Goal: Task Accomplishment & Management: Manage account settings

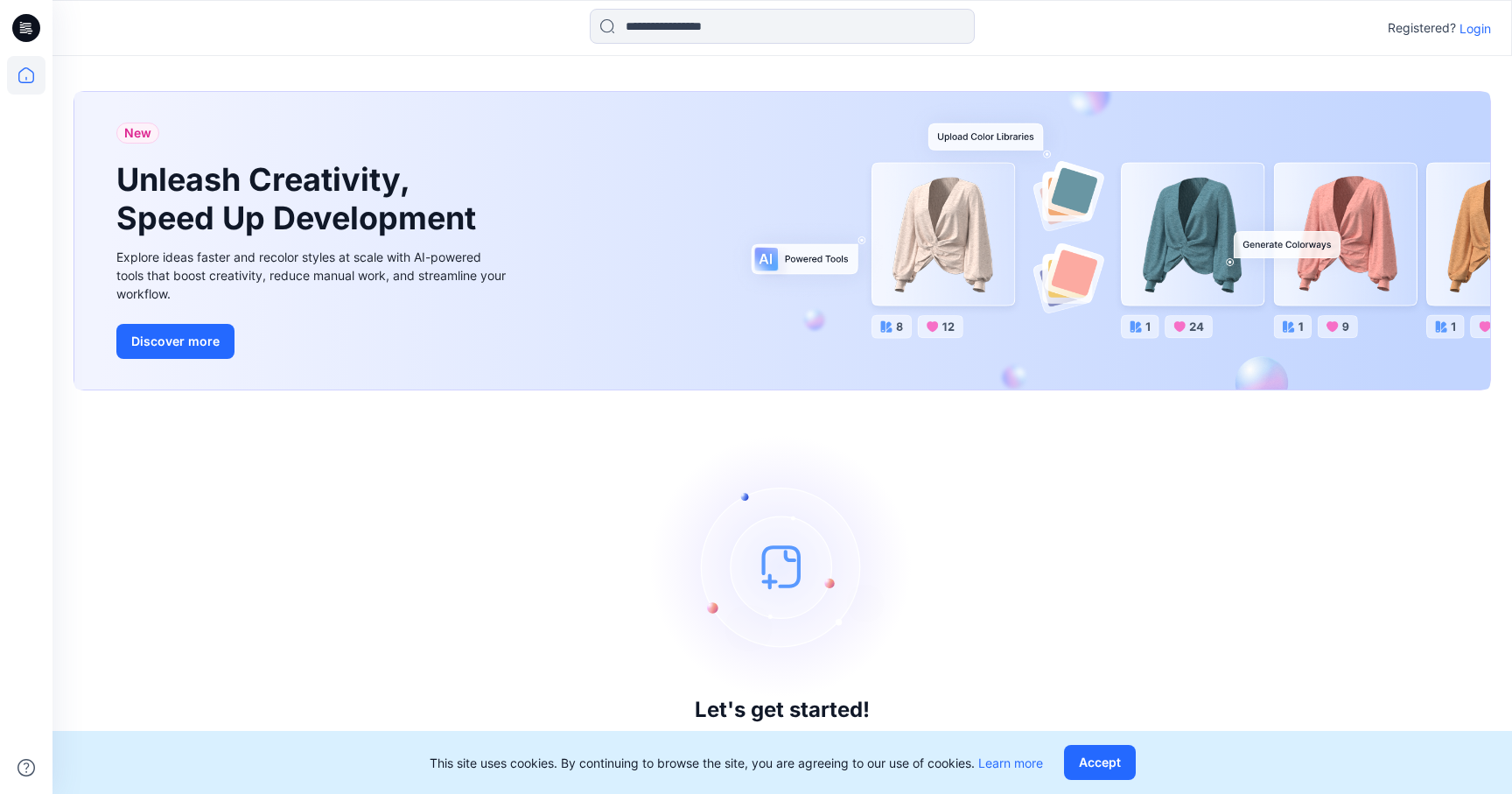
click at [1451, 34] on p "Registered?" at bounding box center [1422, 28] width 68 height 21
click at [1481, 31] on p "Login" at bounding box center [1476, 28] width 32 height 19
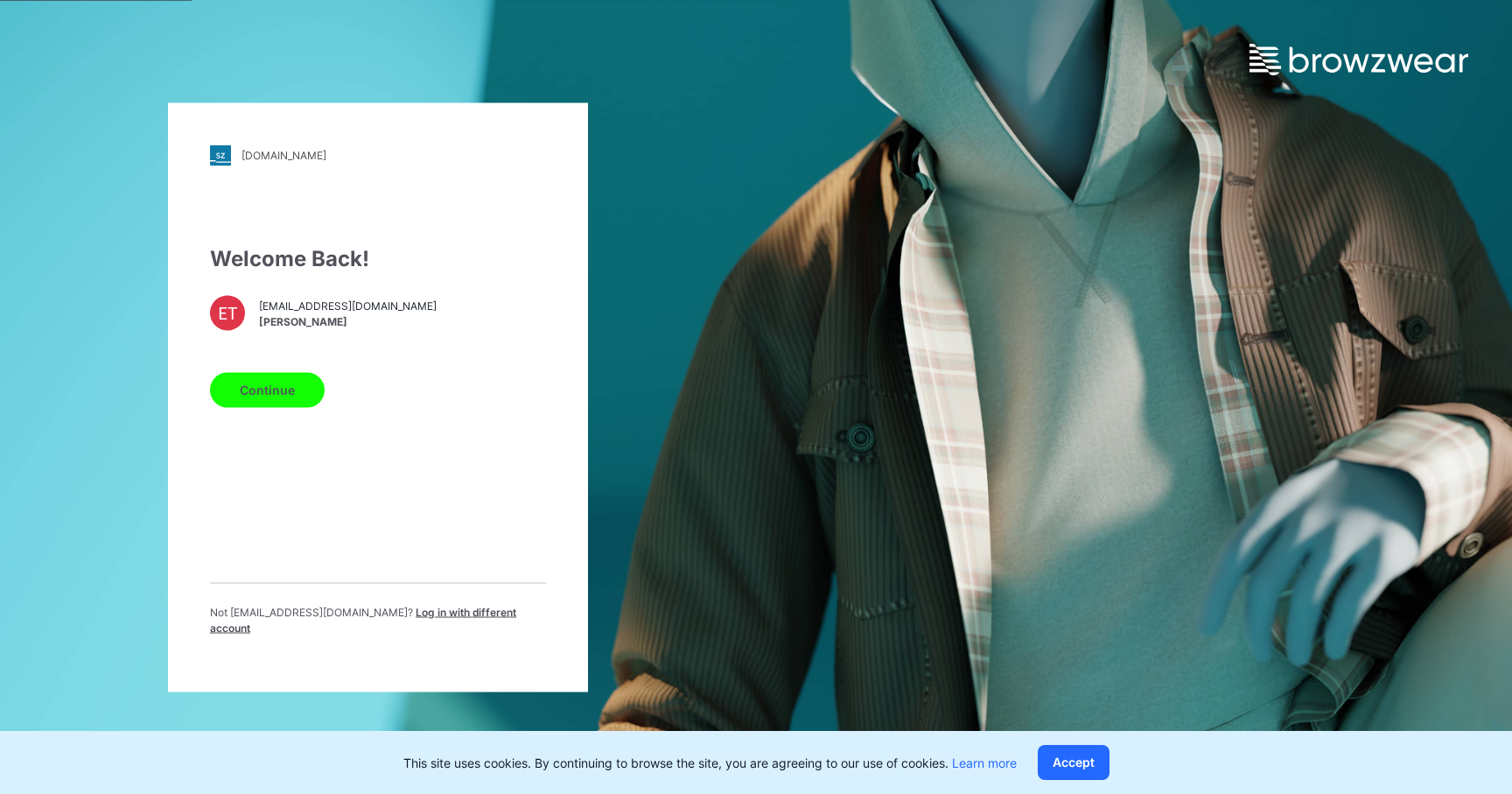
click at [251, 384] on button "Continue" at bounding box center [268, 389] width 115 height 35
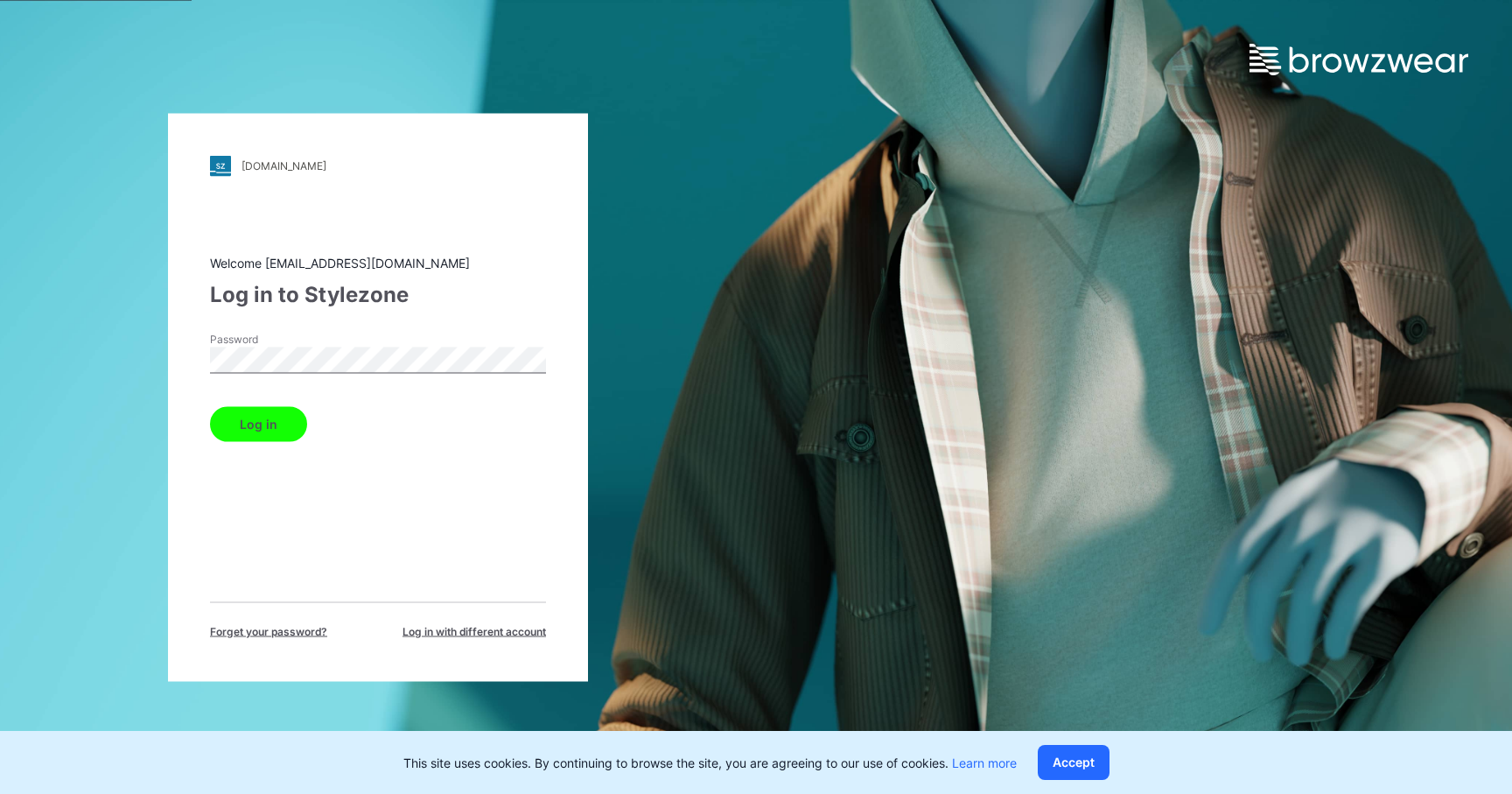
click at [289, 423] on button "Log in" at bounding box center [259, 423] width 97 height 35
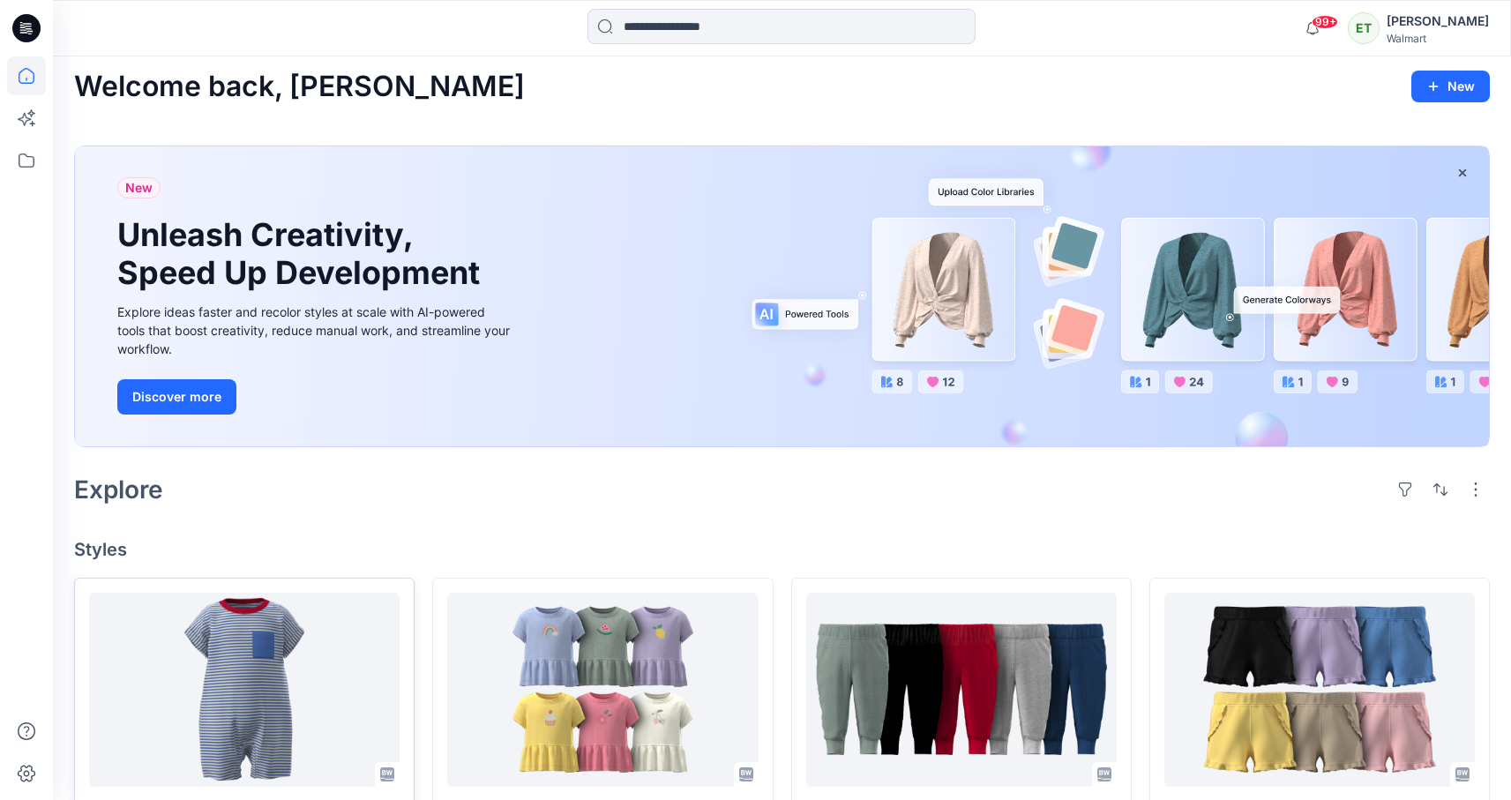
scroll to position [212, 0]
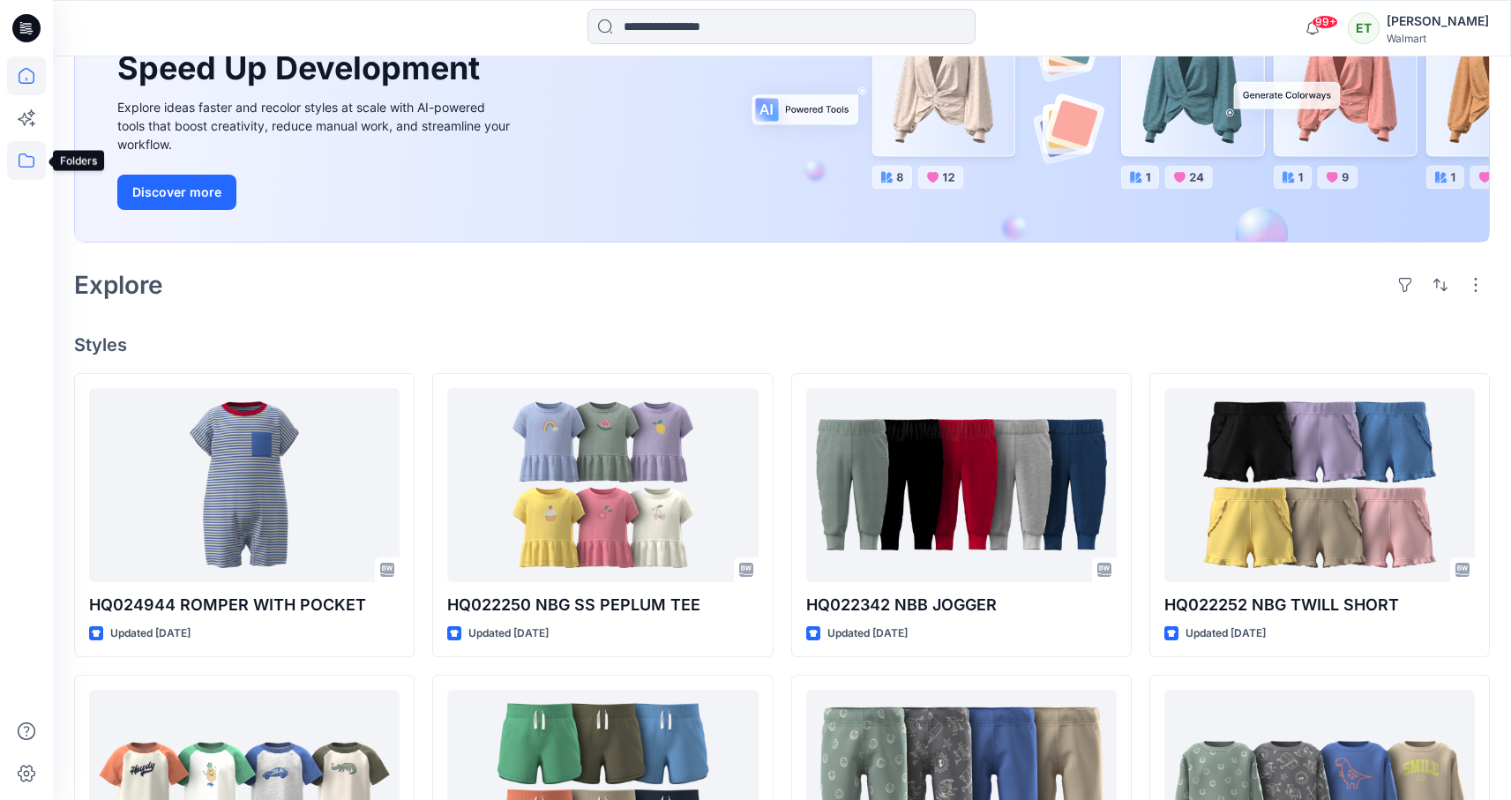
click at [19, 164] on icon at bounding box center [27, 161] width 16 height 14
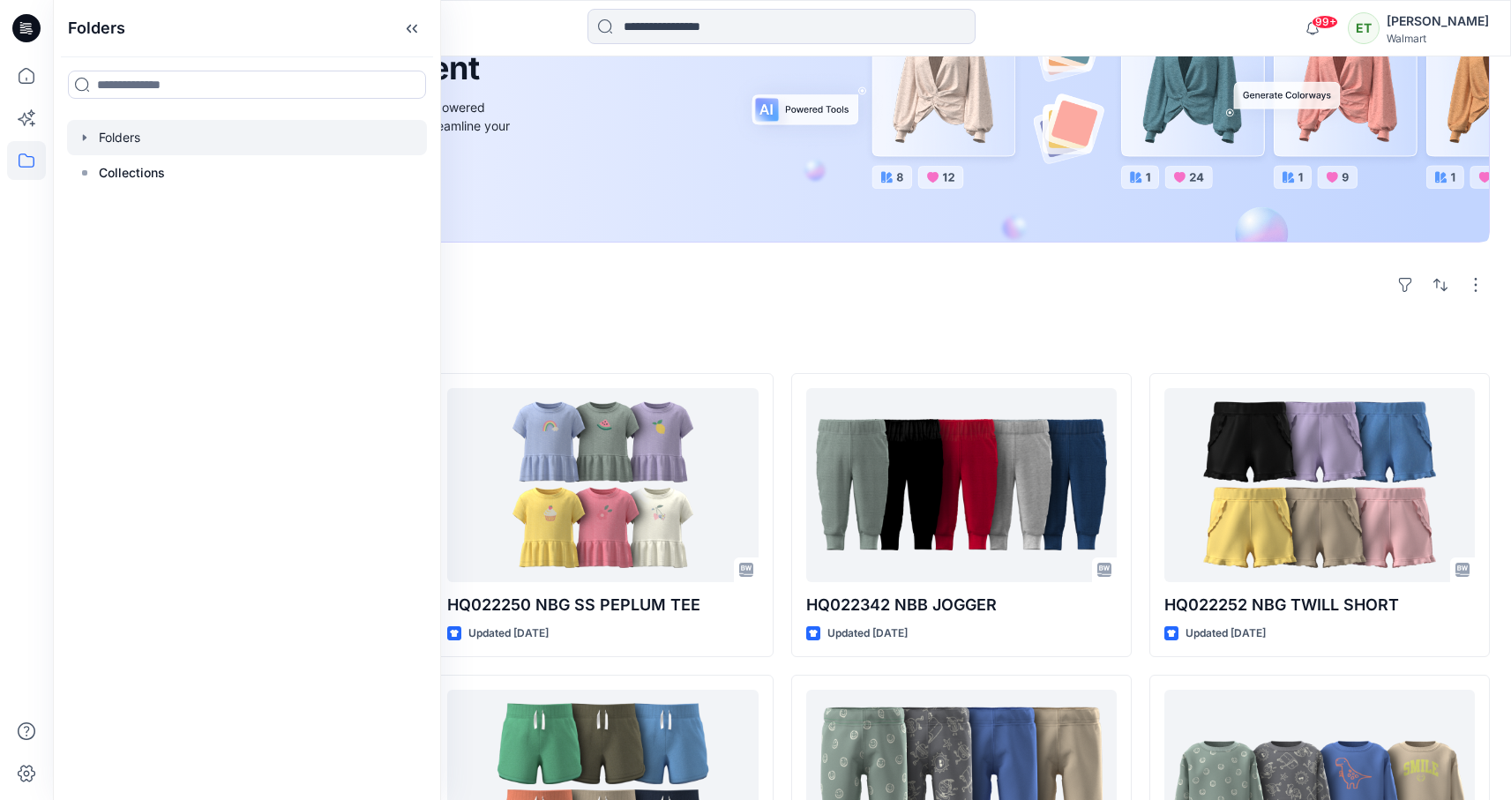
click at [203, 129] on div at bounding box center [247, 137] width 360 height 35
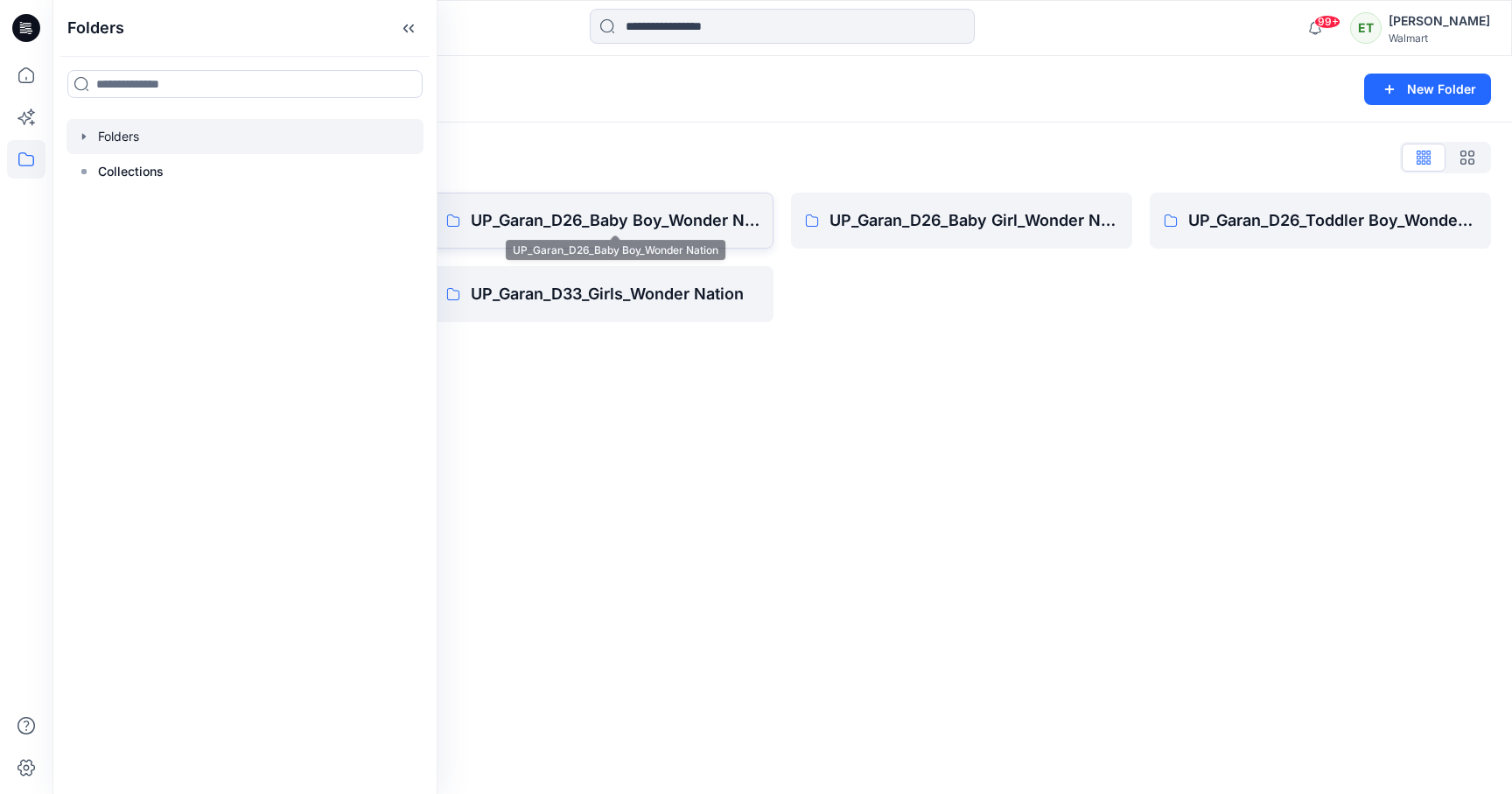
click at [634, 218] on p "UP_Garan_D26_Baby Boy_Wonder Nation" at bounding box center [615, 220] width 289 height 25
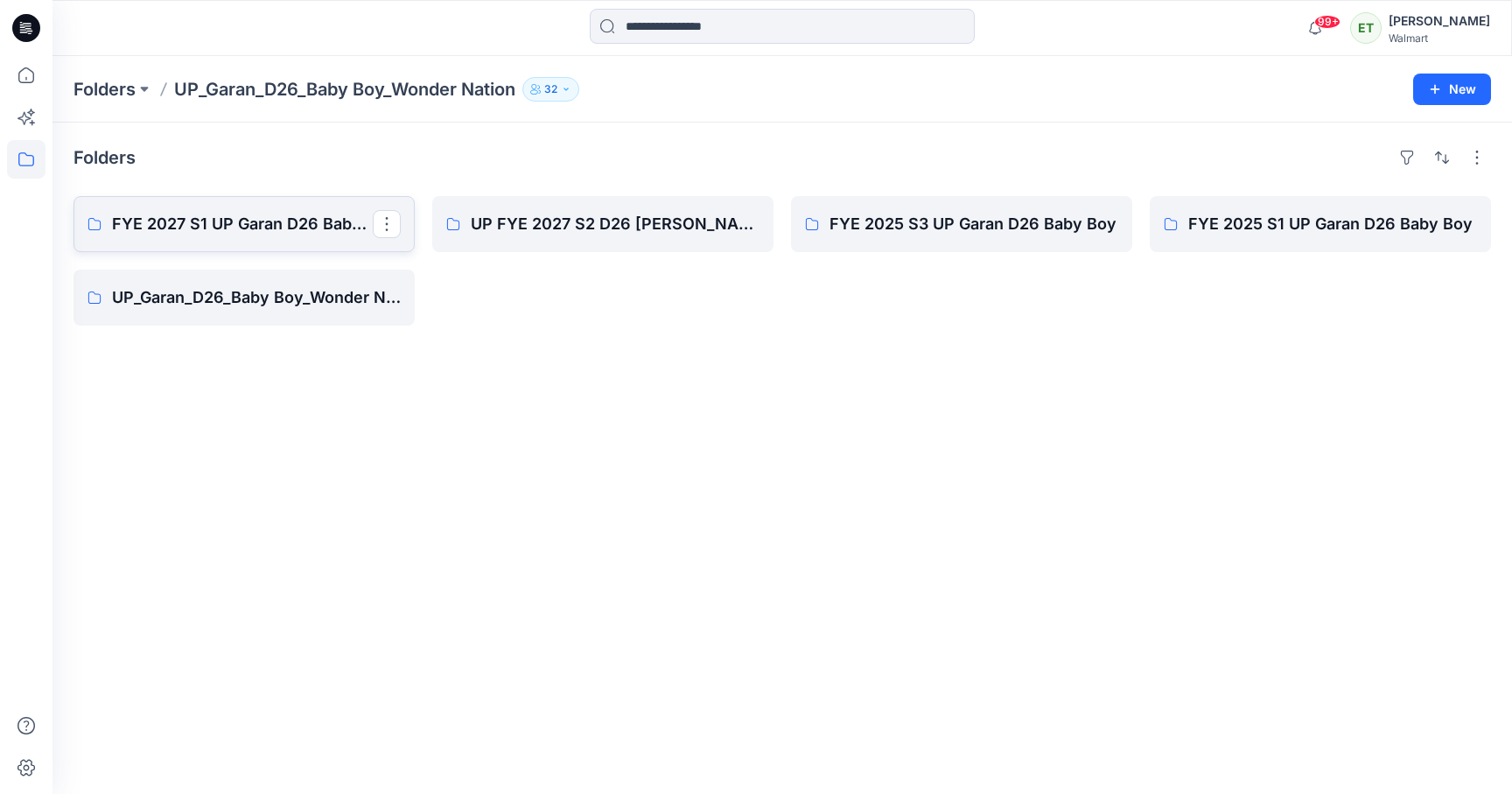
click at [332, 237] on link "FYE 2027 S1 UP Garan D26 Baby Boy" at bounding box center [244, 224] width 341 height 56
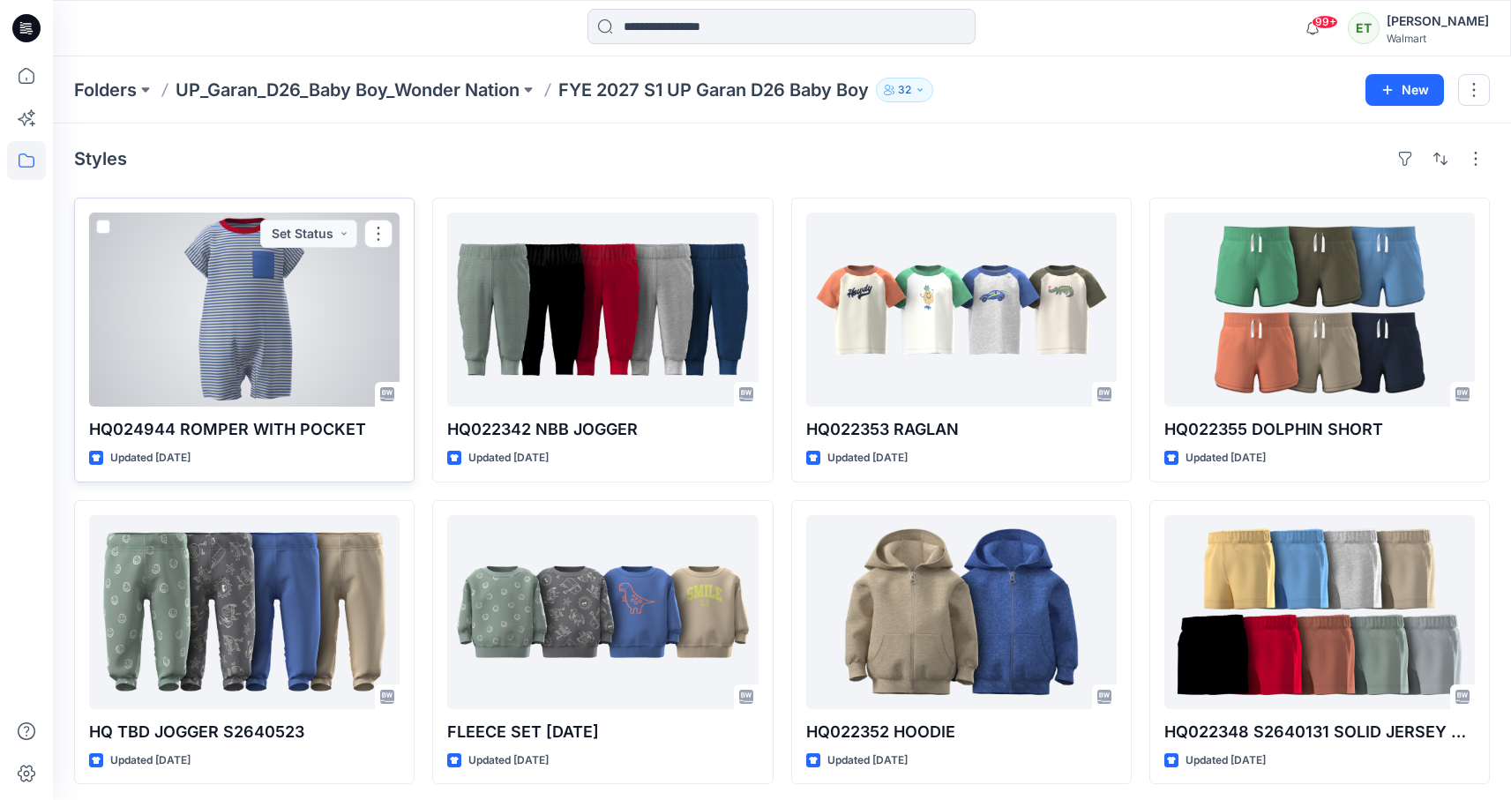
click at [287, 347] on div at bounding box center [244, 310] width 311 height 194
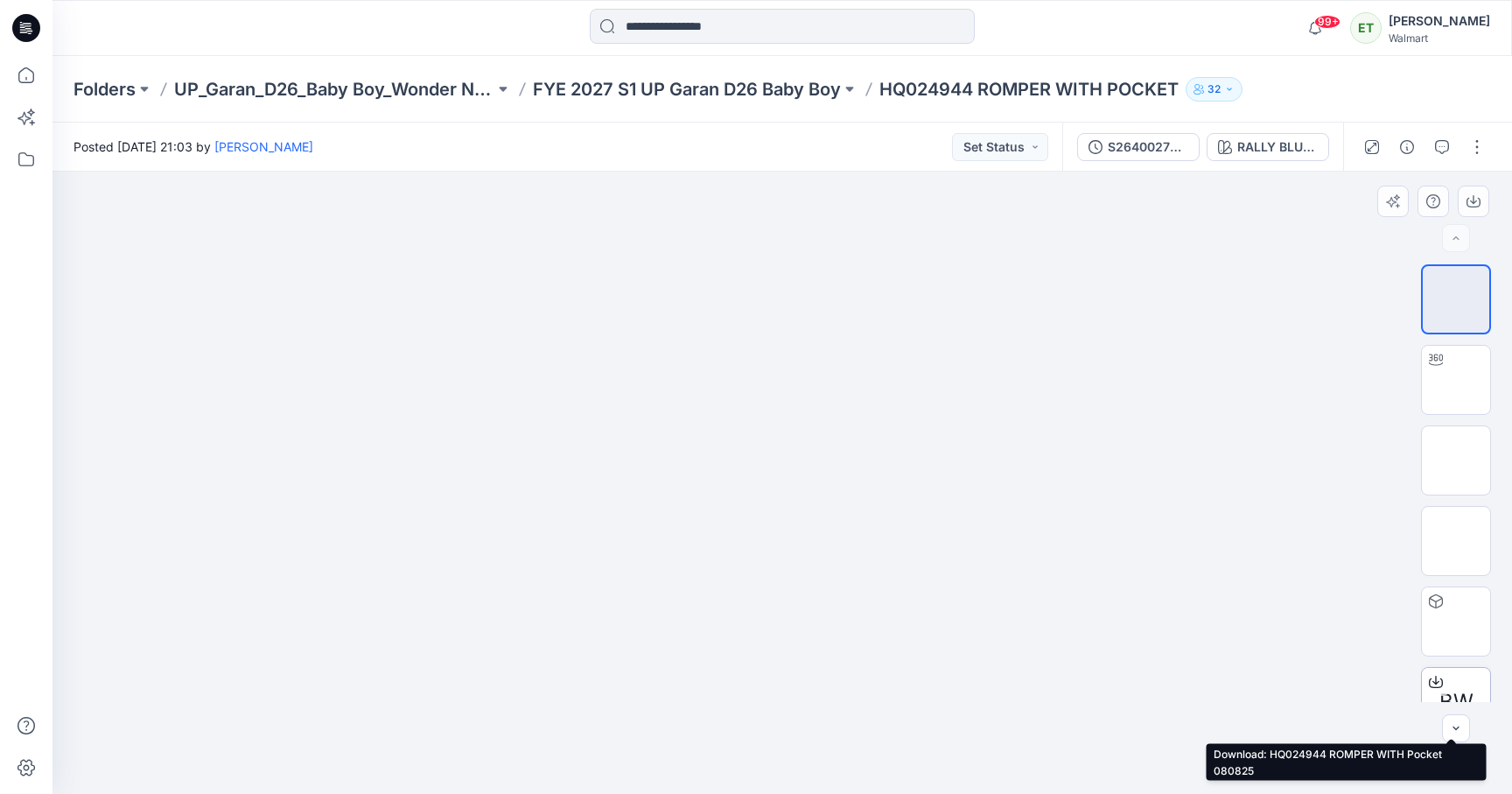
click at [1430, 679] on icon at bounding box center [1437, 682] width 14 height 14
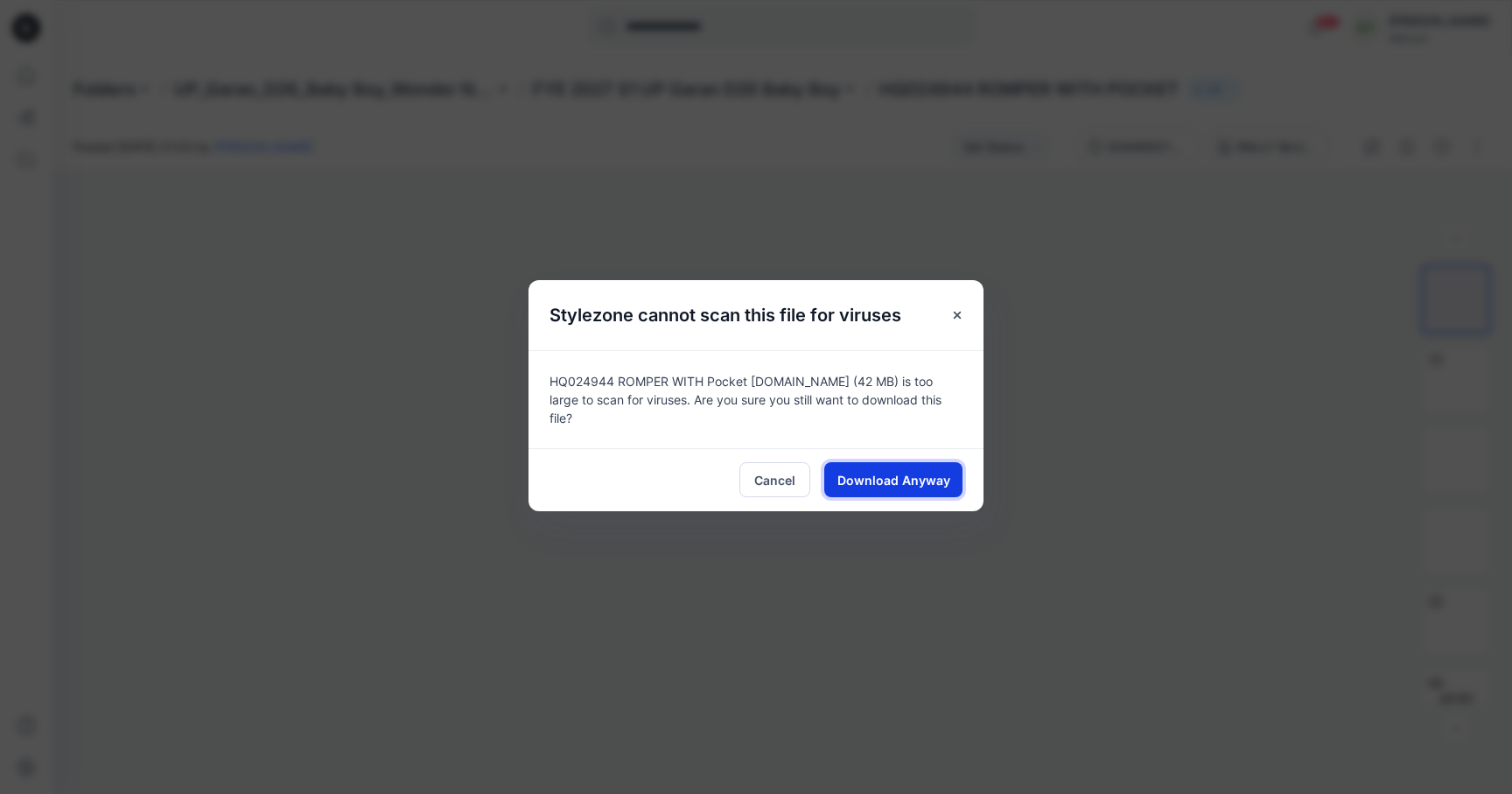
click at [910, 477] on span "Download Anyway" at bounding box center [894, 480] width 113 height 19
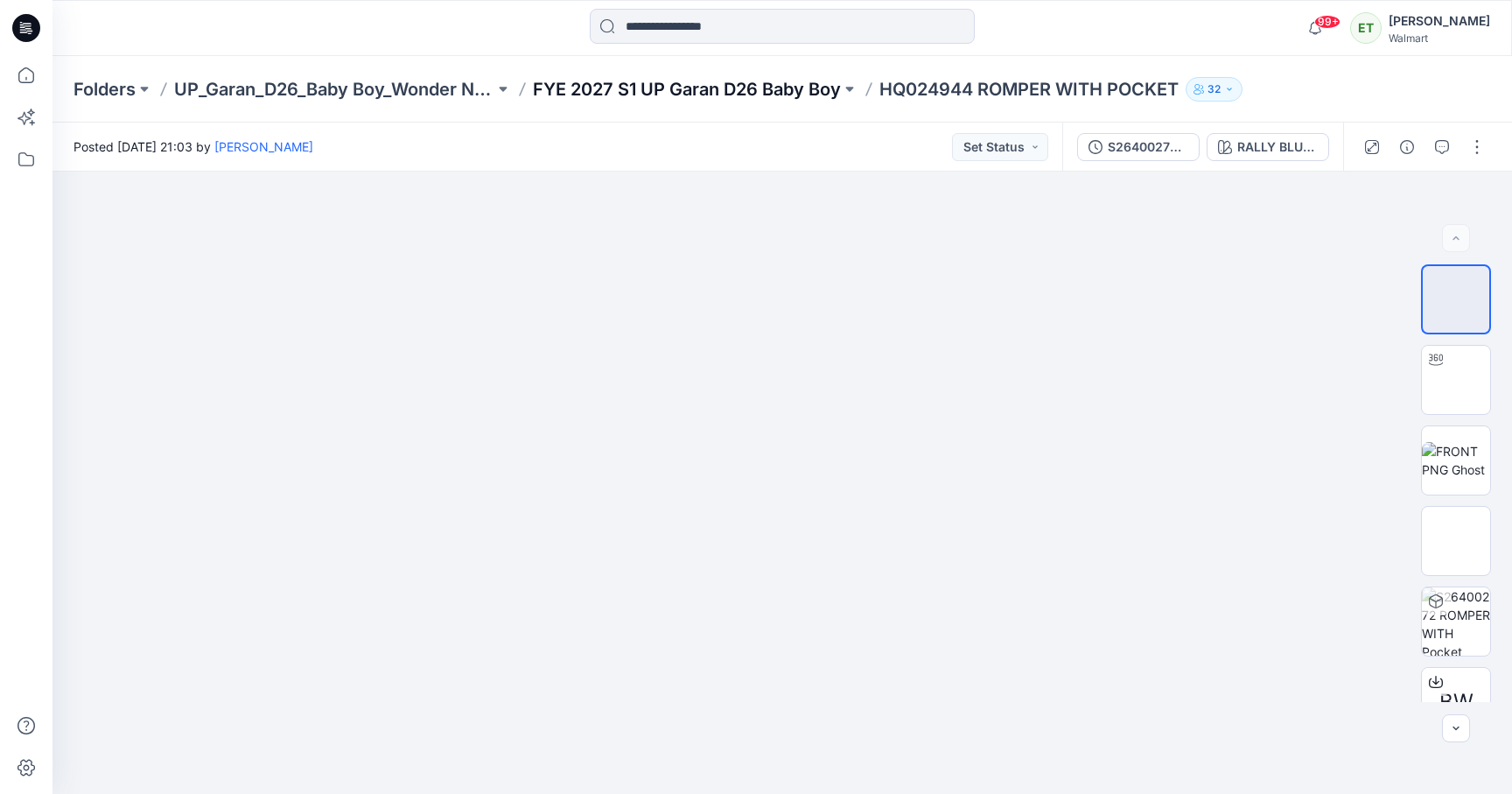
click at [789, 91] on p "FYE 2027 S1 UP Garan D26 Baby Boy" at bounding box center [687, 89] width 309 height 25
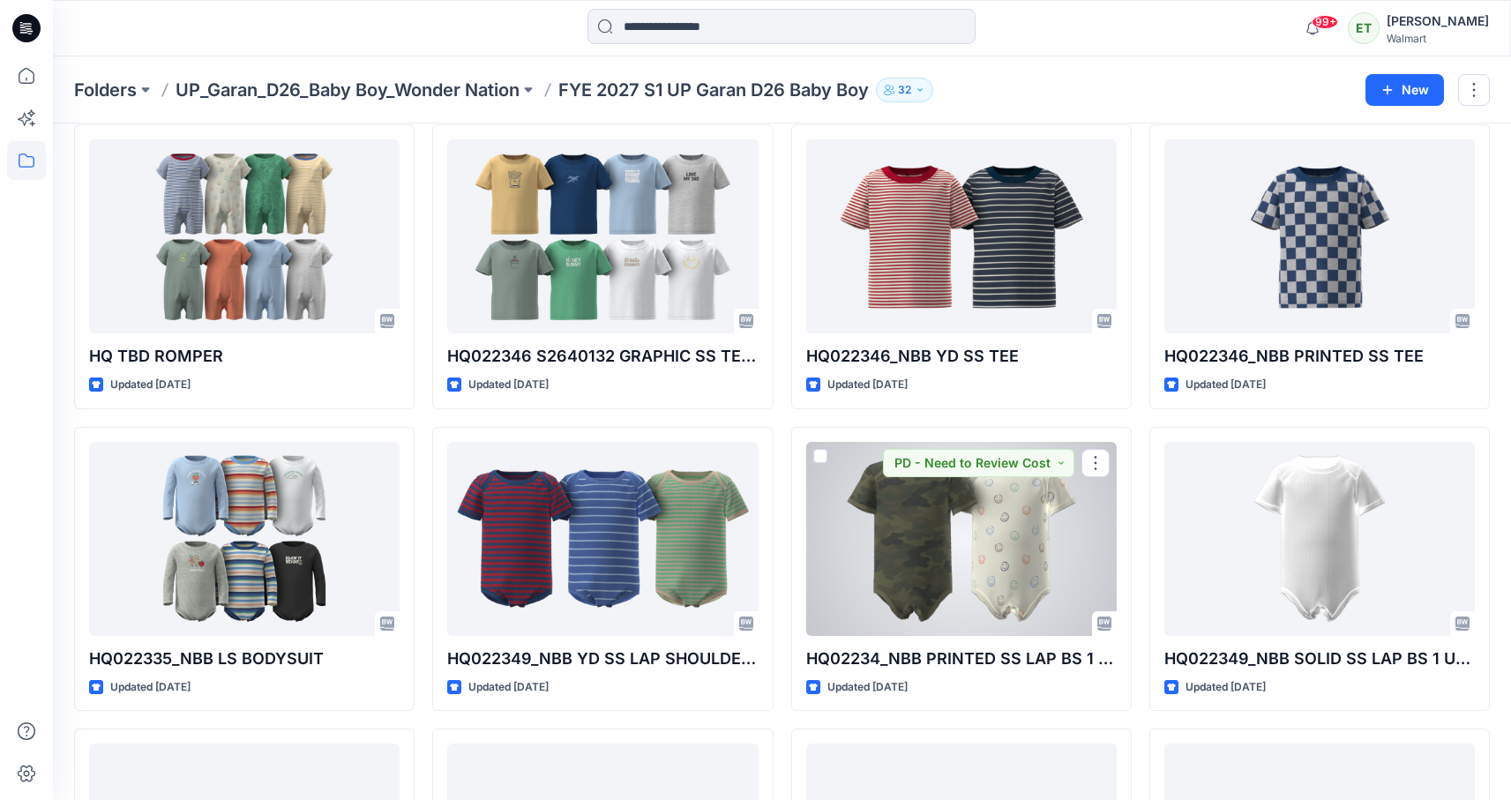
scroll to position [1264, 0]
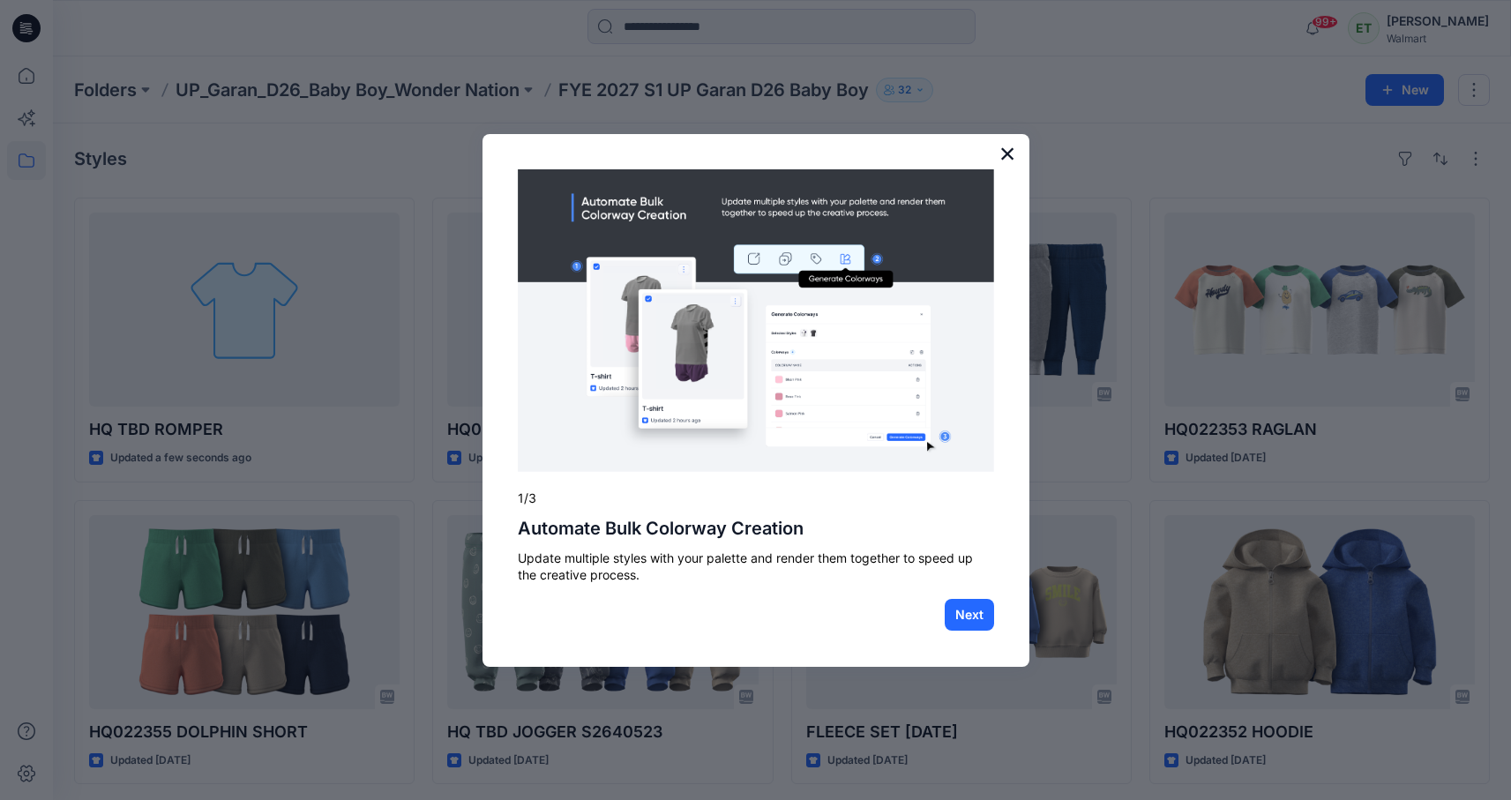
click at [1014, 159] on button "×" at bounding box center [1008, 153] width 17 height 28
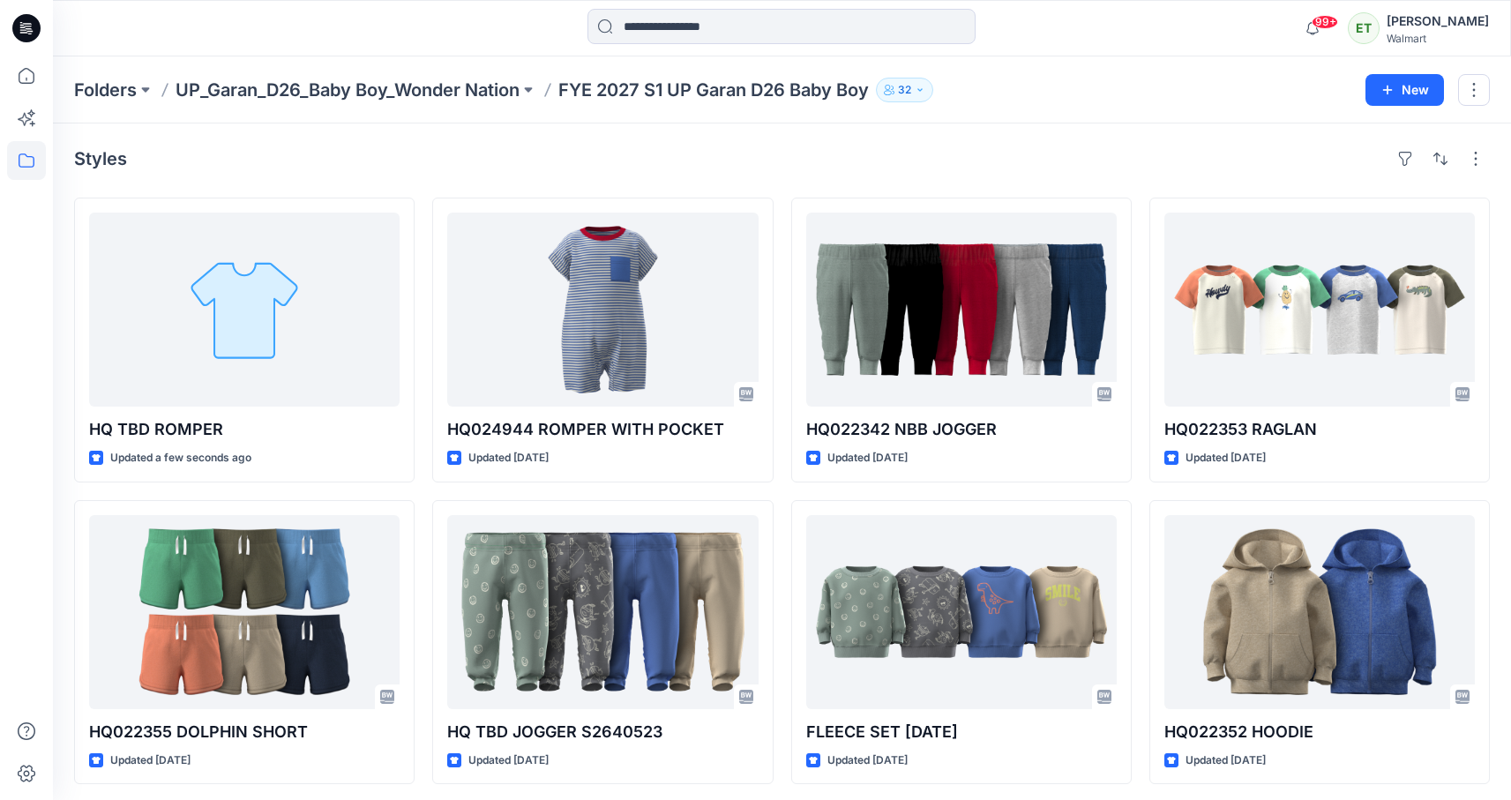
click at [757, 146] on div "Styles" at bounding box center [782, 159] width 1416 height 28
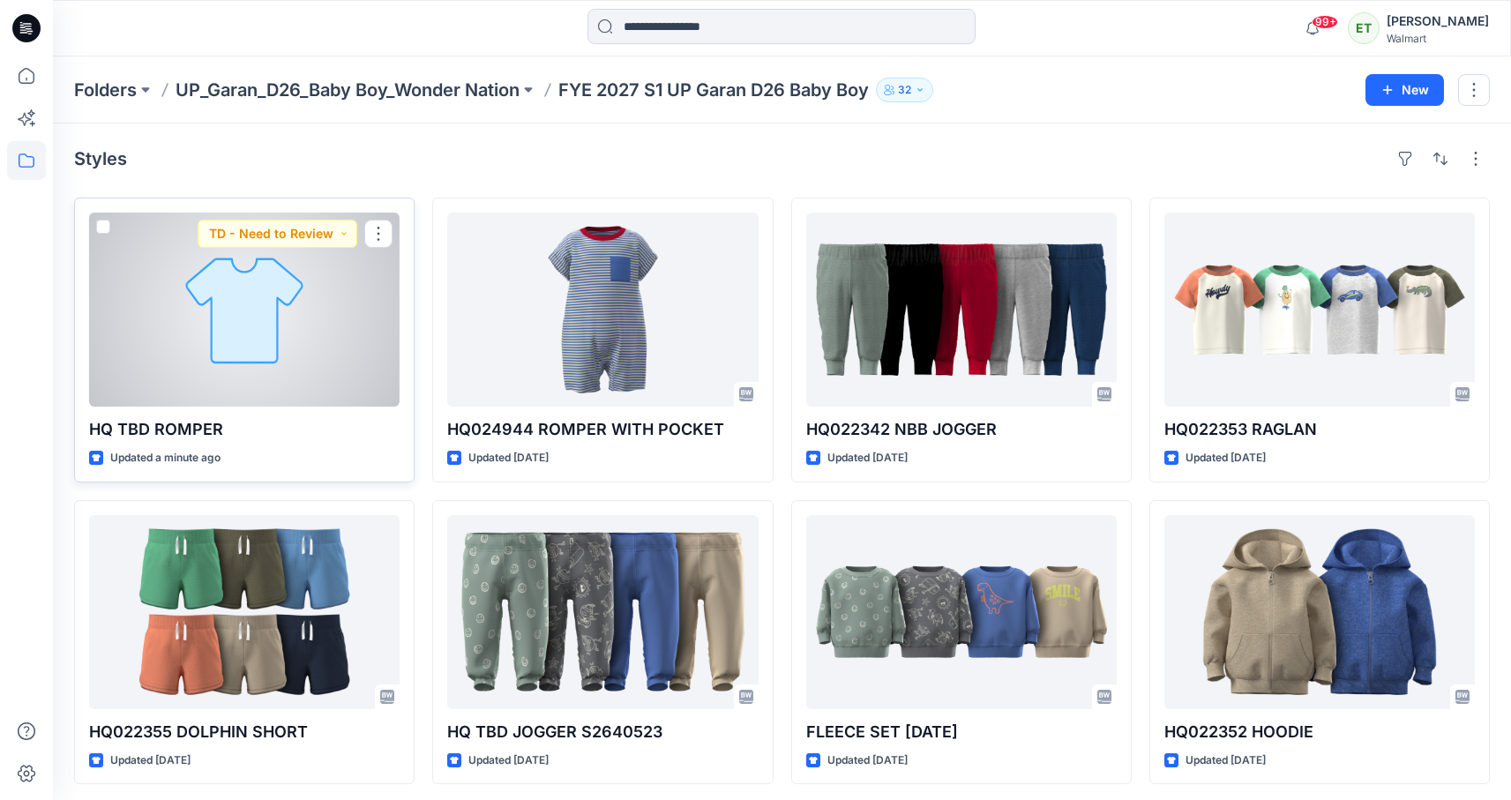
click at [324, 319] on div at bounding box center [244, 310] width 311 height 194
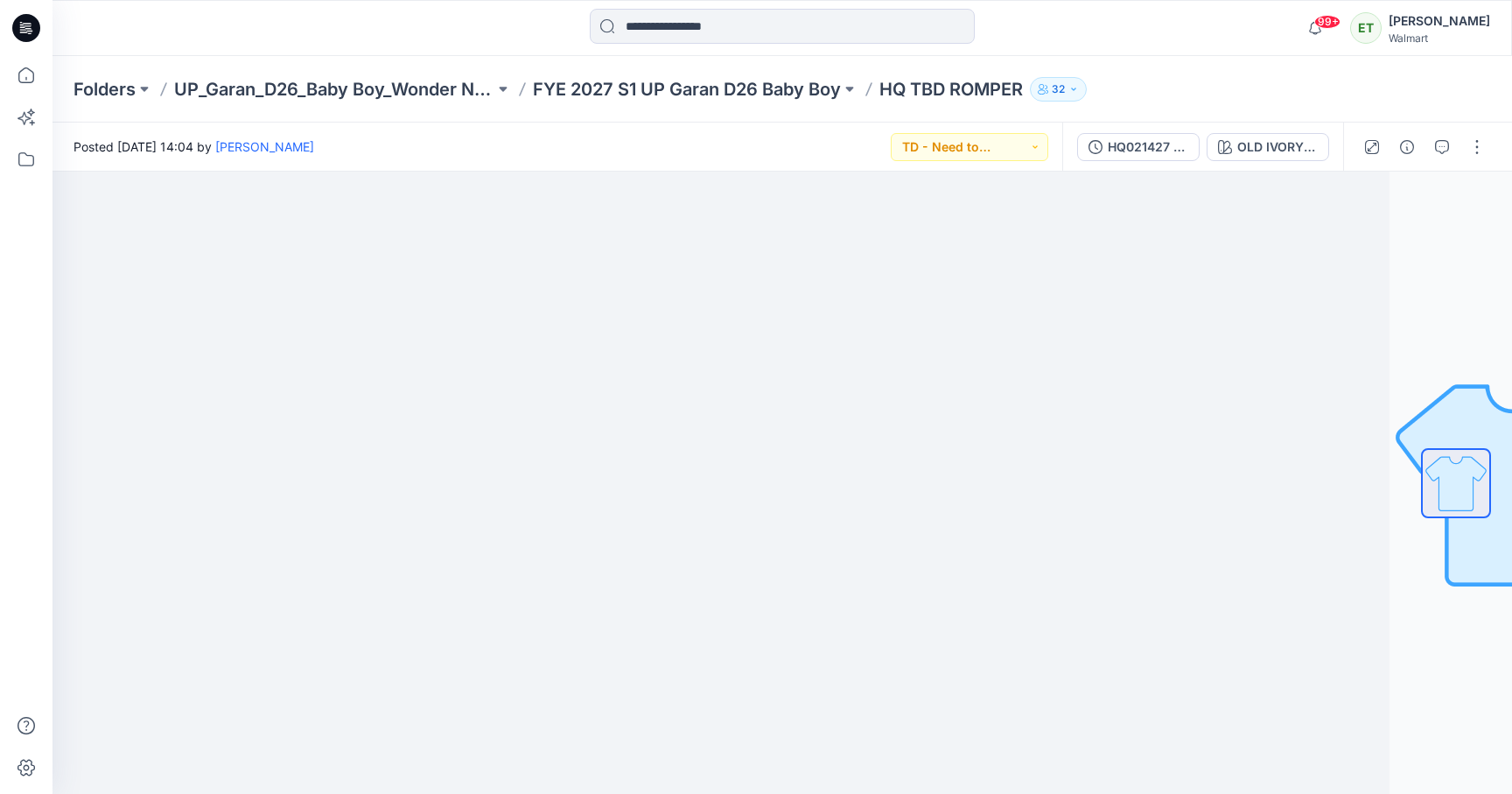
click at [666, 71] on div "Folders UP_Garan_D26_Baby Boy_Wonder Nation FYE 2027 S1 UP Garan D26 Baby Boy H…" at bounding box center [783, 88] width 1460 height 66
click at [642, 98] on p "FYE 2027 S1 UP Garan D26 Baby Boy" at bounding box center [687, 89] width 309 height 25
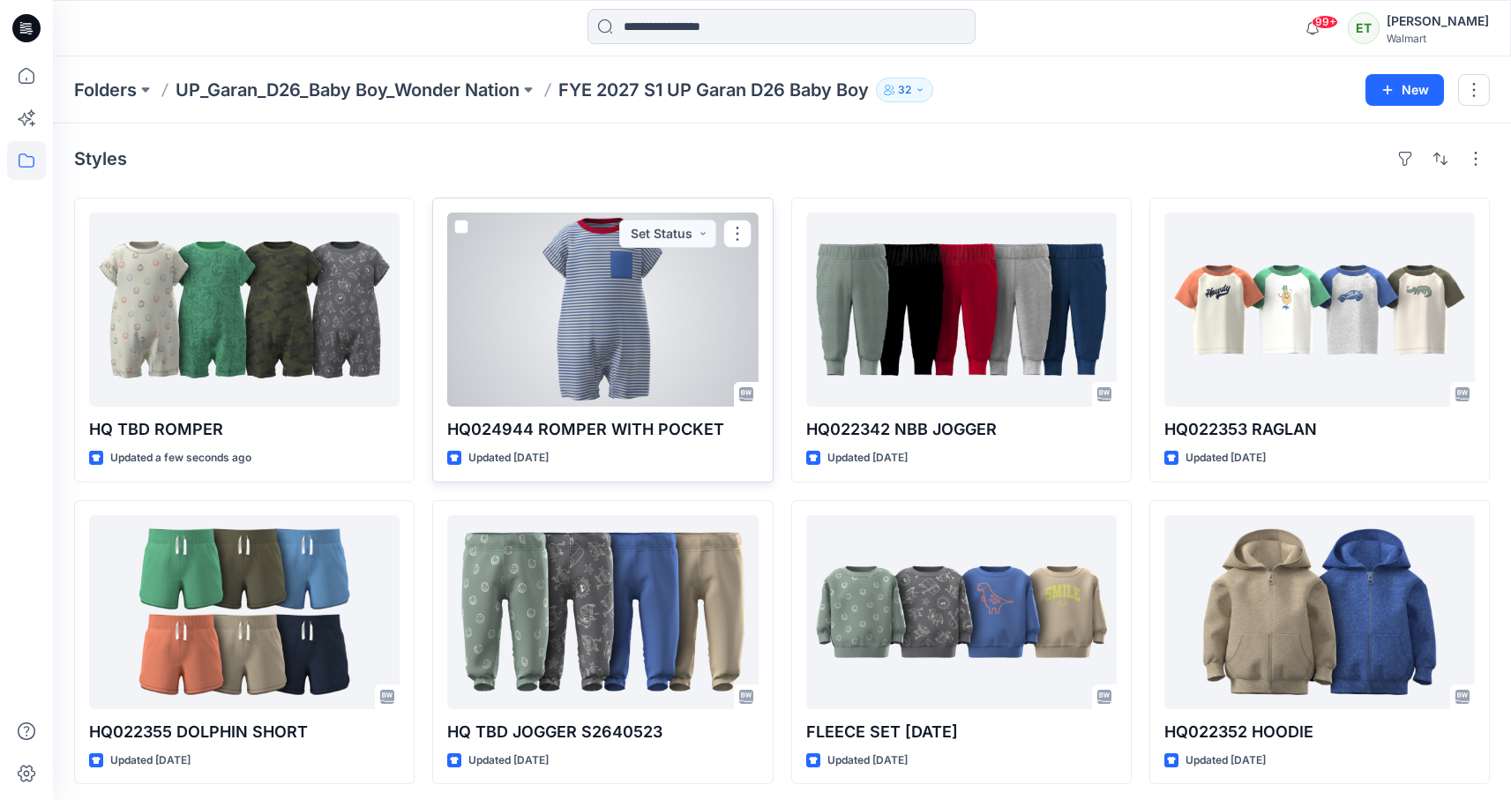
click at [671, 296] on div at bounding box center [602, 310] width 311 height 194
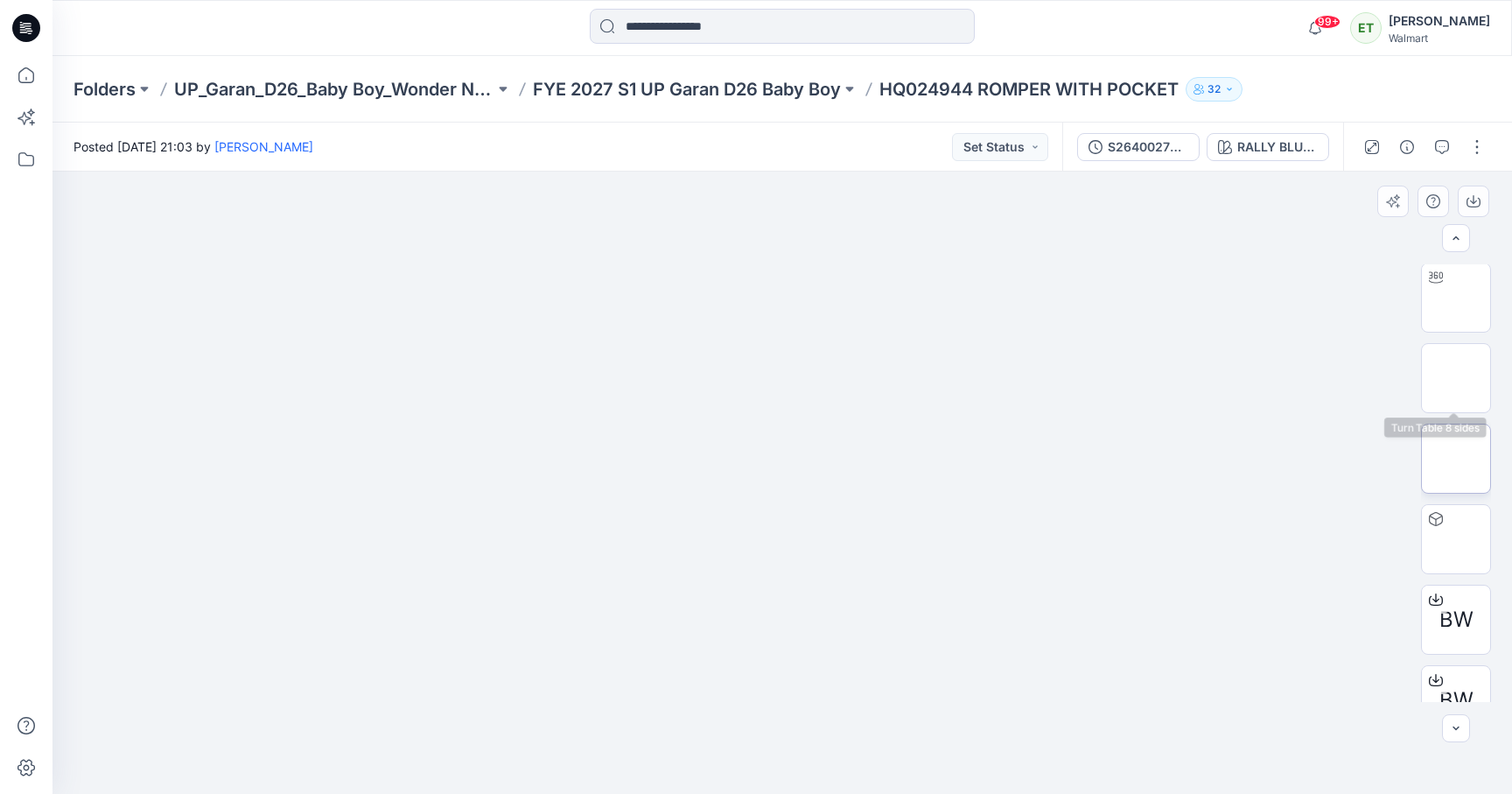
scroll to position [115, 0]
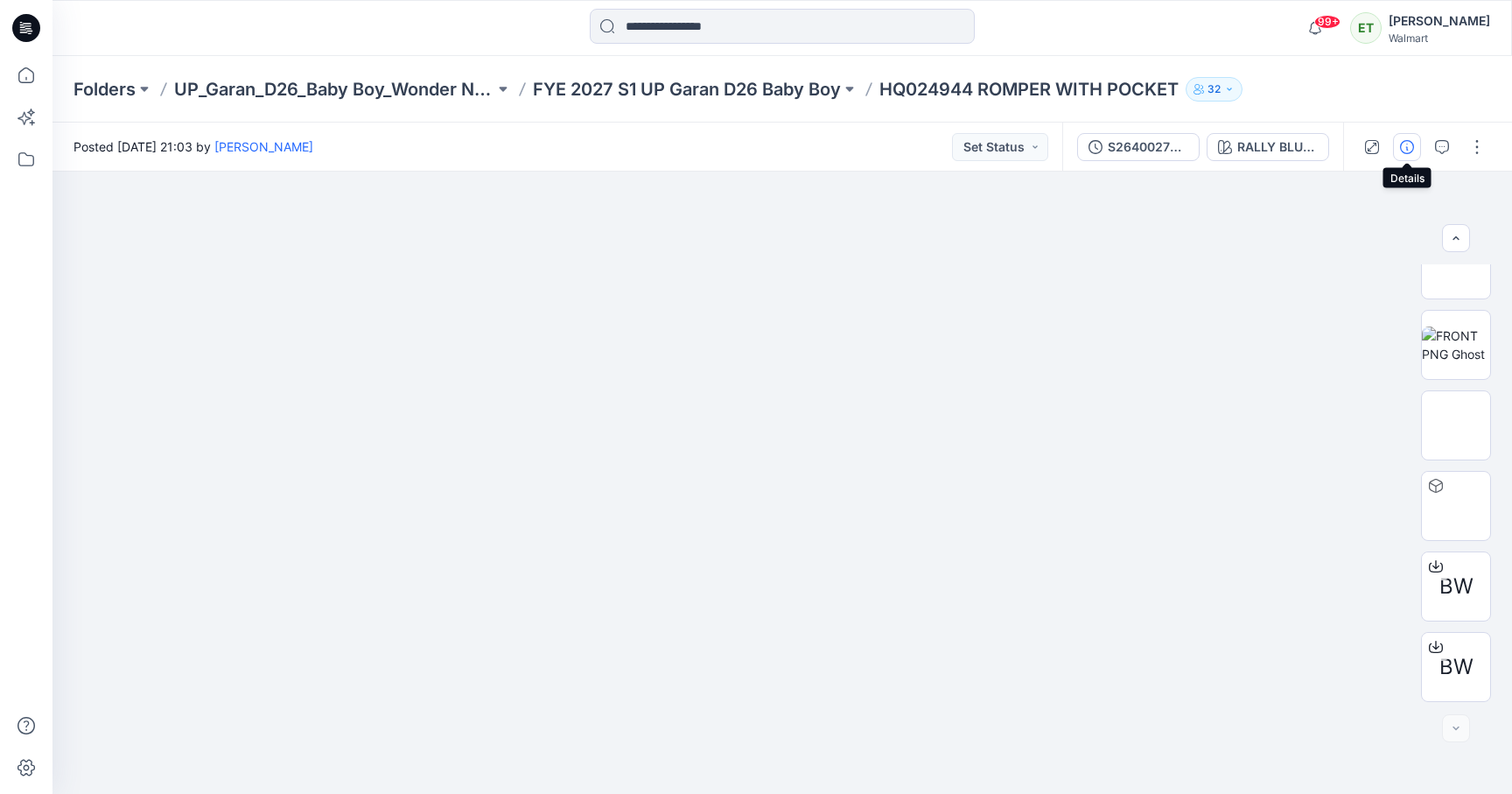
click at [1397, 151] on button "button" at bounding box center [1407, 147] width 28 height 28
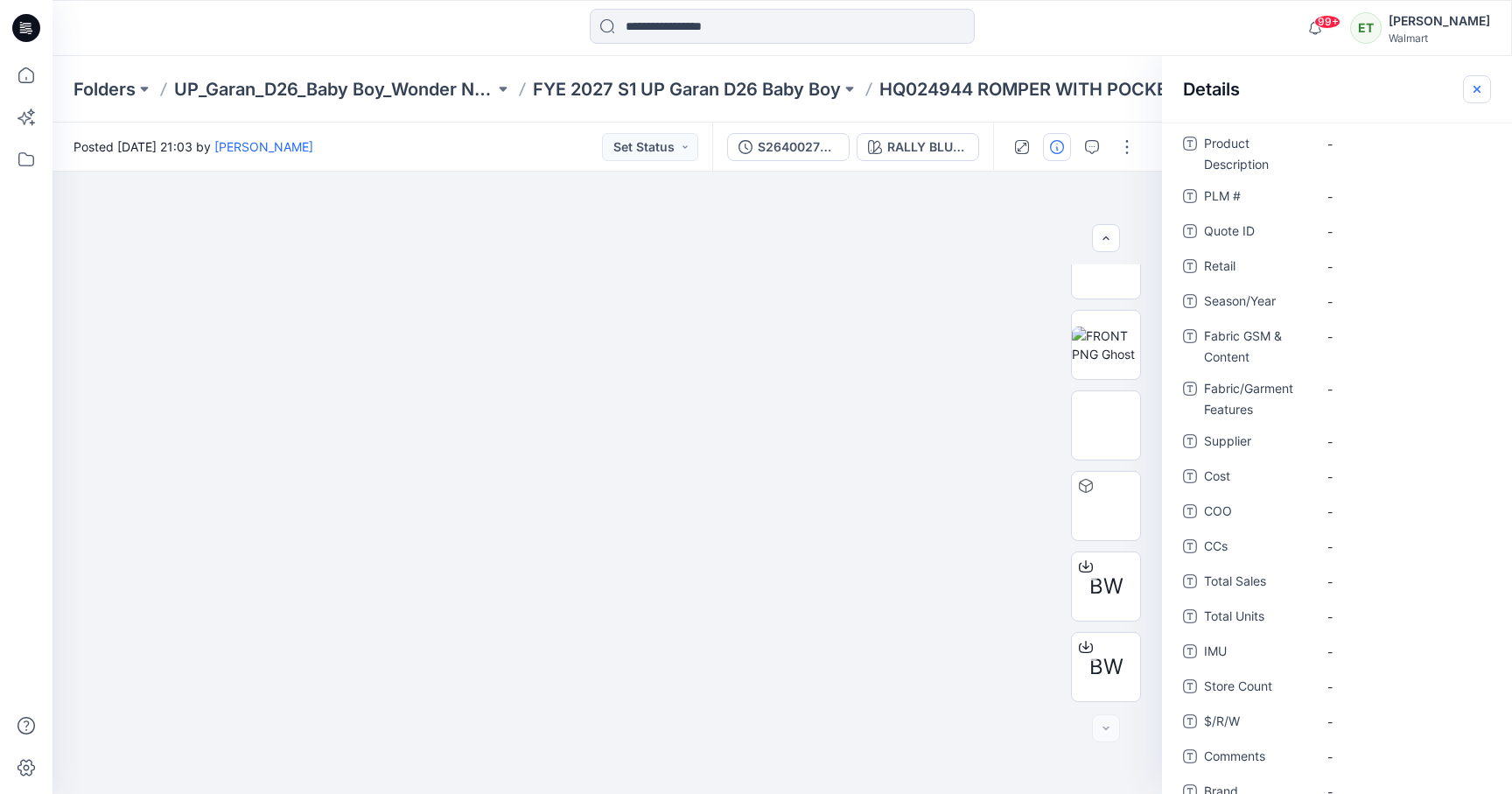
click at [1475, 96] on button "button" at bounding box center [1477, 89] width 28 height 28
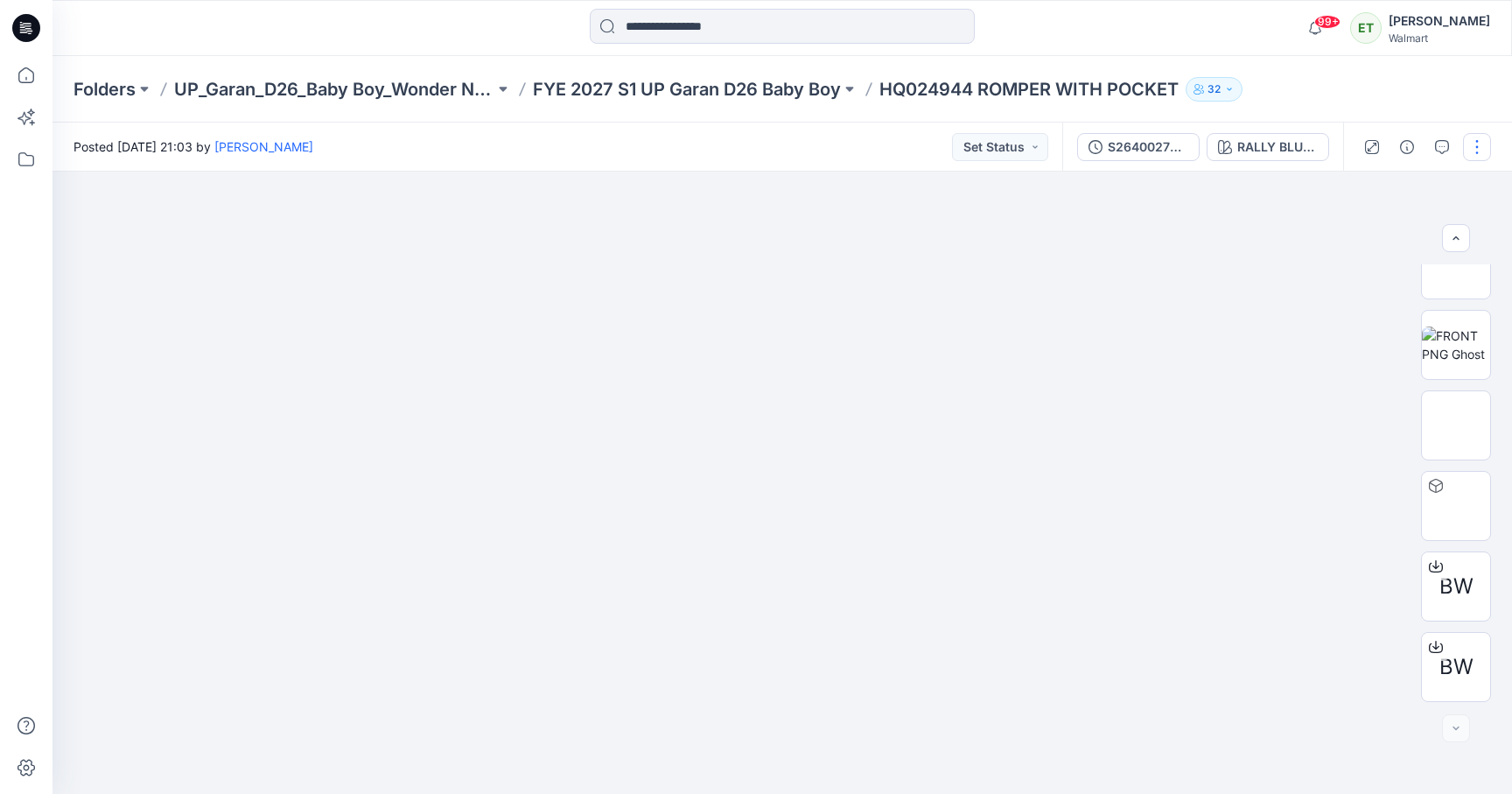
click at [1487, 153] on button "button" at bounding box center [1477, 147] width 28 height 28
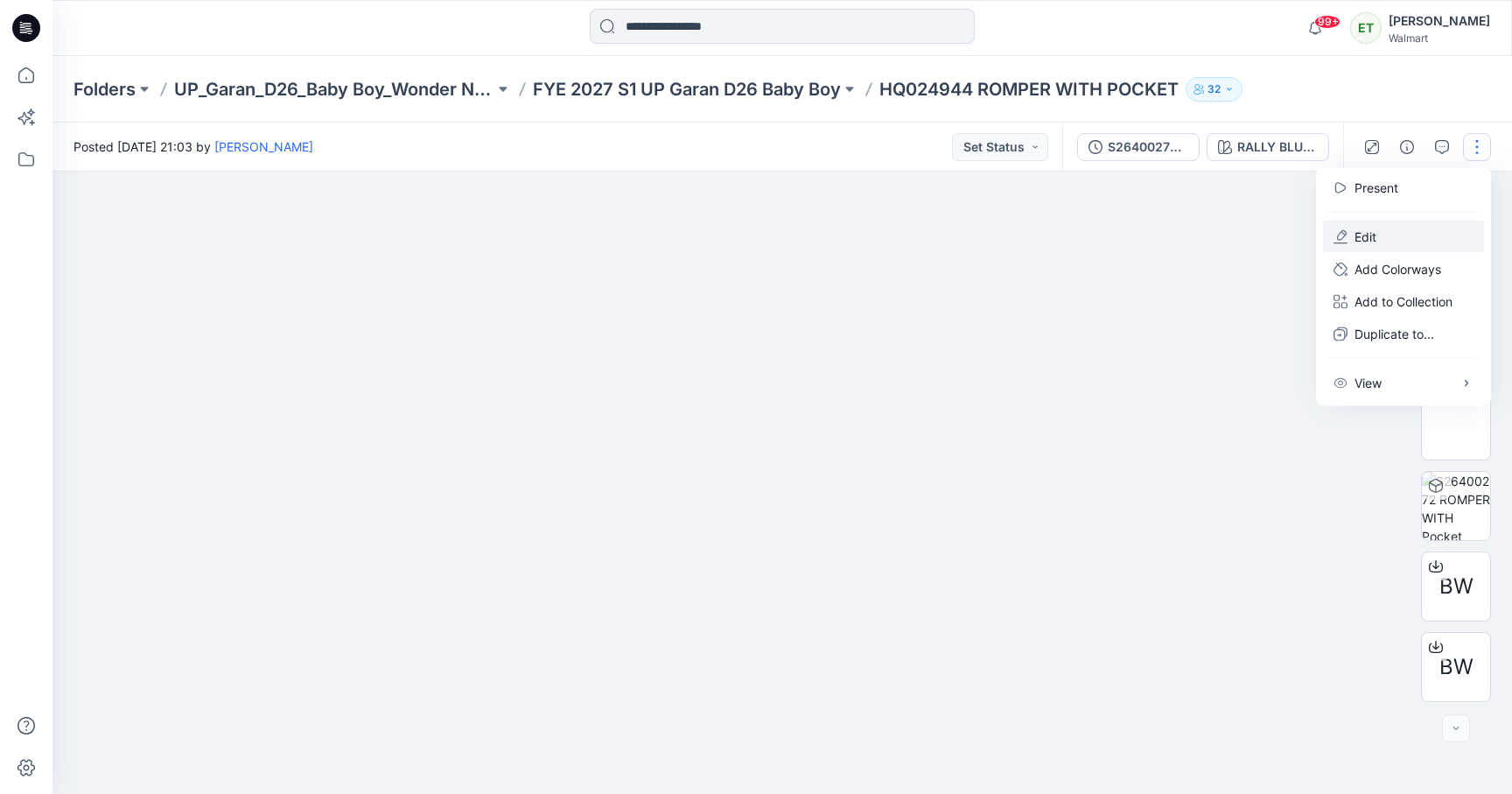
click at [1411, 223] on button "Edit" at bounding box center [1404, 236] width 161 height 33
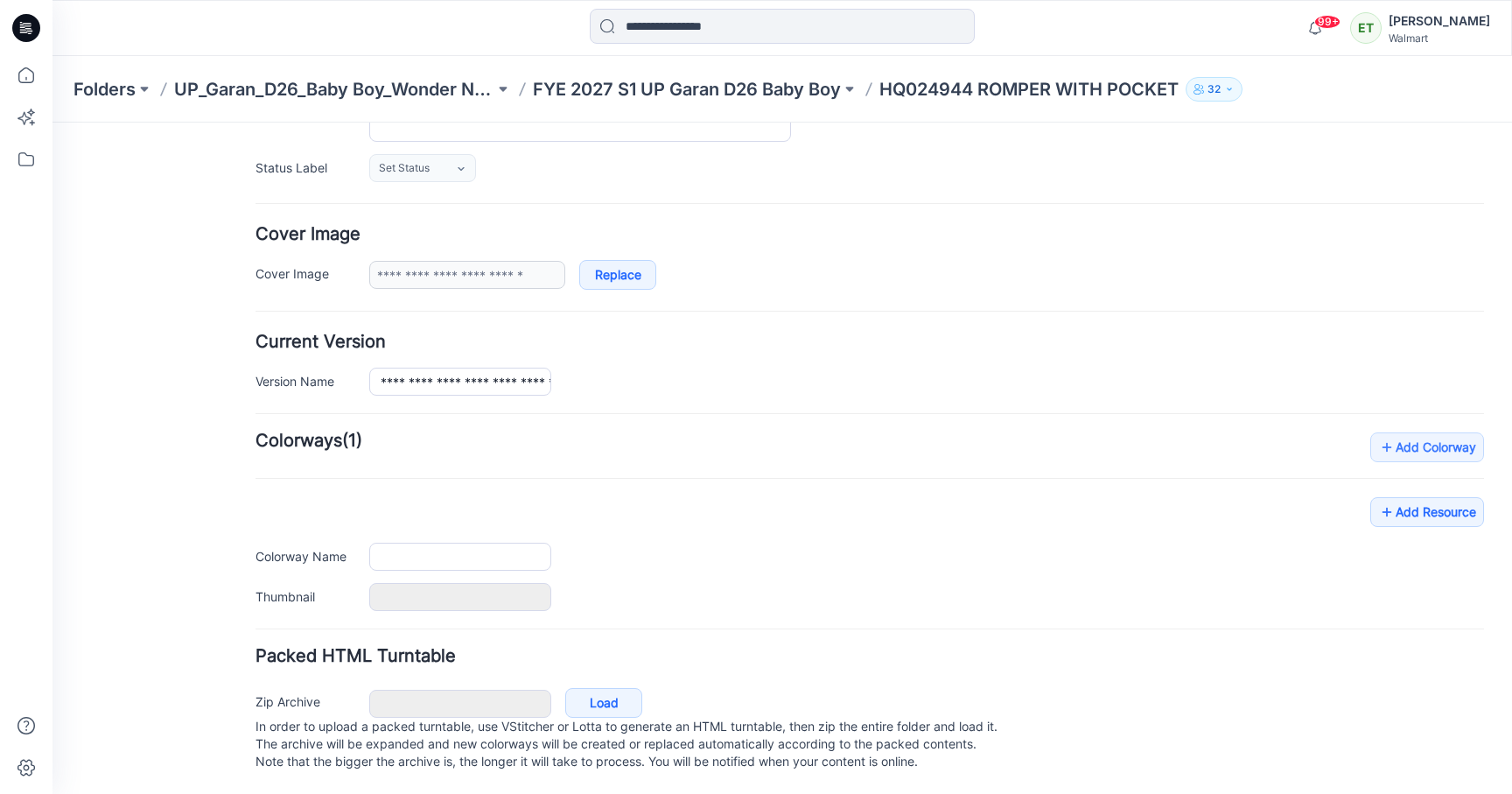
type input "**********"
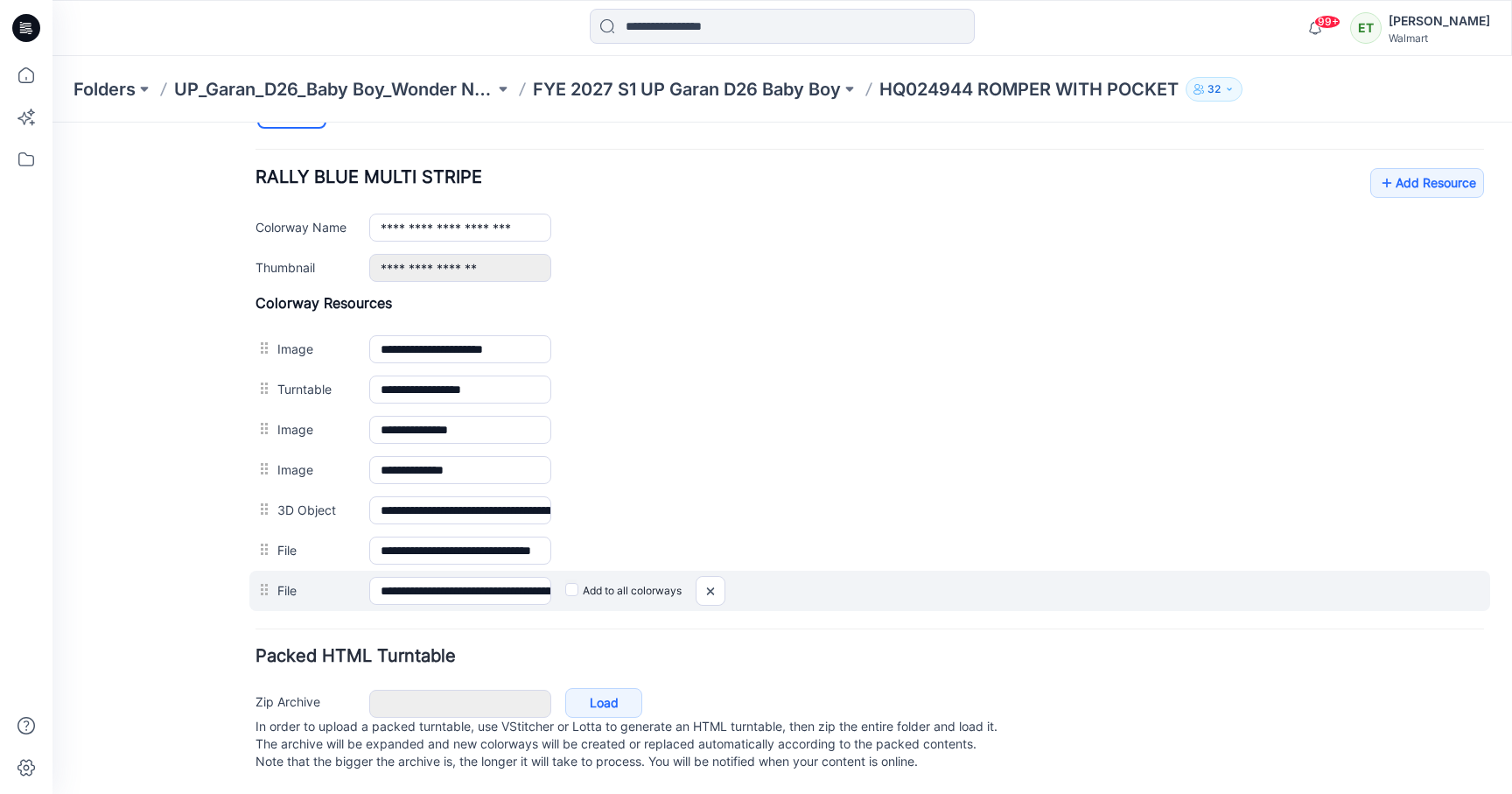
scroll to position [674, 0]
click at [53, 123] on img at bounding box center [53, 123] width 0 height 0
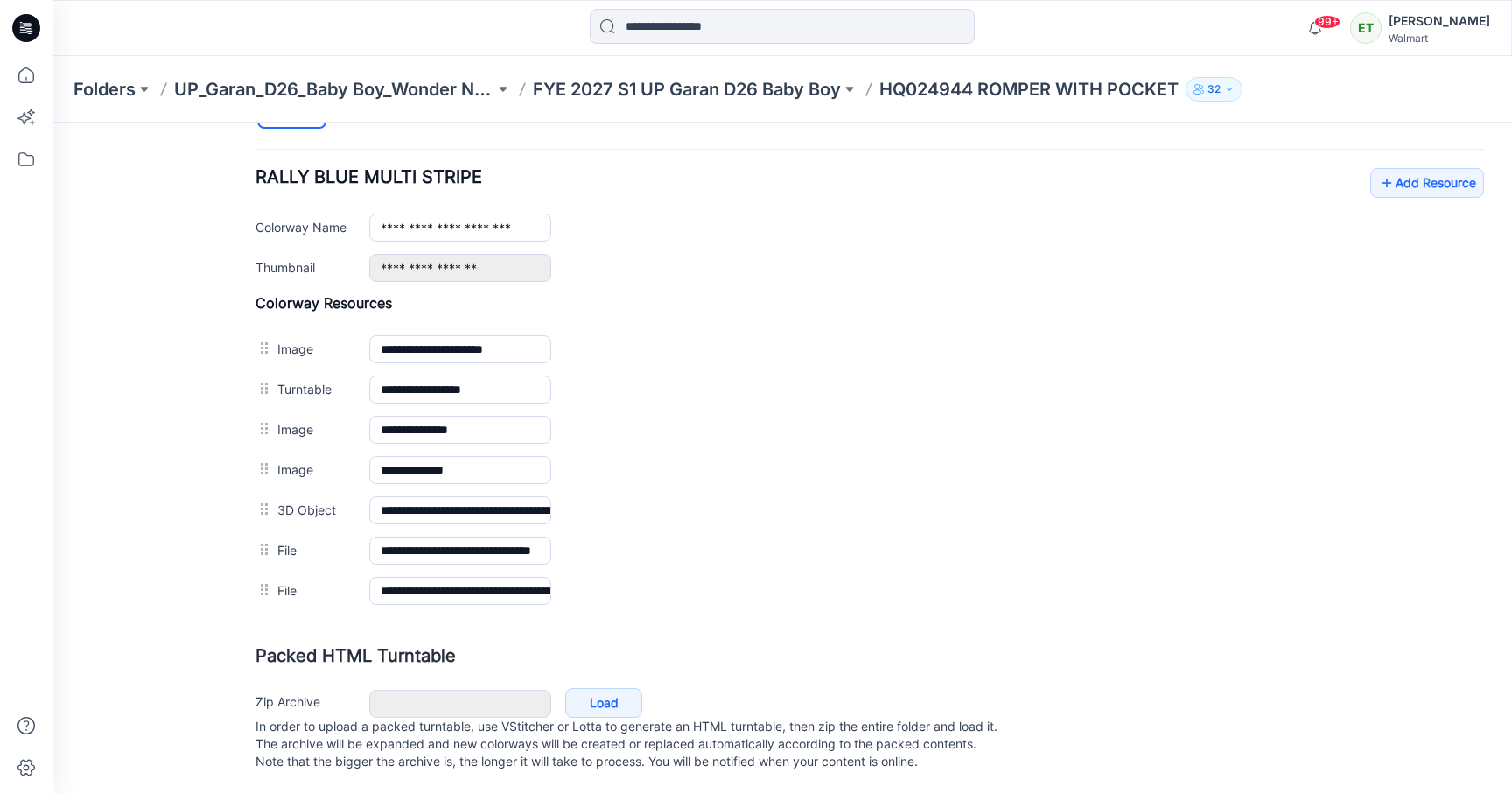
scroll to position [634, 0]
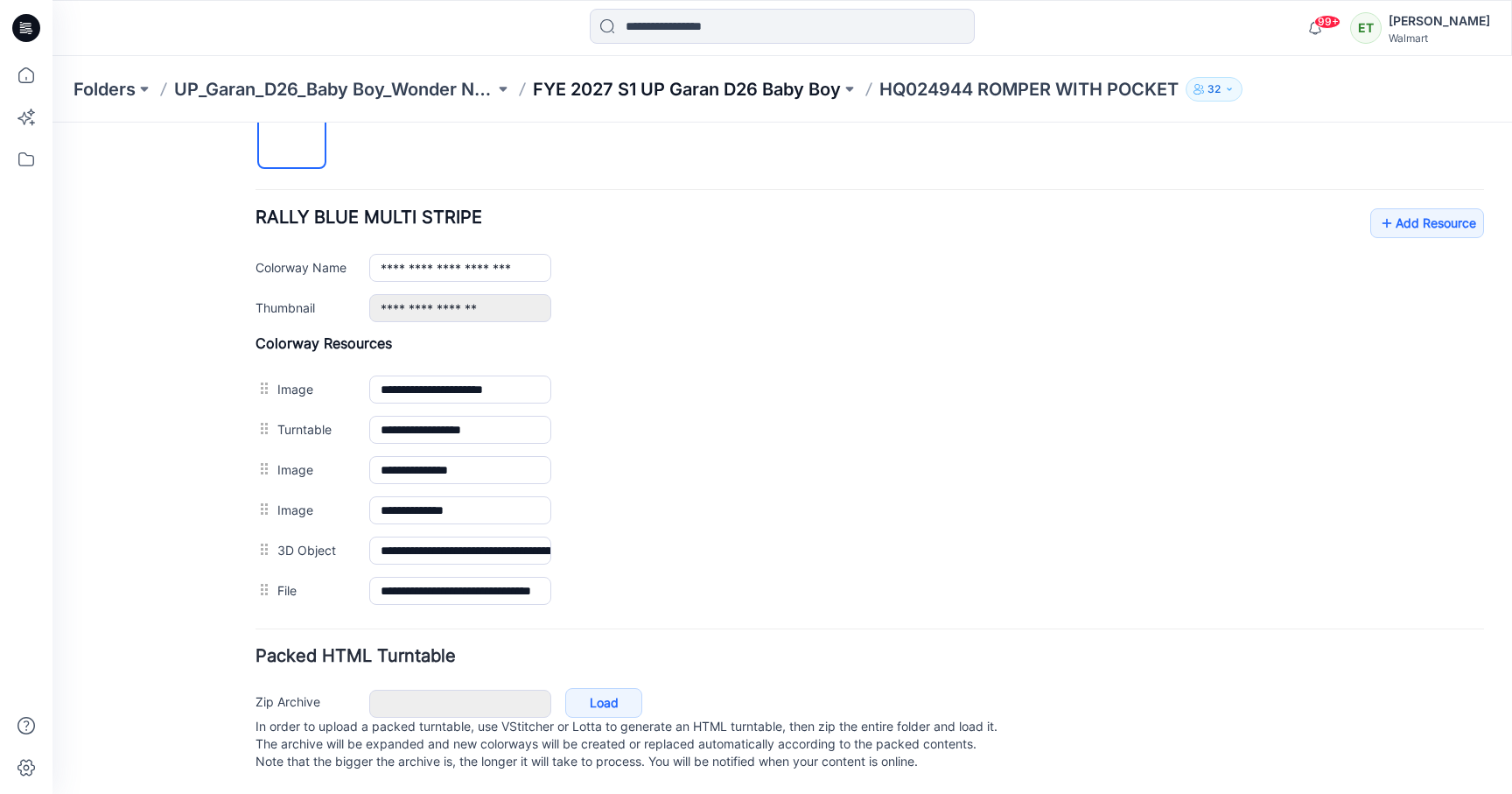
click at [734, 82] on p "FYE 2027 S1 UP Garan D26 Baby Boy" at bounding box center [687, 89] width 309 height 25
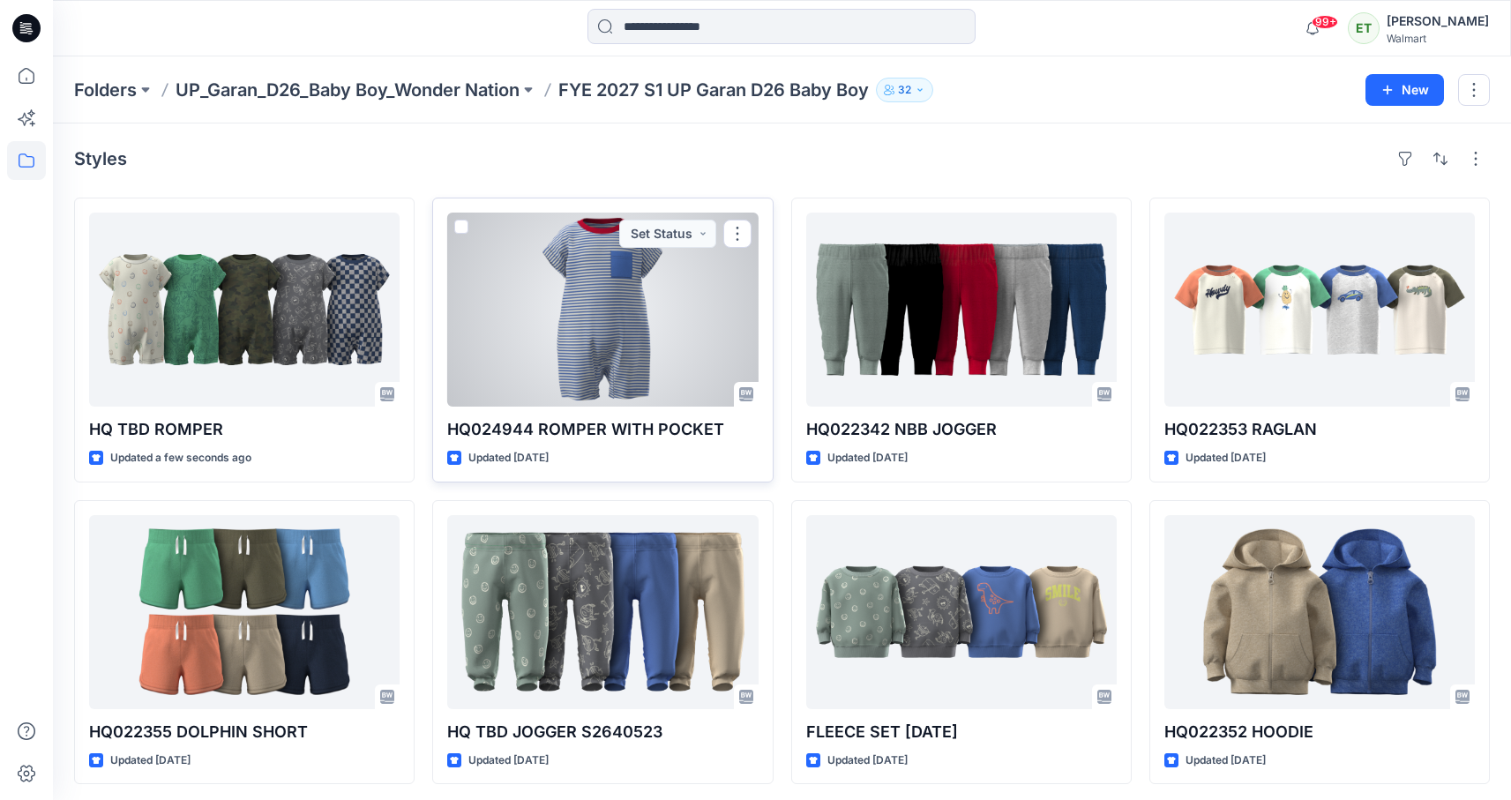
click at [549, 362] on div at bounding box center [602, 310] width 311 height 194
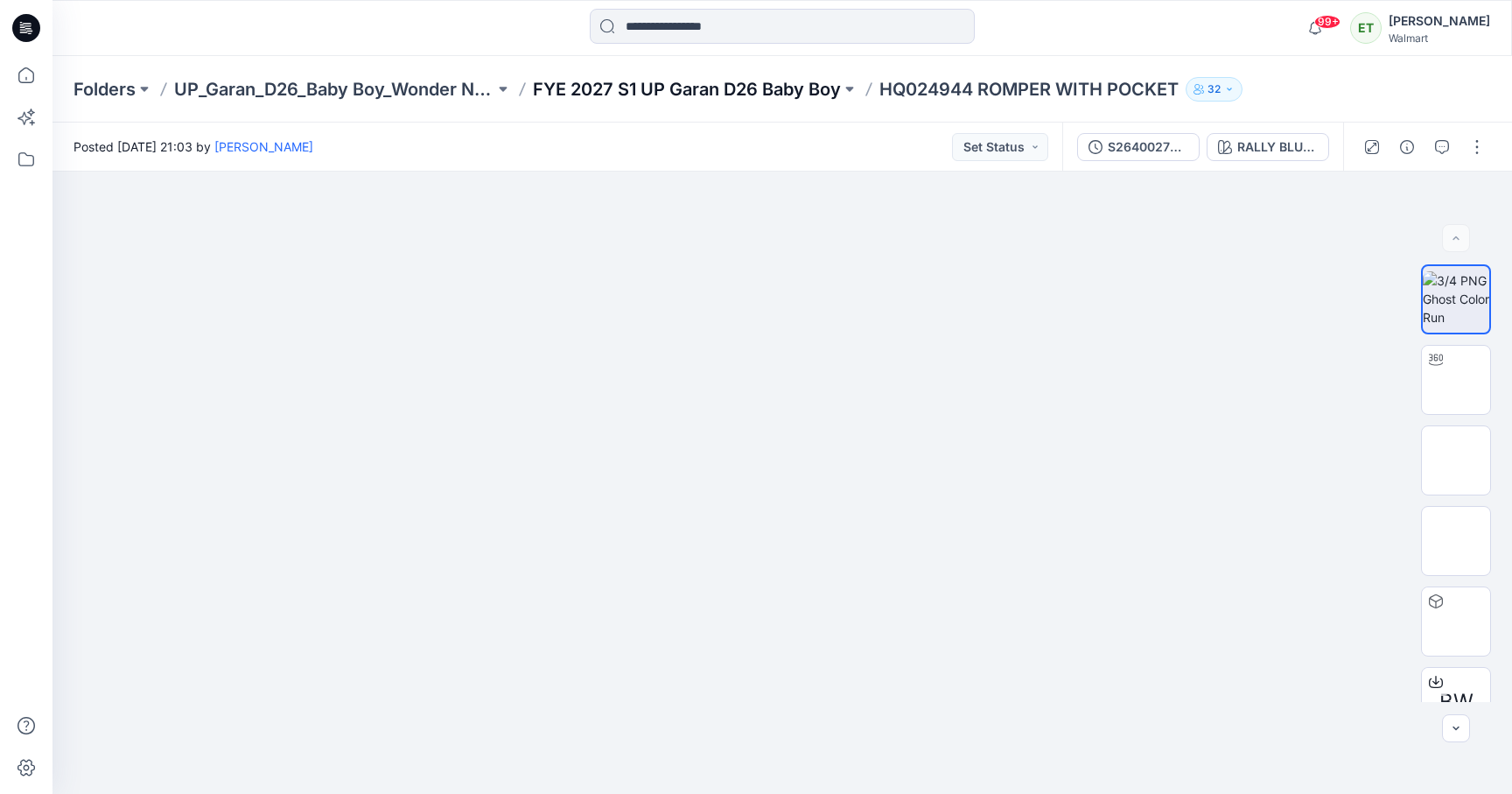
click at [799, 95] on p "FYE 2027 S1 UP Garan D26 Baby Boy" at bounding box center [687, 89] width 309 height 25
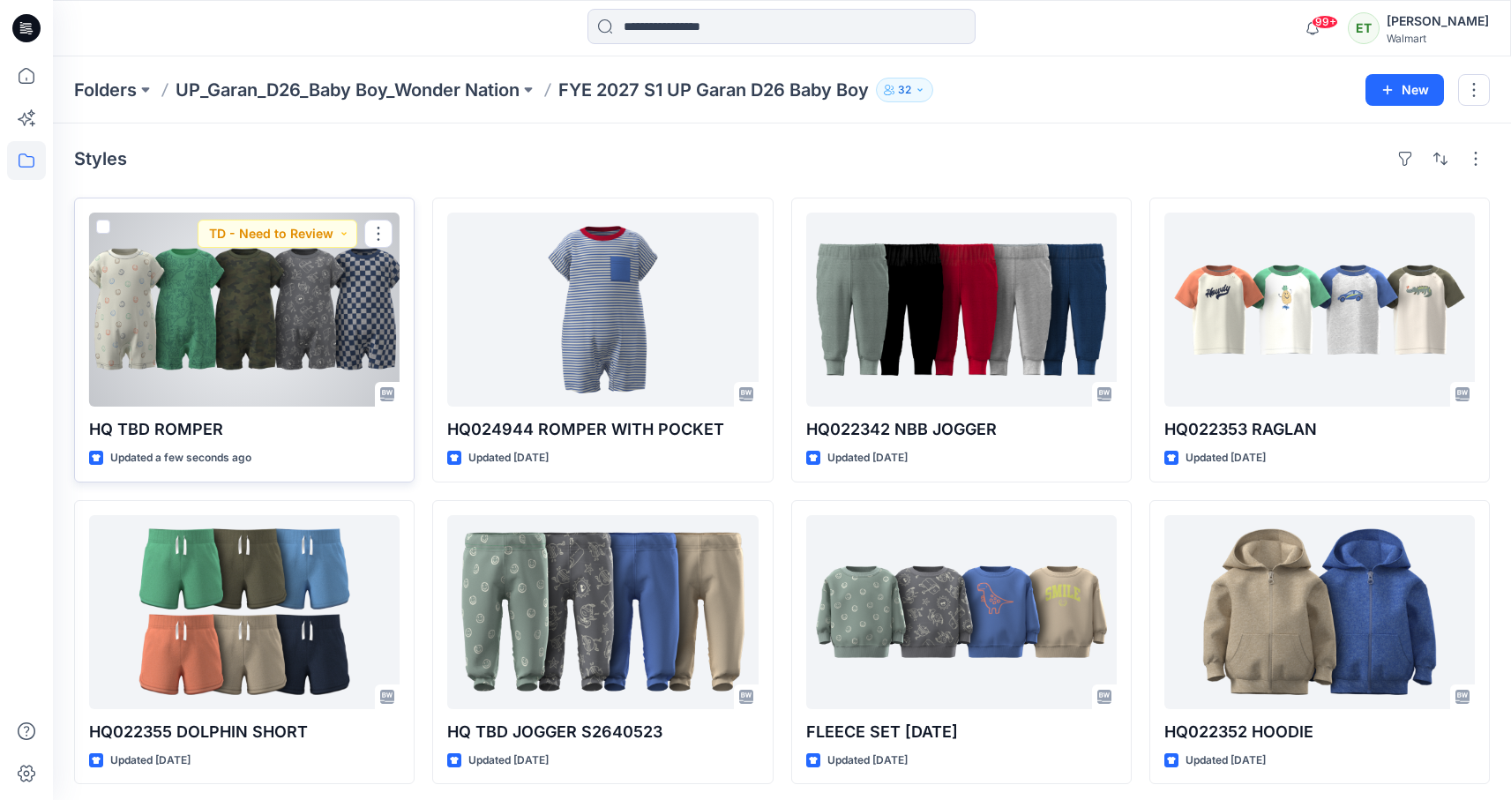
click at [266, 311] on div at bounding box center [244, 310] width 311 height 194
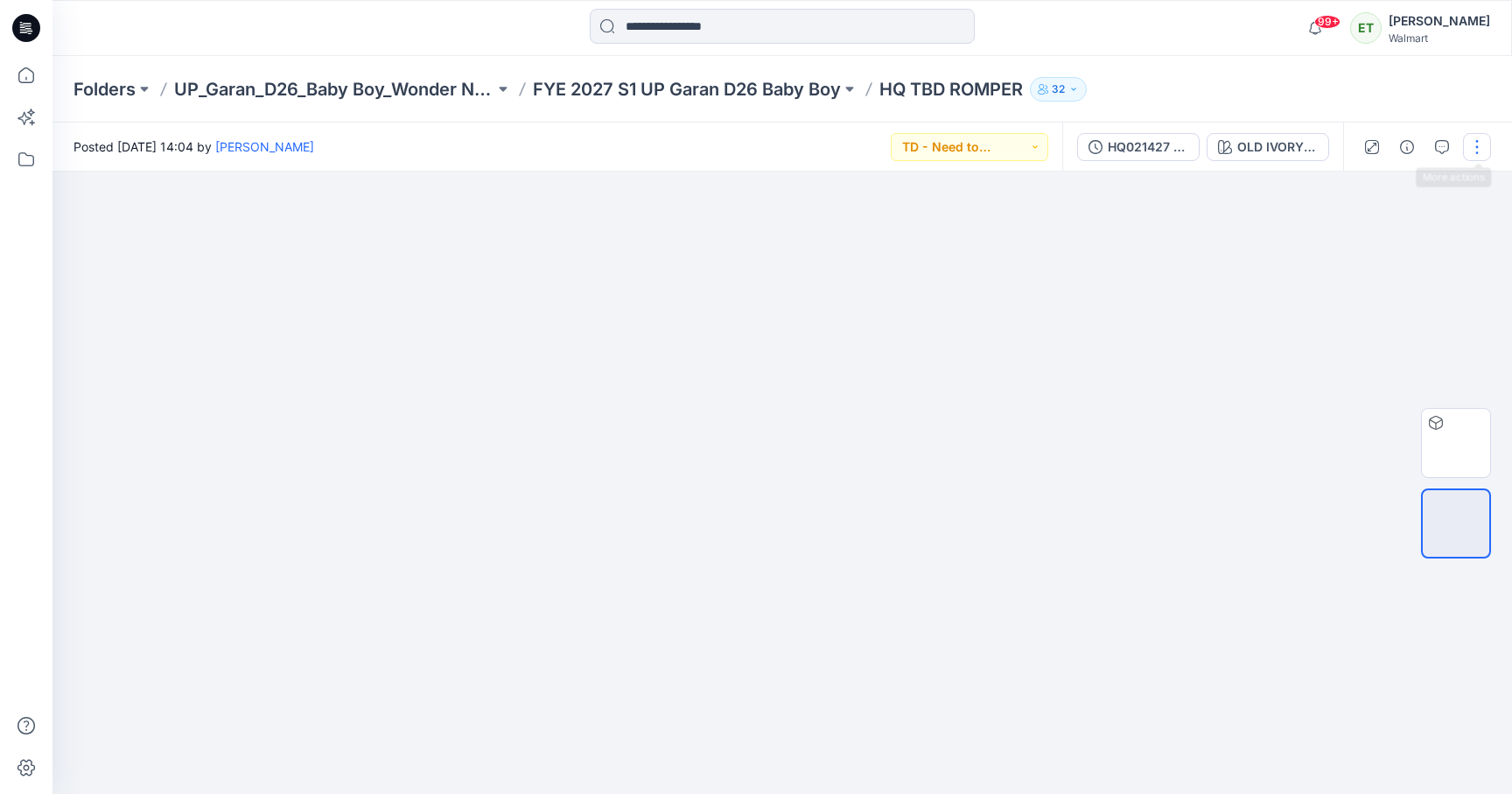
click at [1482, 138] on button "button" at bounding box center [1477, 147] width 28 height 28
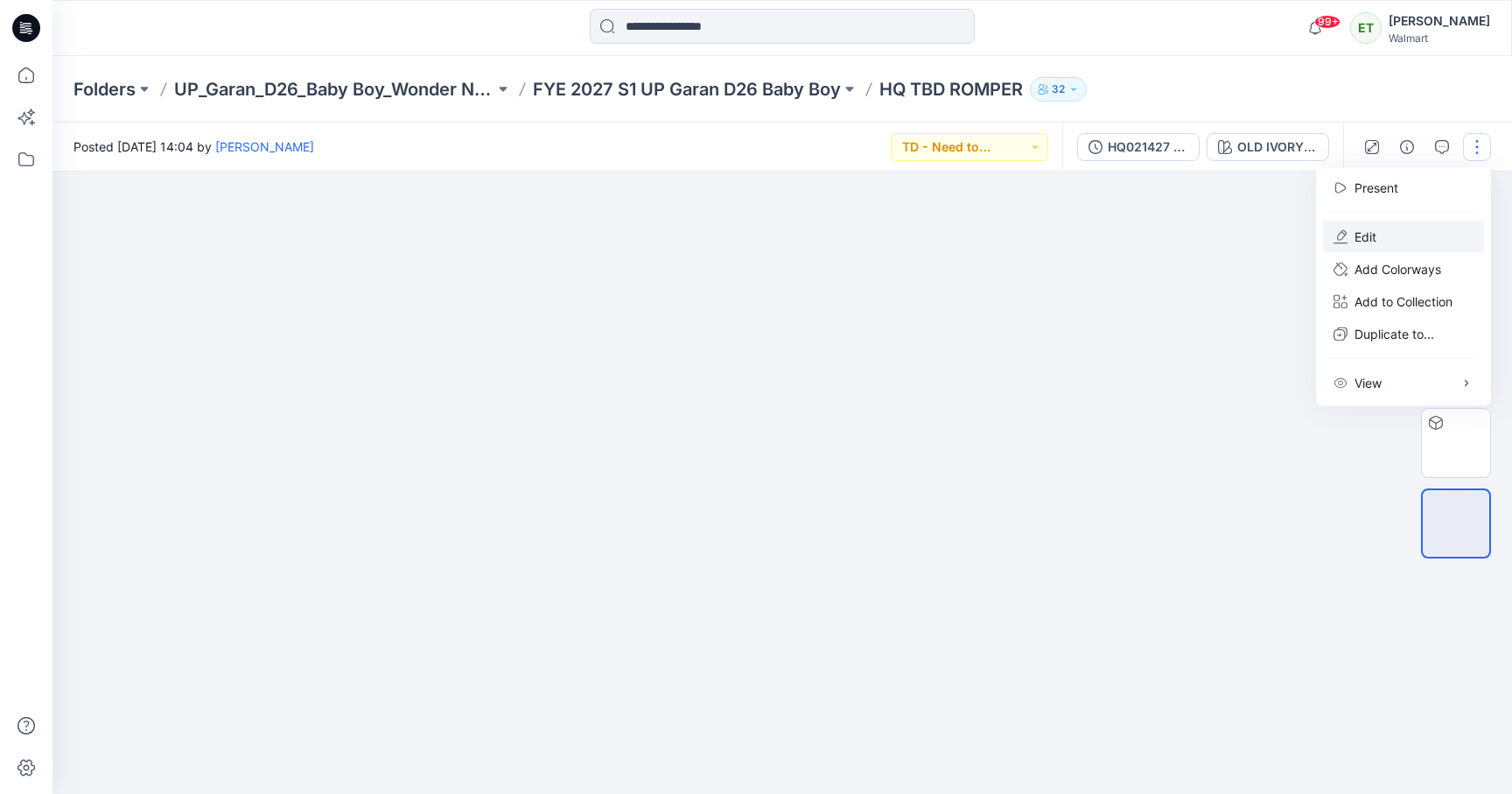
click at [1403, 231] on button "Edit" at bounding box center [1404, 236] width 161 height 33
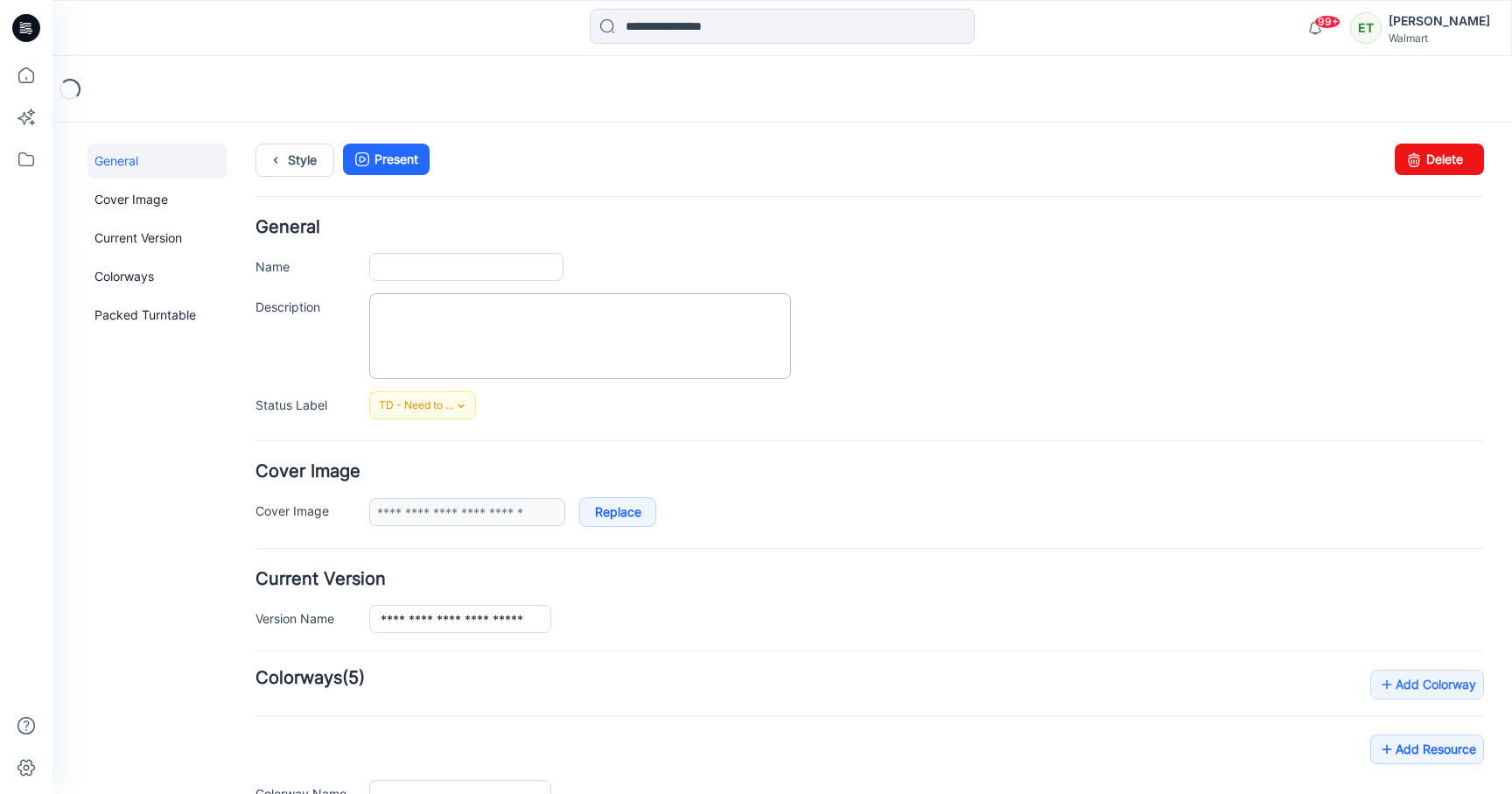
type input "**********"
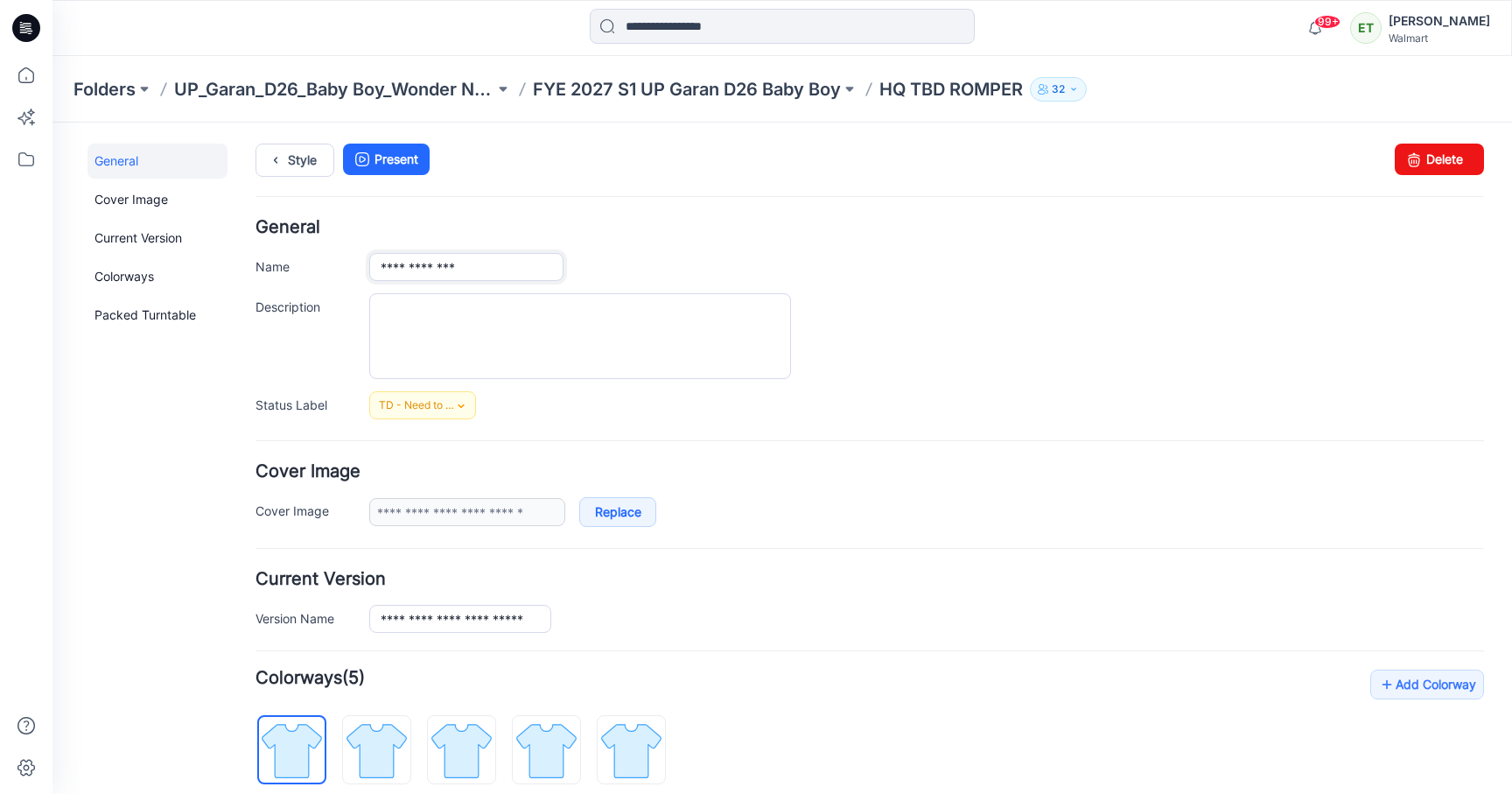
click at [424, 268] on input "**********" at bounding box center [466, 267] width 194 height 28
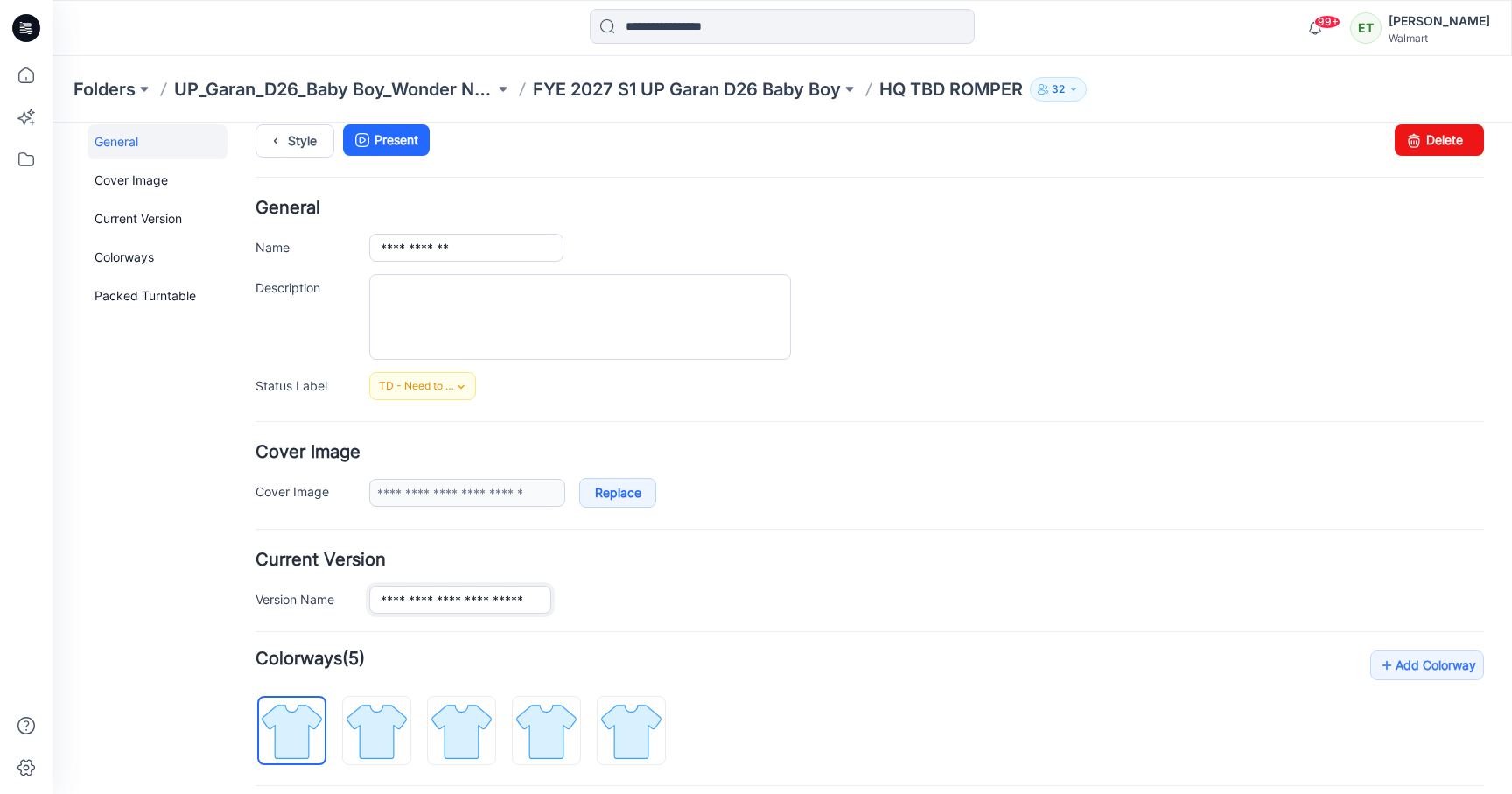
scroll to position [0, 20]
drag, startPoint x: 377, startPoint y: 600, endPoint x: 622, endPoint y: 596, distance: 245.0
click at [622, 596] on div "**********" at bounding box center [927, 599] width 1115 height 28
drag, startPoint x: 477, startPoint y: 244, endPoint x: 368, endPoint y: 234, distance: 109.5
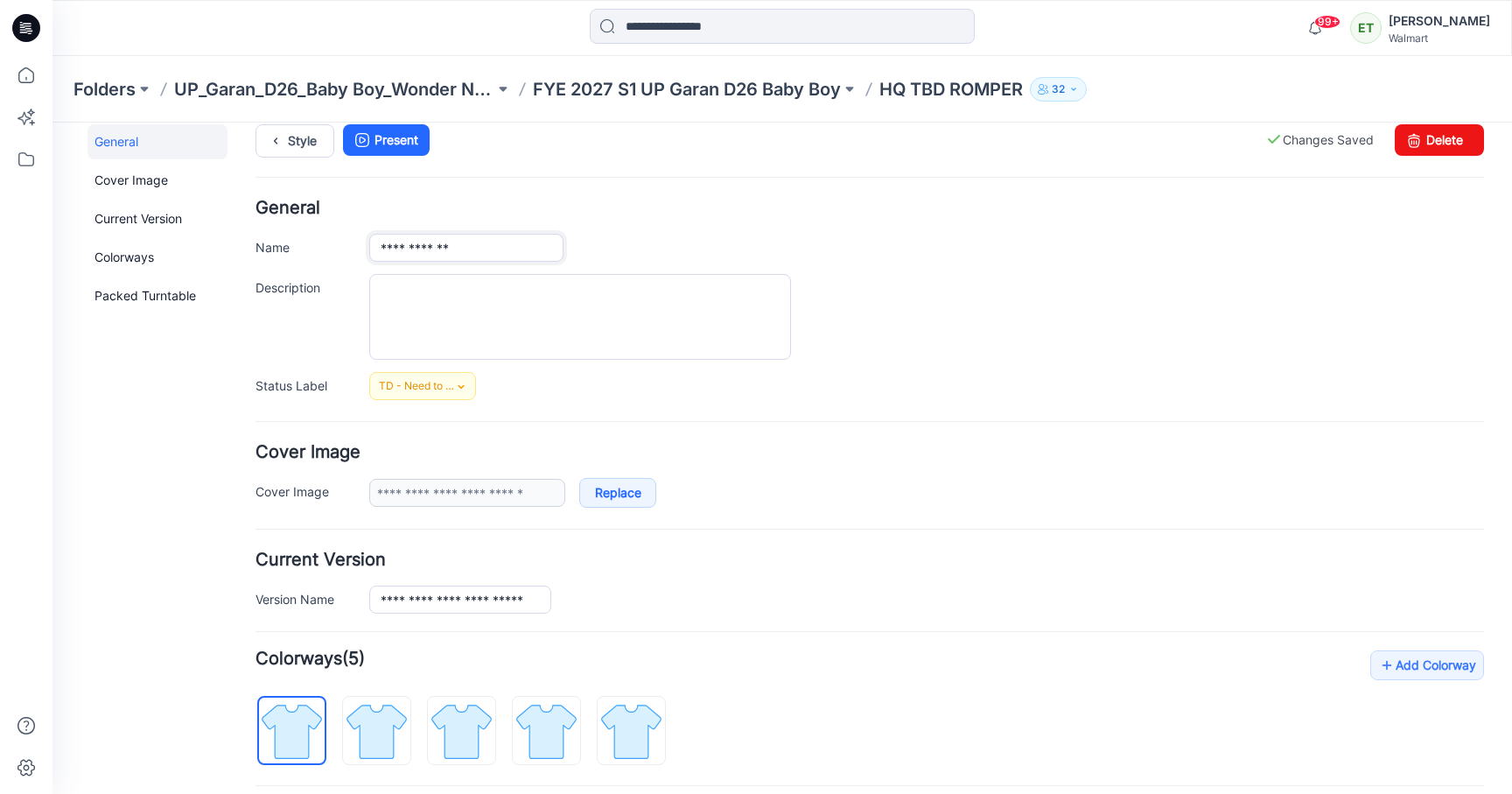
click at [368, 234] on div "**********" at bounding box center [870, 248] width 1229 height 28
paste input "**********"
type input "**********"
click at [947, 377] on div "TD - Need to Review Set Status *Revision Requested TD - Need to Review PD - Nee…" at bounding box center [927, 386] width 1115 height 28
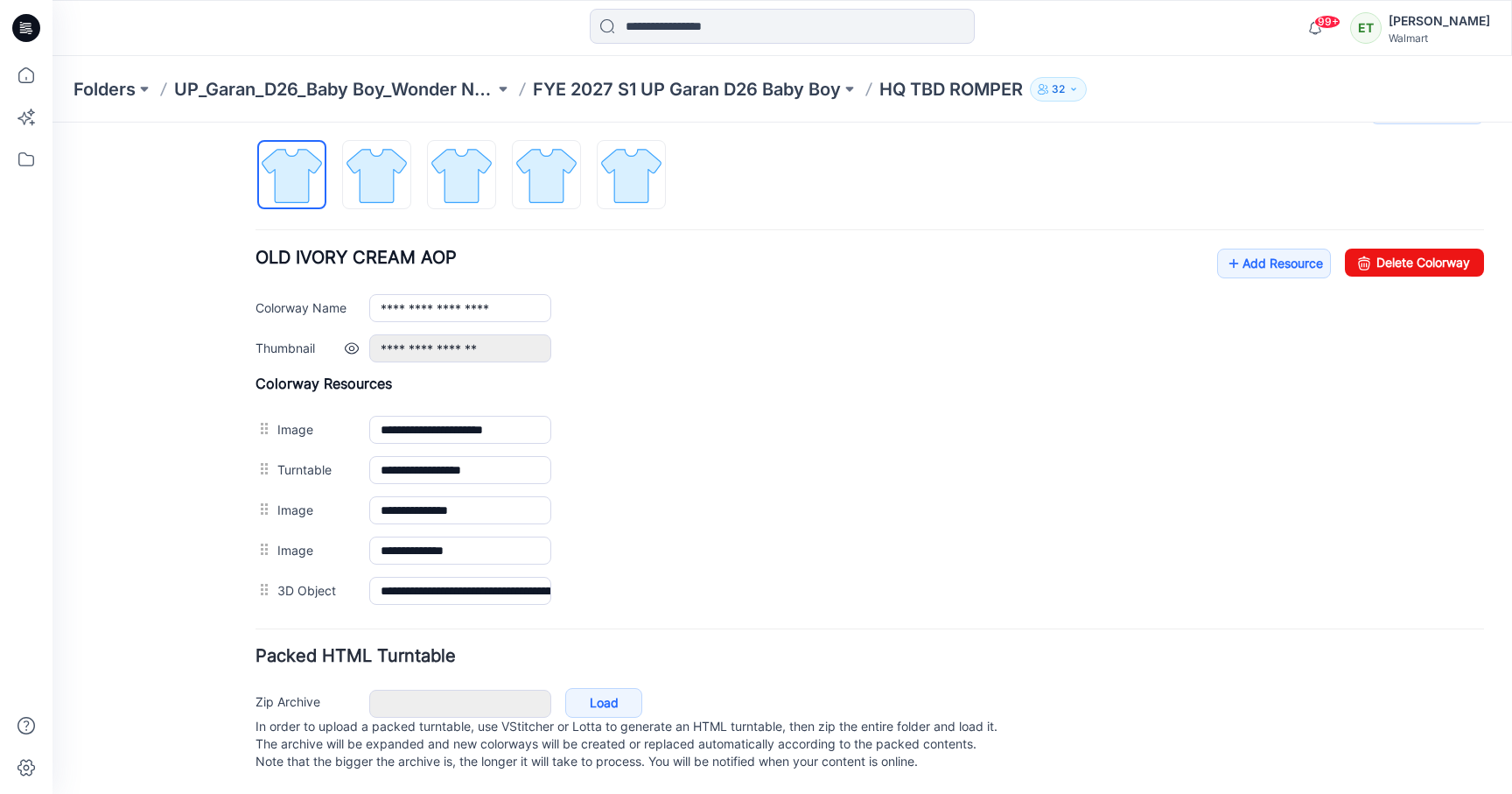
scroll to position [0, 0]
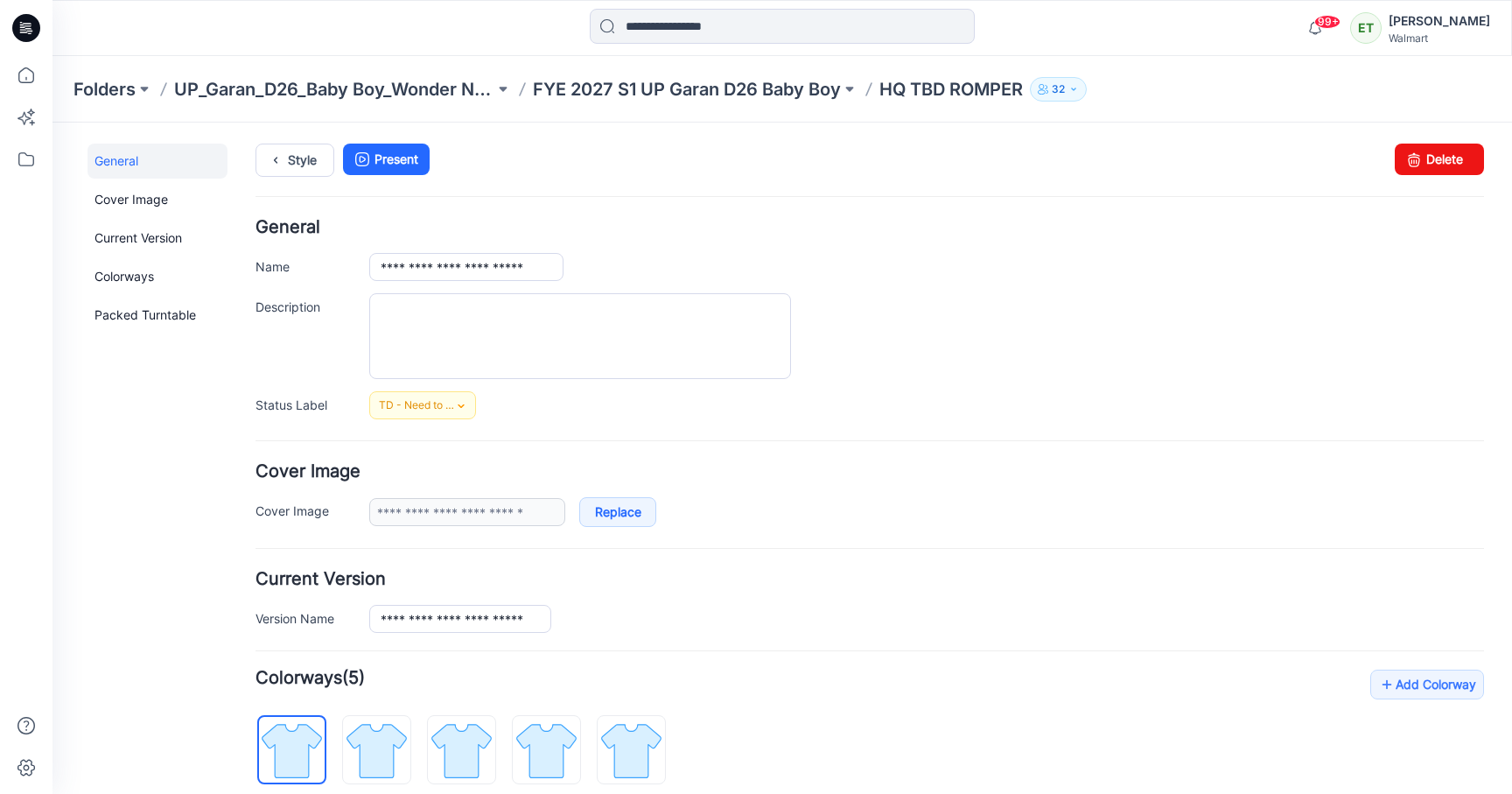
click at [916, 435] on form "**********" at bounding box center [870, 786] width 1229 height 1133
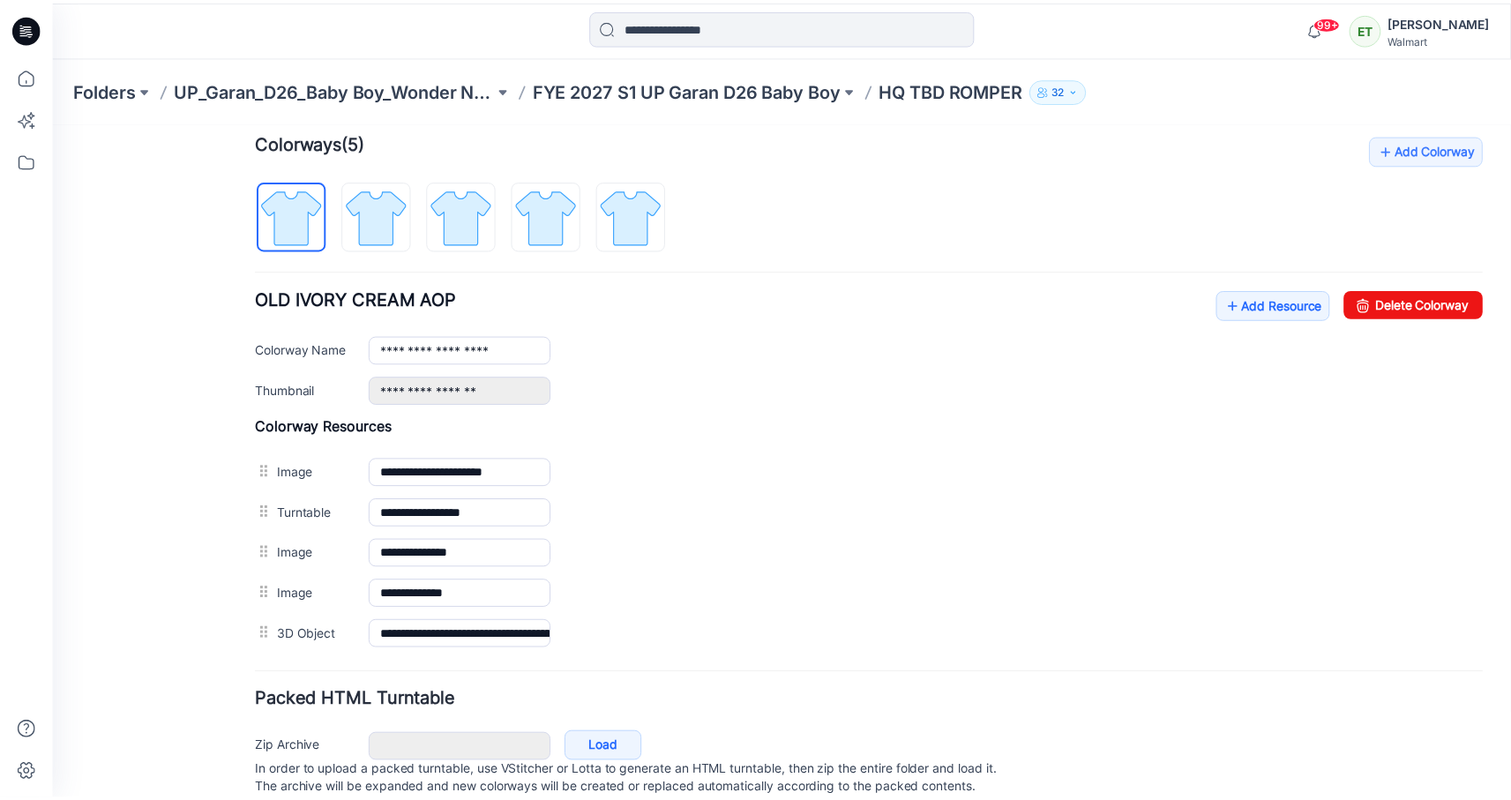
scroll to position [598, 0]
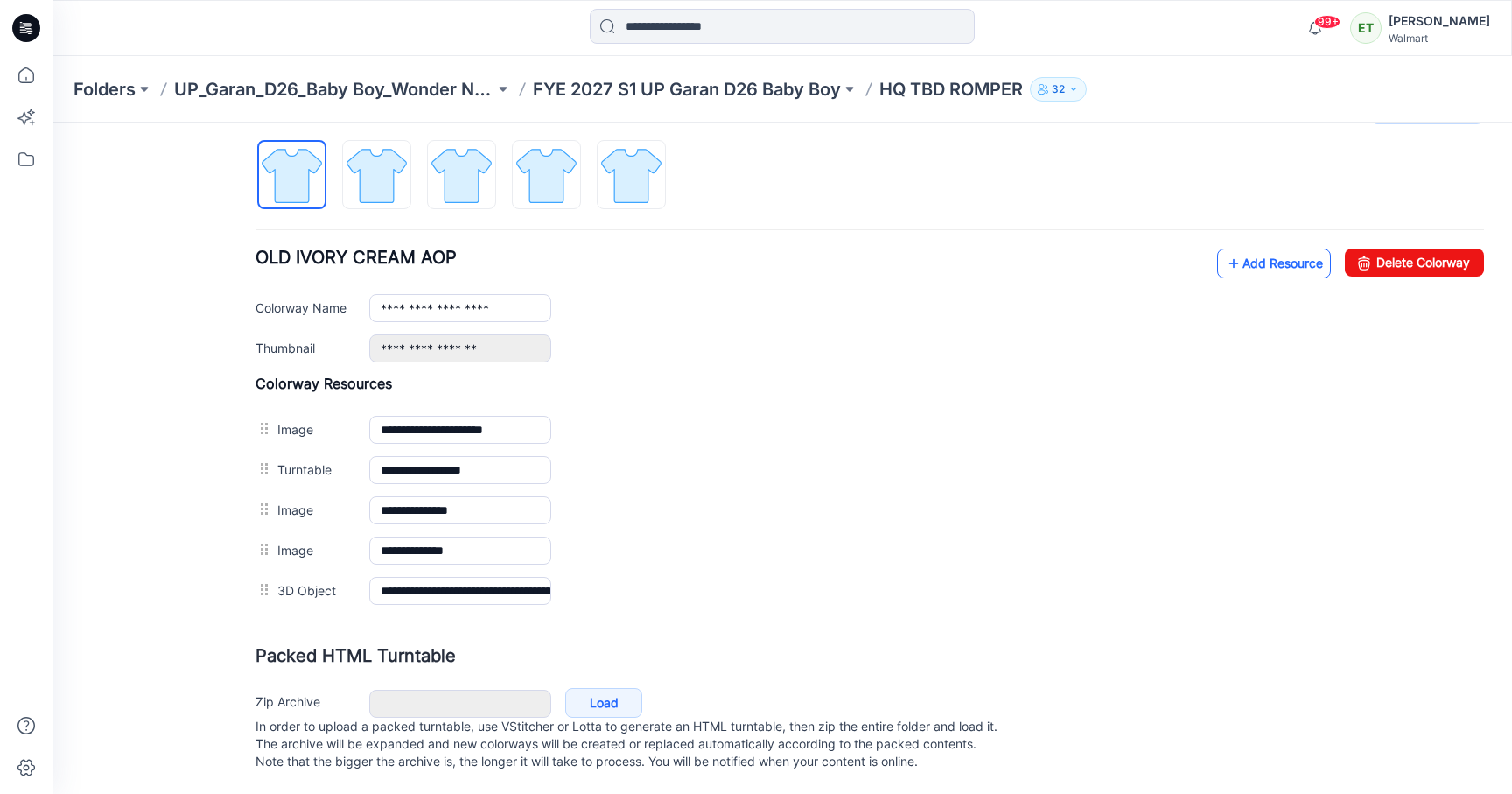
click at [1225, 249] on icon at bounding box center [1234, 263] width 18 height 28
click at [720, 94] on p "FYE 2027 S1 UP Garan D26 Baby Boy" at bounding box center [687, 89] width 309 height 25
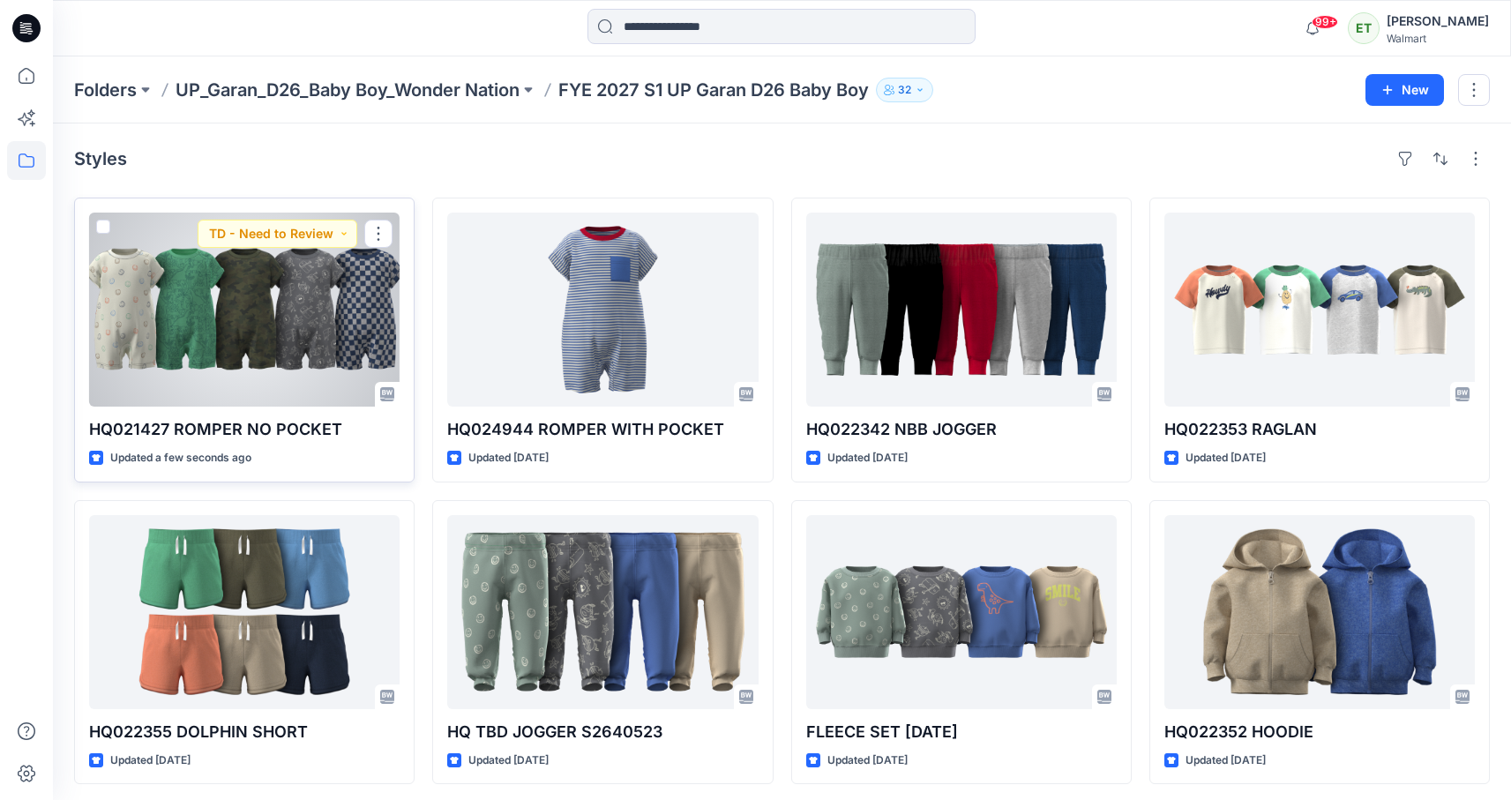
click at [297, 367] on div at bounding box center [244, 310] width 311 height 194
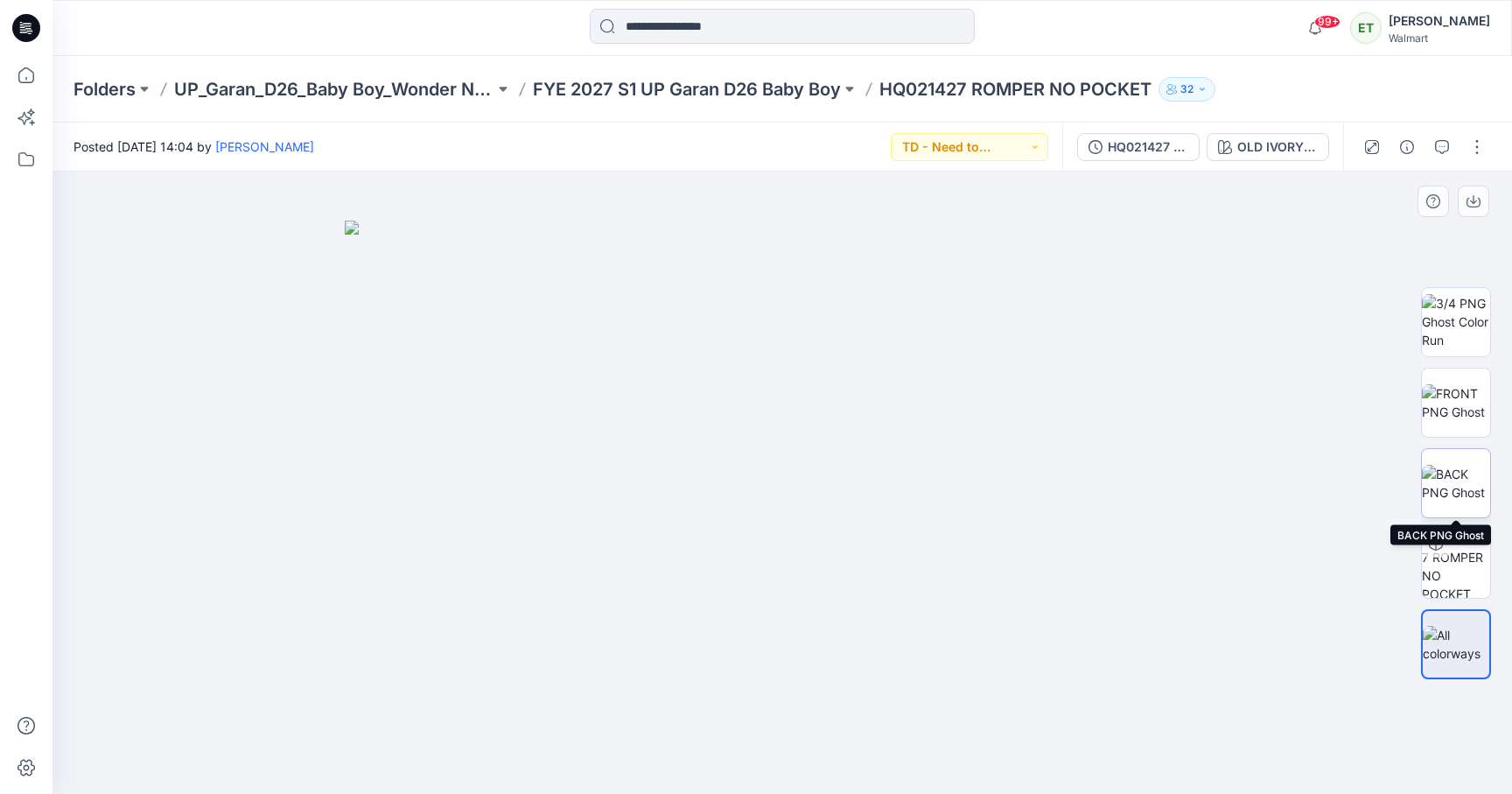
click at [1450, 491] on img at bounding box center [1456, 482] width 68 height 37
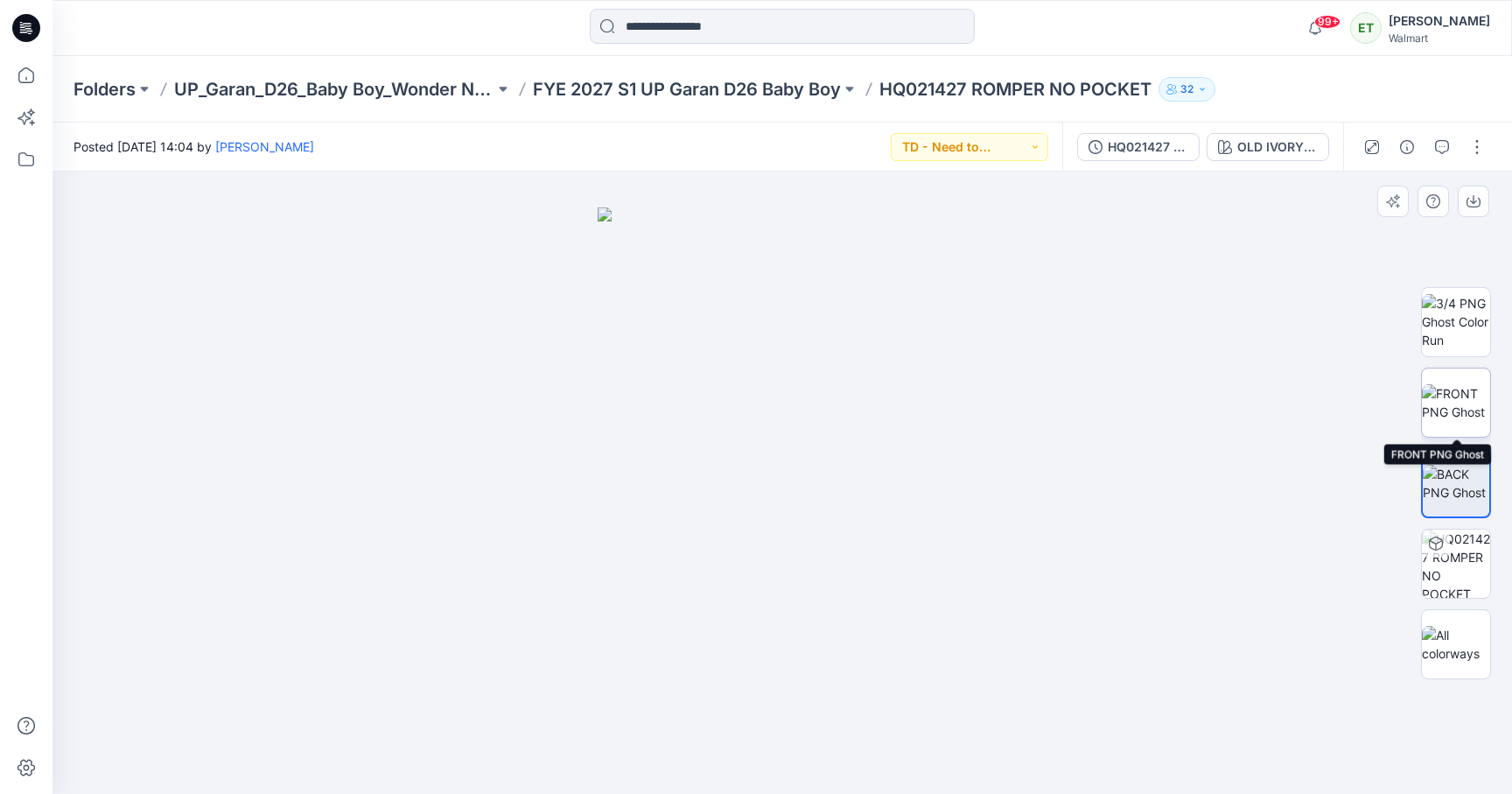
click at [1452, 411] on img at bounding box center [1456, 402] width 68 height 37
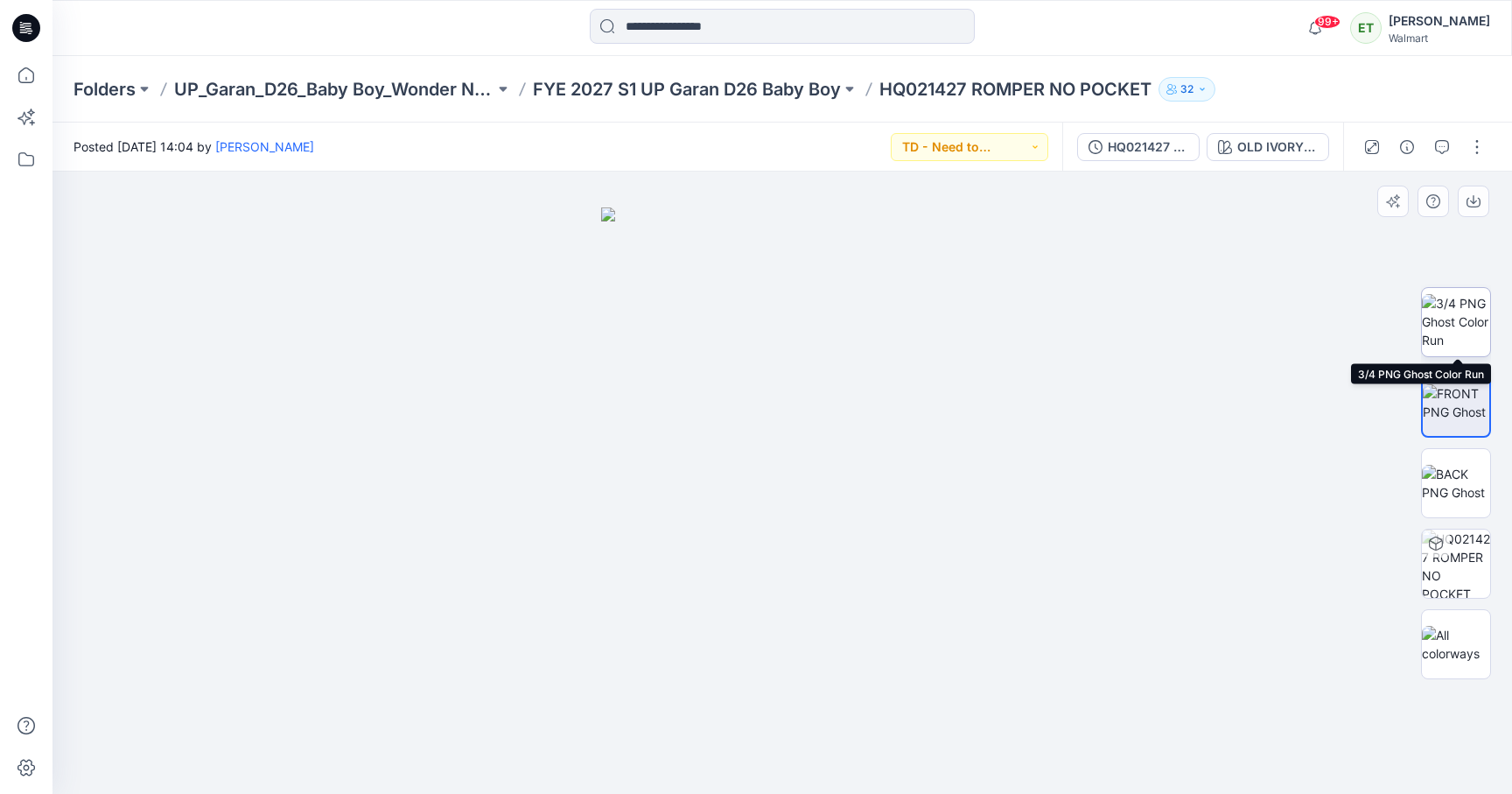
click at [1462, 324] on img at bounding box center [1456, 322] width 68 height 56
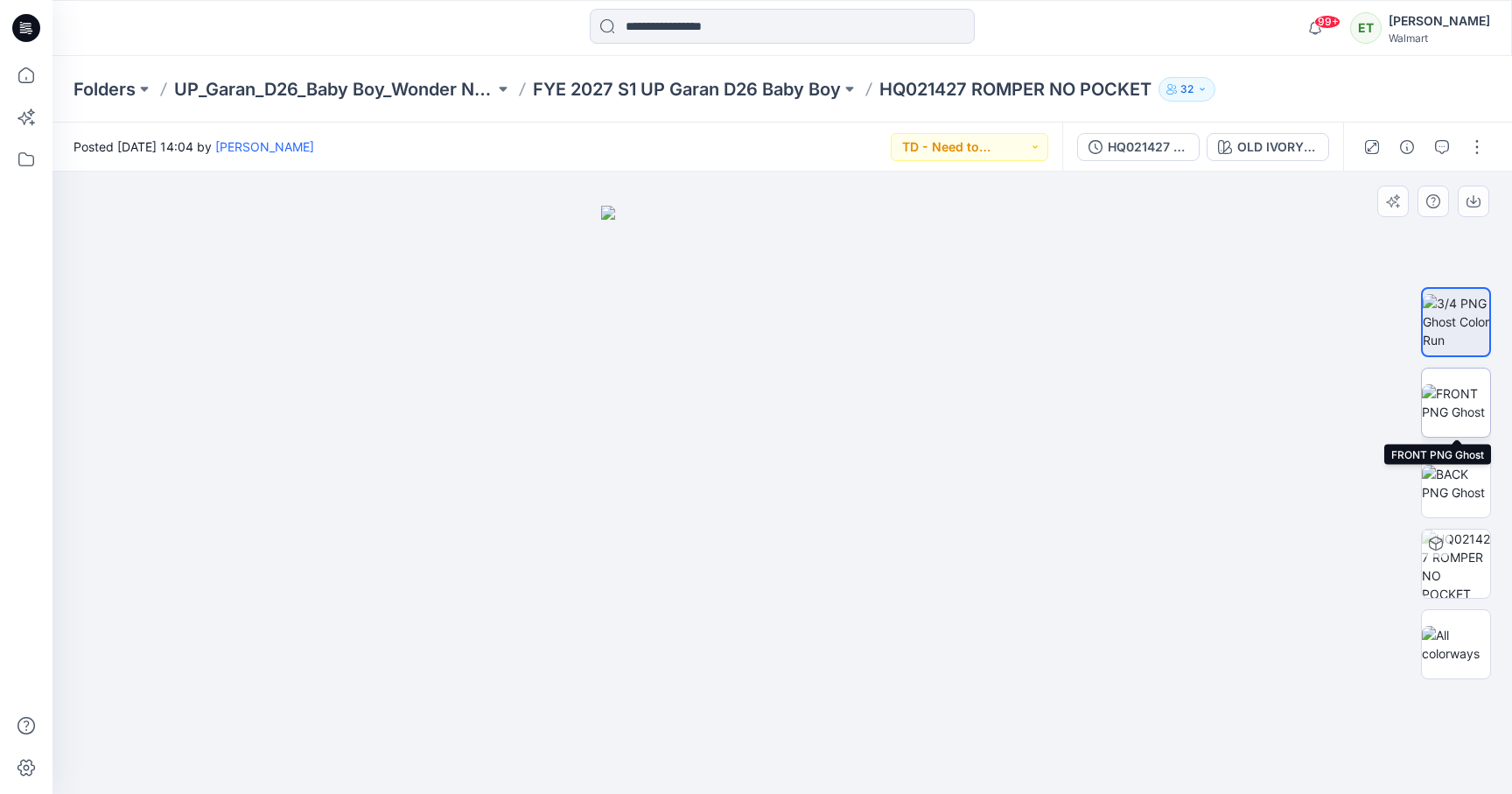
click at [1472, 390] on img at bounding box center [1456, 402] width 68 height 37
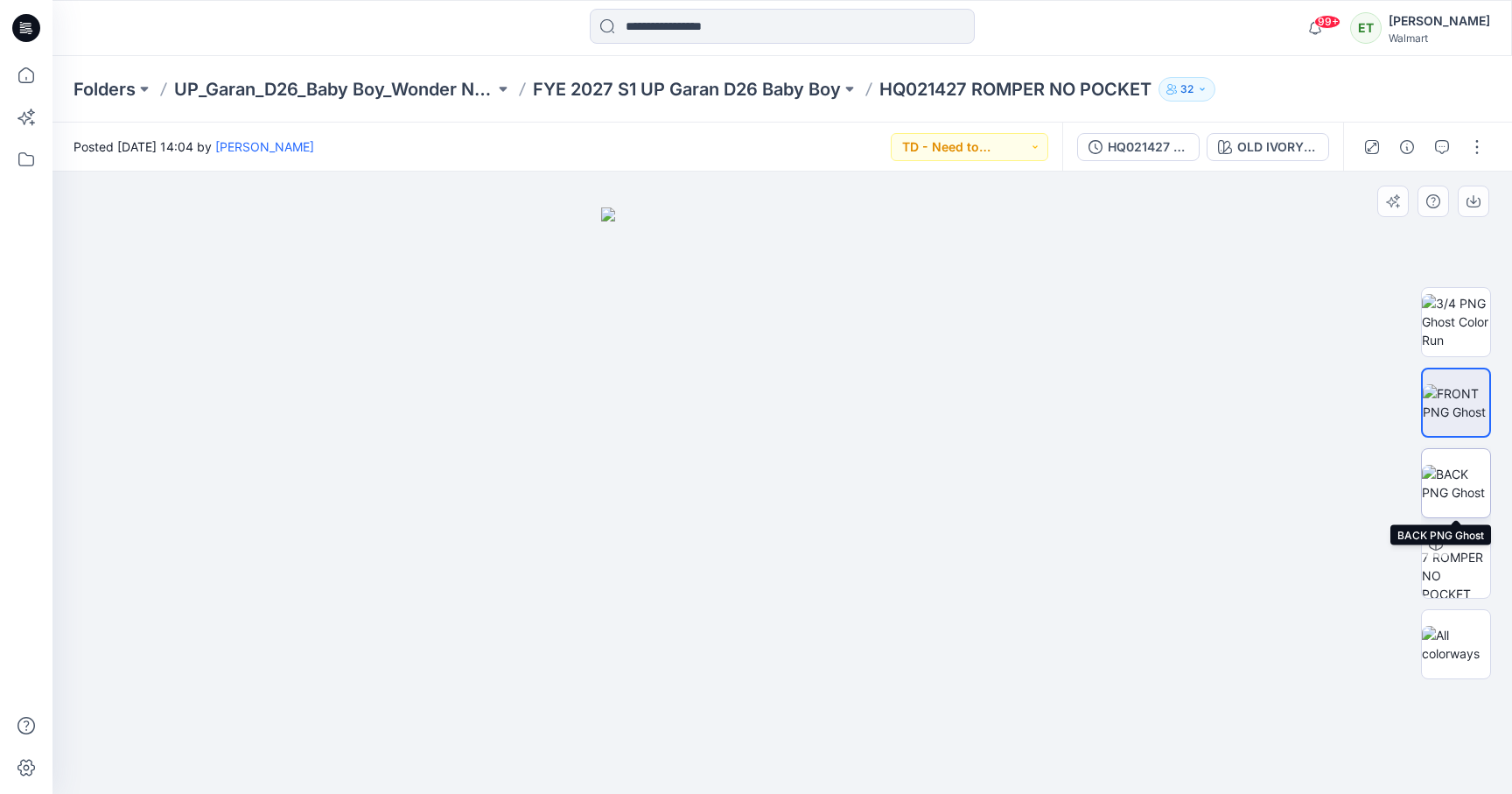
click at [1463, 481] on img at bounding box center [1456, 482] width 68 height 37
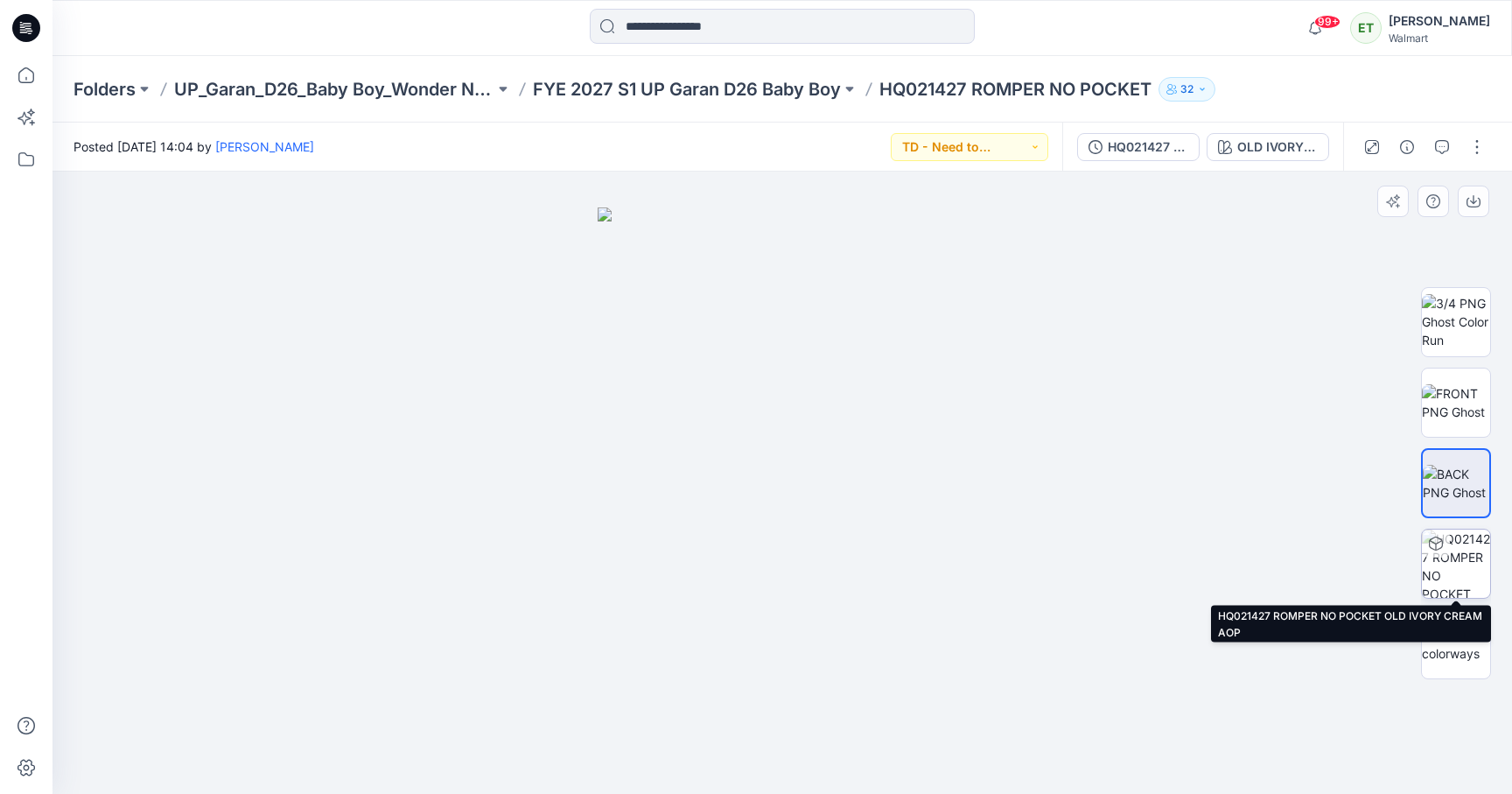
click at [1464, 569] on img at bounding box center [1456, 564] width 68 height 68
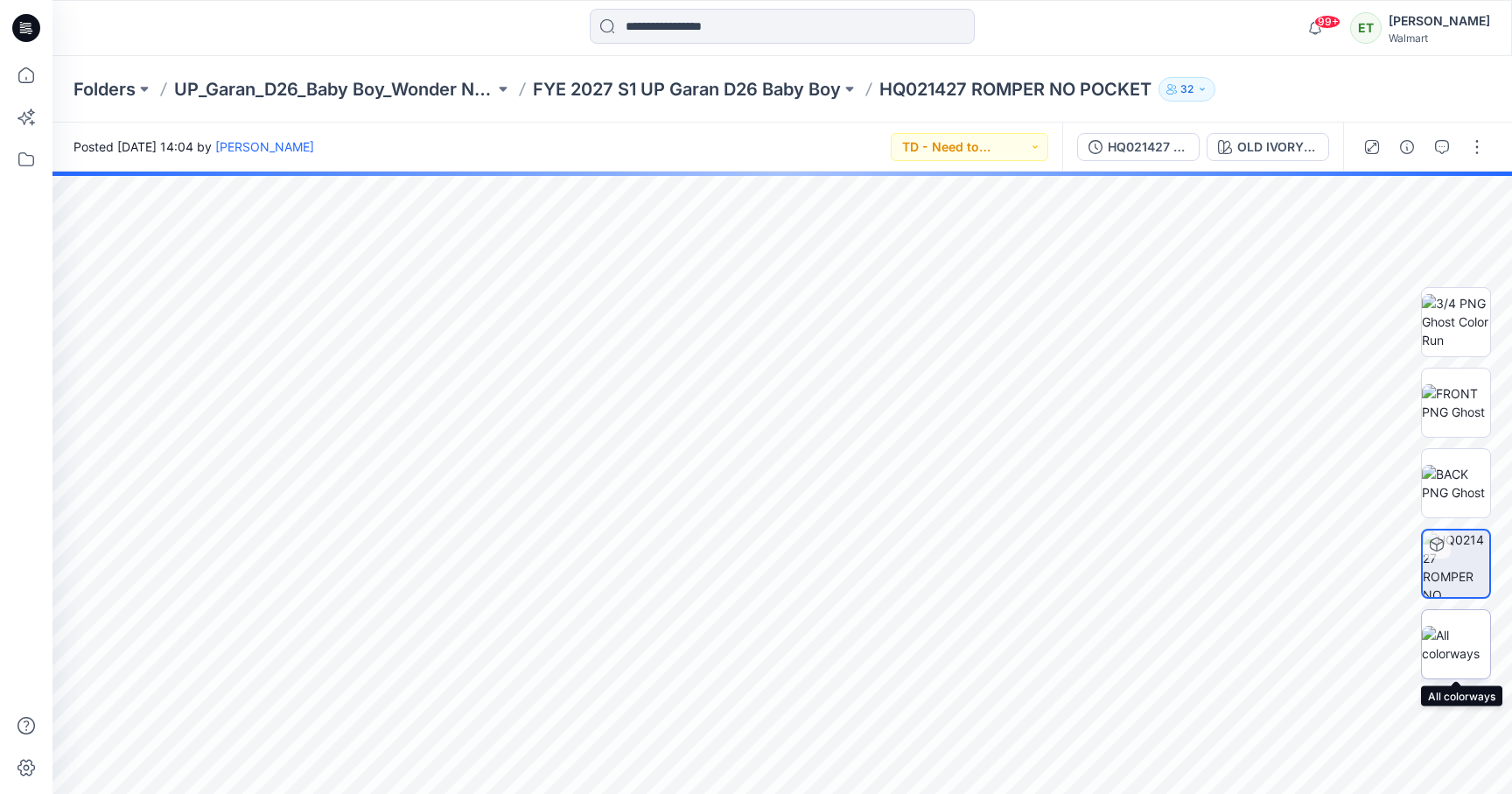
click at [1466, 626] on img at bounding box center [1456, 644] width 68 height 37
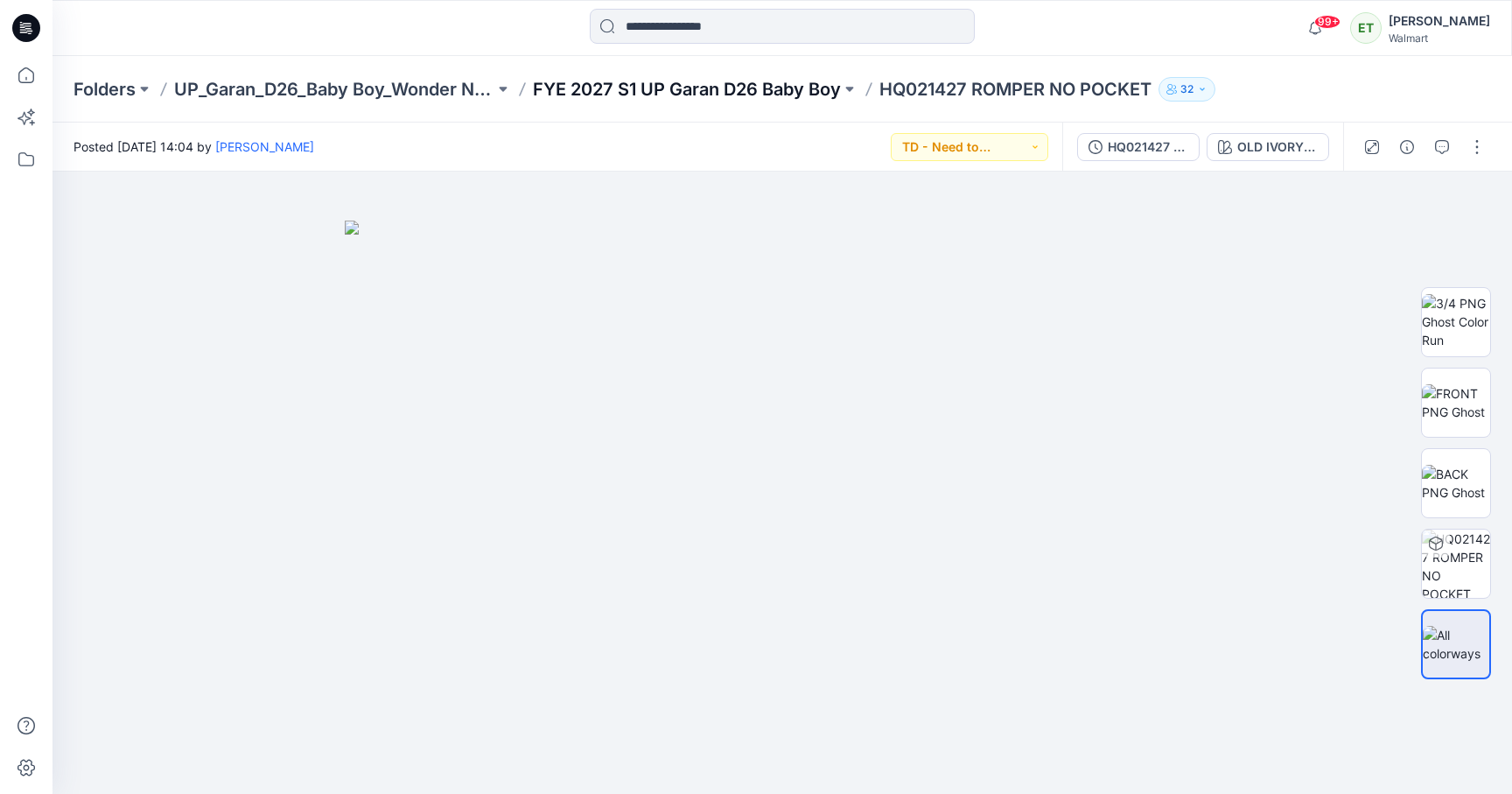
click at [767, 78] on p "FYE 2027 S1 UP Garan D26 Baby Boy" at bounding box center [687, 89] width 309 height 25
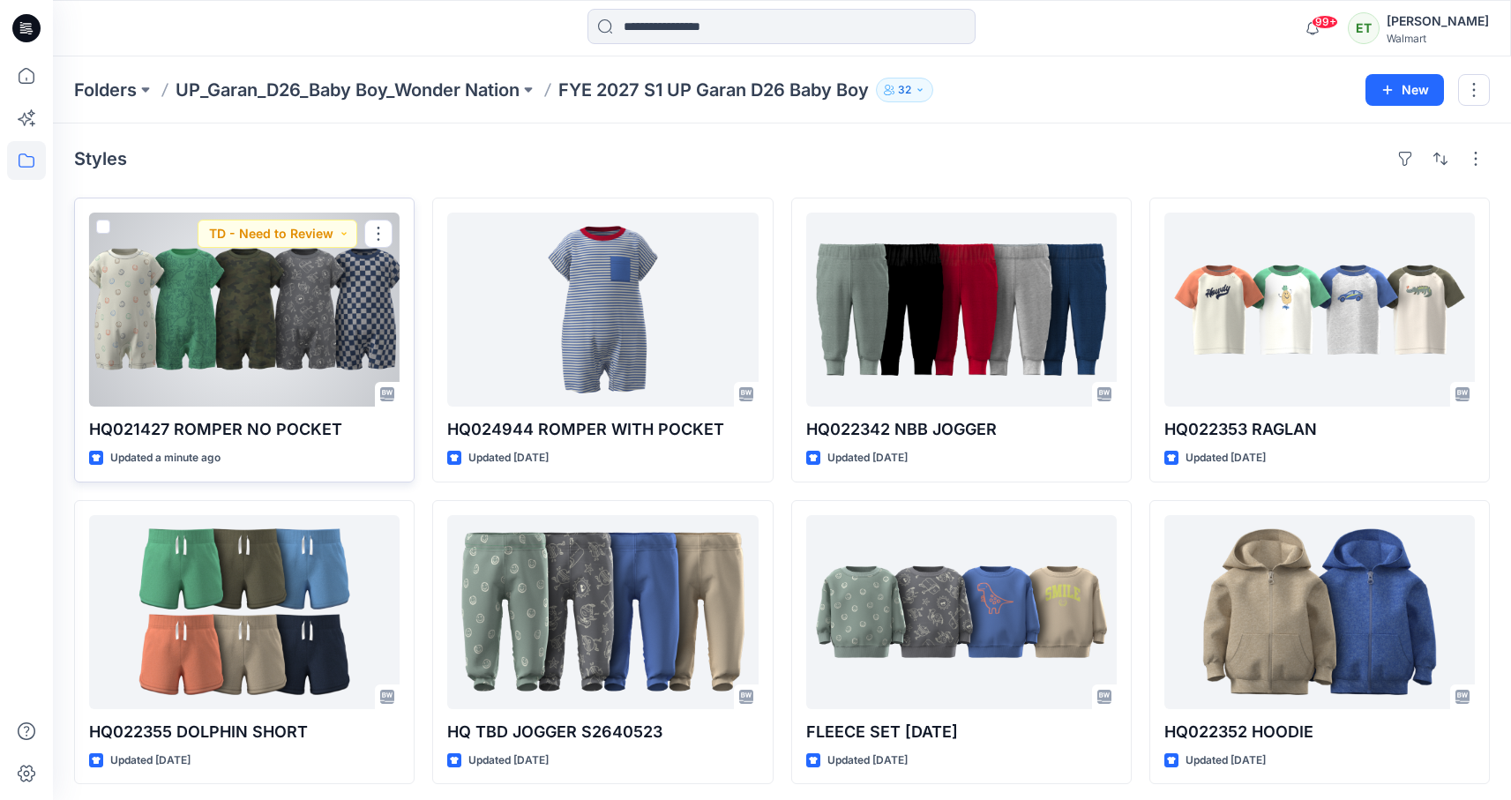
click at [360, 282] on div at bounding box center [244, 310] width 311 height 194
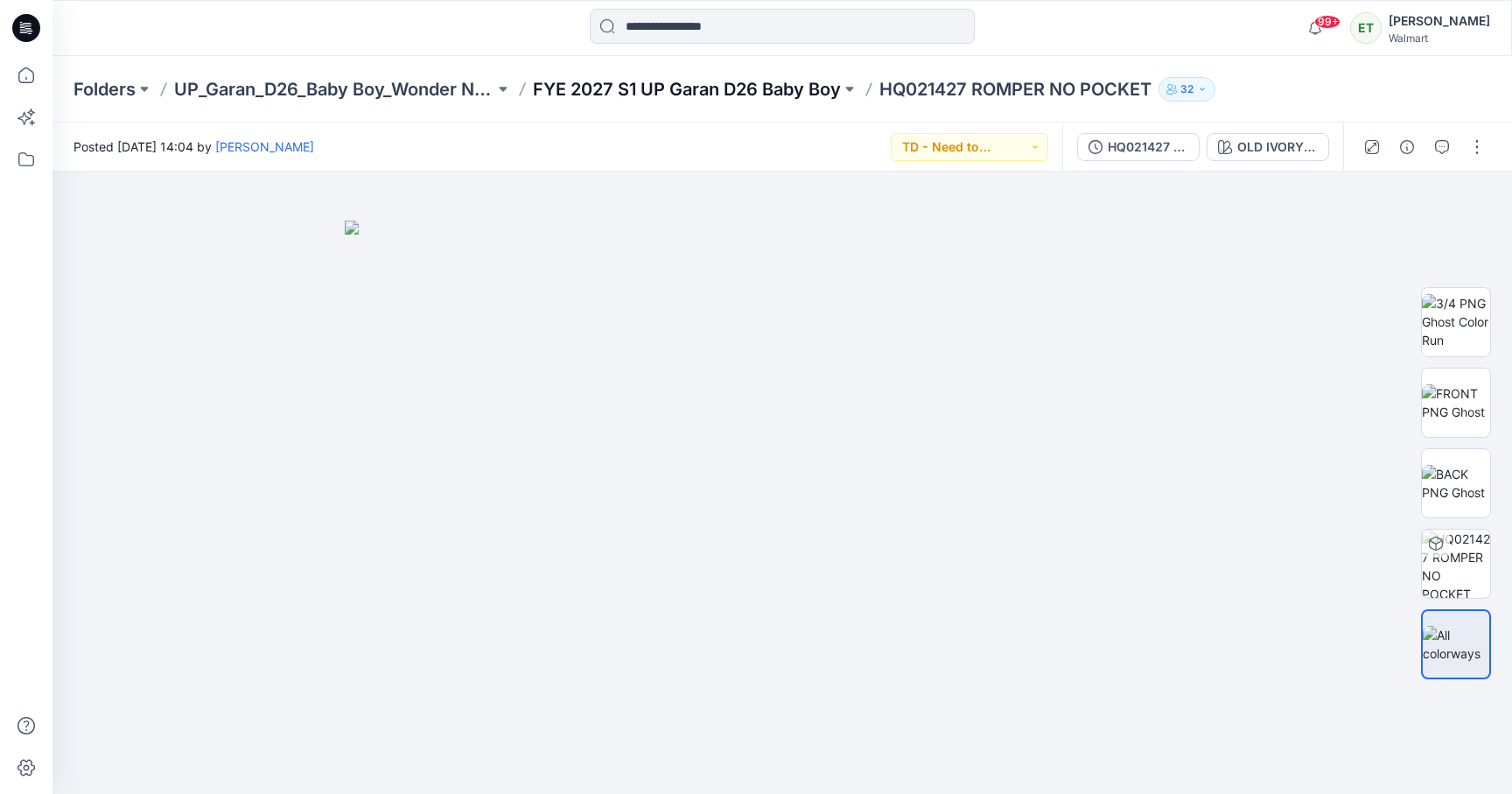
click at [793, 93] on p "FYE 2027 S1 UP Garan D26 Baby Boy" at bounding box center [687, 89] width 309 height 25
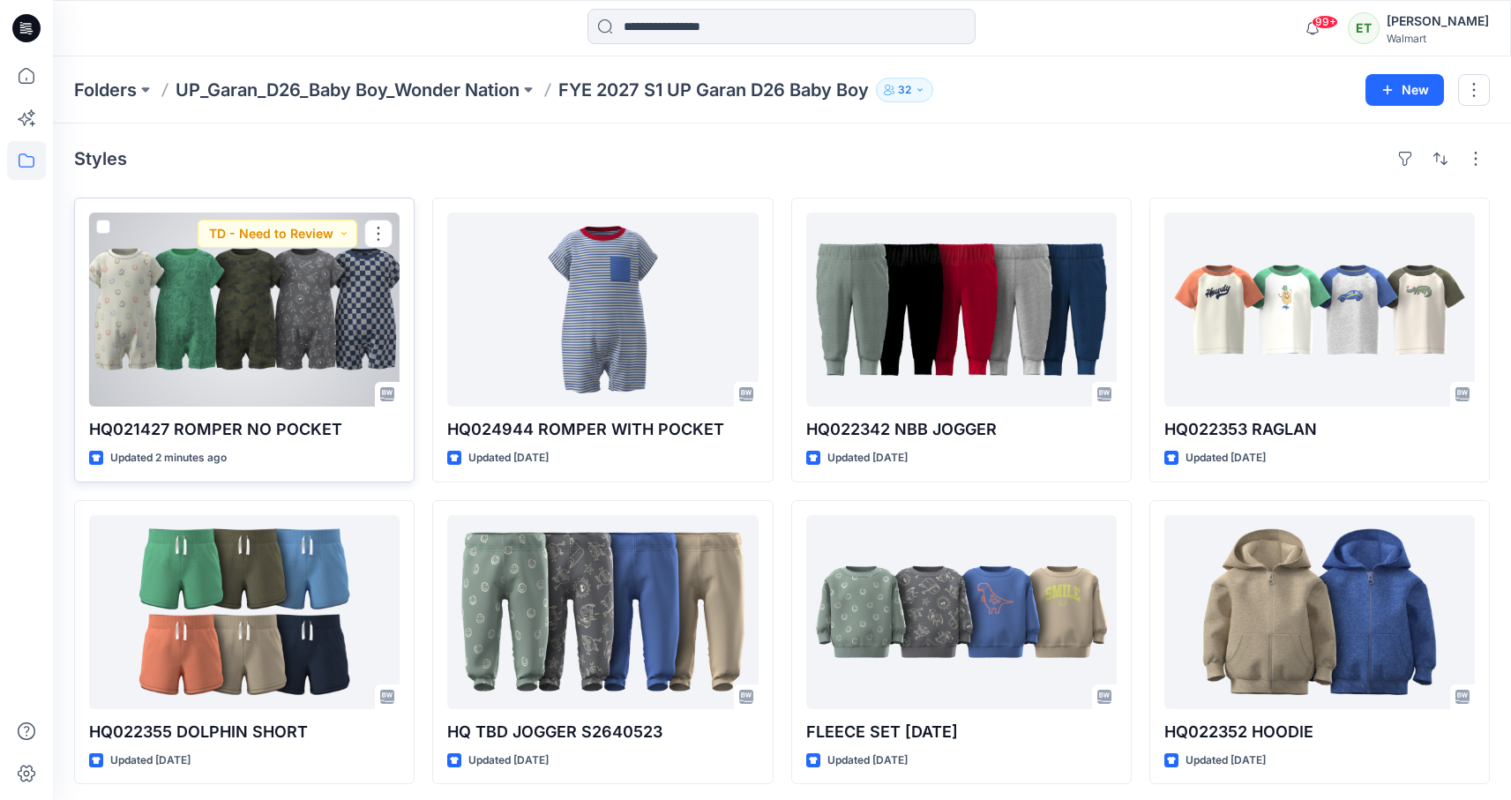
click at [282, 276] on div at bounding box center [244, 310] width 311 height 194
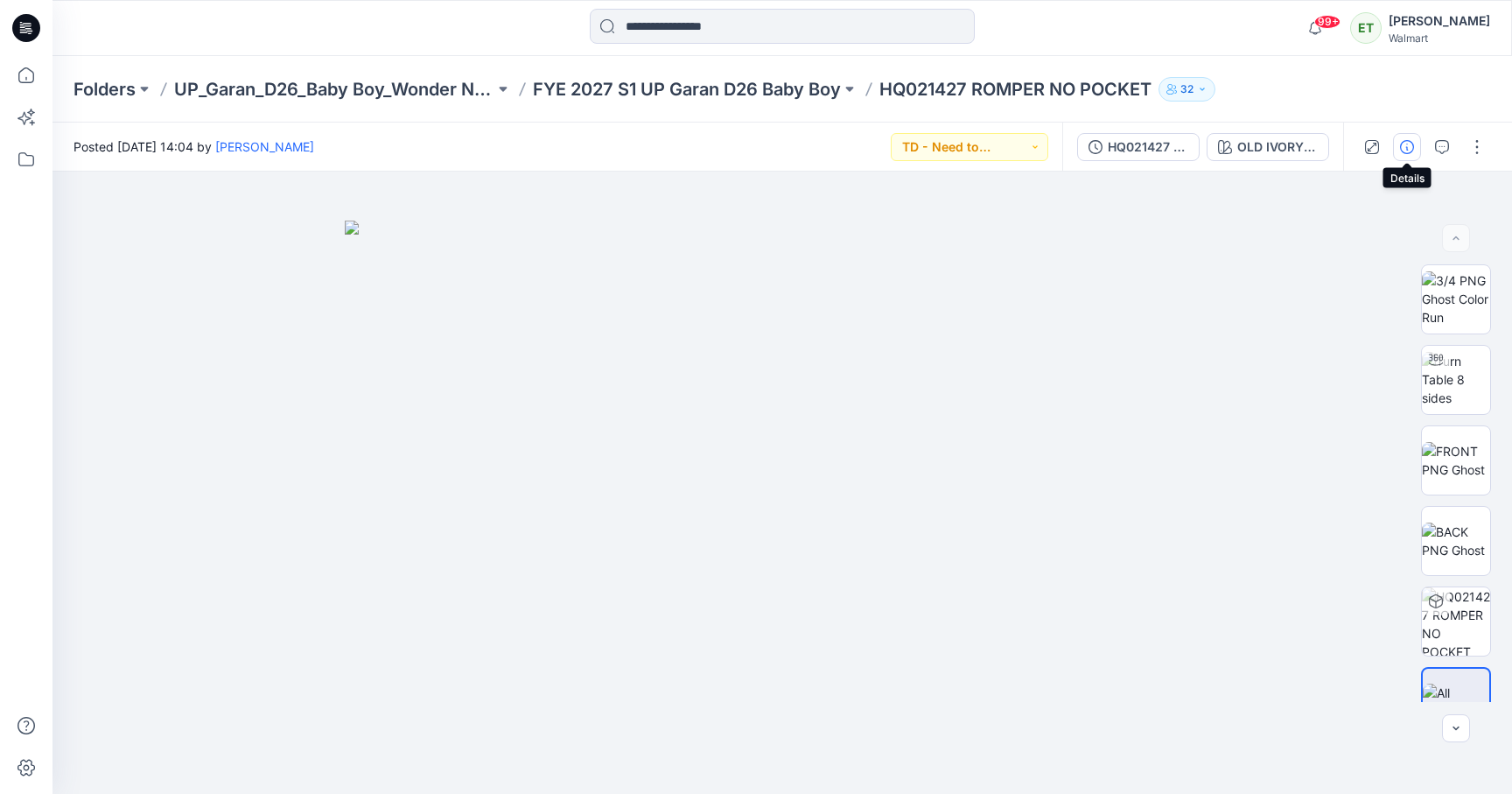
click at [1398, 155] on button "button" at bounding box center [1407, 147] width 28 height 28
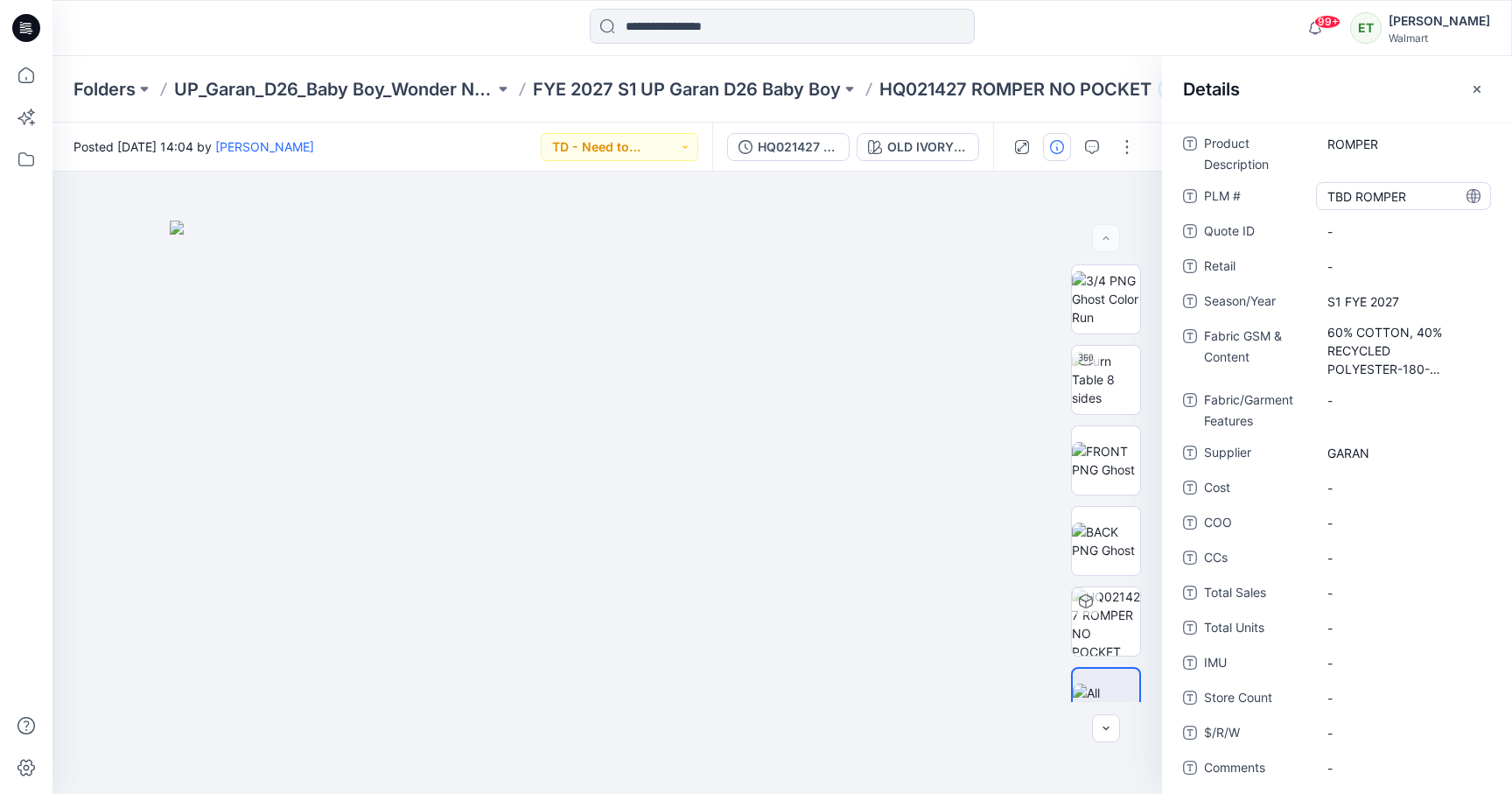
click at [1350, 196] on \ "TBD ROMPER" at bounding box center [1404, 197] width 153 height 19
click at [1353, 198] on textarea "**********" at bounding box center [1399, 196] width 166 height 28
click at [1386, 195] on textarea "******" at bounding box center [1399, 196] width 166 height 28
drag, startPoint x: 1387, startPoint y: 196, endPoint x: 1305, endPoint y: 192, distance: 82.1
click at [1305, 192] on div "PLM # ******" at bounding box center [1337, 196] width 309 height 28
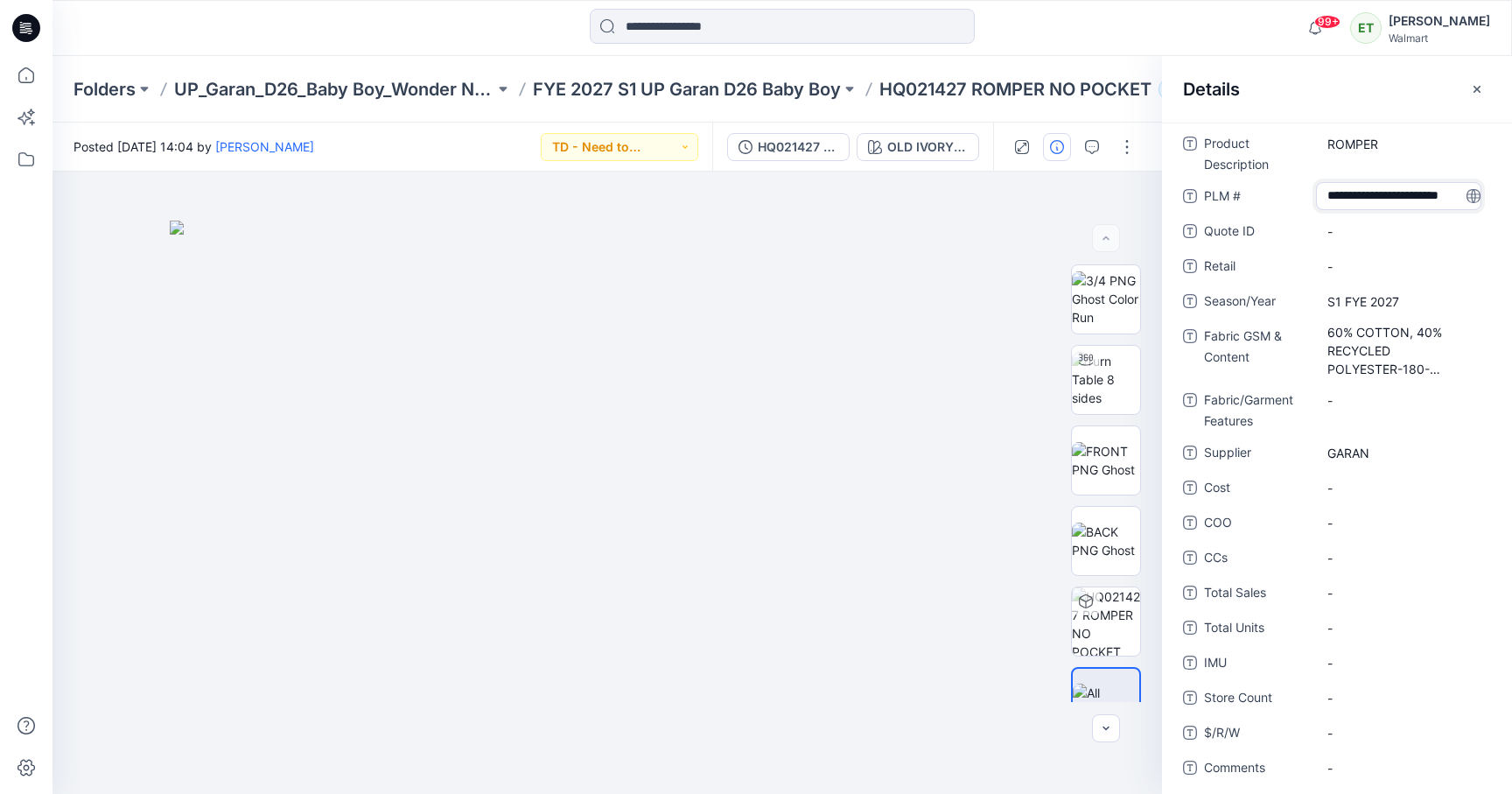
drag, startPoint x: 1404, startPoint y: 199, endPoint x: 1393, endPoint y: 200, distance: 11.0
click at [1393, 200] on textarea "**********" at bounding box center [1399, 196] width 166 height 28
type textarea "********"
drag, startPoint x: 1394, startPoint y: 197, endPoint x: 1313, endPoint y: 197, distance: 81.0
click at [1313, 197] on div "PLM # ********" at bounding box center [1337, 196] width 309 height 28
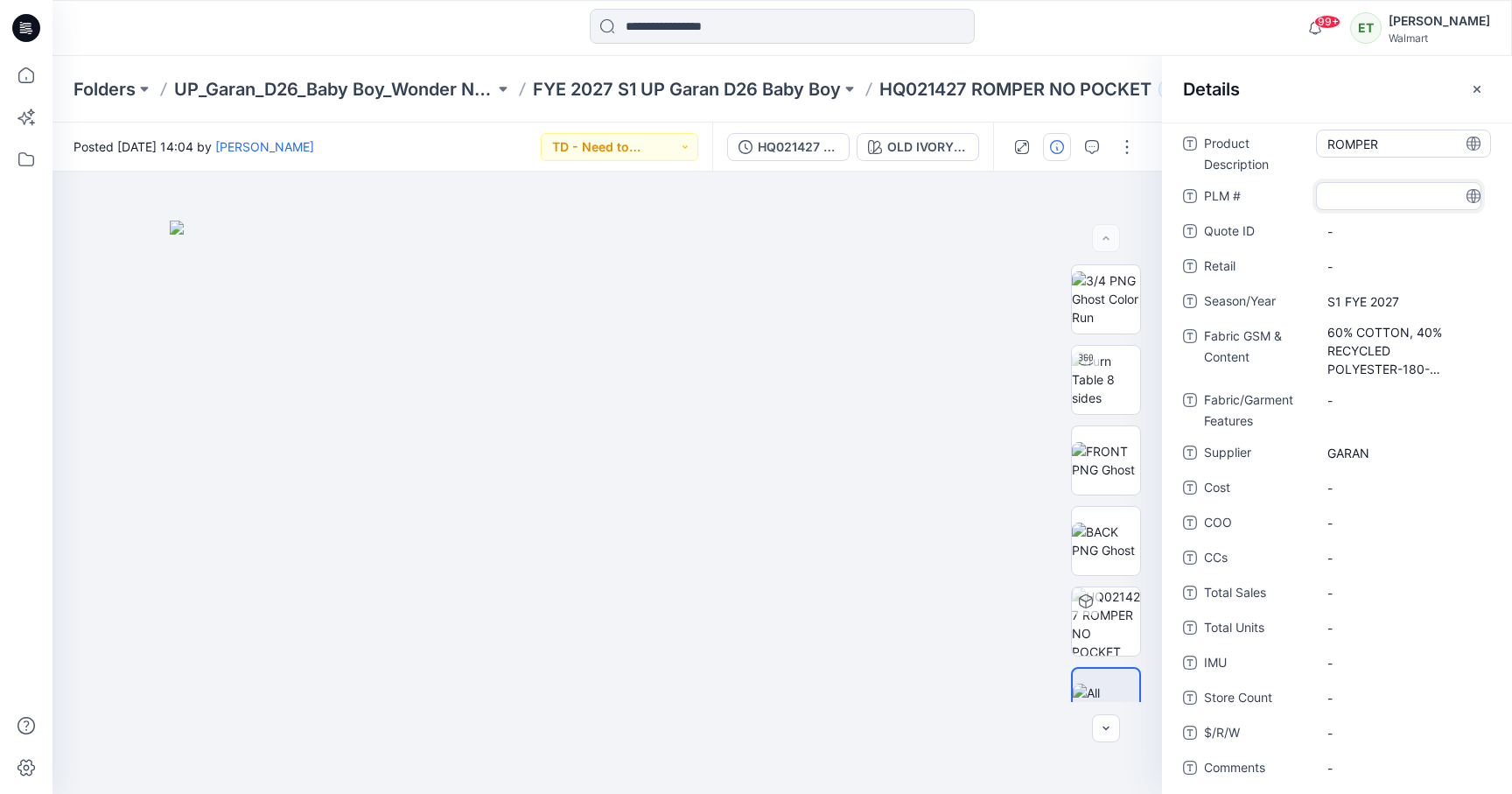
click at [1395, 145] on Description "ROMPER" at bounding box center [1404, 144] width 153 height 19
drag, startPoint x: 1395, startPoint y: 145, endPoint x: 1298, endPoint y: 141, distance: 97.1
click at [1298, 141] on div "Product Description ******" at bounding box center [1337, 153] width 309 height 46
type textarea "**********"
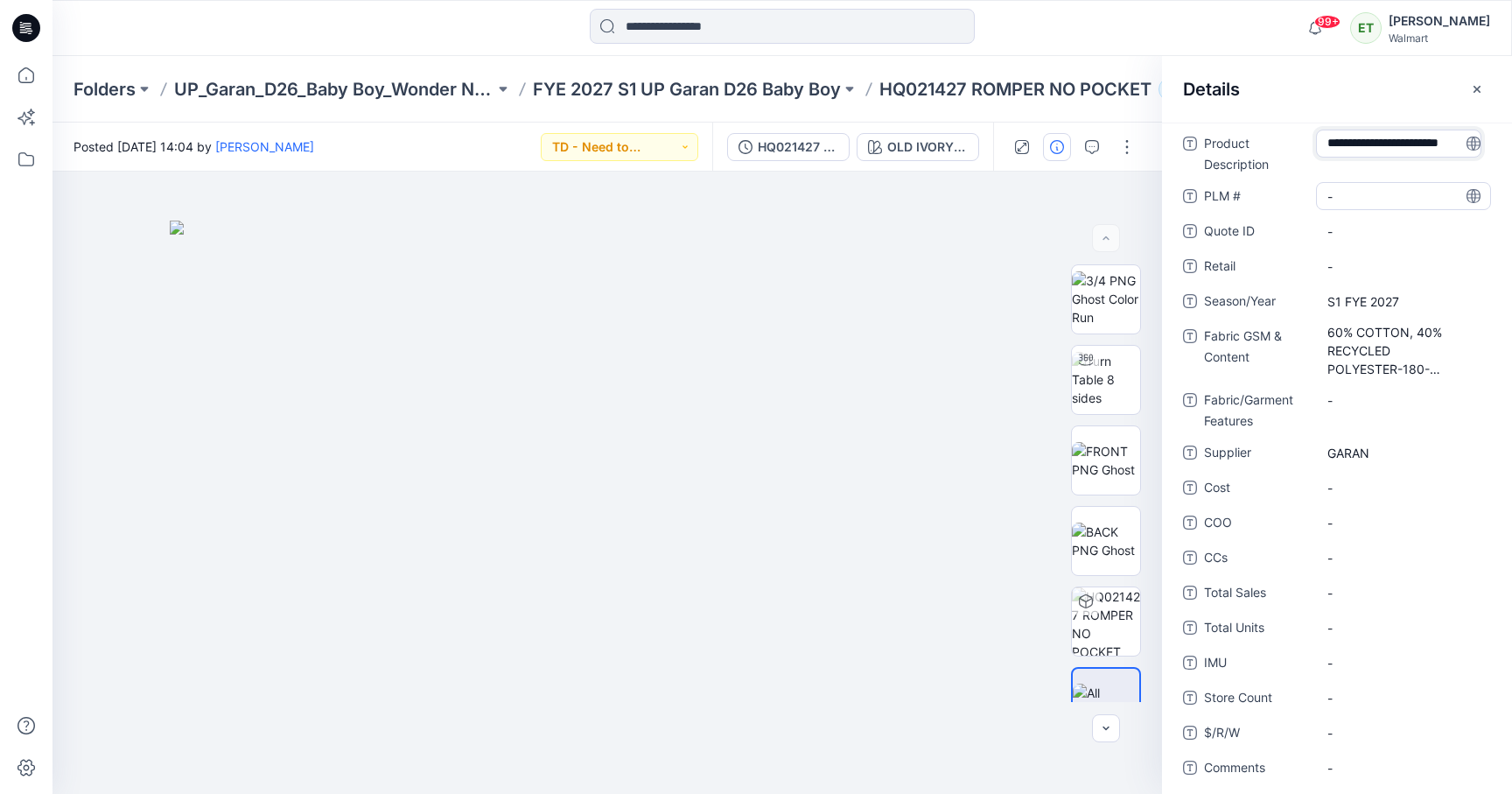
click at [1373, 196] on \ "-" at bounding box center [1404, 197] width 153 height 19
click at [1071, 35] on div at bounding box center [783, 28] width 730 height 39
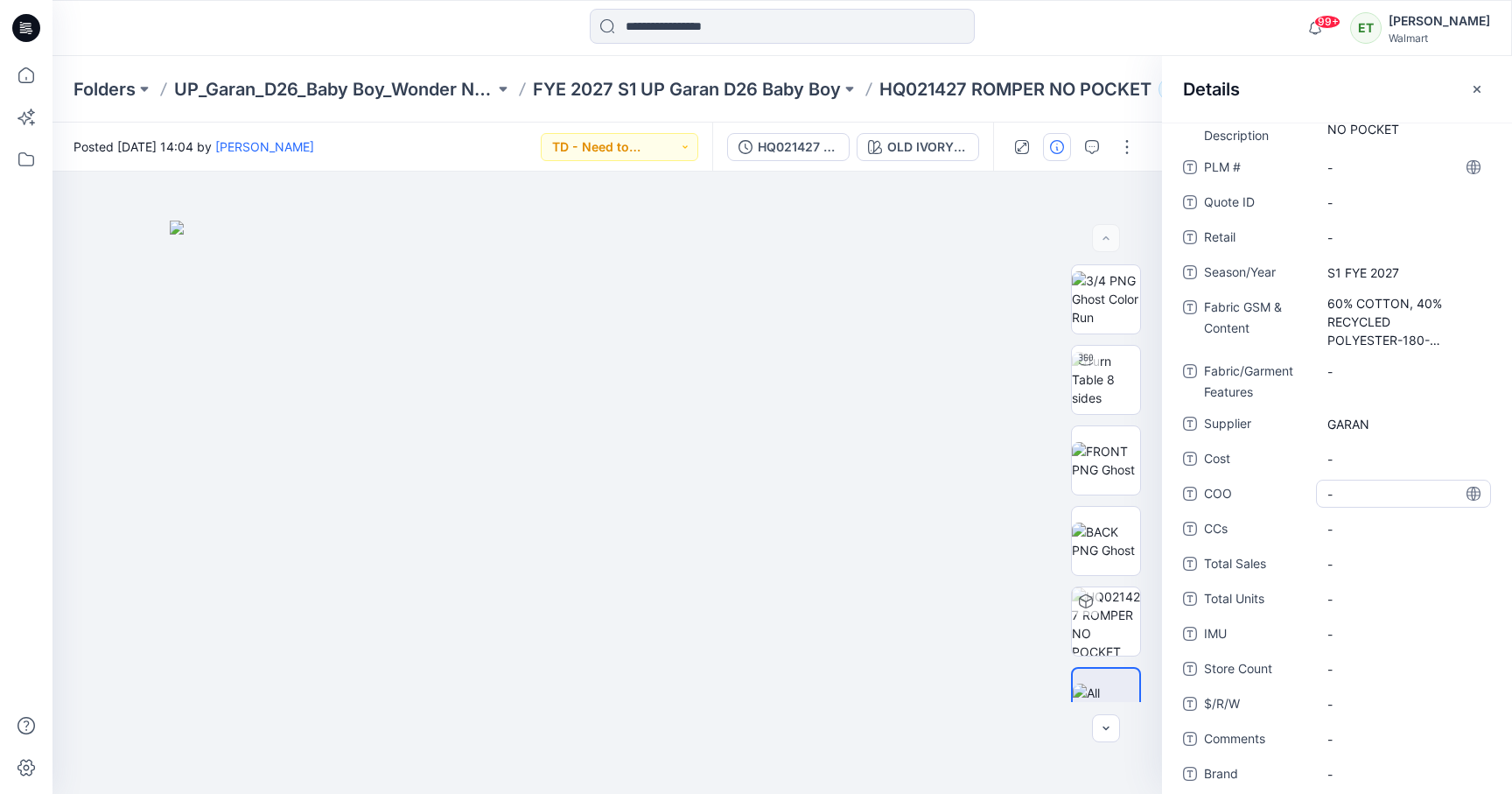
scroll to position [0, 0]
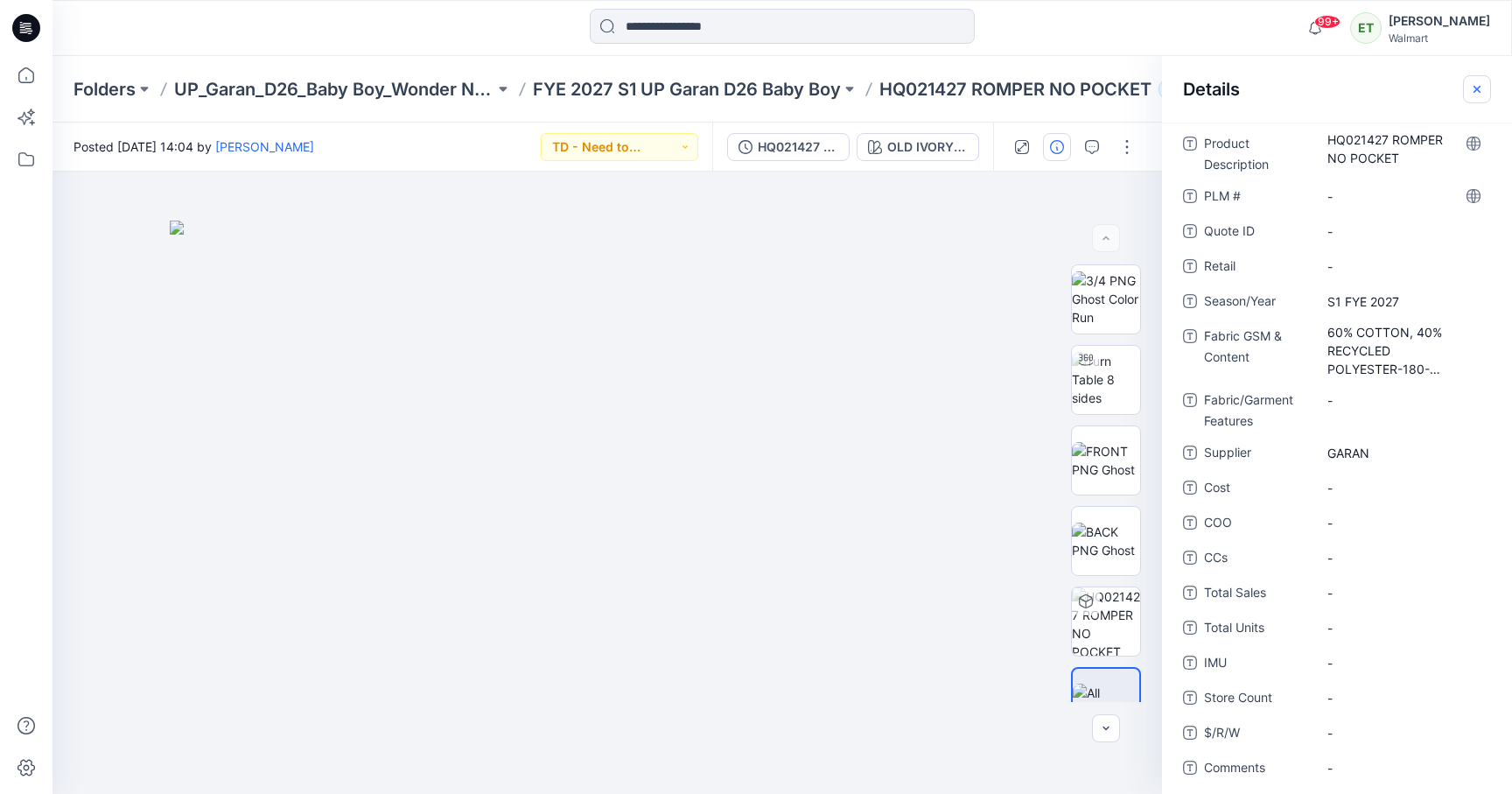
click at [1475, 80] on button "button" at bounding box center [1477, 89] width 28 height 28
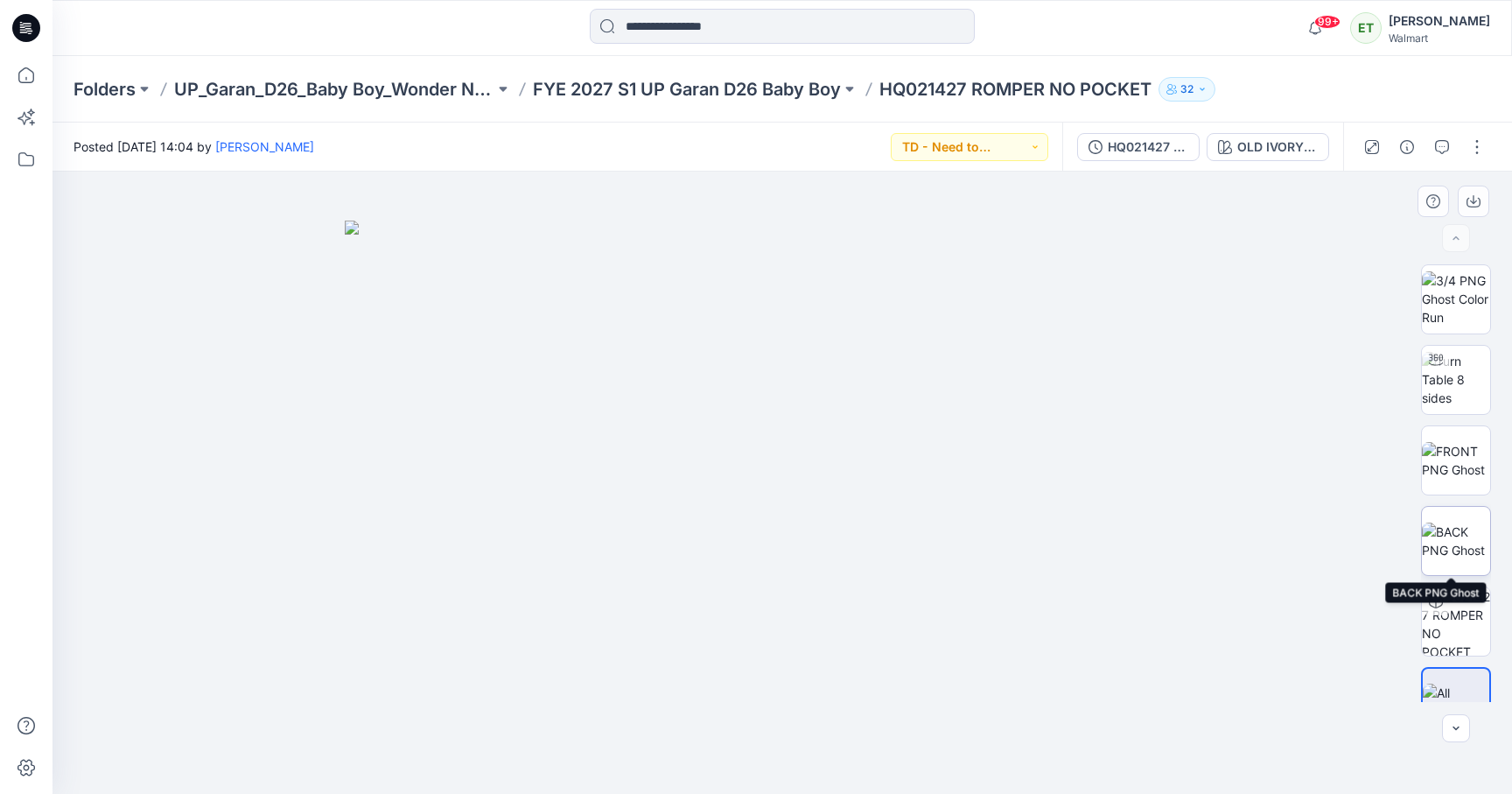
scroll to position [35, 0]
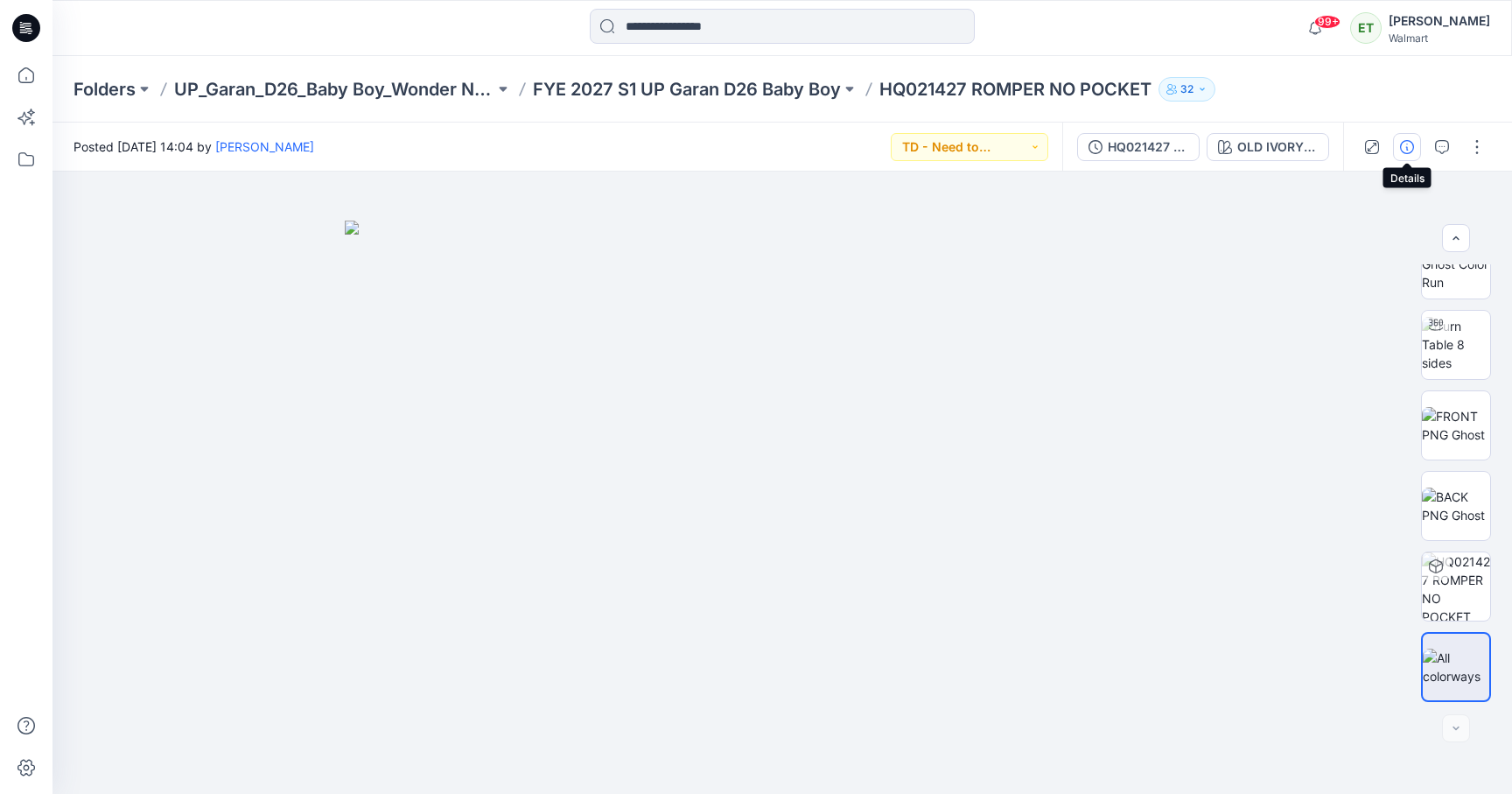
click at [1408, 141] on icon "button" at bounding box center [1408, 147] width 14 height 14
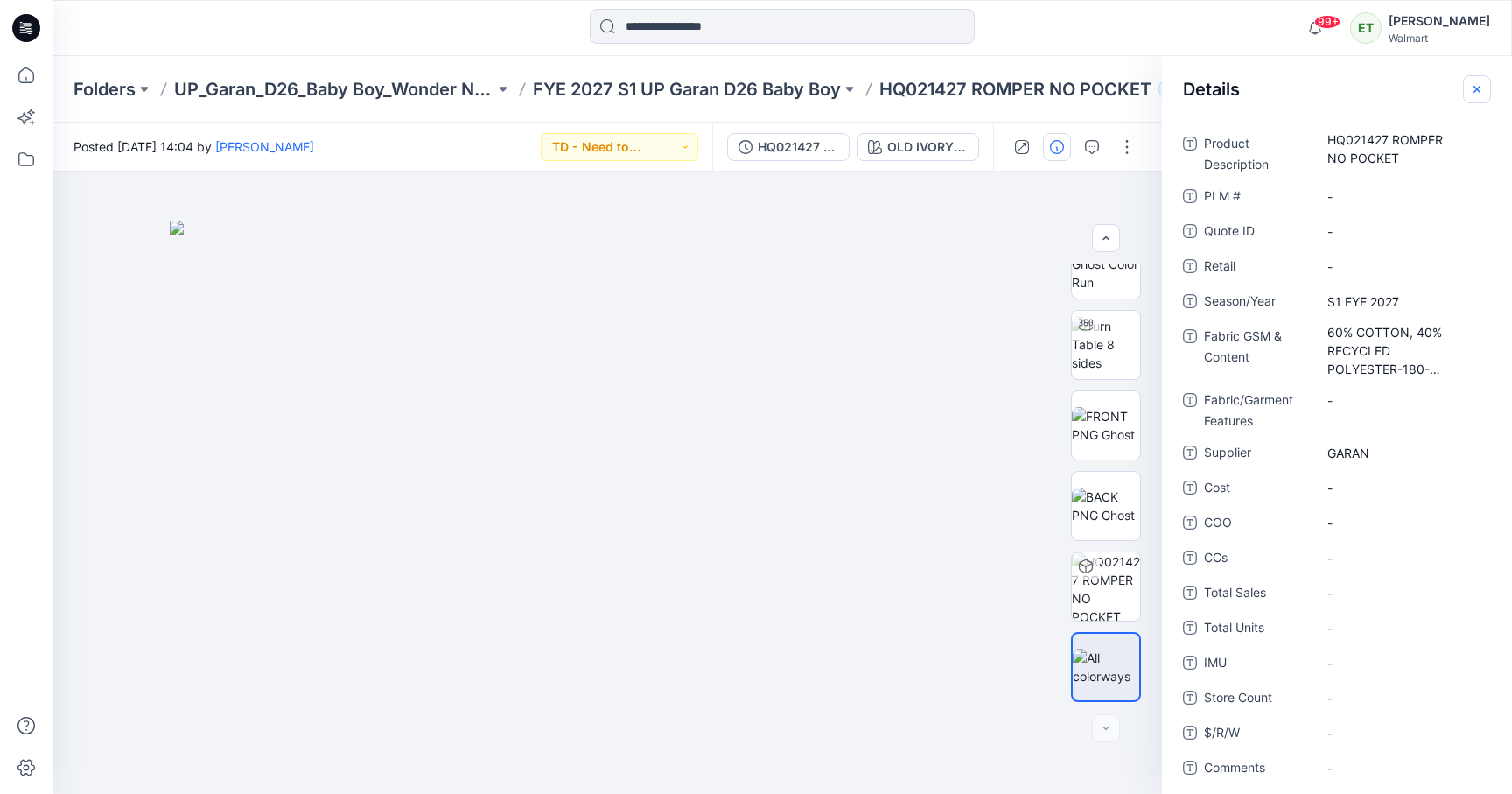
click at [1478, 88] on icon "button" at bounding box center [1477, 89] width 14 height 14
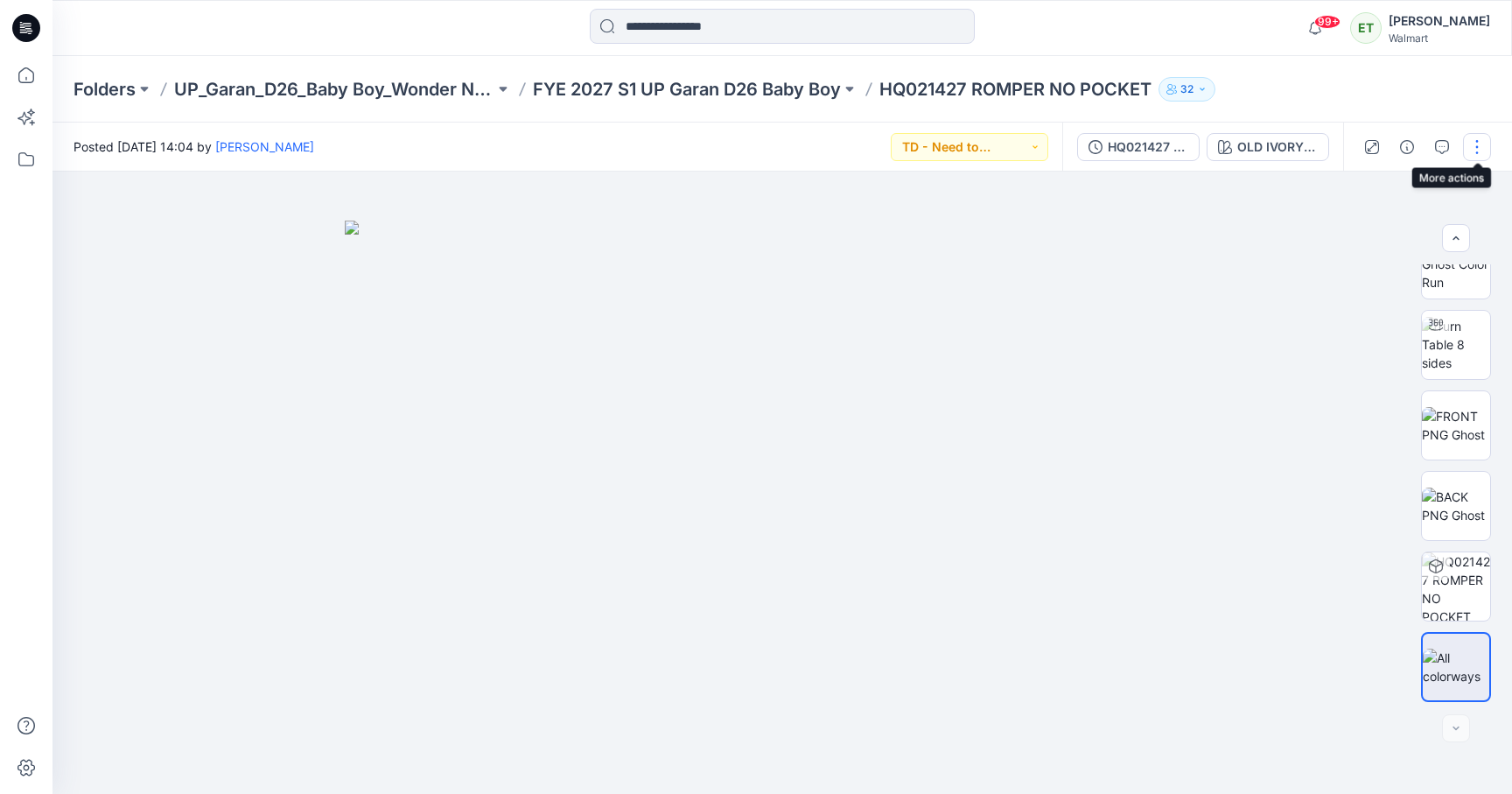
click at [1478, 160] on button "button" at bounding box center [1477, 147] width 28 height 28
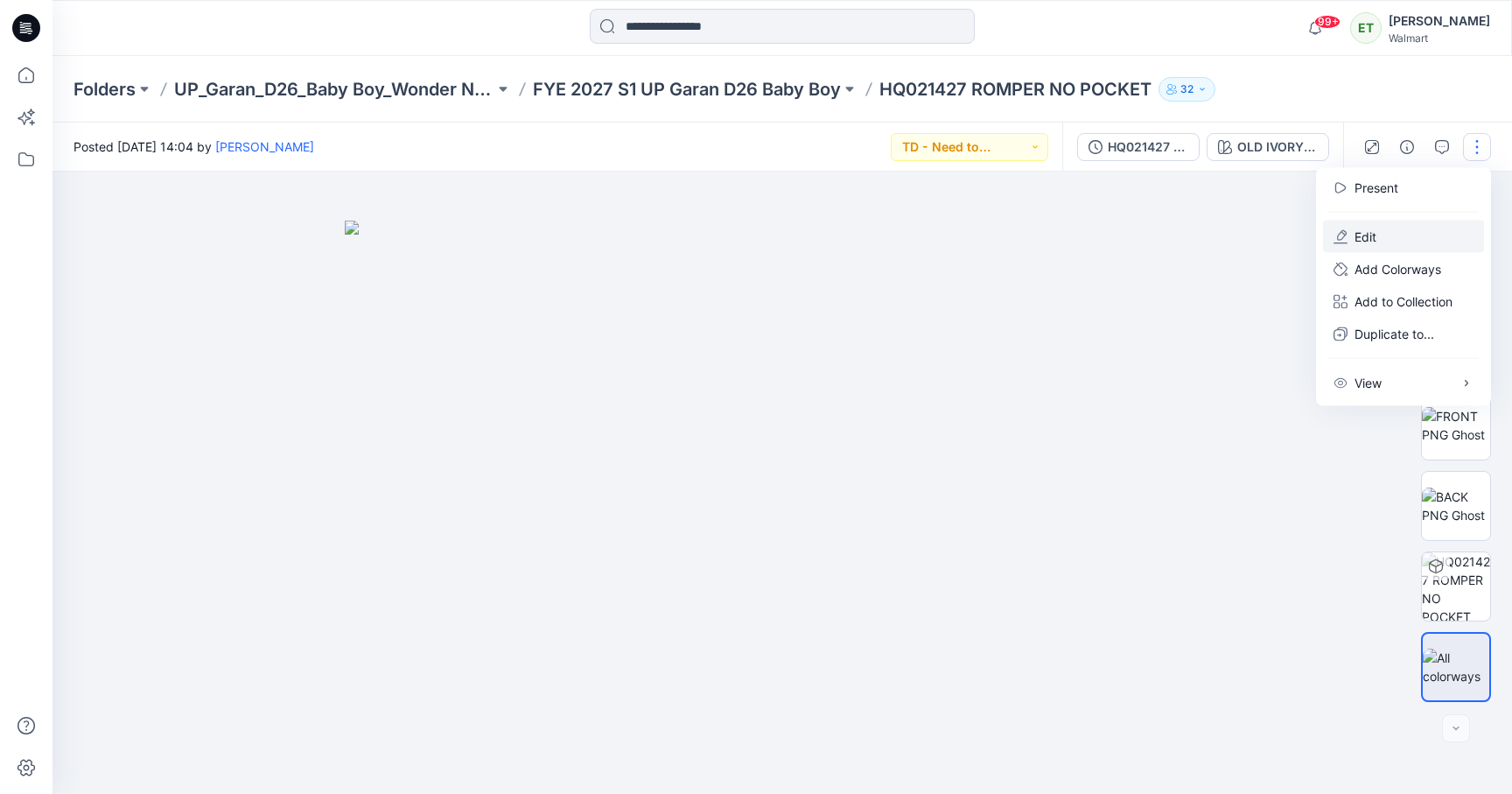
click at [1443, 233] on button "Edit" at bounding box center [1404, 236] width 161 height 33
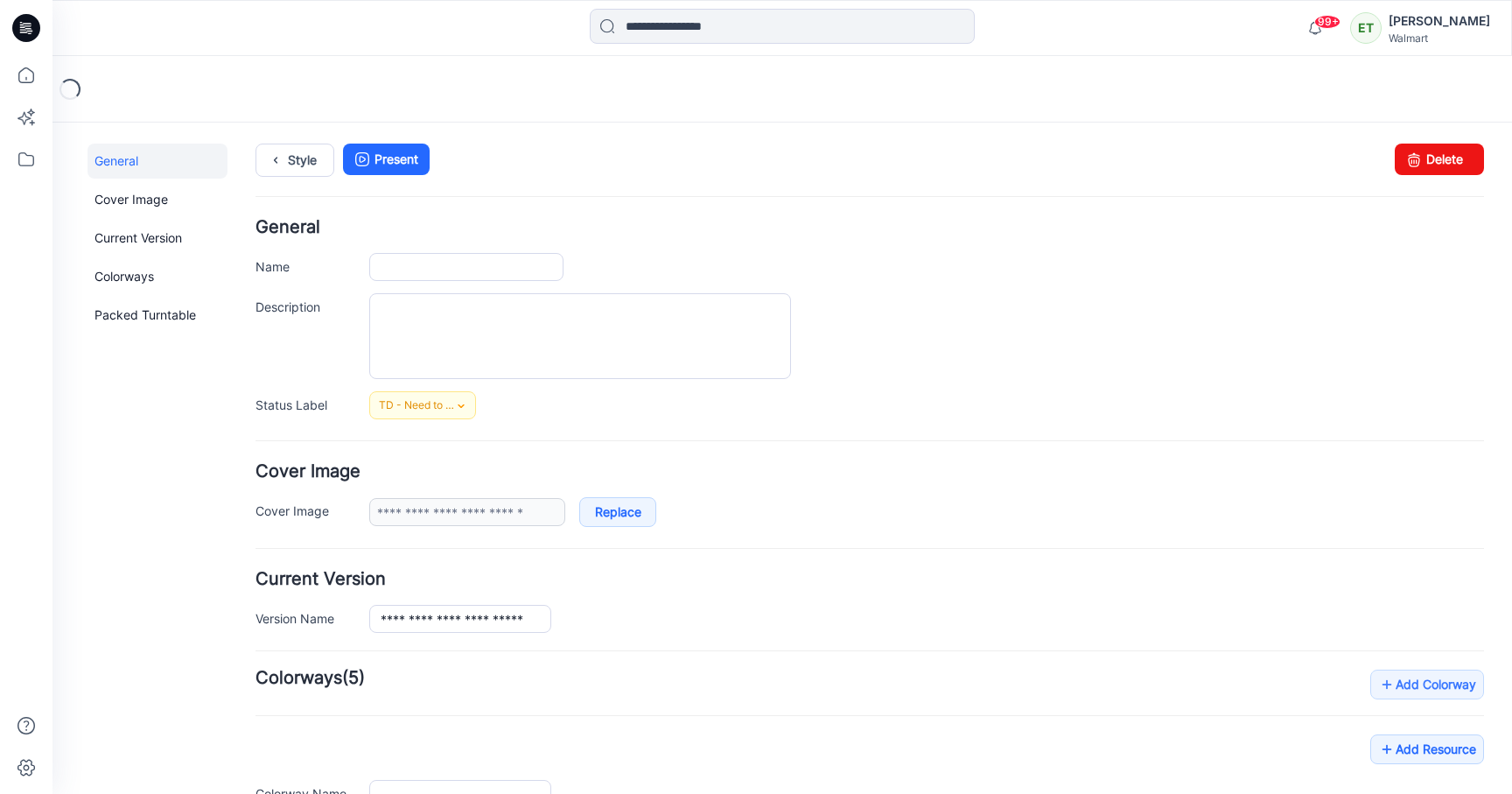
type input "**********"
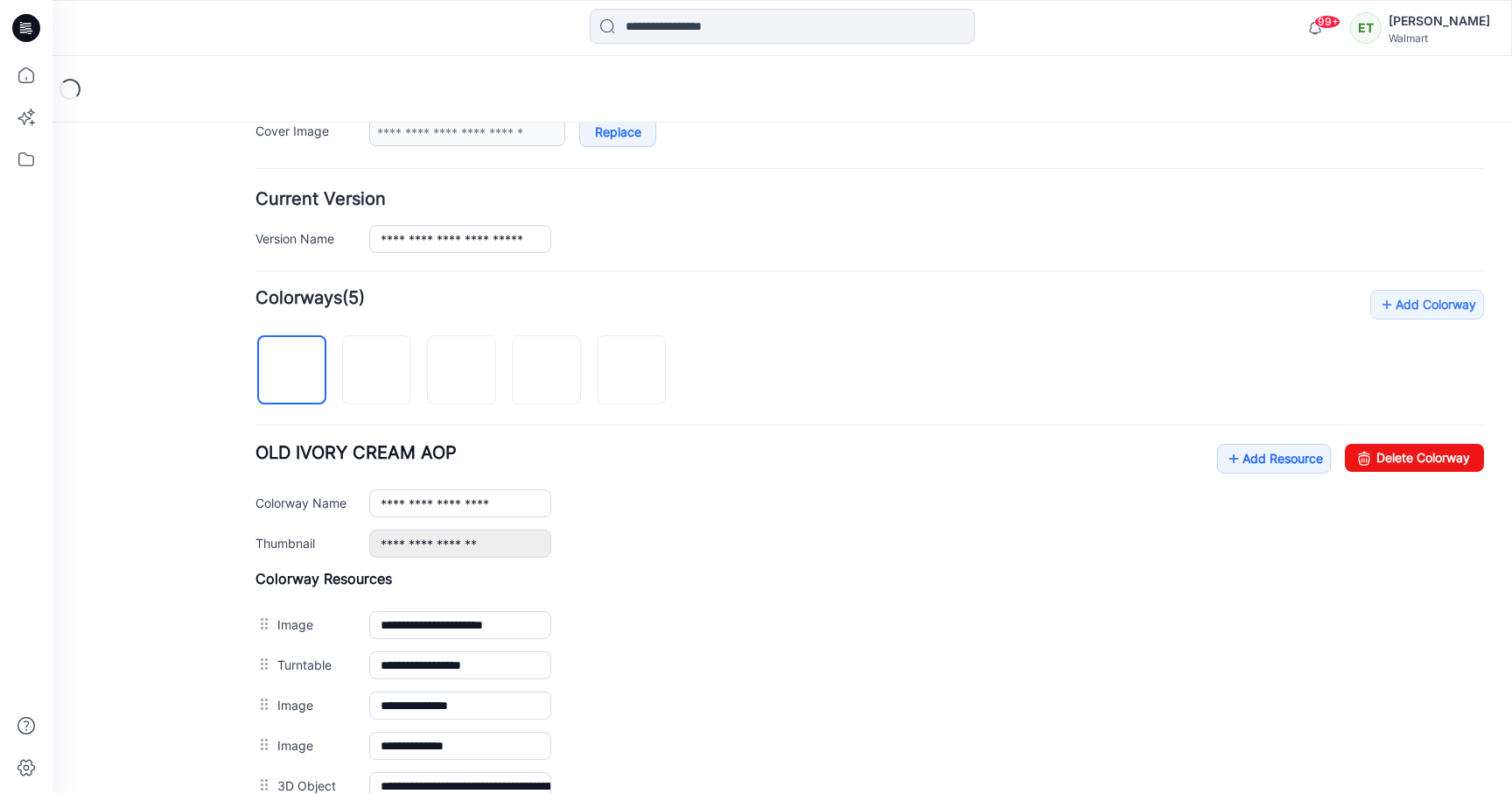
scroll to position [594, 0]
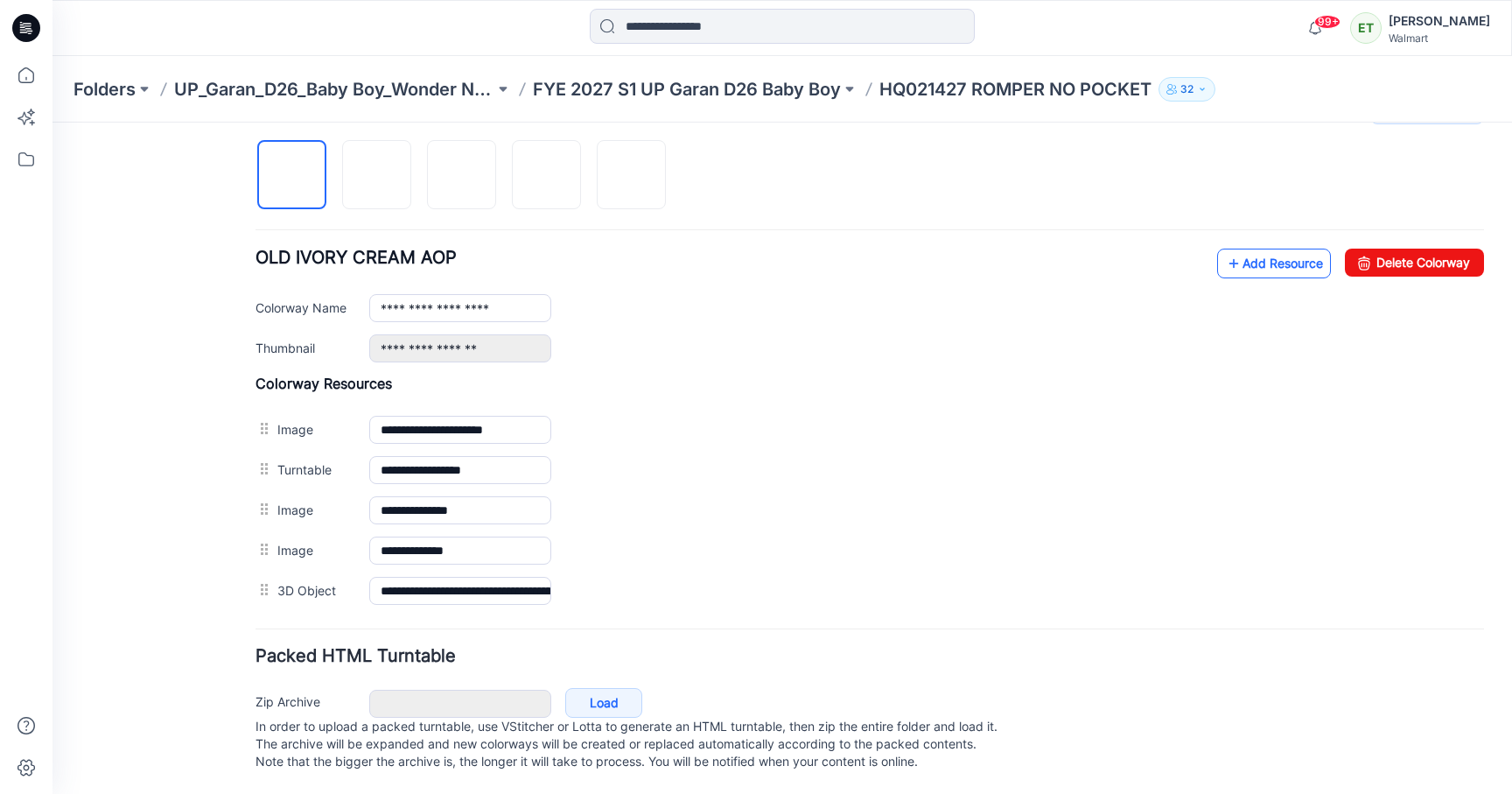
click at [1278, 249] on link "Add Resource" at bounding box center [1274, 264] width 114 height 30
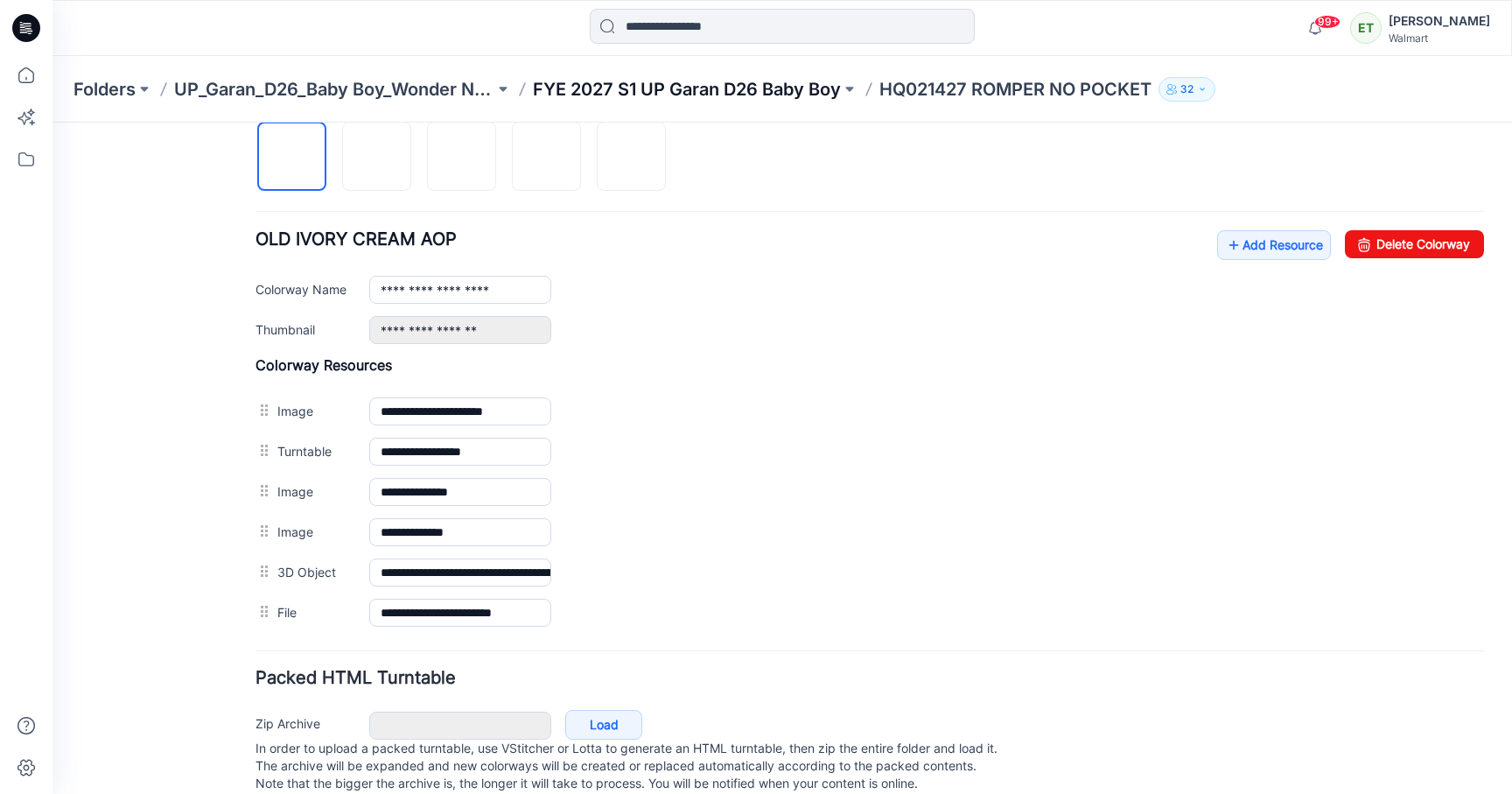
click at [816, 87] on p "FYE 2027 S1 UP Garan D26 Baby Boy" at bounding box center [687, 89] width 309 height 25
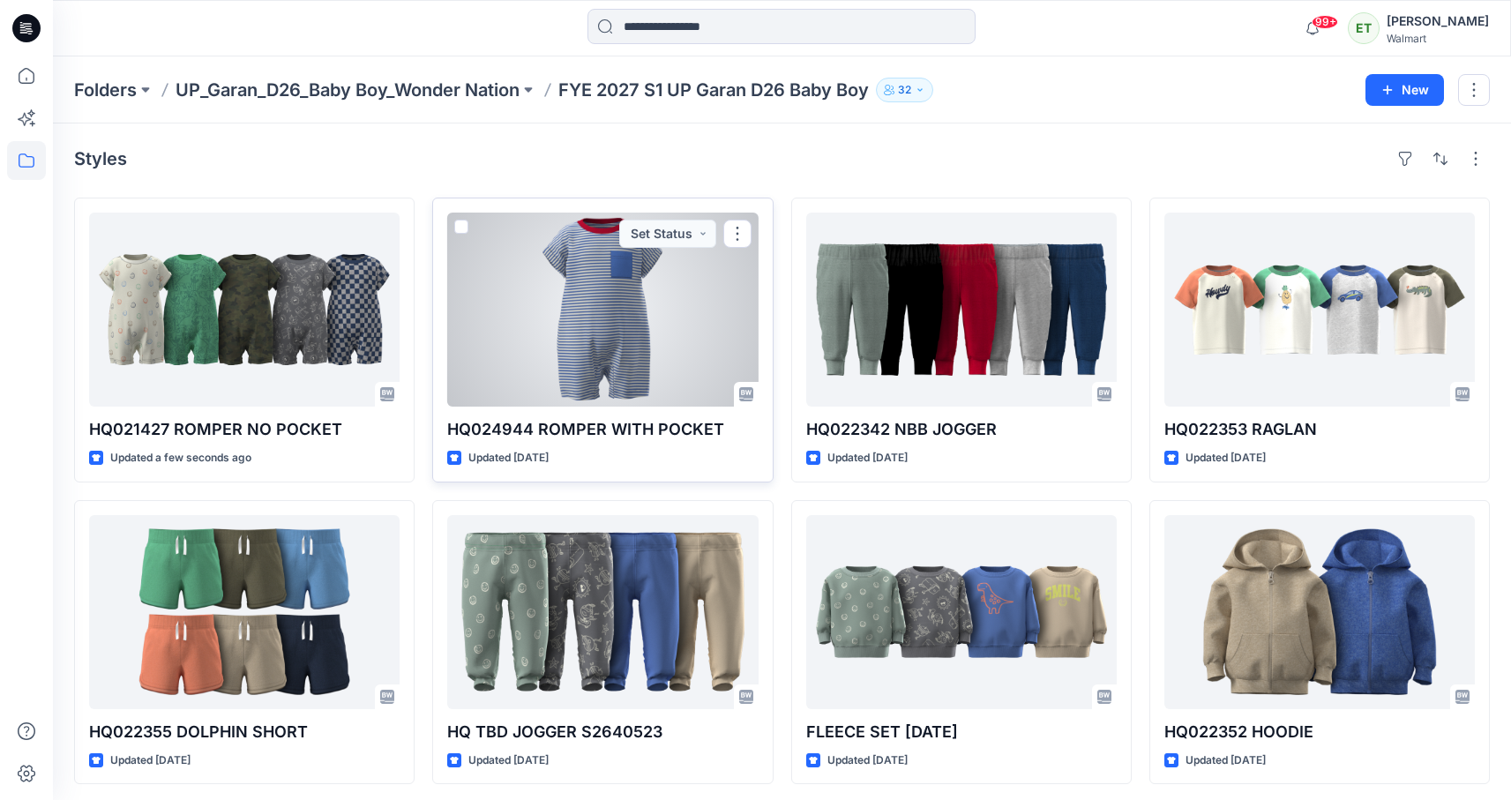
click at [557, 316] on div at bounding box center [602, 310] width 311 height 194
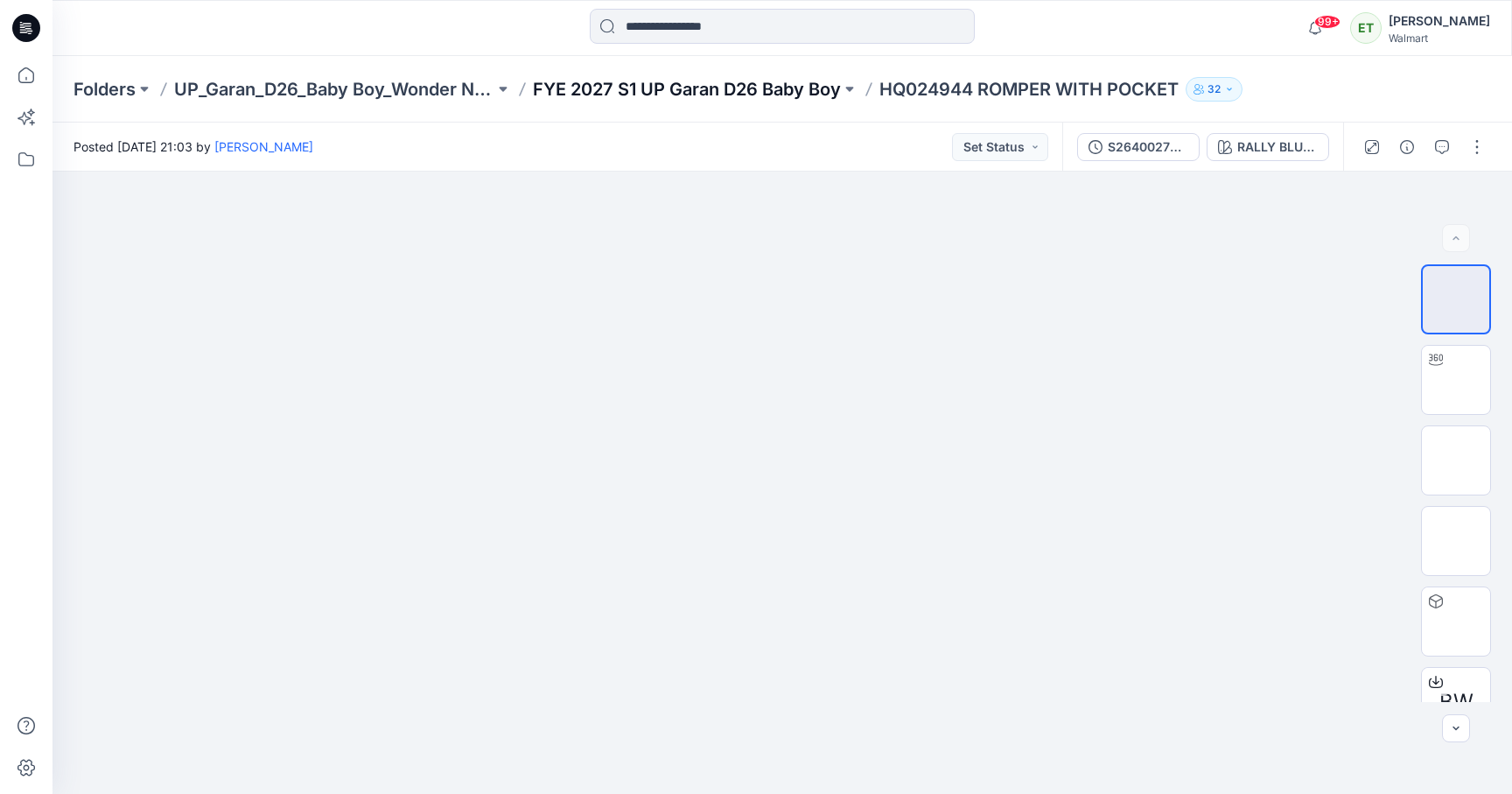
click at [807, 87] on p "FYE 2027 S1 UP Garan D26 Baby Boy" at bounding box center [687, 89] width 309 height 25
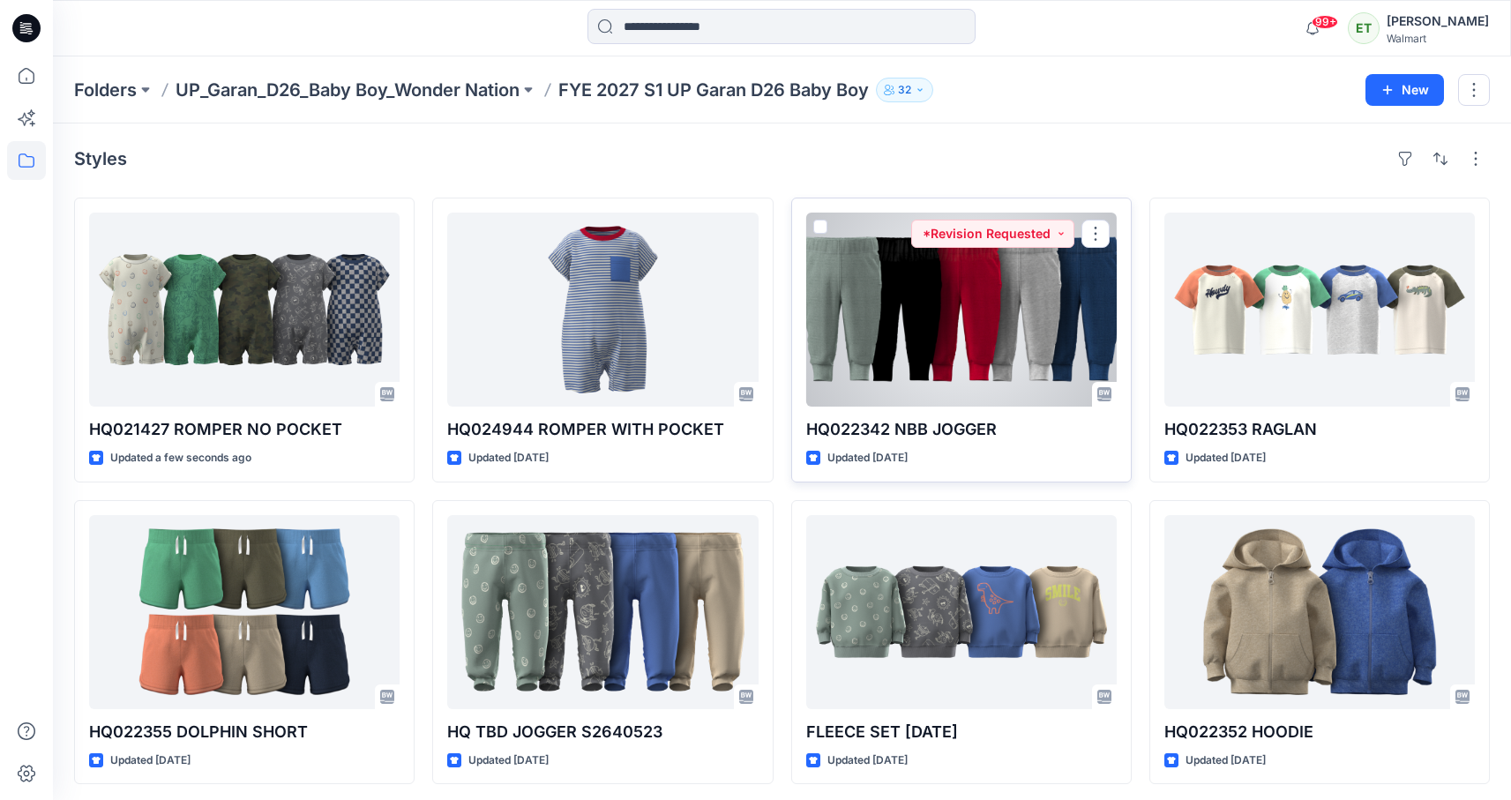
click at [1028, 357] on div at bounding box center [961, 310] width 311 height 194
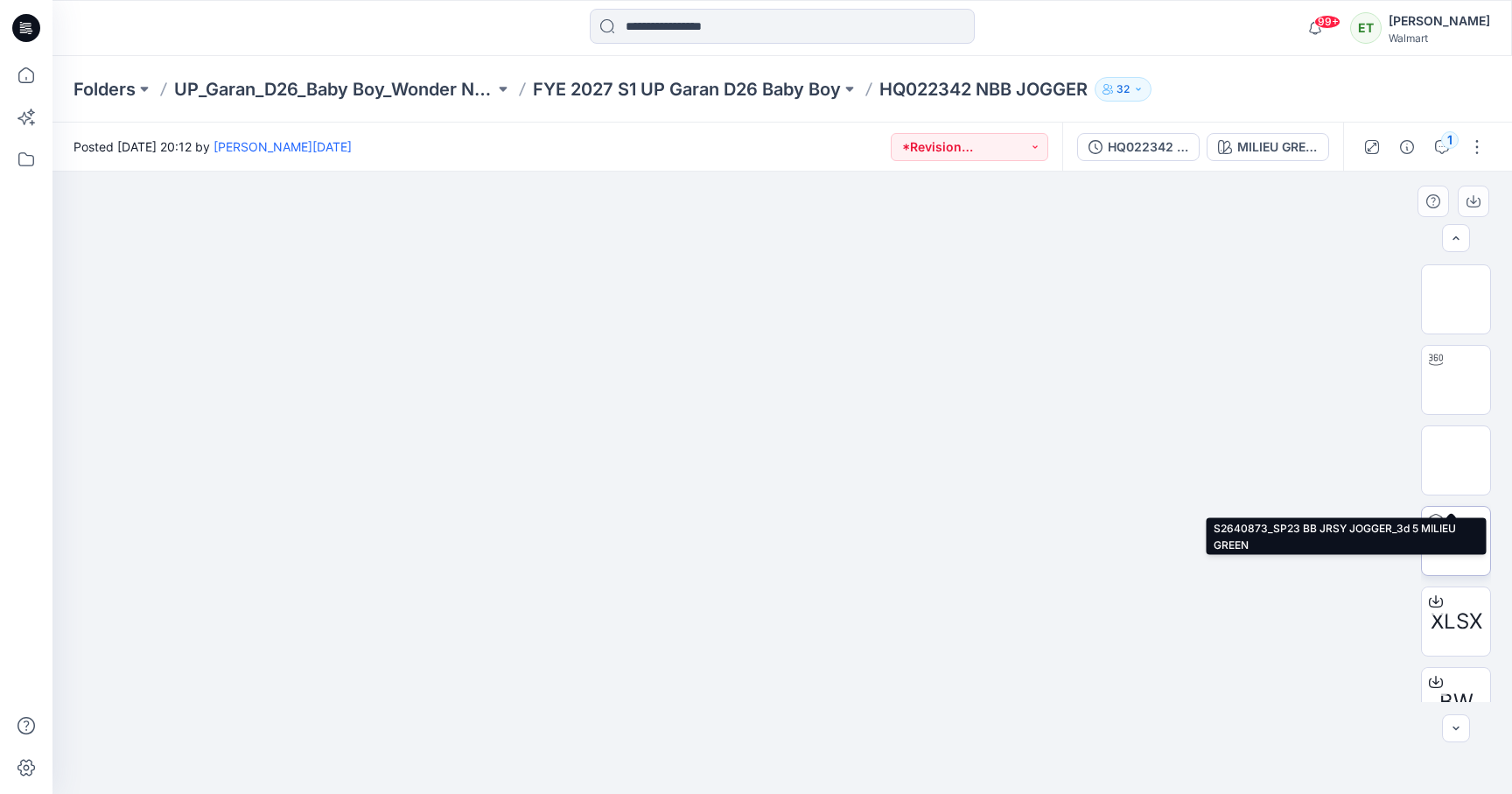
scroll to position [115, 0]
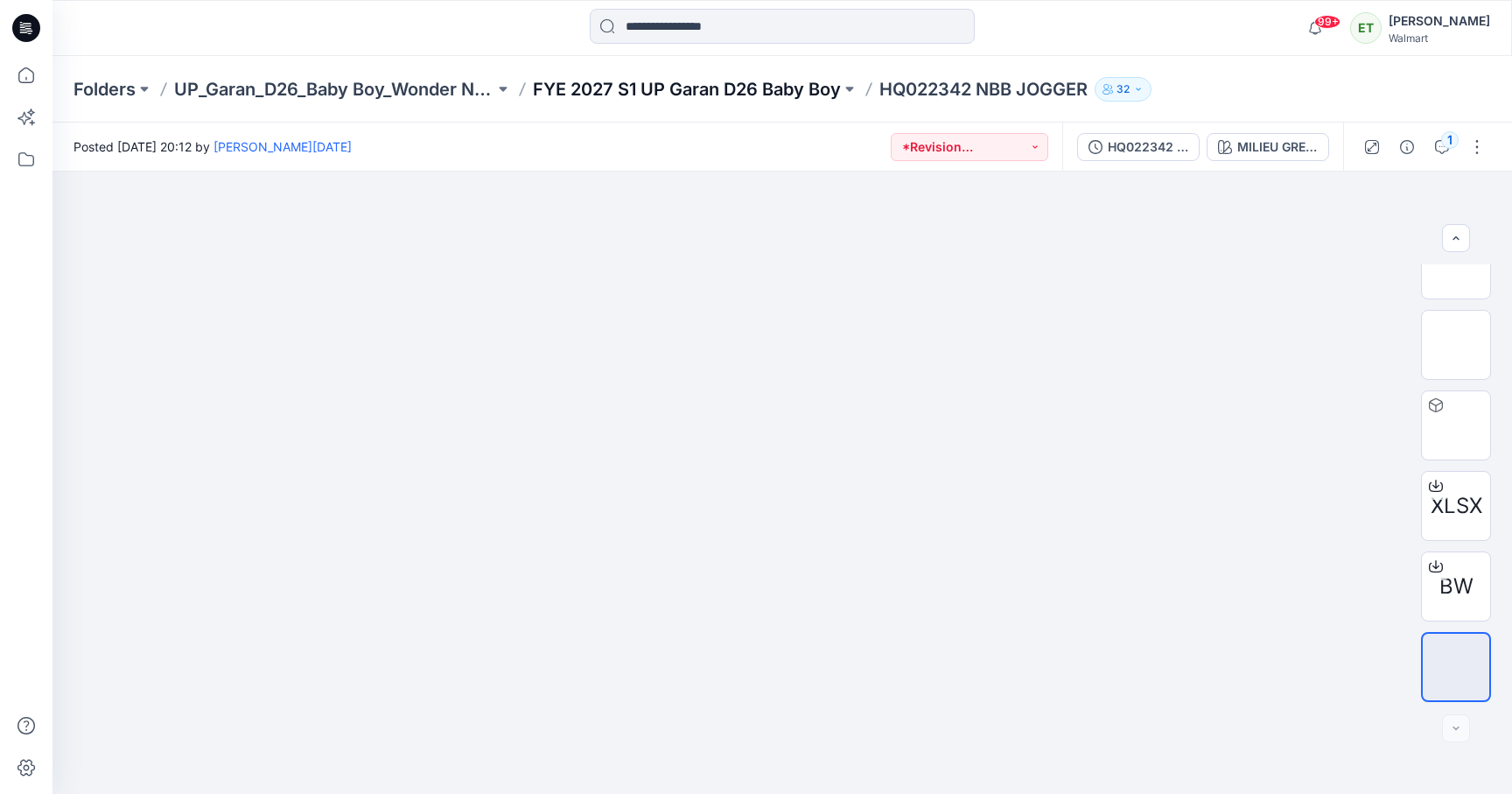
click at [795, 92] on p "FYE 2027 S1 UP Garan D26 Baby Boy" at bounding box center [687, 89] width 309 height 25
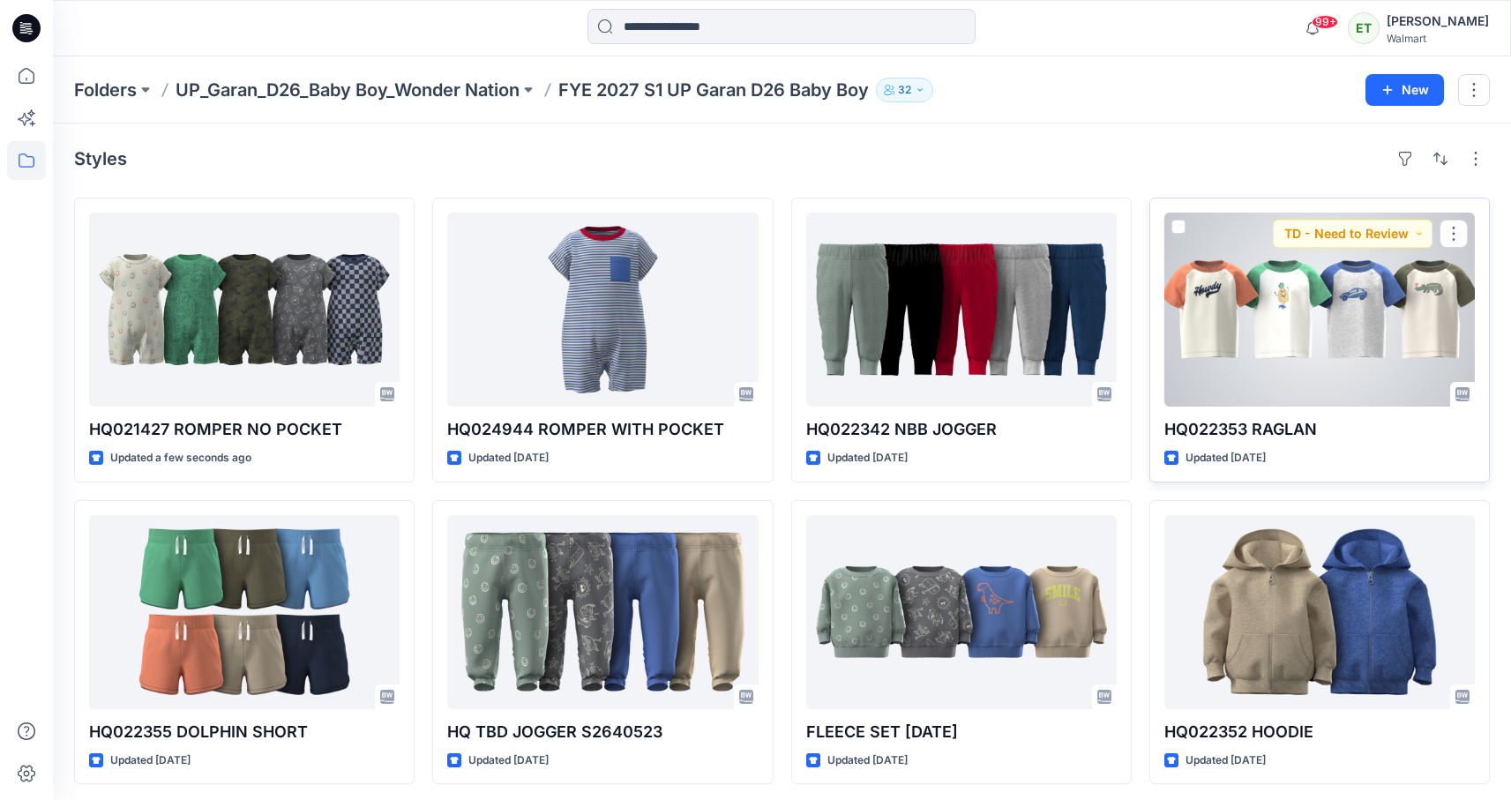
click at [1307, 351] on div at bounding box center [1320, 310] width 311 height 194
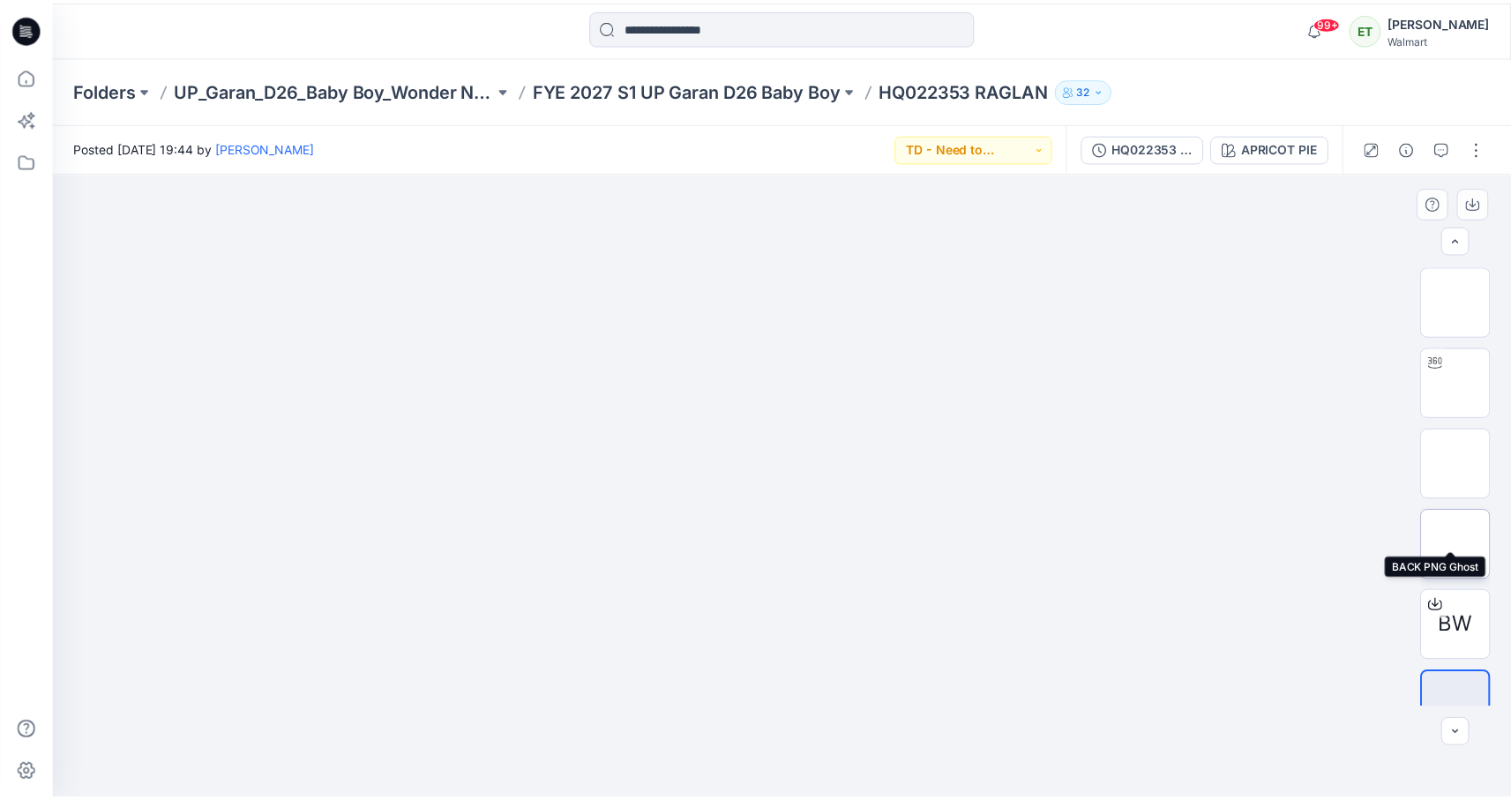
scroll to position [35, 0]
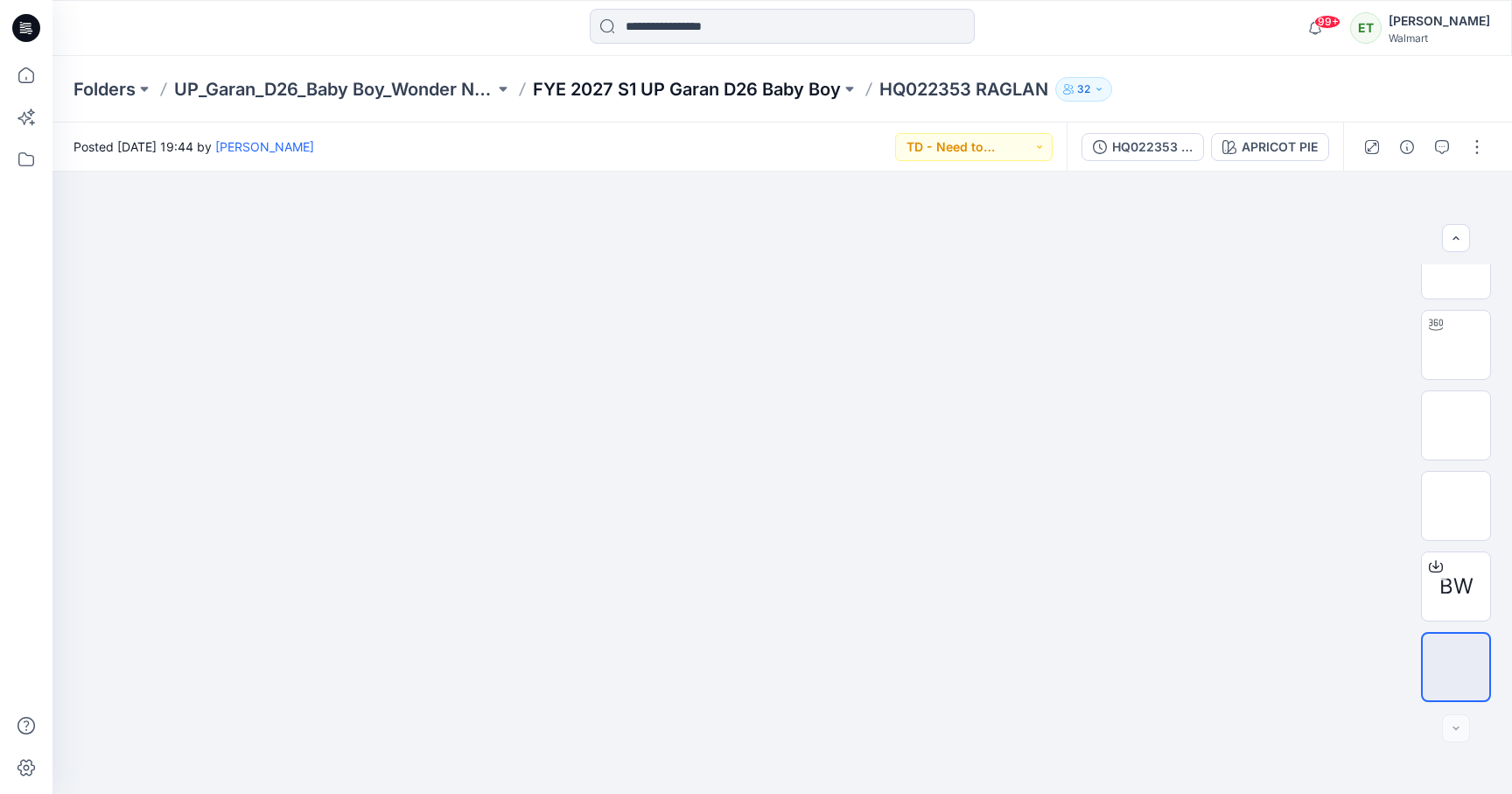
click at [793, 81] on p "FYE 2027 S1 UP Garan D26 Baby Boy" at bounding box center [687, 89] width 309 height 25
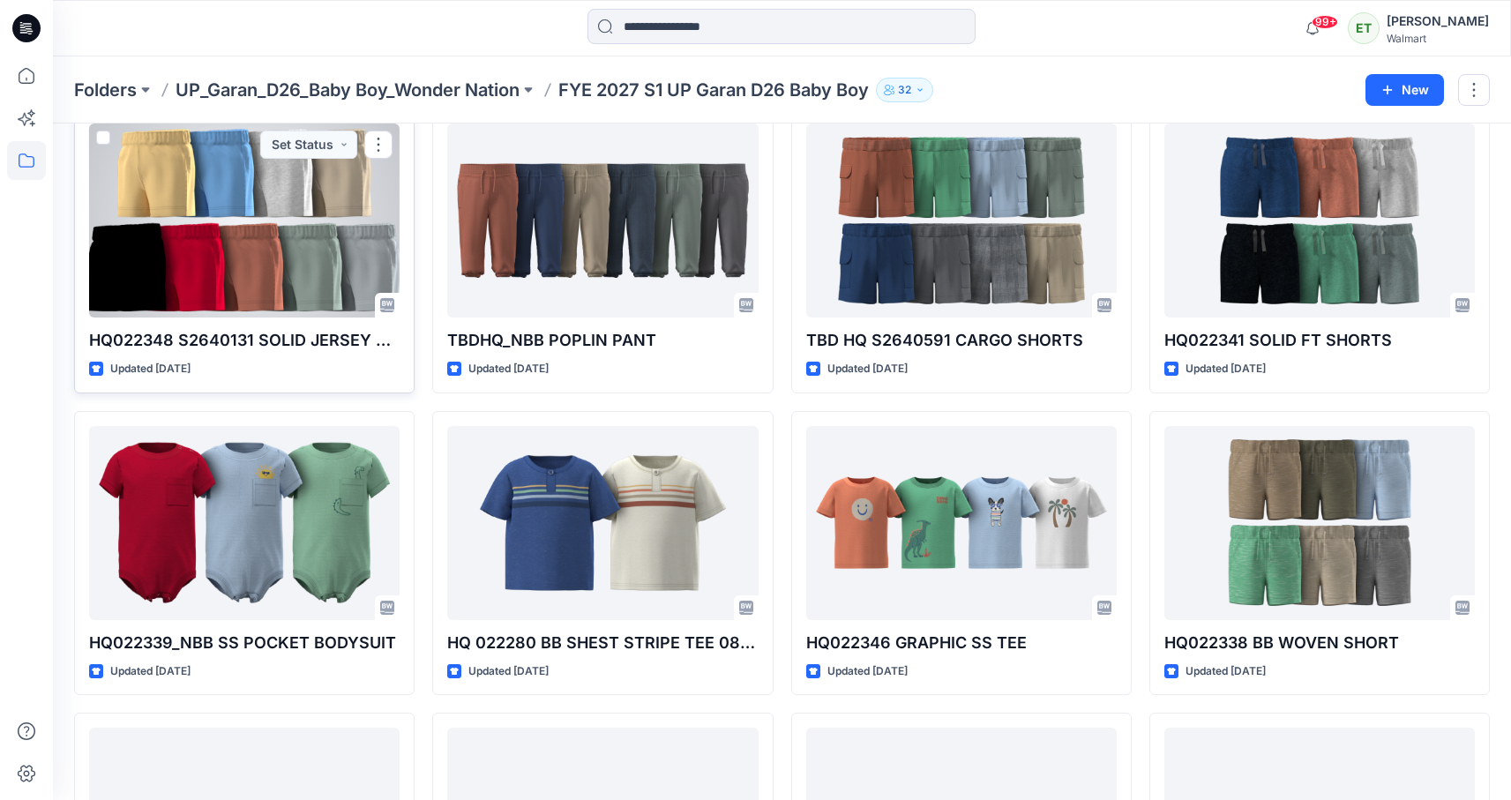
scroll to position [714, 0]
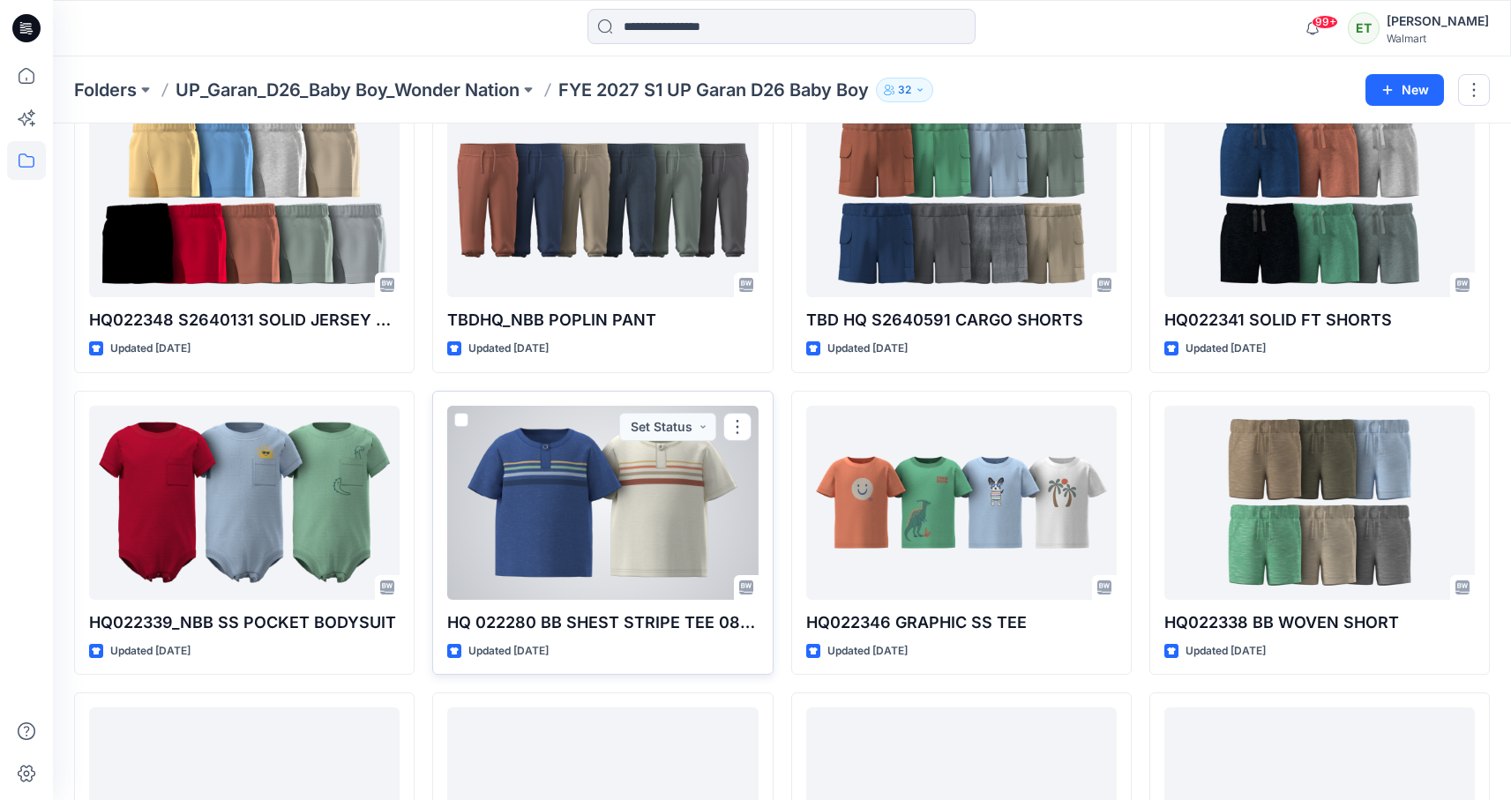
click at [647, 497] on div at bounding box center [602, 503] width 311 height 194
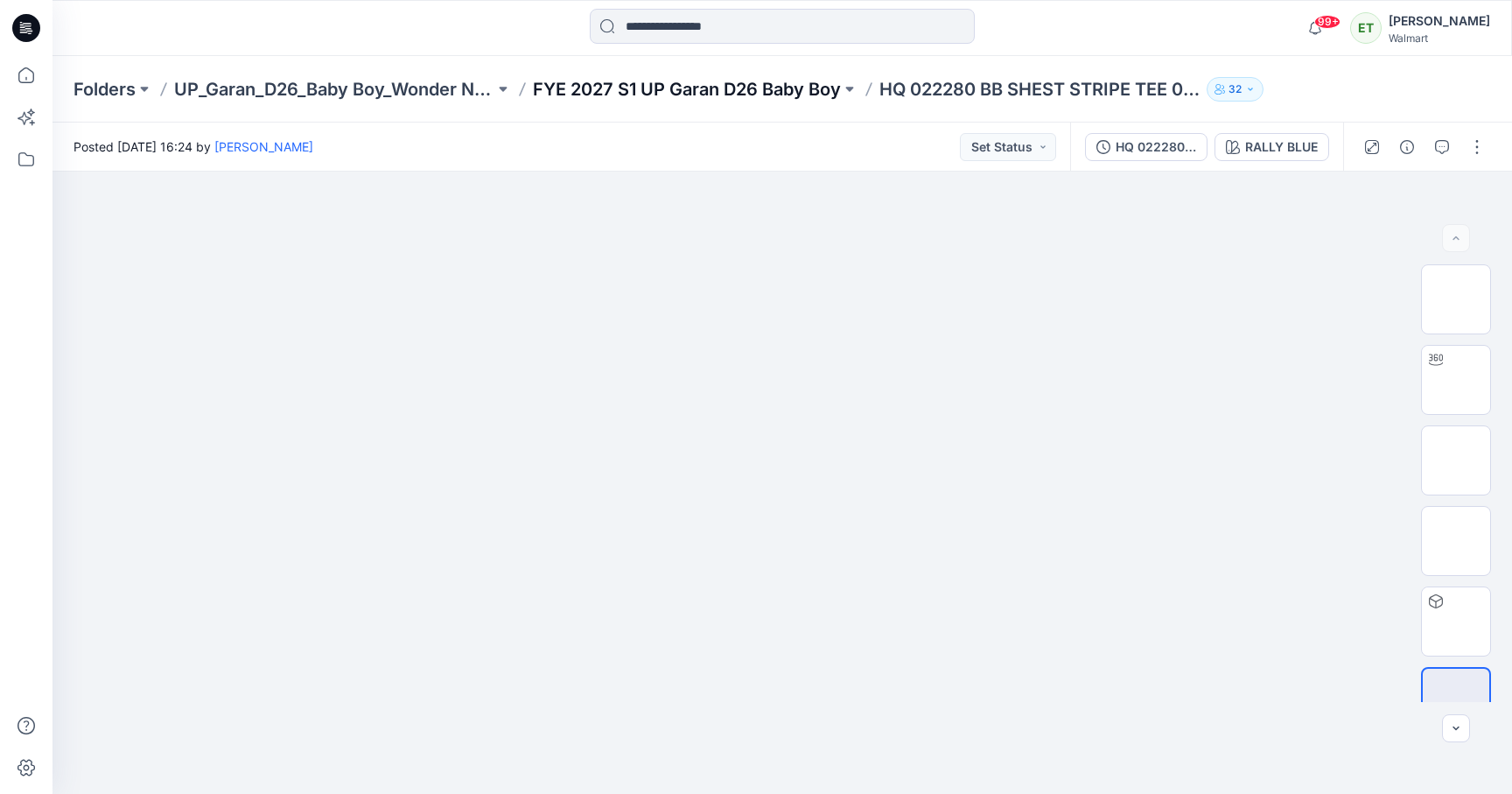
click at [789, 96] on p "FYE 2027 S1 UP Garan D26 Baby Boy" at bounding box center [687, 89] width 309 height 25
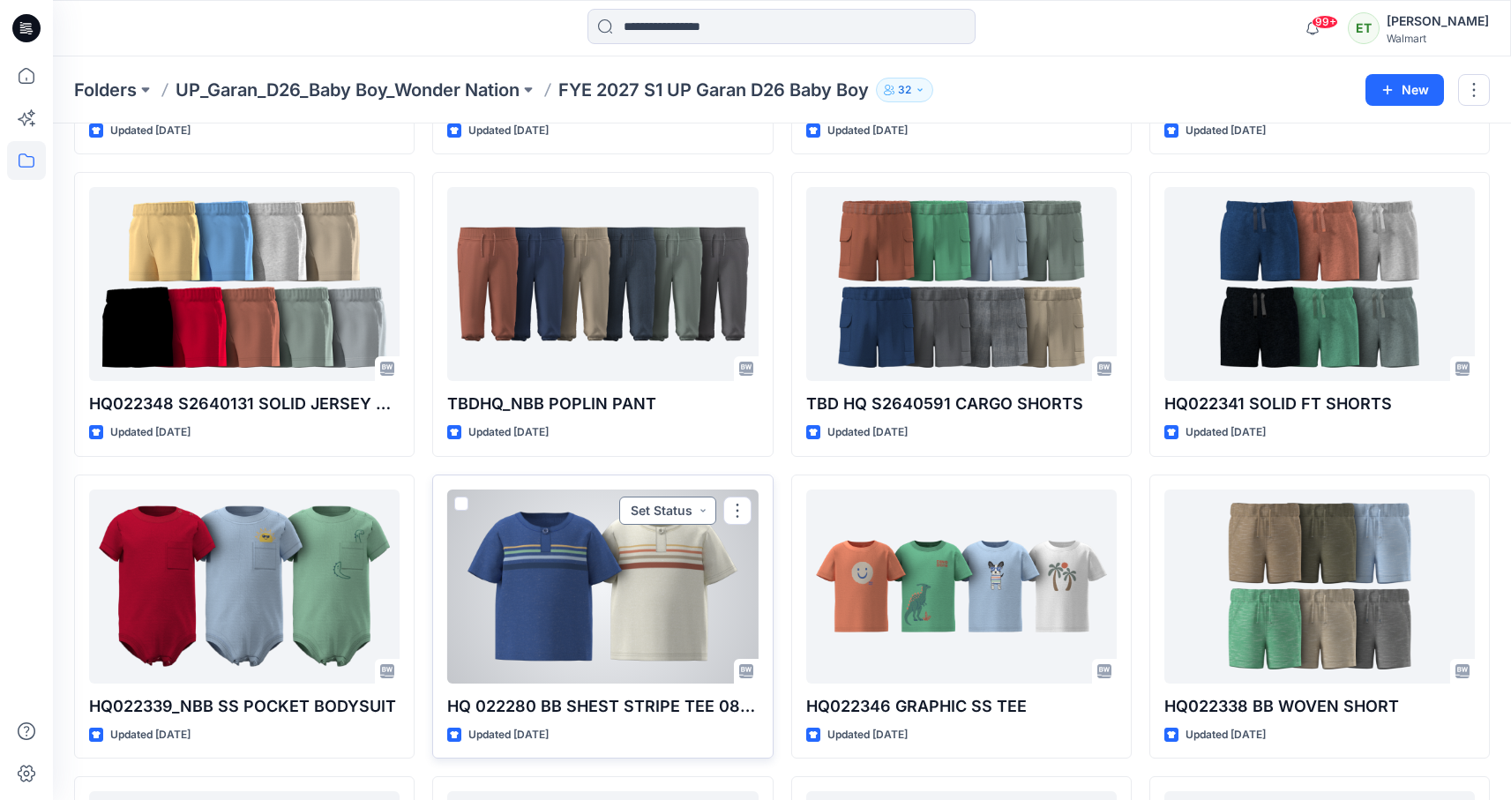
scroll to position [672, 0]
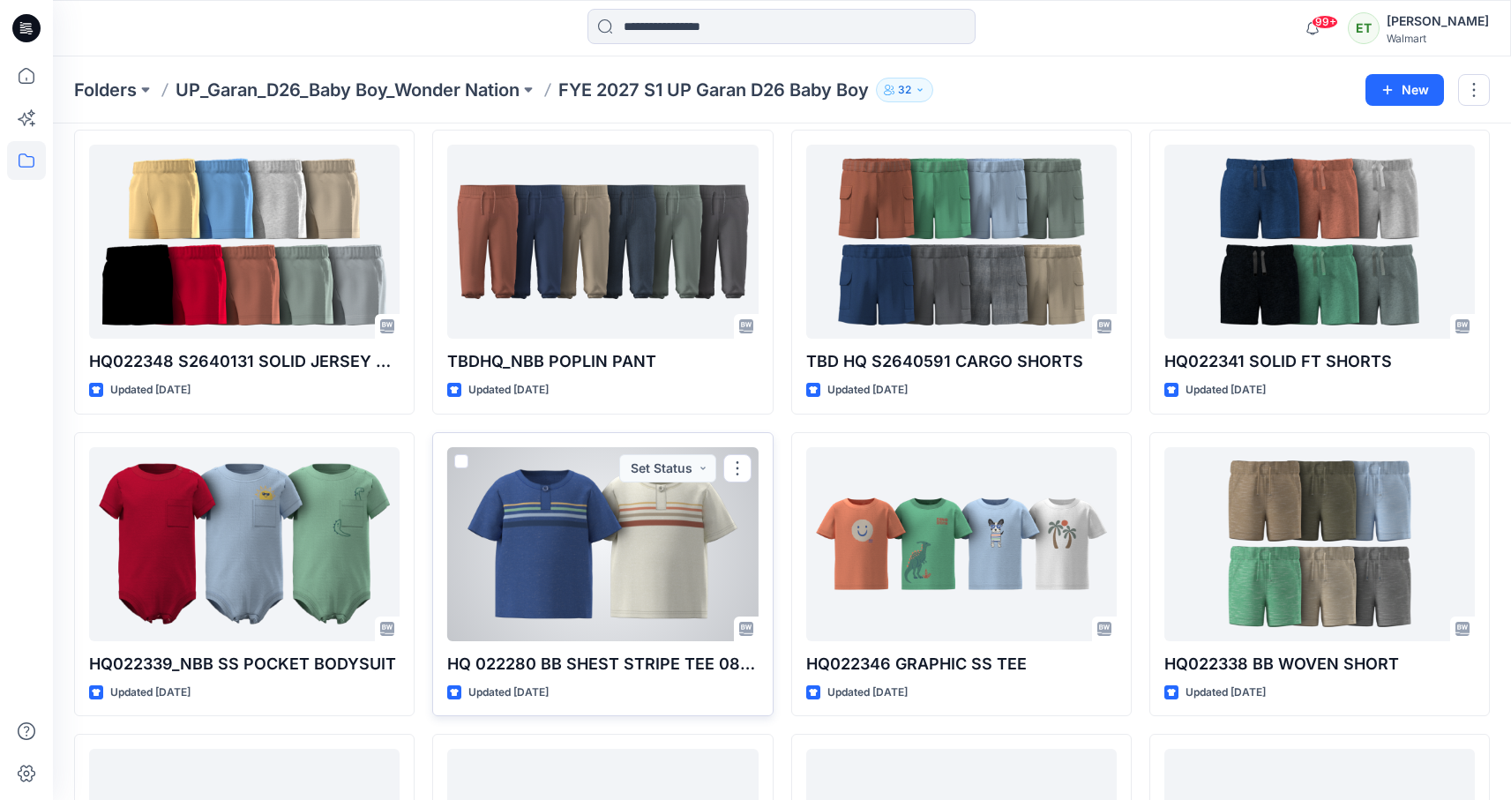
click at [603, 542] on div at bounding box center [602, 544] width 311 height 194
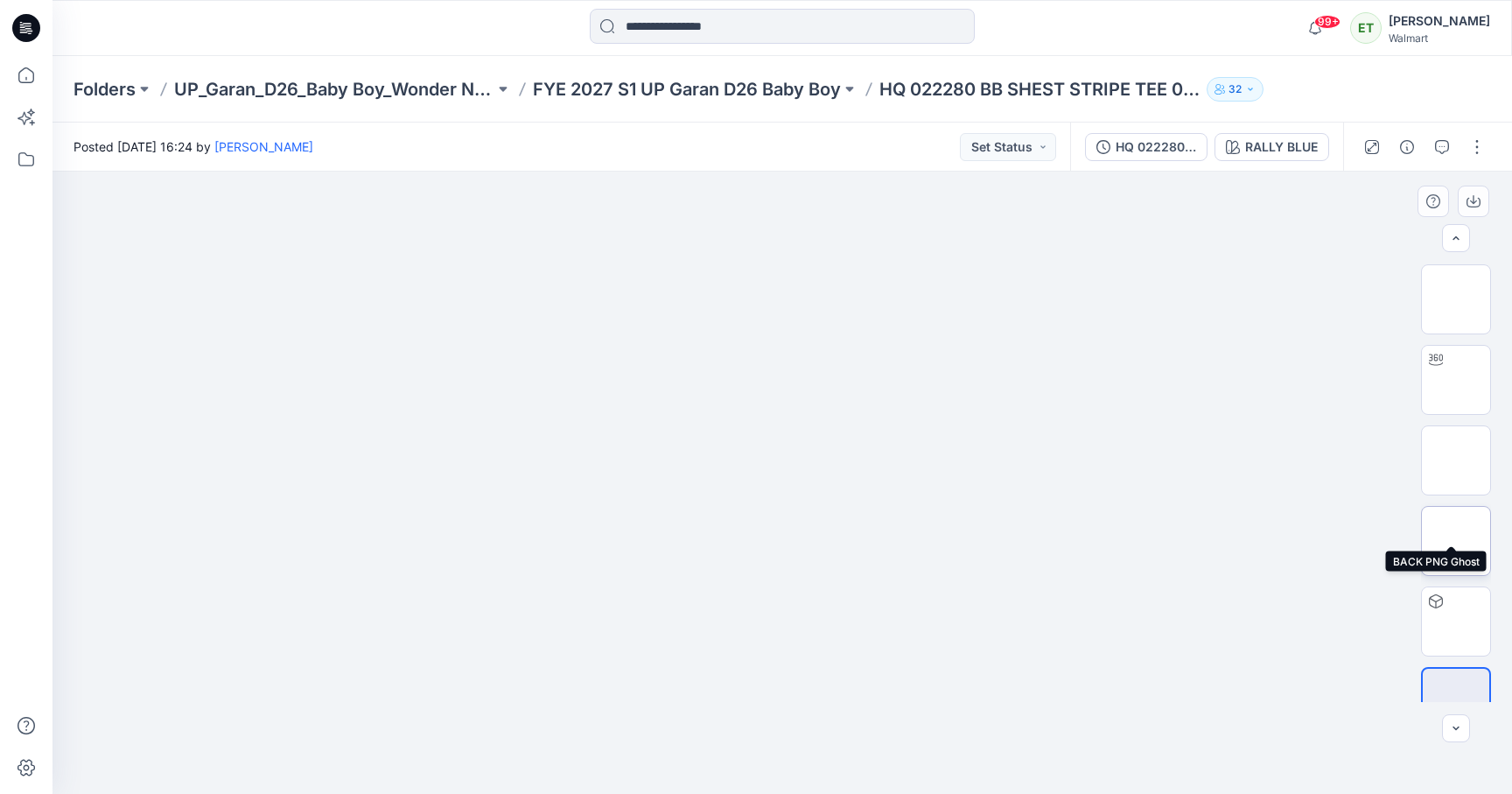
scroll to position [35, 0]
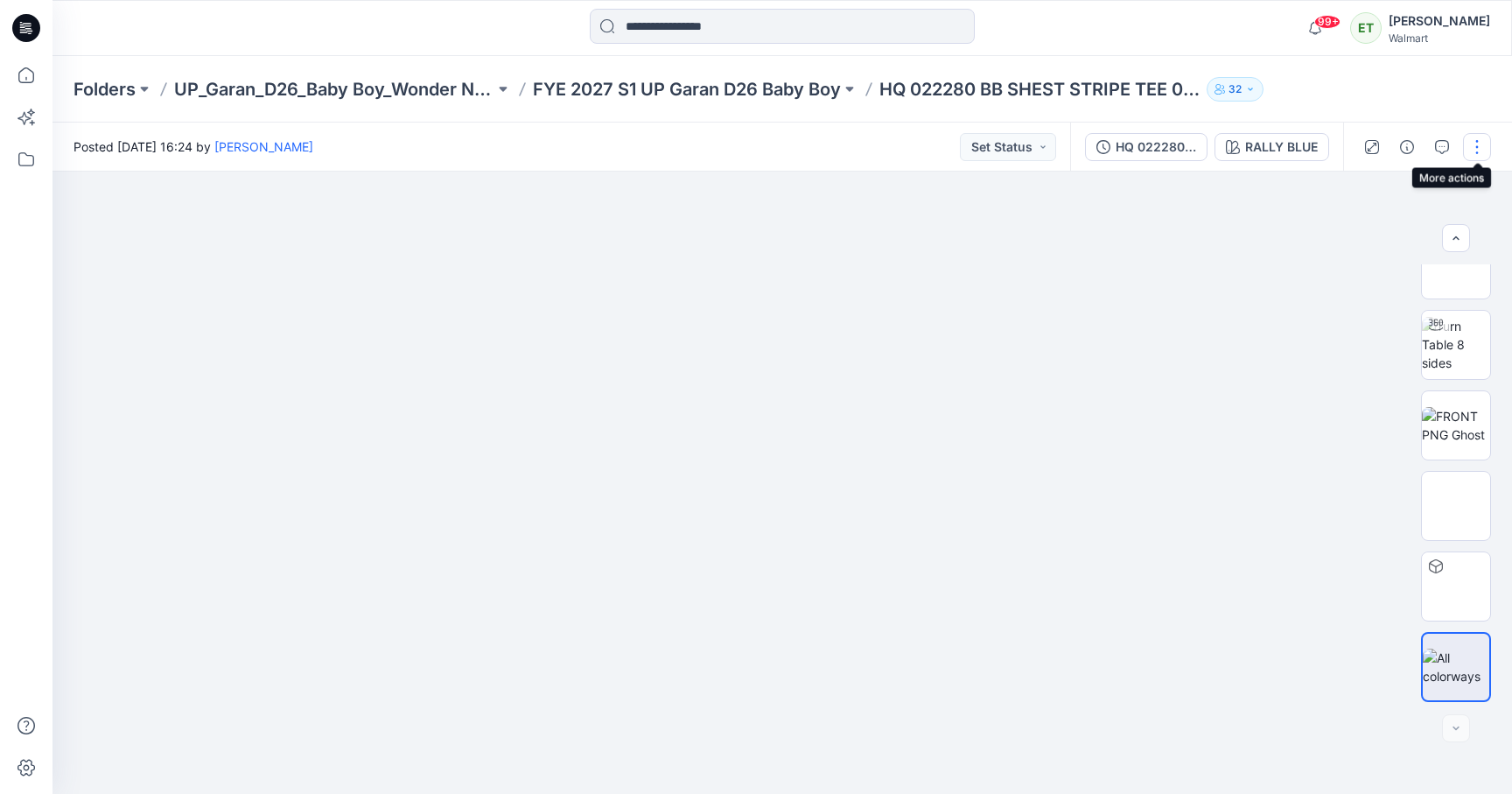
click at [1467, 144] on button "button" at bounding box center [1477, 147] width 28 height 28
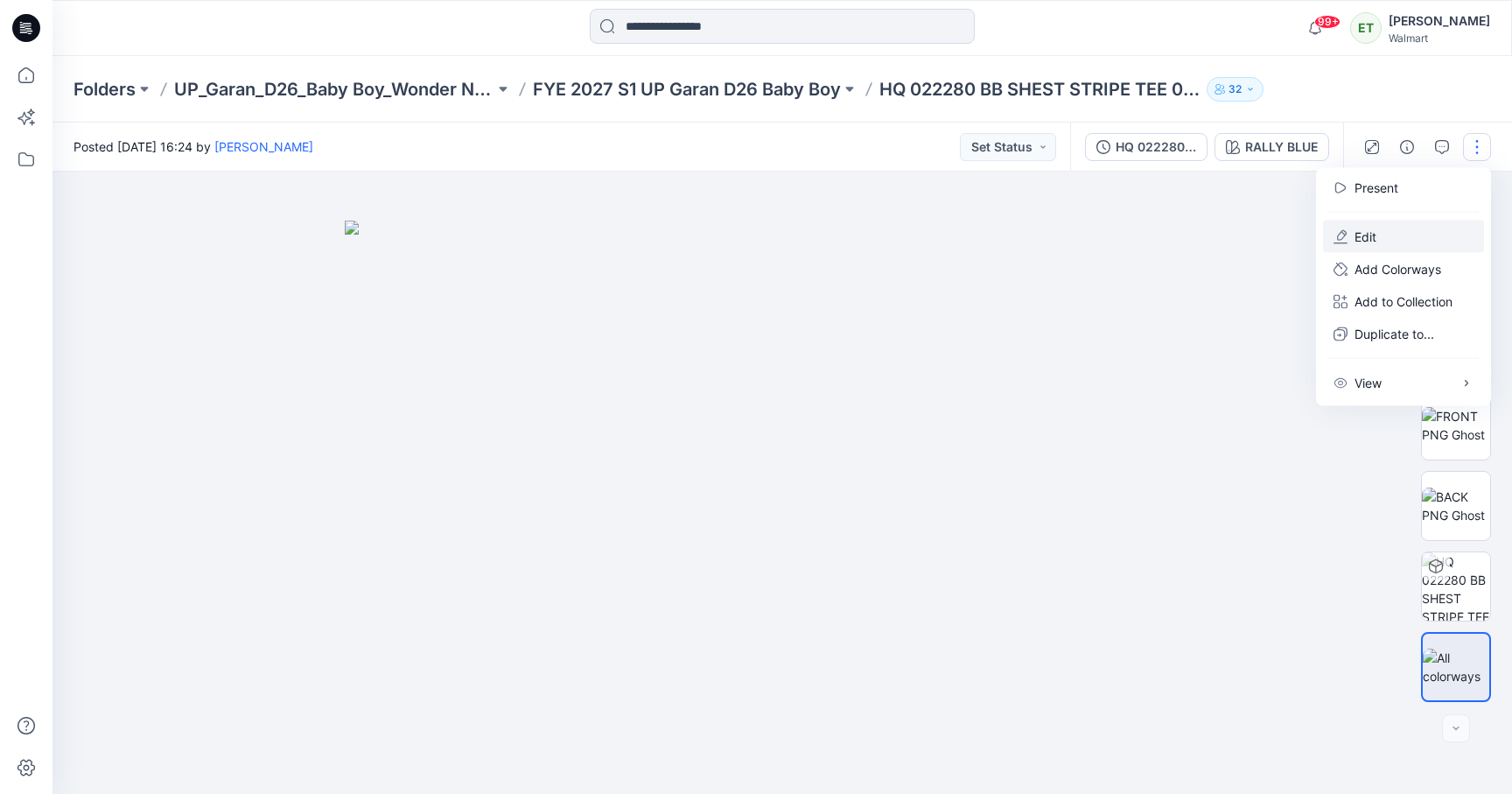
click at [1415, 230] on button "Edit" at bounding box center [1404, 236] width 161 height 33
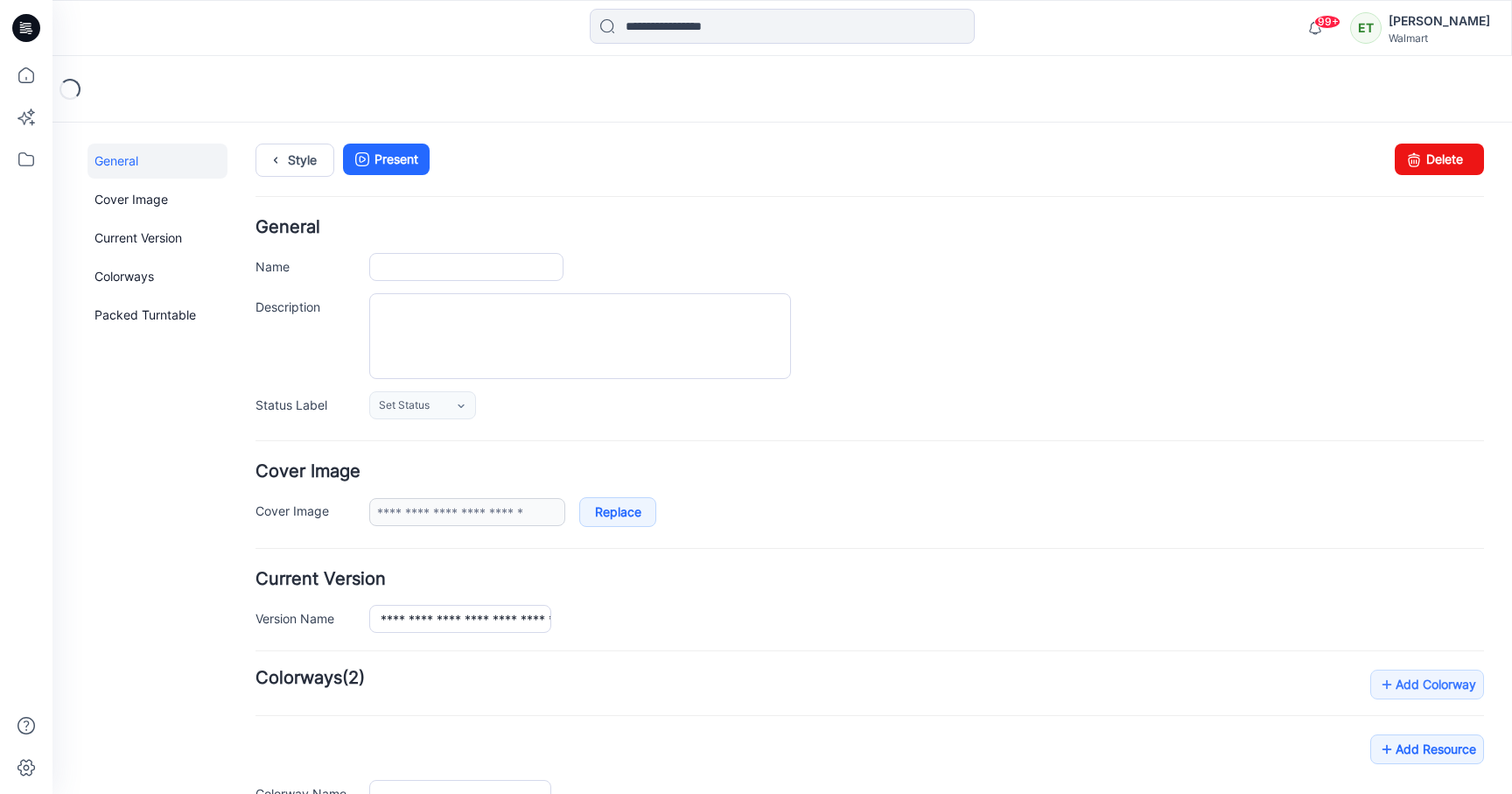
type input "**********"
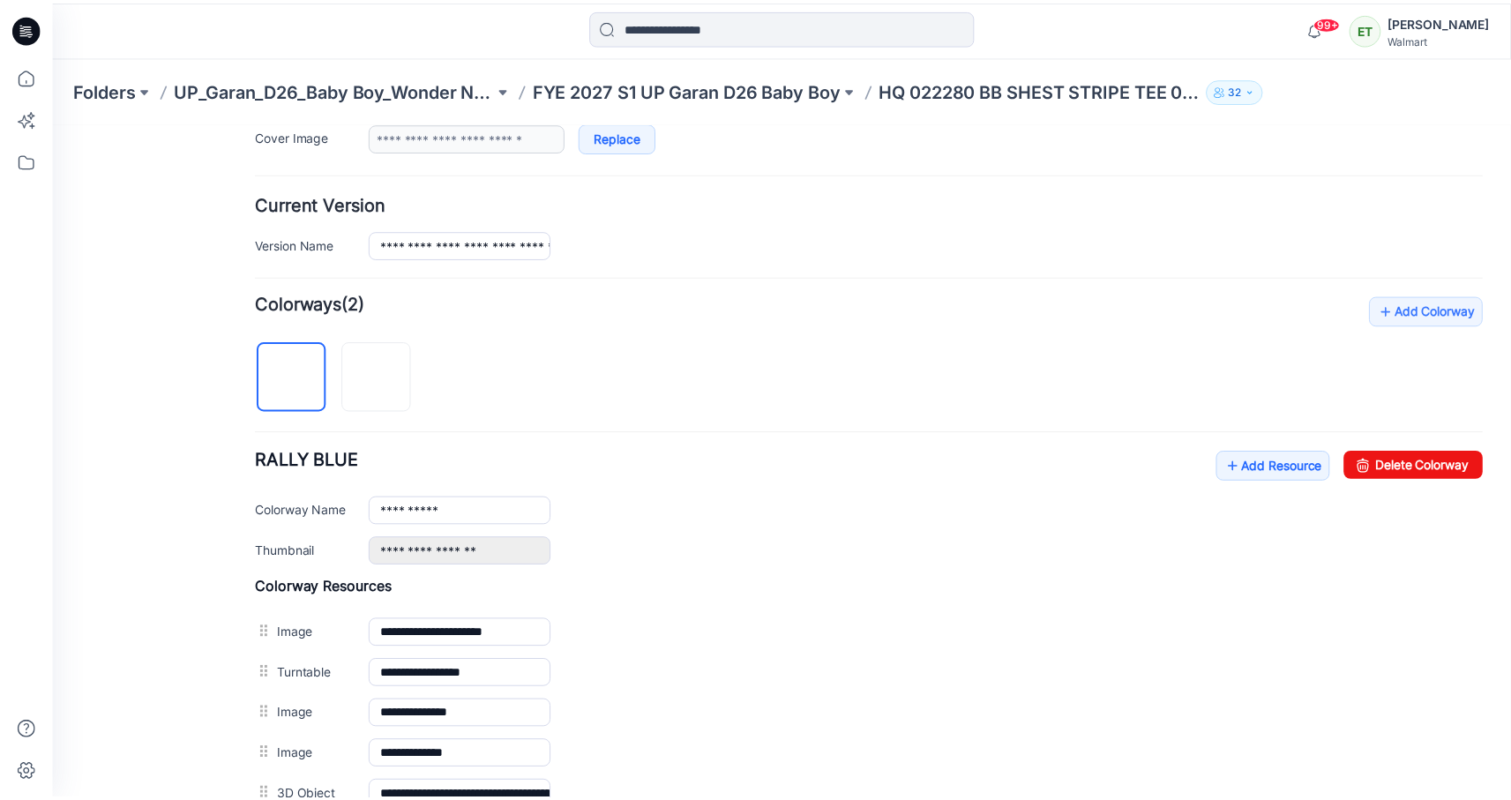
scroll to position [598, 0]
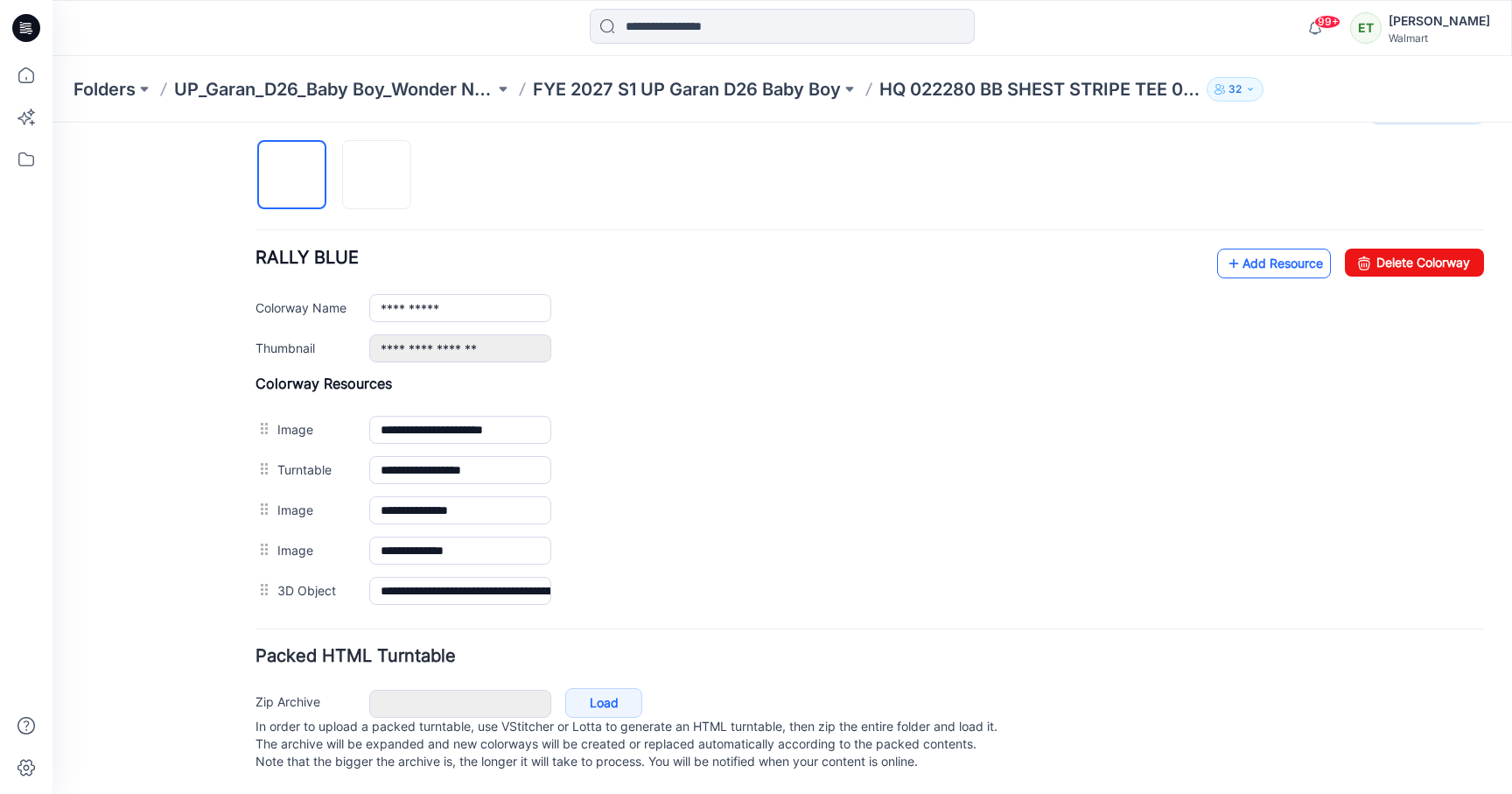
click at [1257, 249] on link "Add Resource" at bounding box center [1274, 264] width 114 height 30
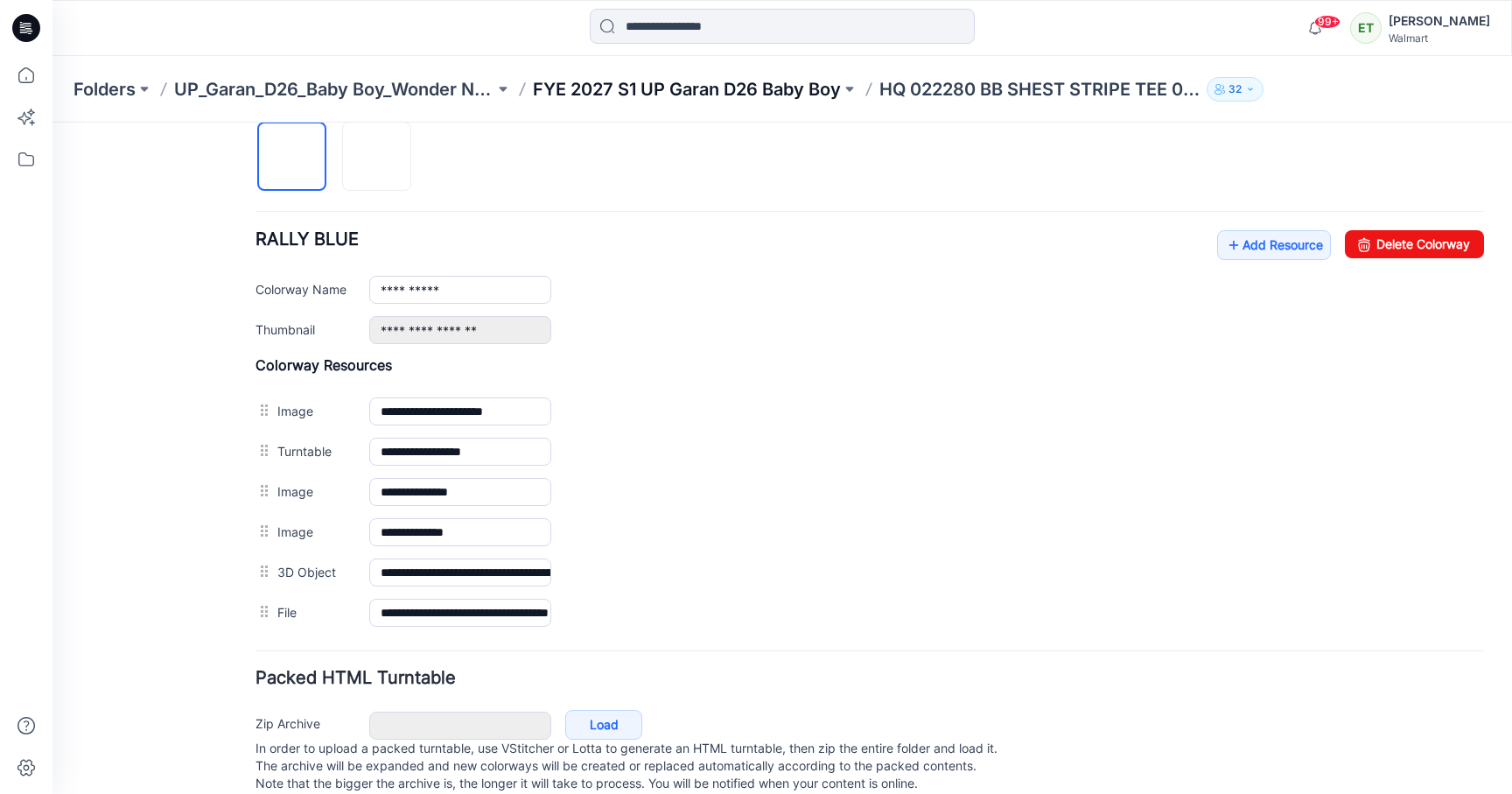
click at [767, 94] on p "FYE 2027 S1 UP Garan D26 Baby Boy" at bounding box center [687, 89] width 309 height 25
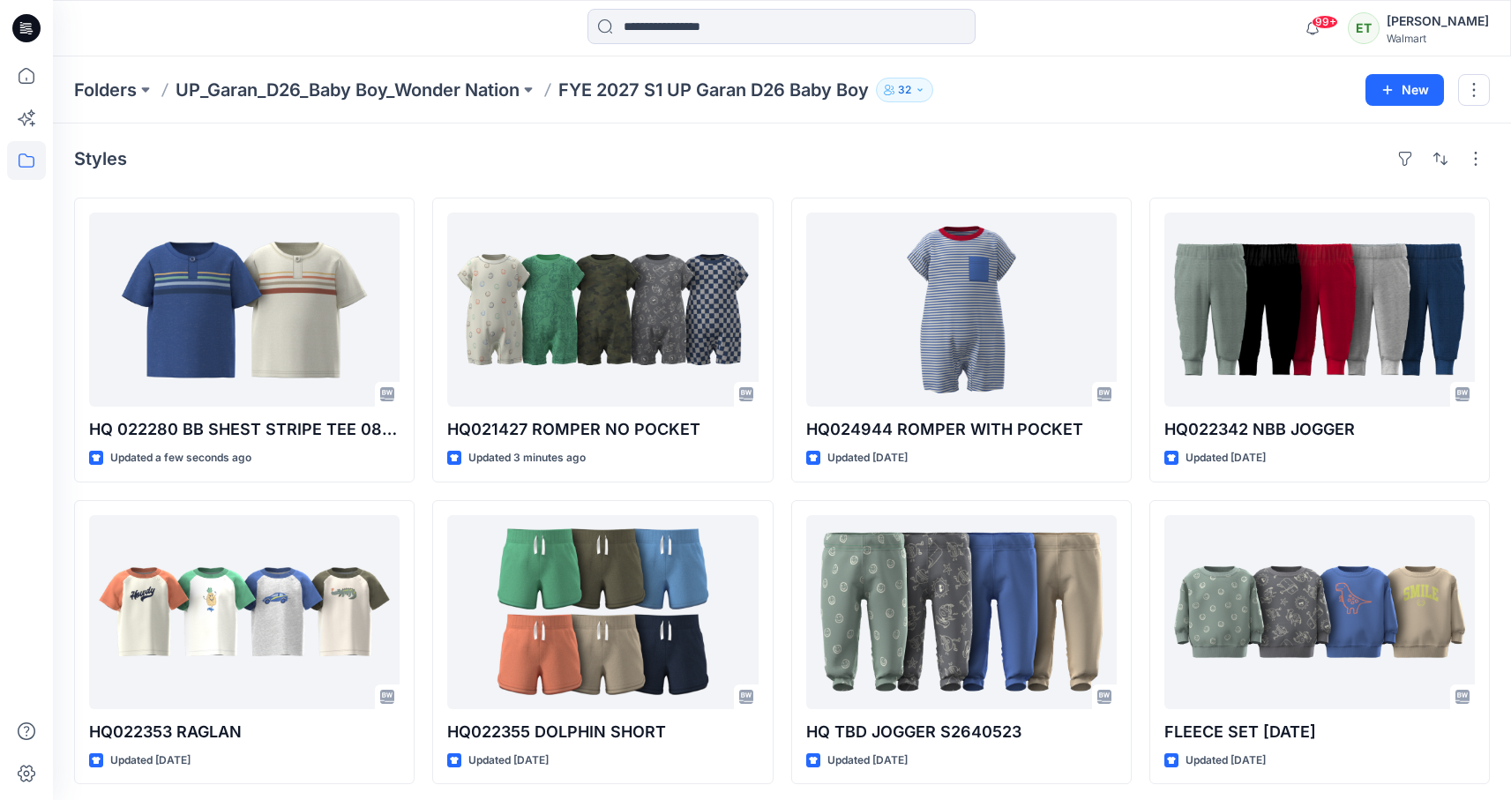
click at [778, 176] on div "Styles HQ 022280 BB SHEST STRIPE TEE 08:06:25 Updated a few seconds ago HQ02235…" at bounding box center [782, 648] width 1458 height 1048
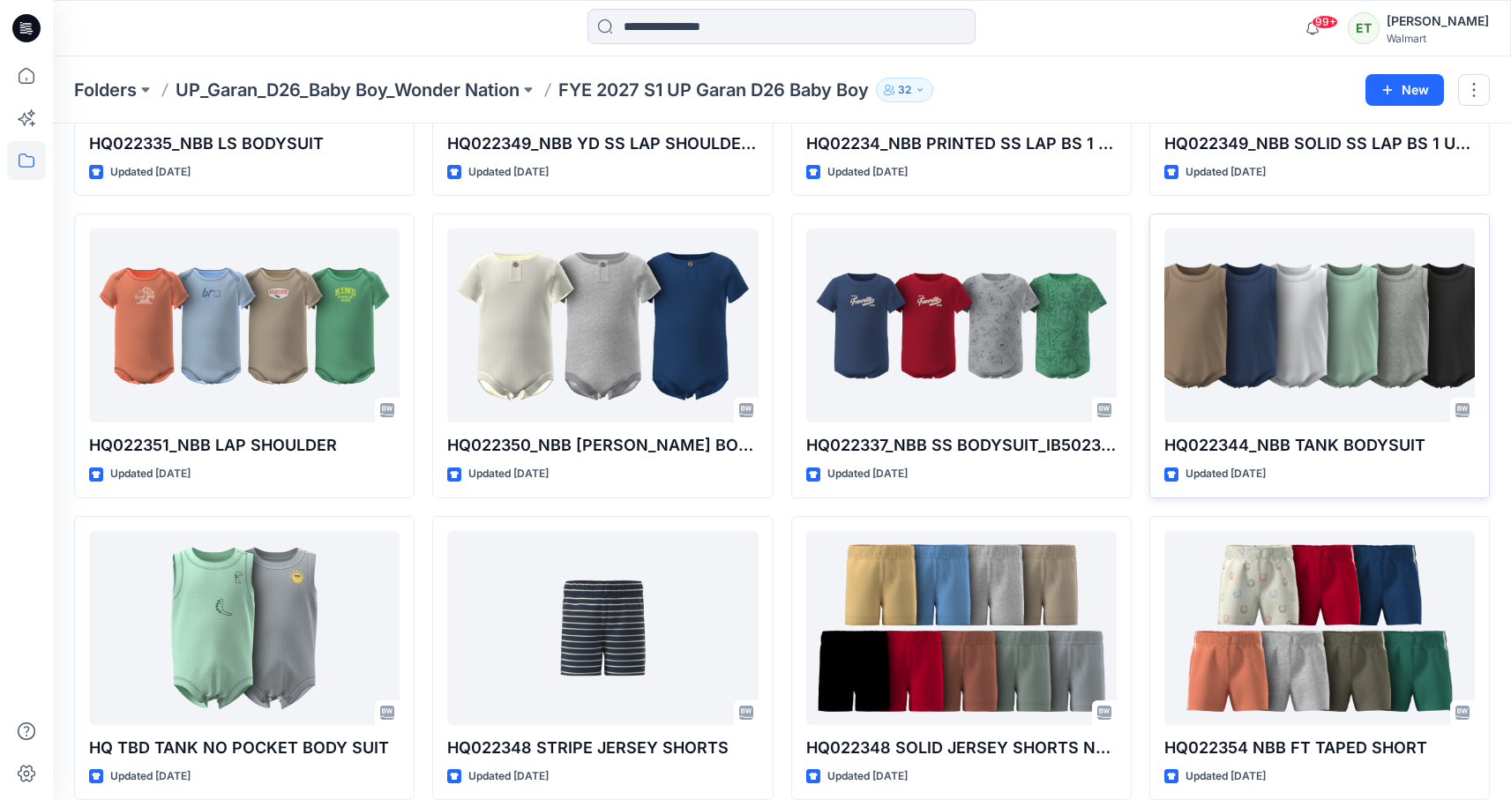
scroll to position [1529, 0]
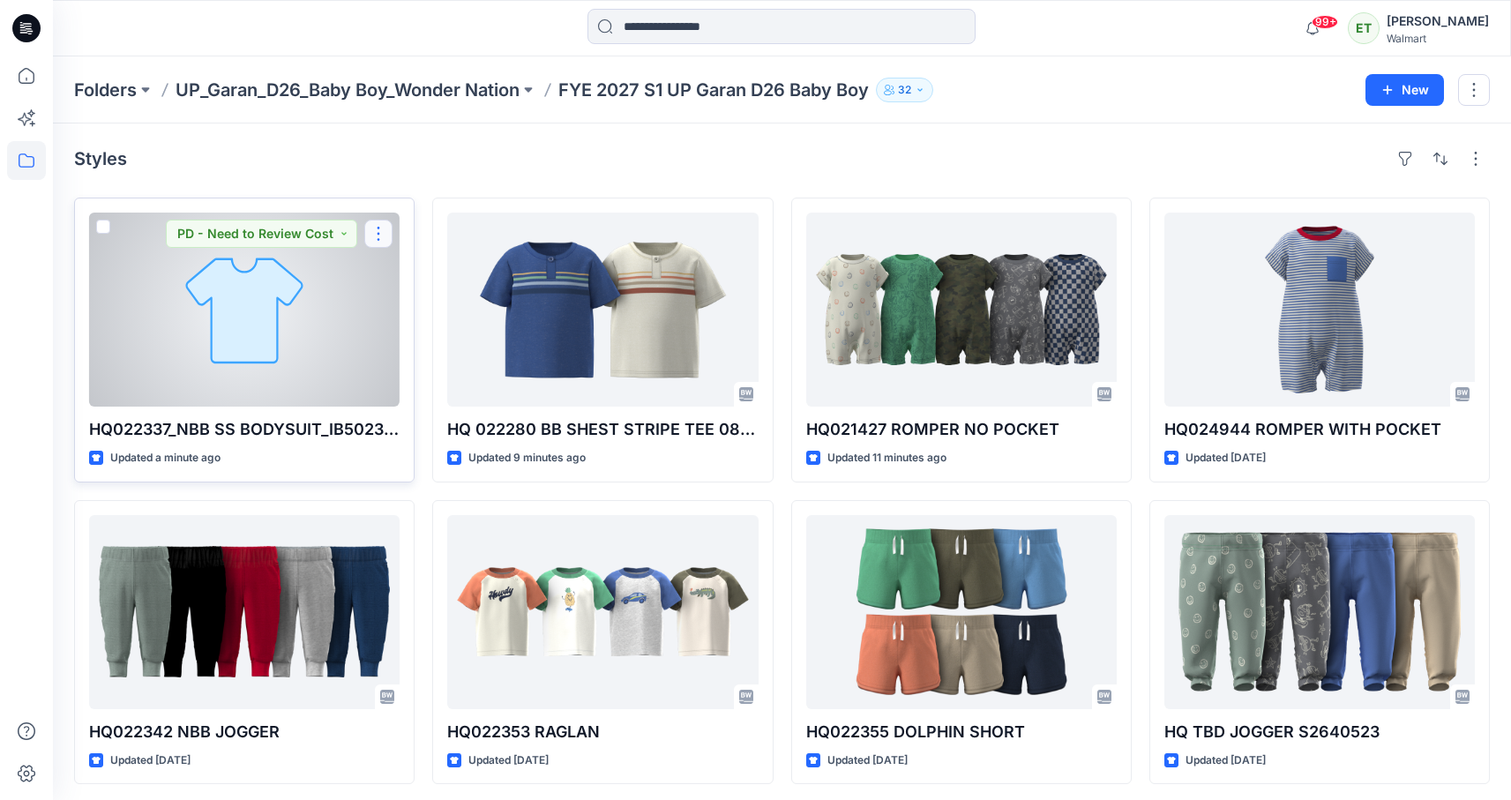
click at [383, 240] on button "button" at bounding box center [378, 234] width 28 height 28
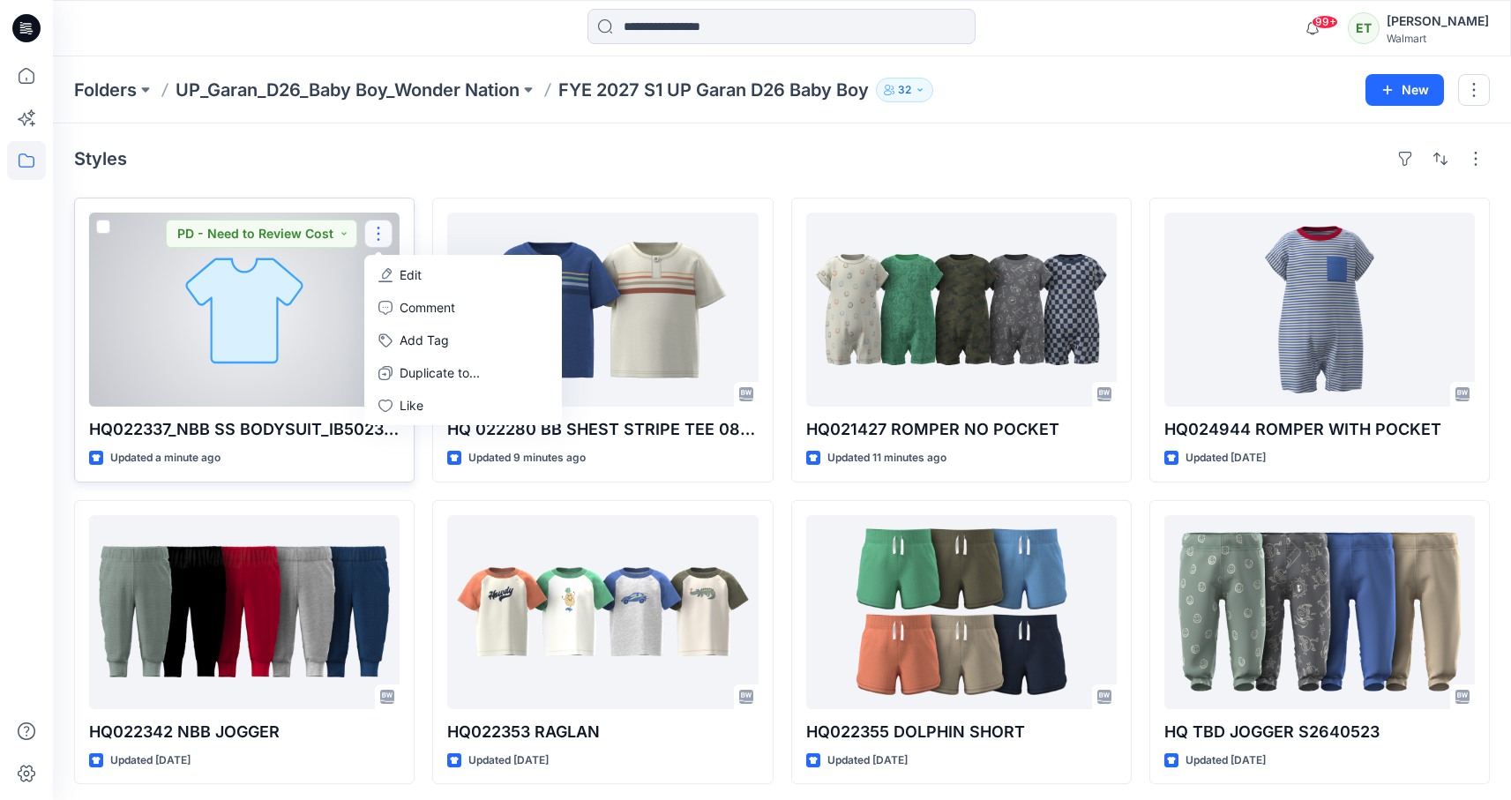
click at [391, 273] on icon "button" at bounding box center [387, 273] width 10 height 11
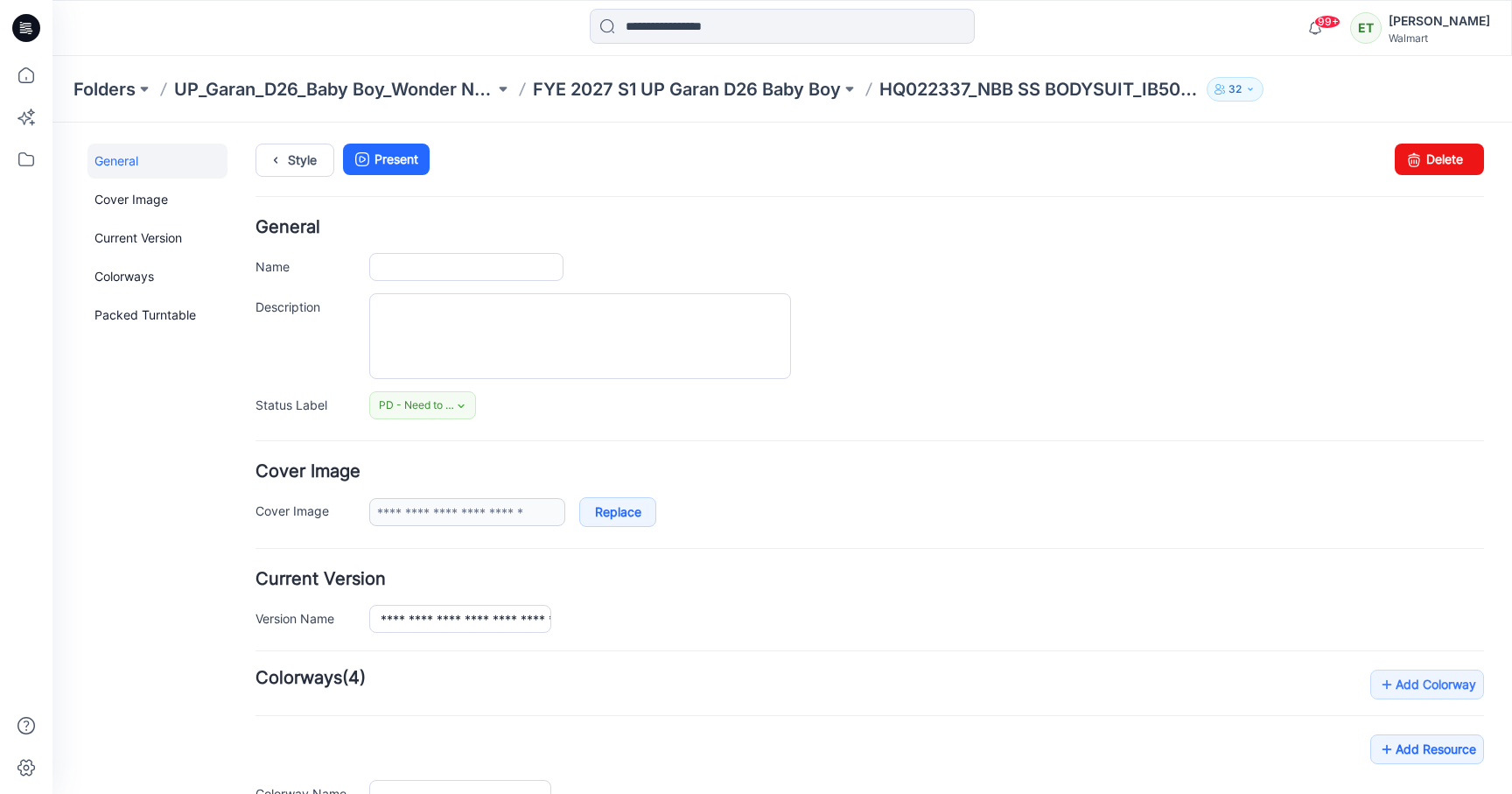
type input "**********"
type input "*********"
type input "**********"
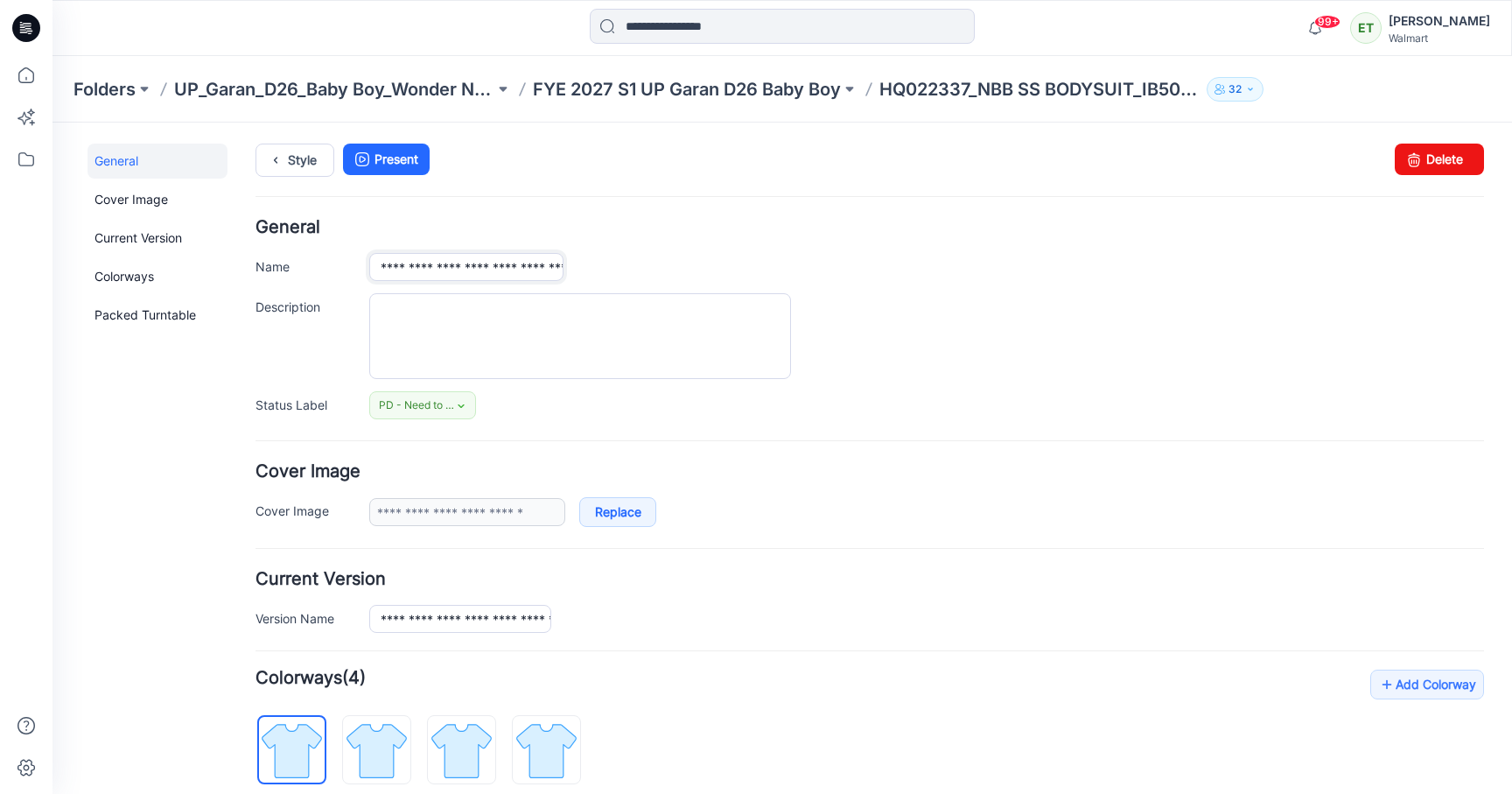
click at [556, 269] on input "**********" at bounding box center [466, 267] width 194 height 28
type input "**********"
click at [1063, 254] on div "**********" at bounding box center [927, 267] width 1115 height 28
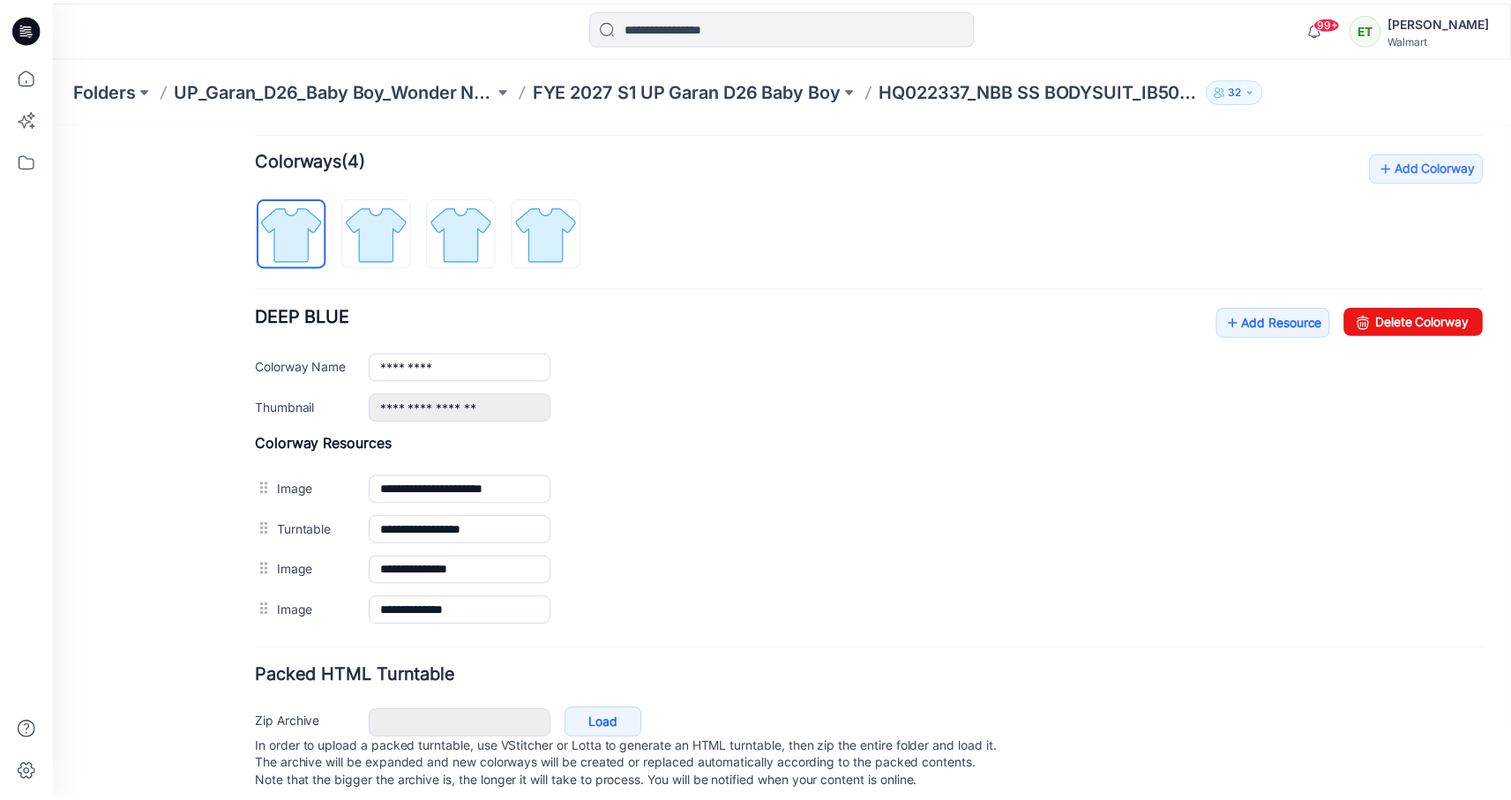
scroll to position [542, 0]
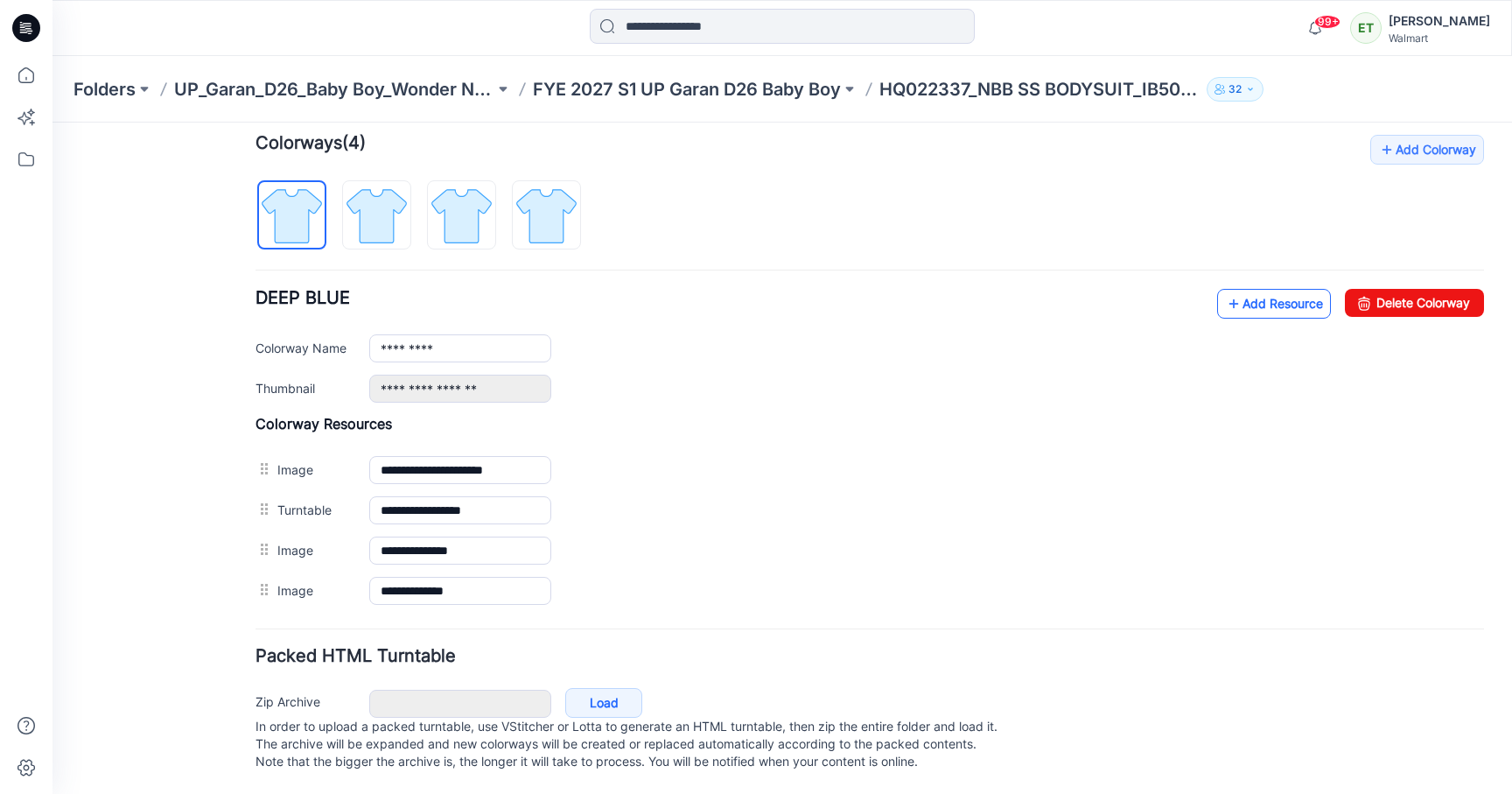
click at [1239, 308] on link "Add Resource" at bounding box center [1274, 304] width 114 height 30
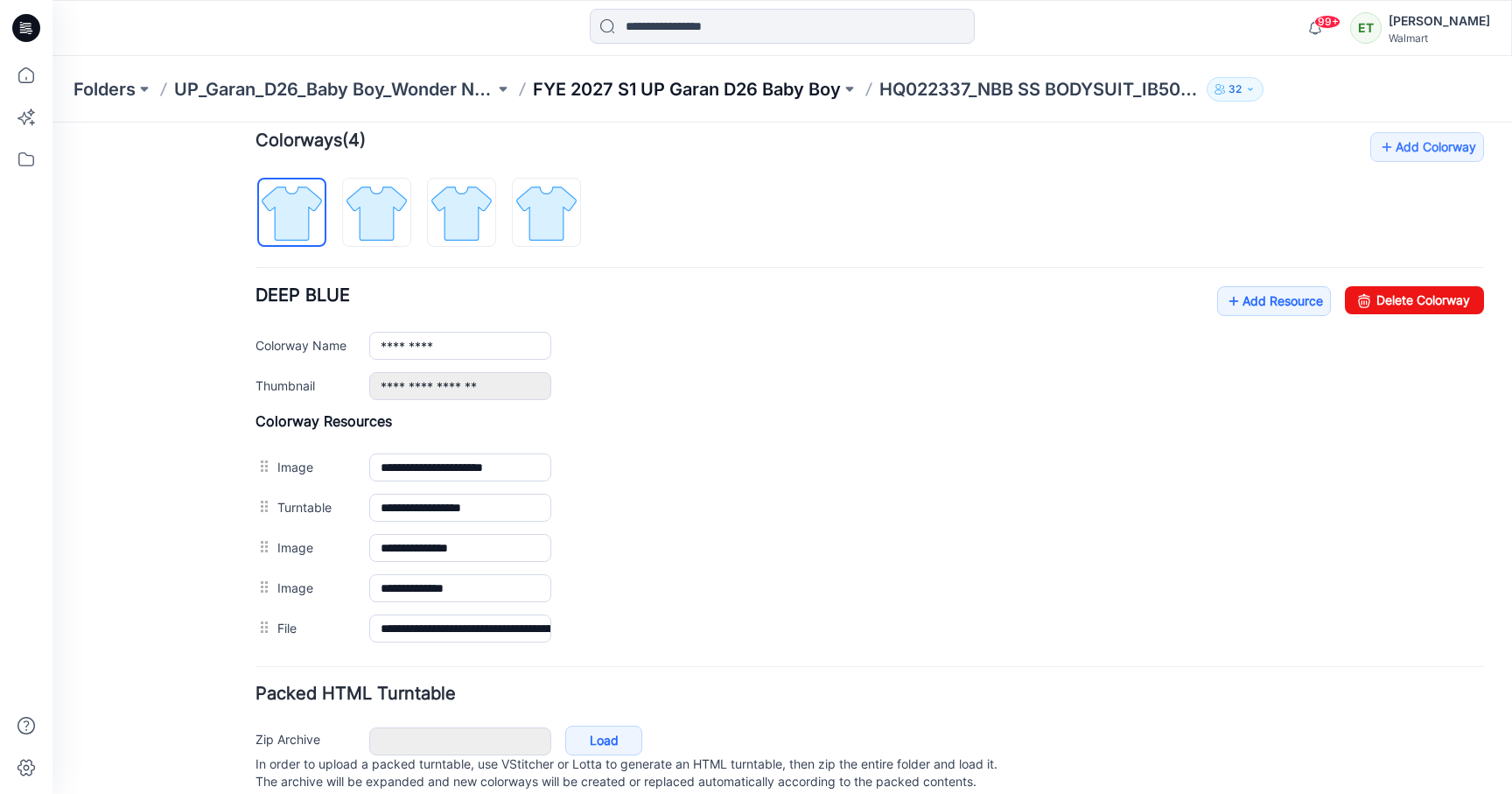
click at [749, 84] on p "FYE 2027 S1 UP Garan D26 Baby Boy" at bounding box center [687, 89] width 309 height 25
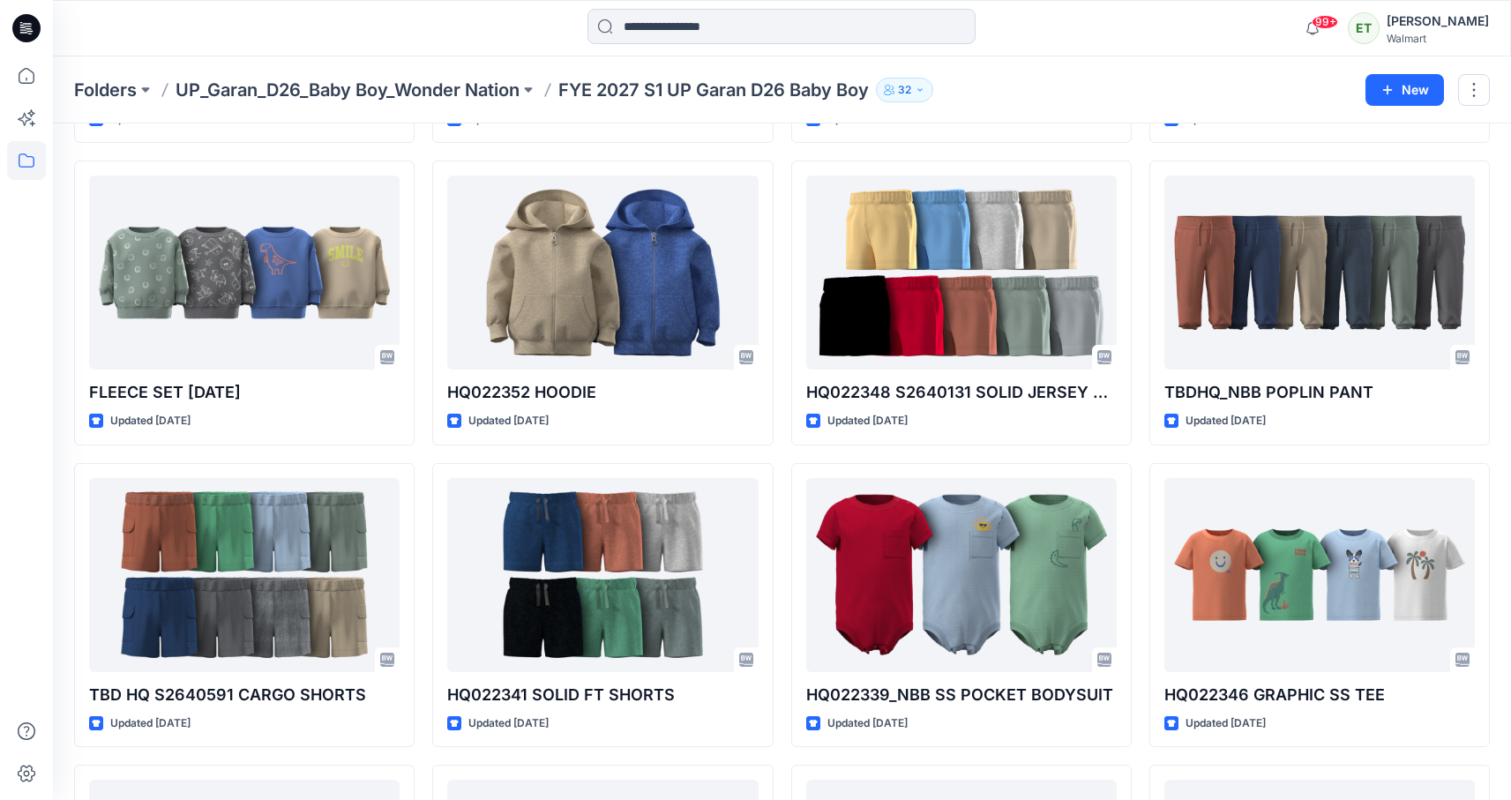
scroll to position [648, 0]
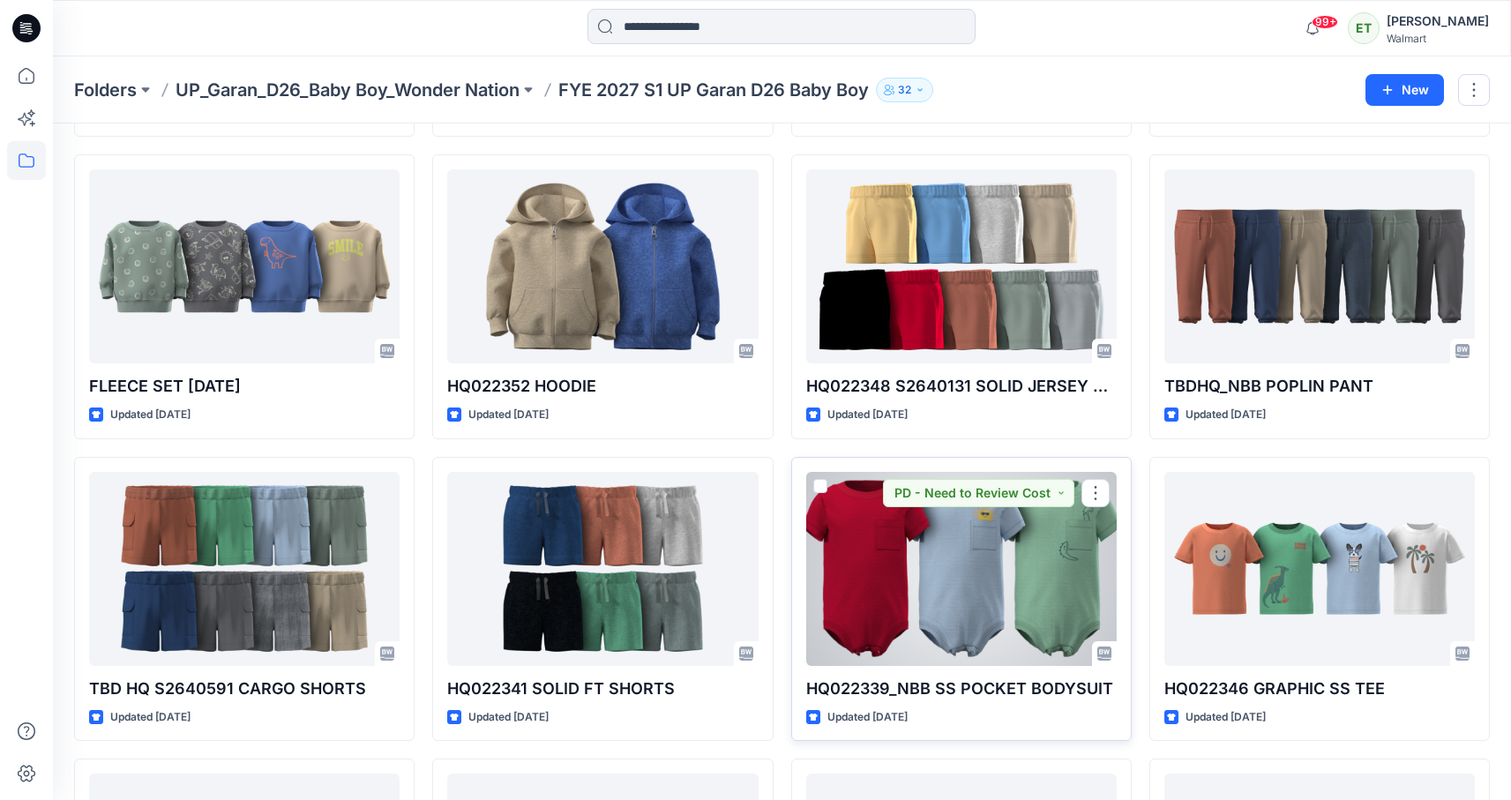
click at [1062, 528] on div at bounding box center [961, 569] width 311 height 194
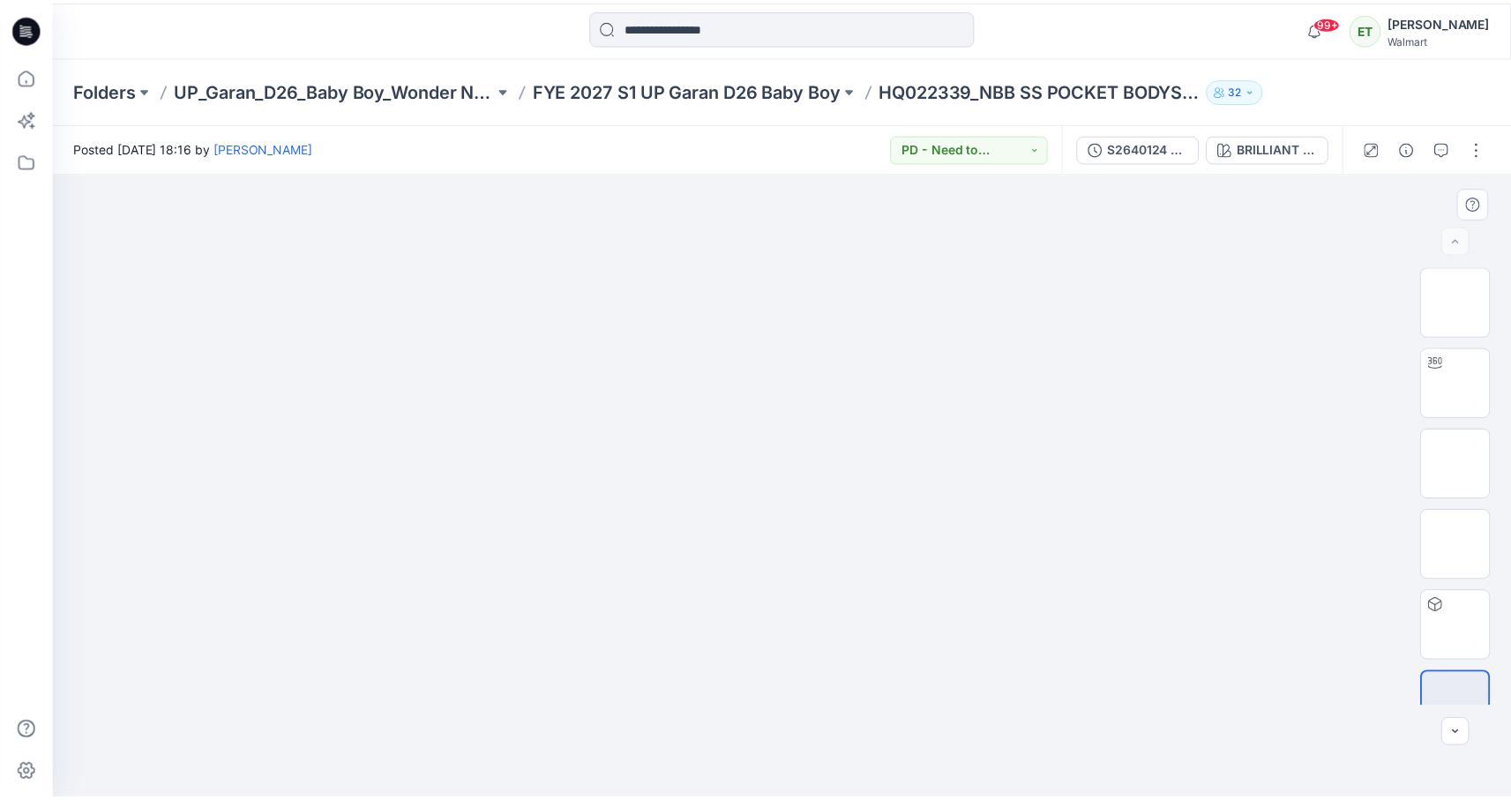
scroll to position [35, 0]
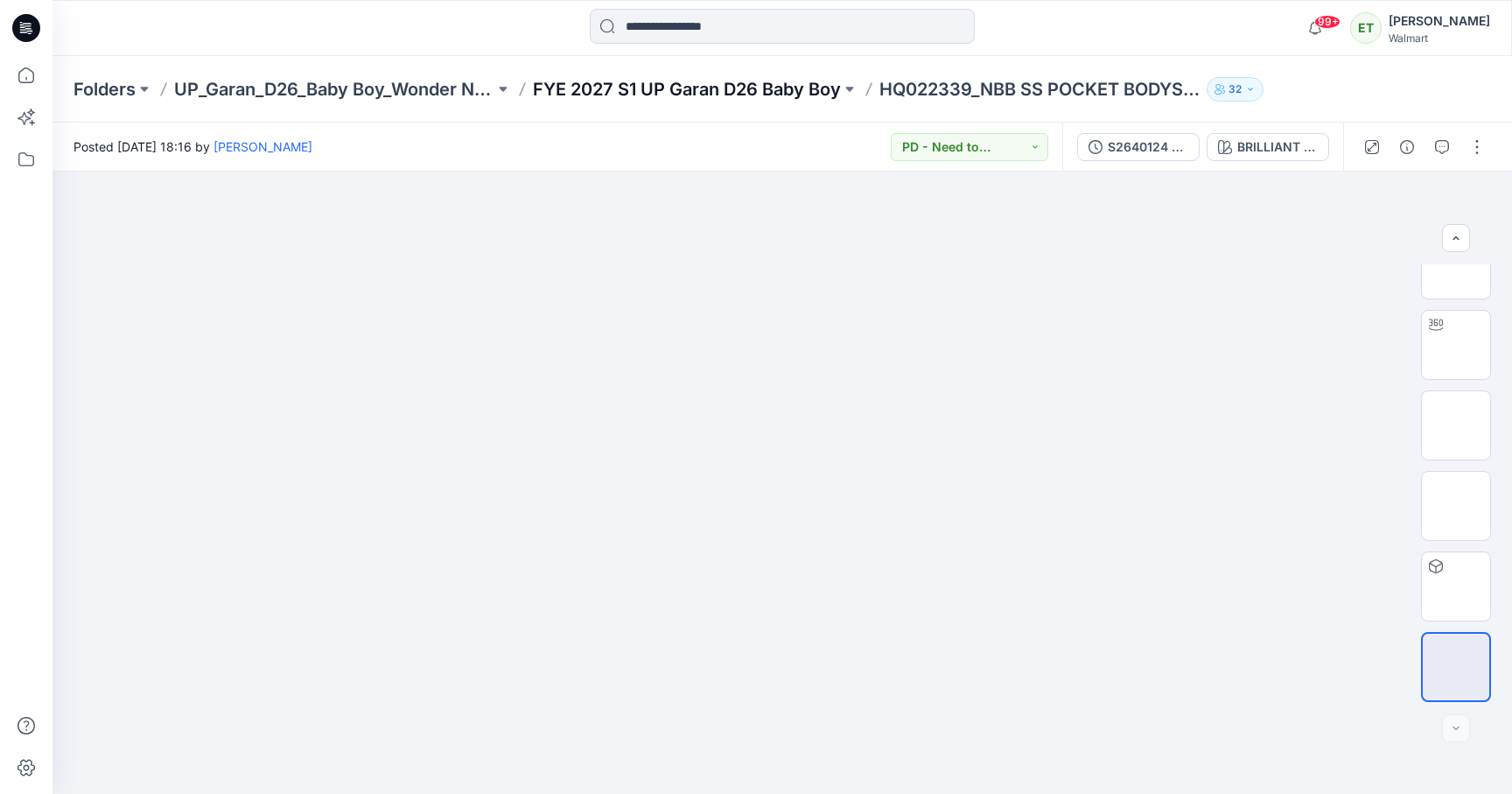
click at [784, 80] on p "FYE 2027 S1 UP Garan D26 Baby Boy" at bounding box center [687, 89] width 309 height 25
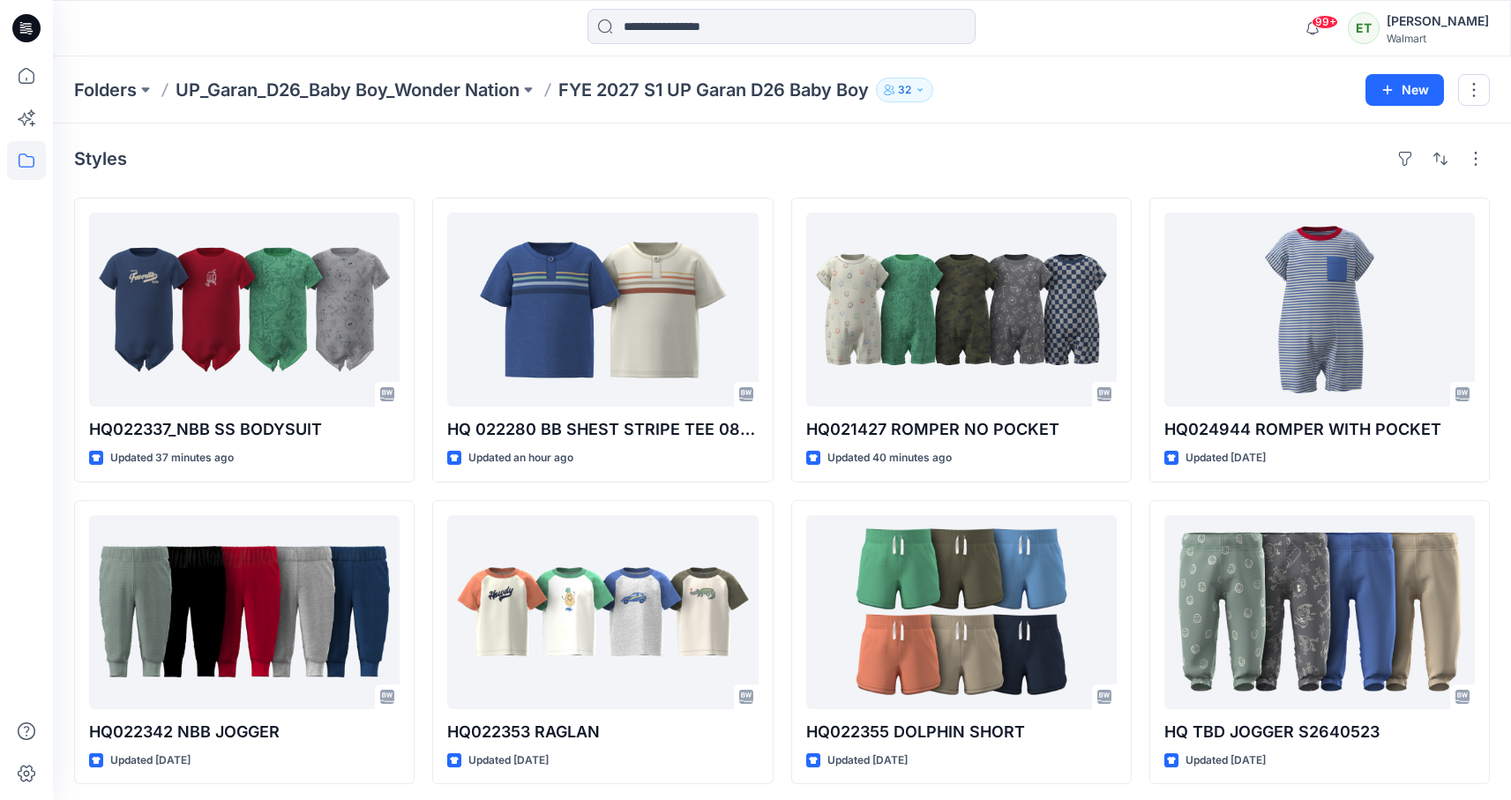
click at [1116, 155] on div "Styles" at bounding box center [782, 159] width 1416 height 28
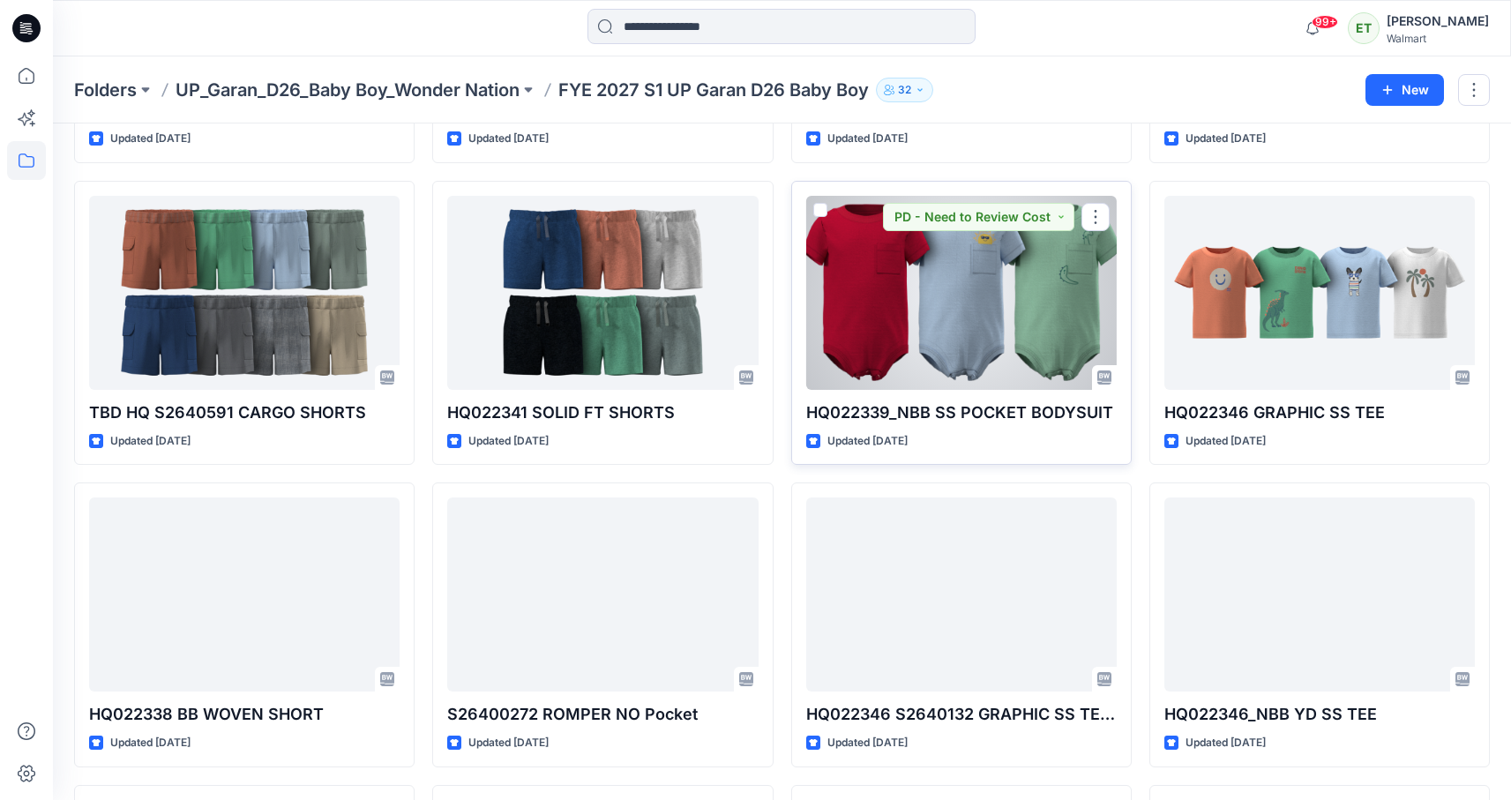
scroll to position [911, 0]
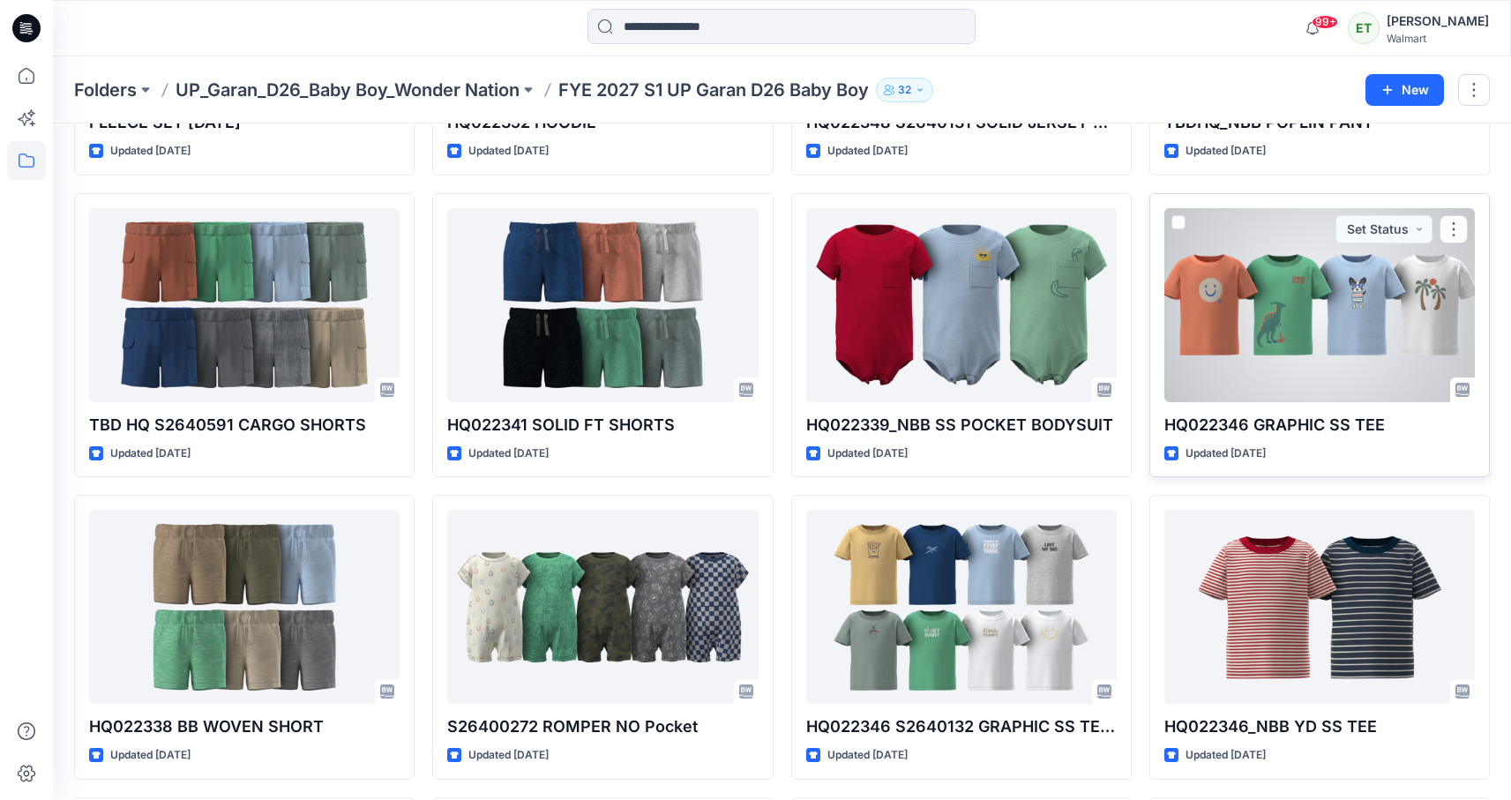
click at [1403, 344] on div at bounding box center [1320, 305] width 311 height 194
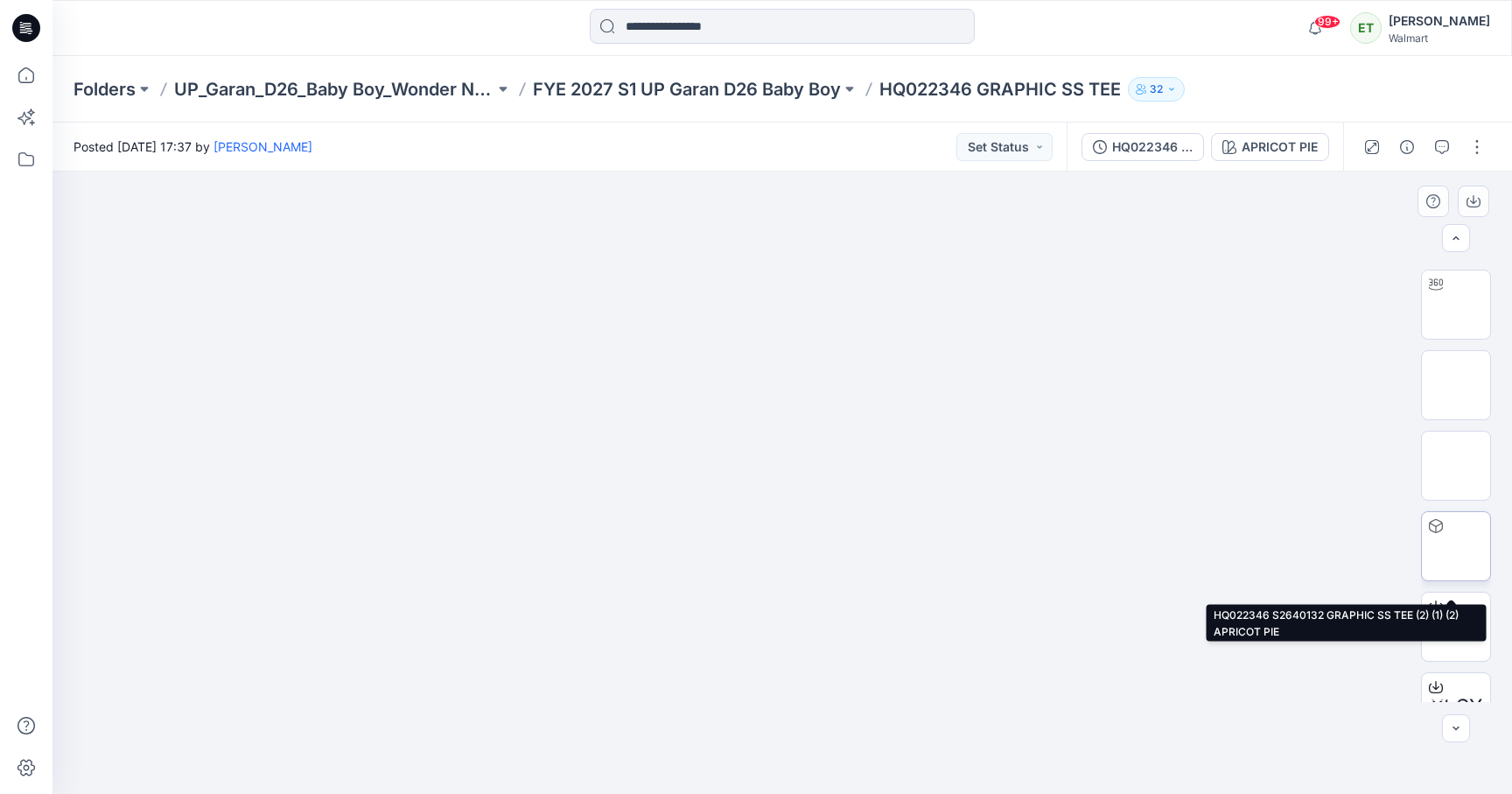
scroll to position [84, 0]
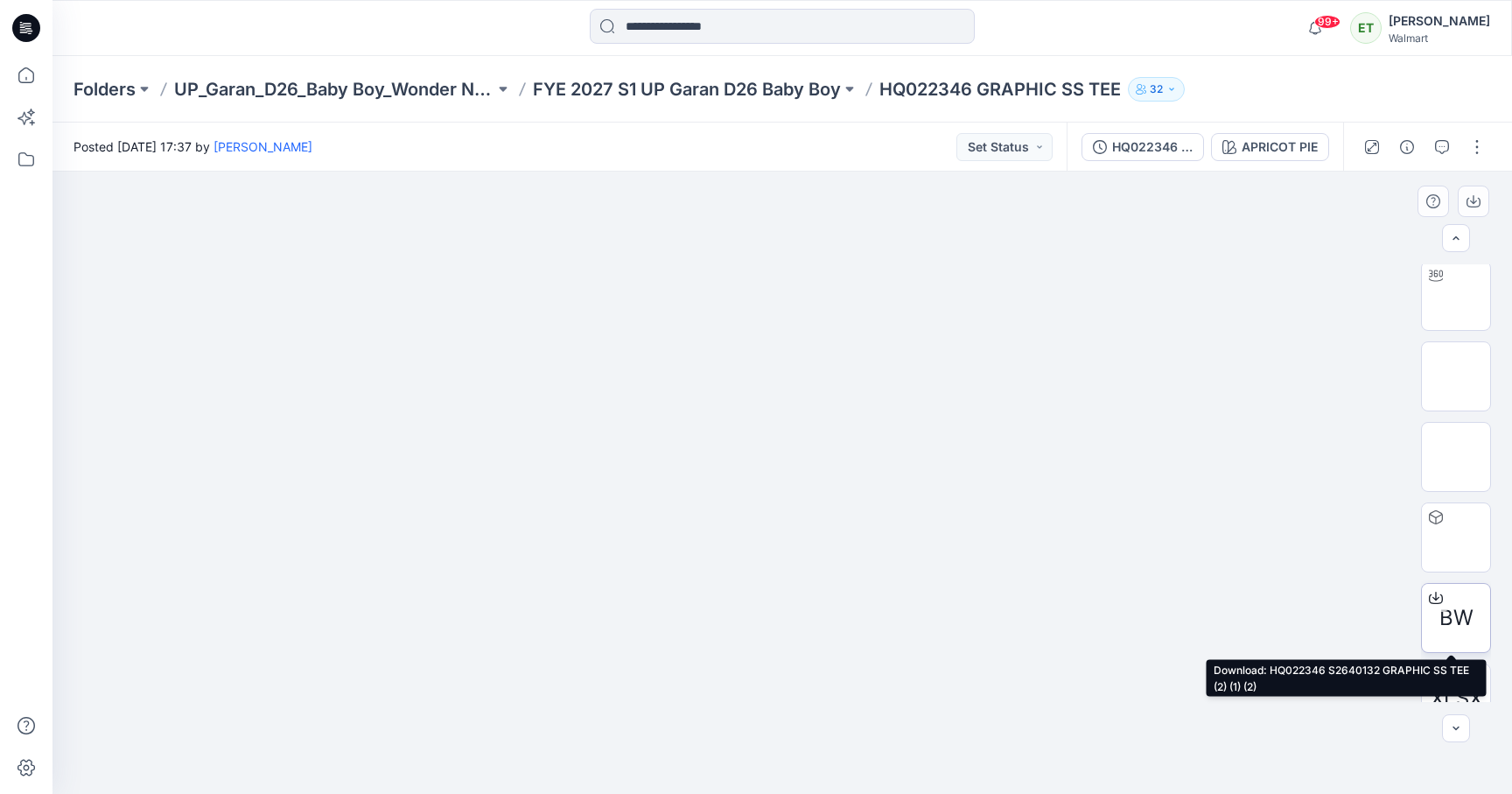
click at [1438, 595] on icon at bounding box center [1437, 597] width 14 height 14
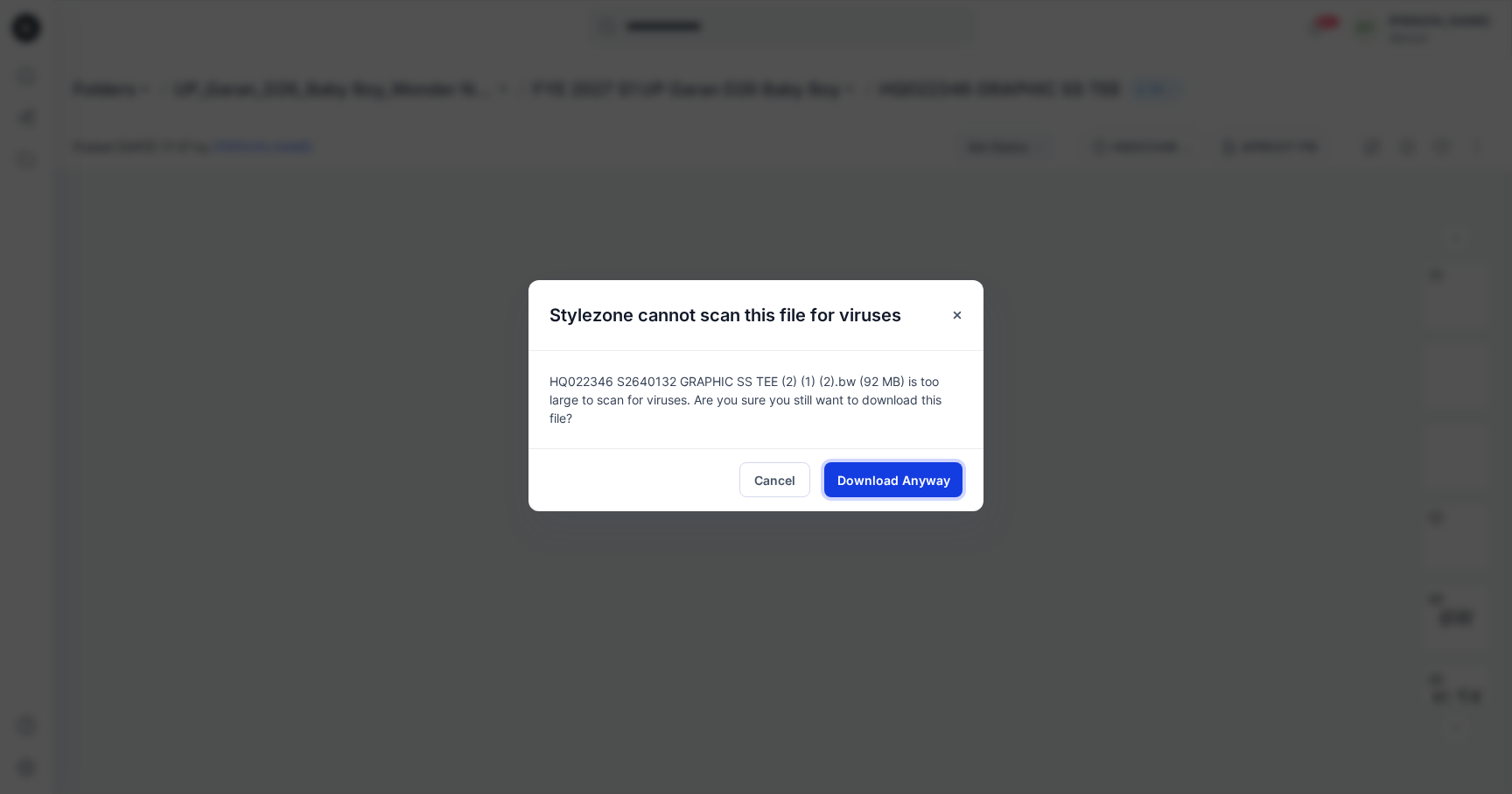
click at [927, 481] on span "Download Anyway" at bounding box center [894, 480] width 113 height 19
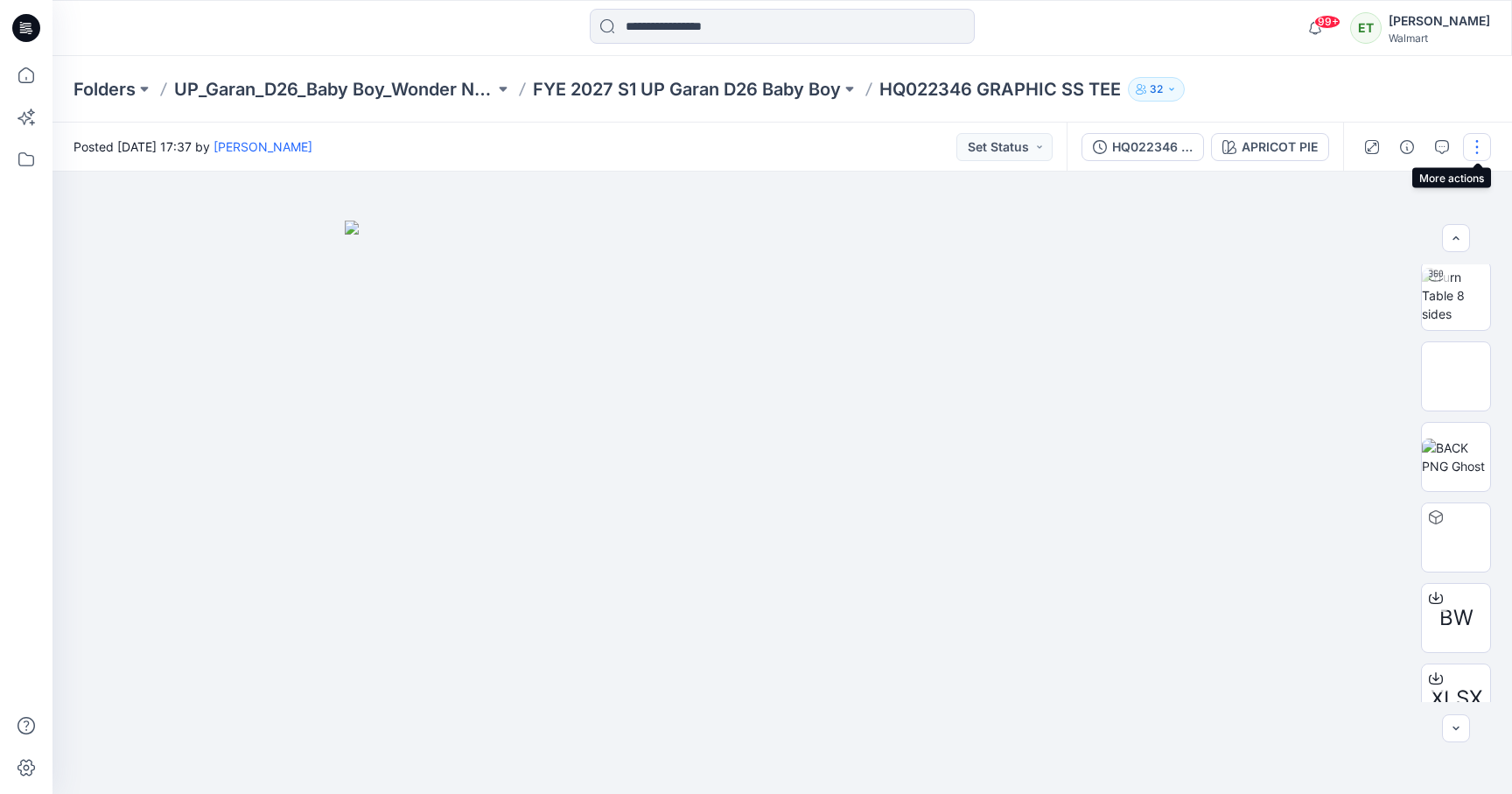
click at [1486, 141] on button "button" at bounding box center [1477, 147] width 28 height 28
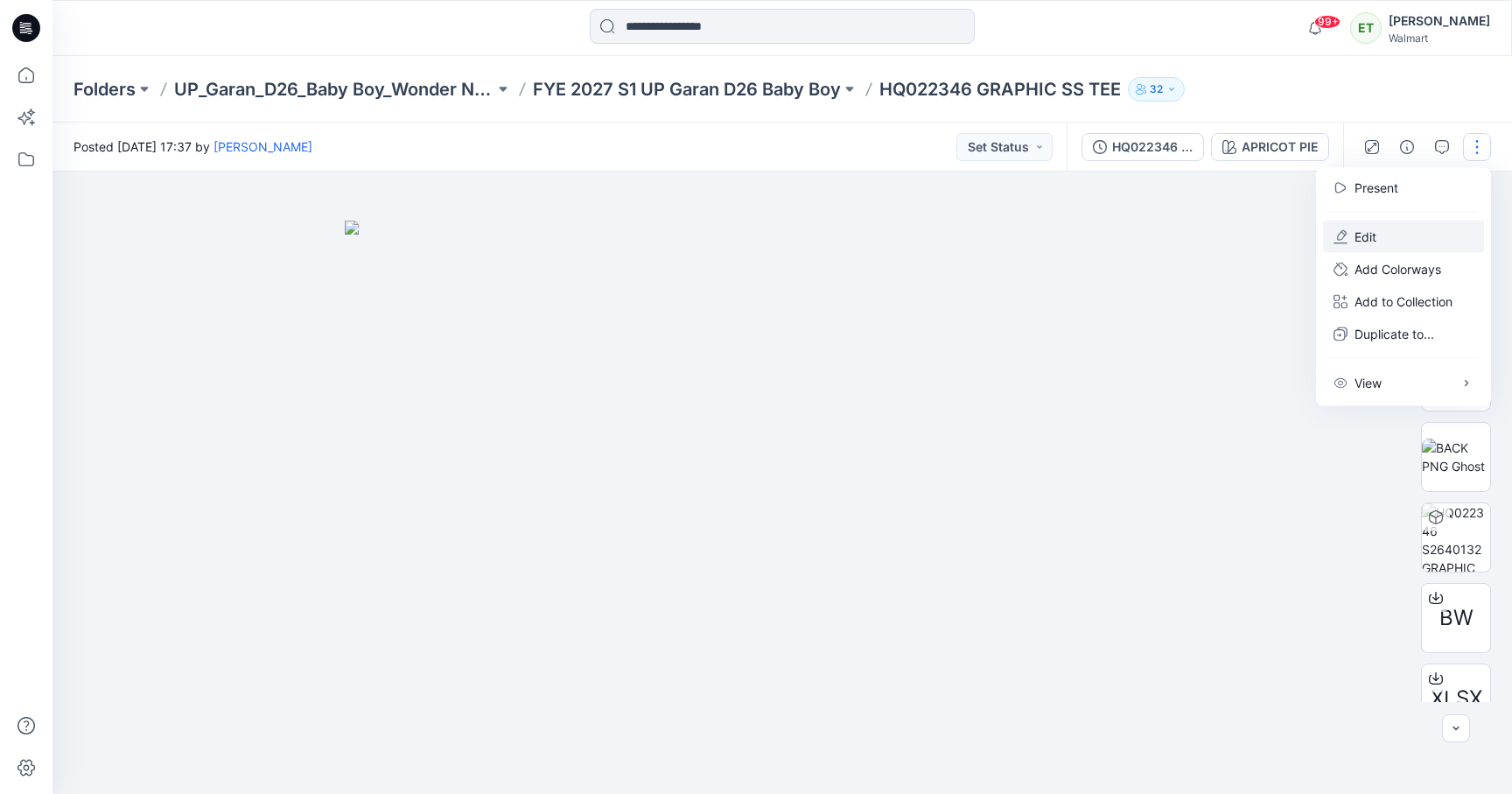
click at [1438, 230] on button "Edit" at bounding box center [1404, 236] width 161 height 33
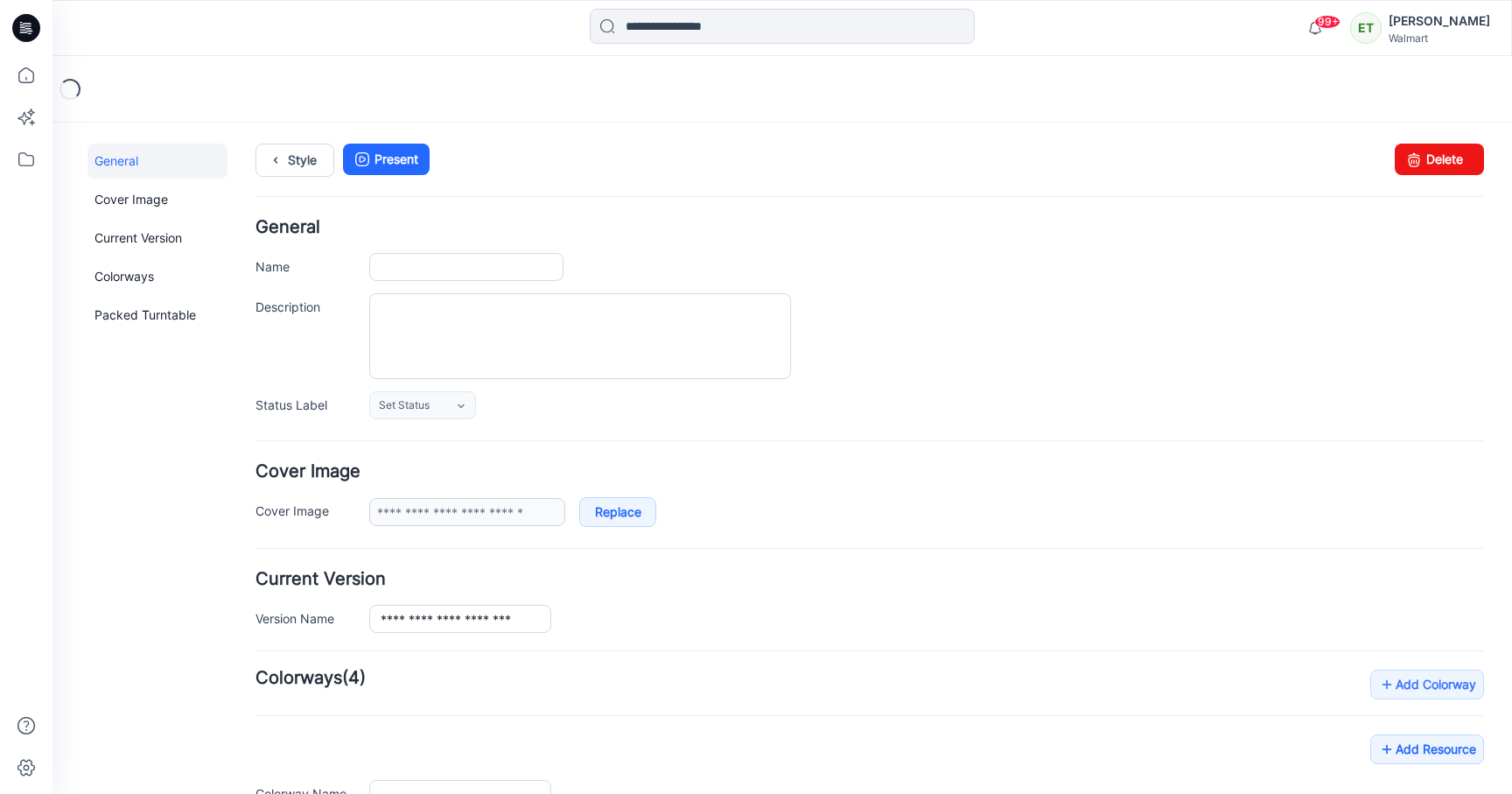
type input "**********"
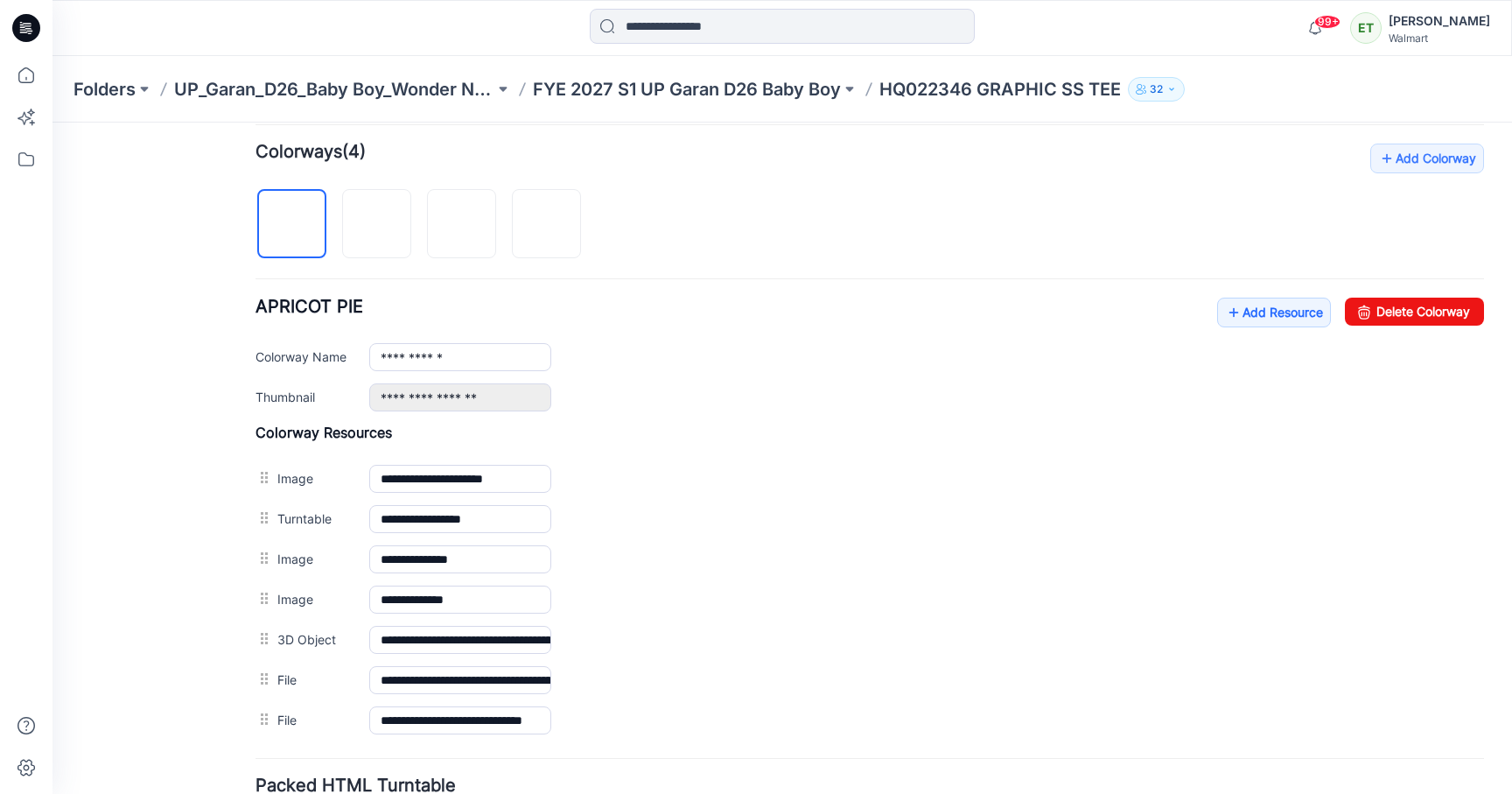
scroll to position [674, 0]
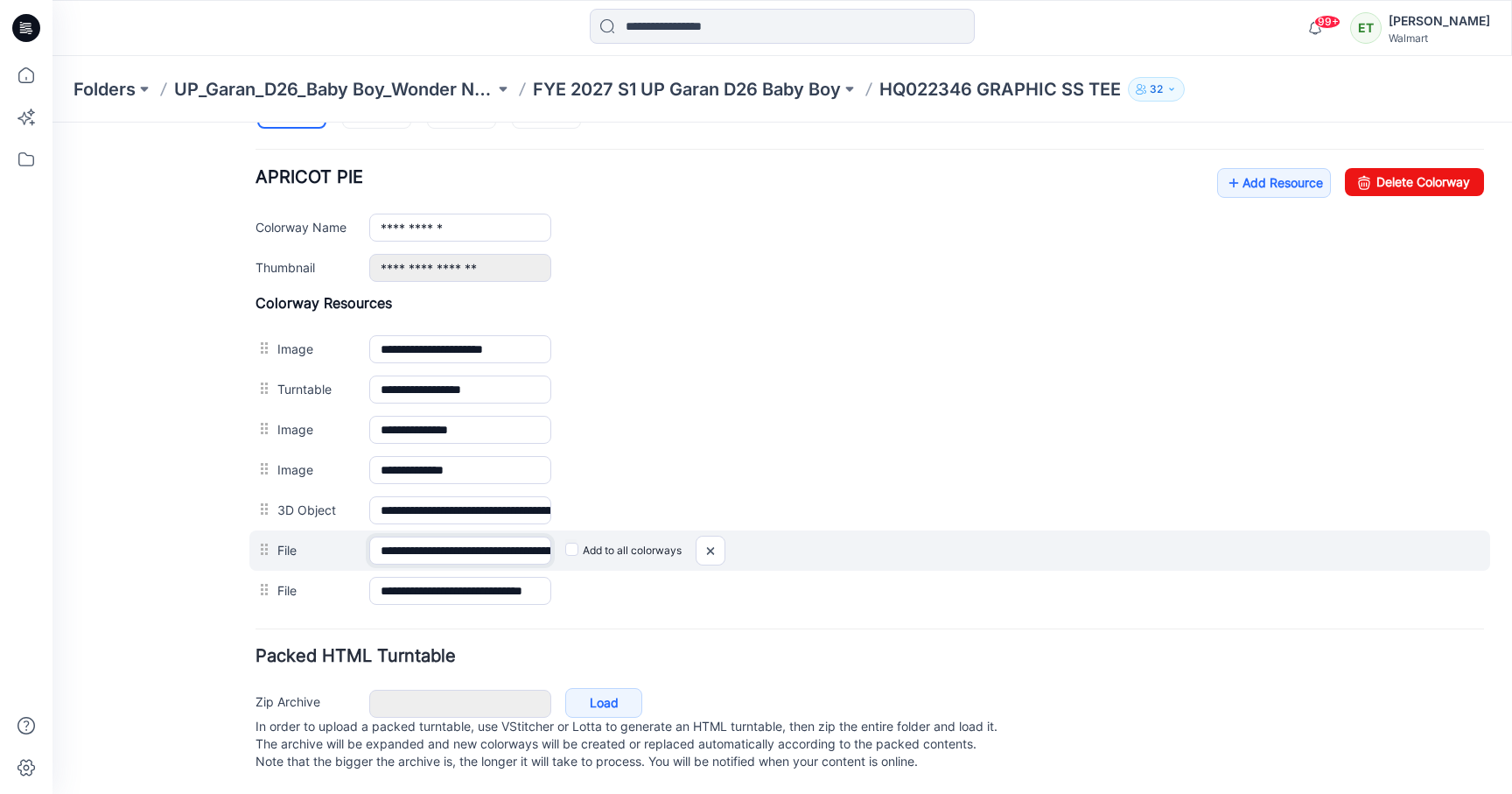
click at [506, 537] on input "**********" at bounding box center [459, 551] width 182 height 28
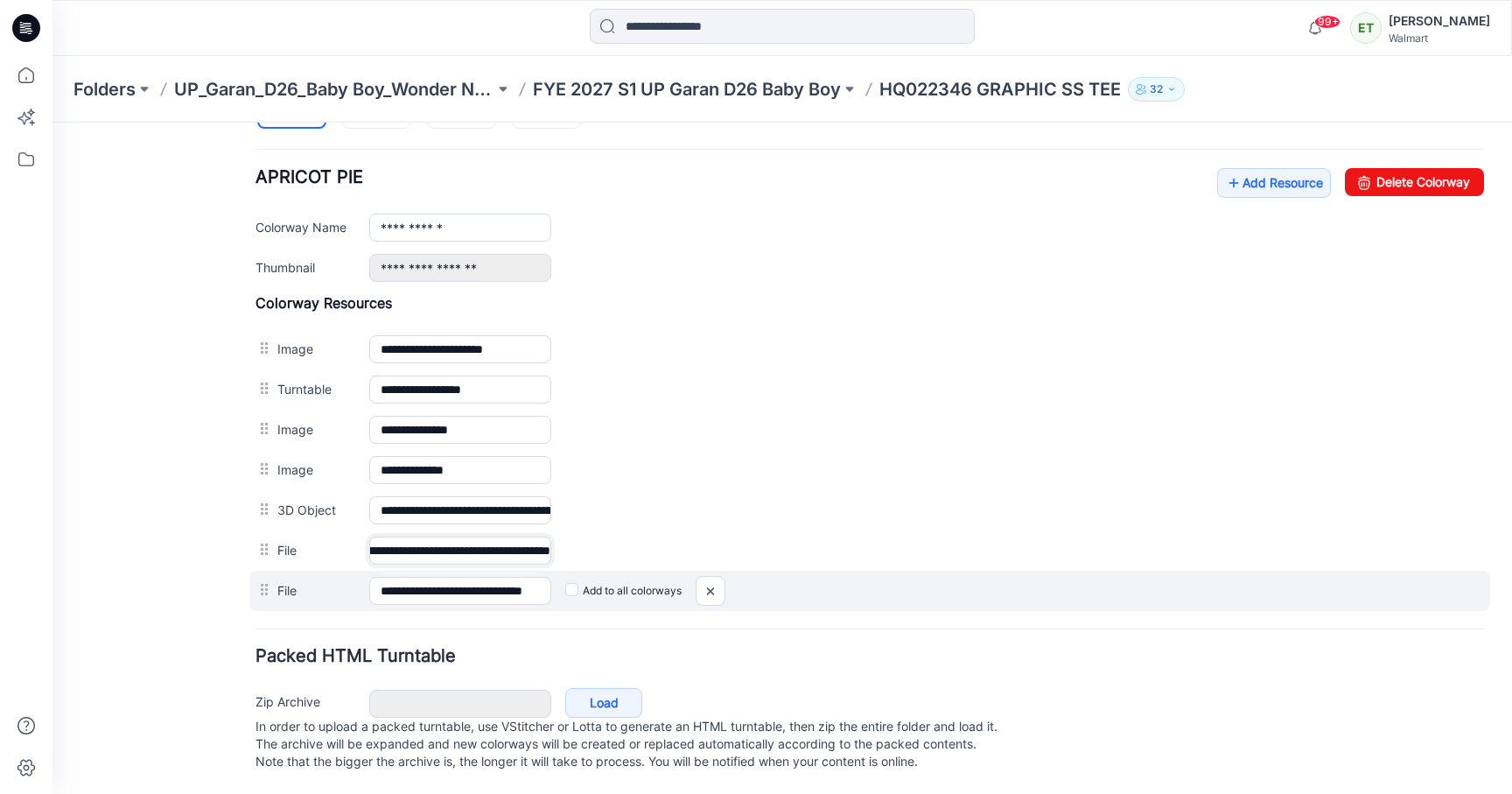
scroll to position [0, 117]
click at [527, 584] on input "**********" at bounding box center [459, 591] width 182 height 28
click at [529, 577] on input "**********" at bounding box center [459, 591] width 182 height 28
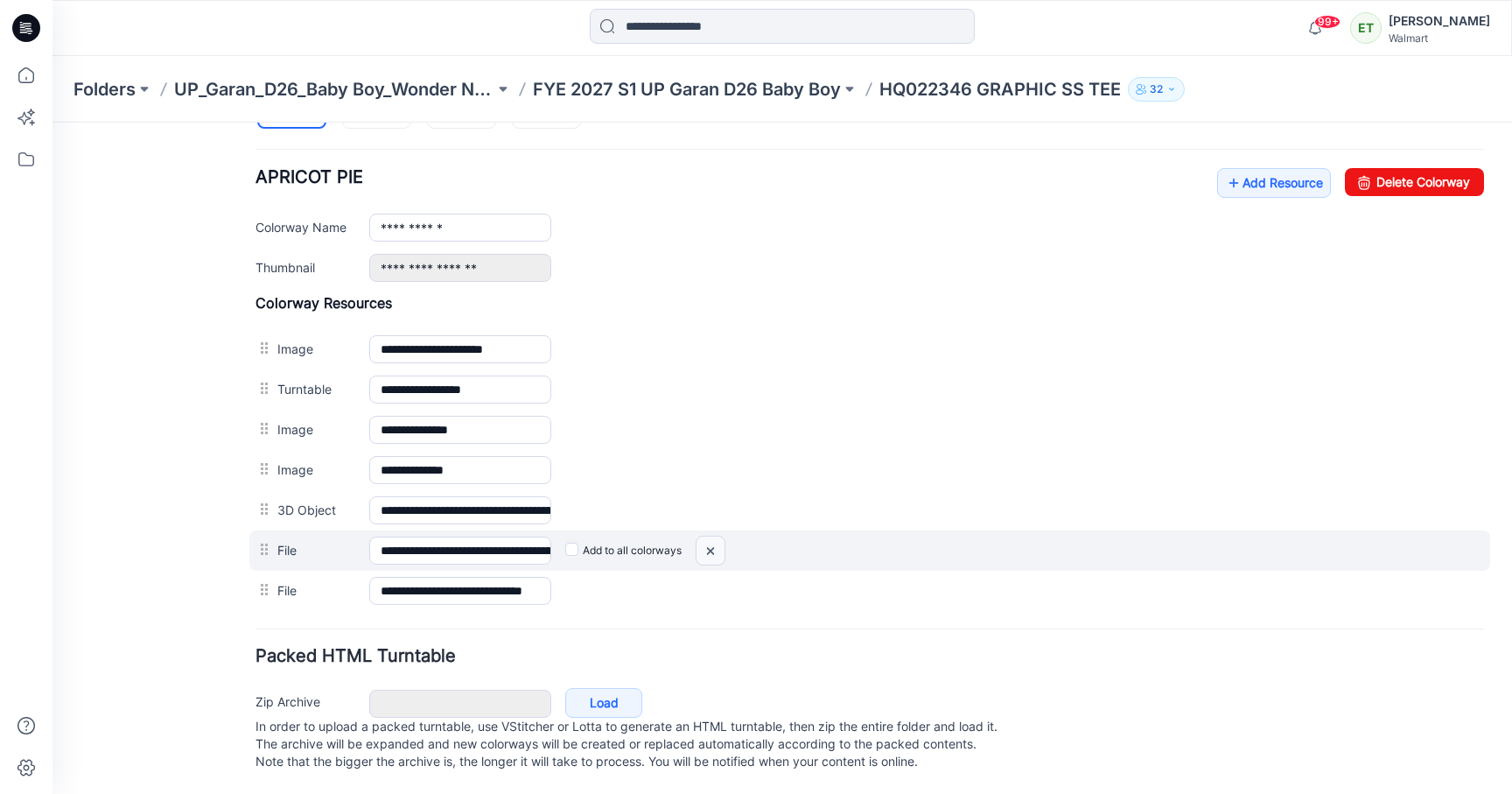
click at [53, 123] on img at bounding box center [53, 123] width 0 height 0
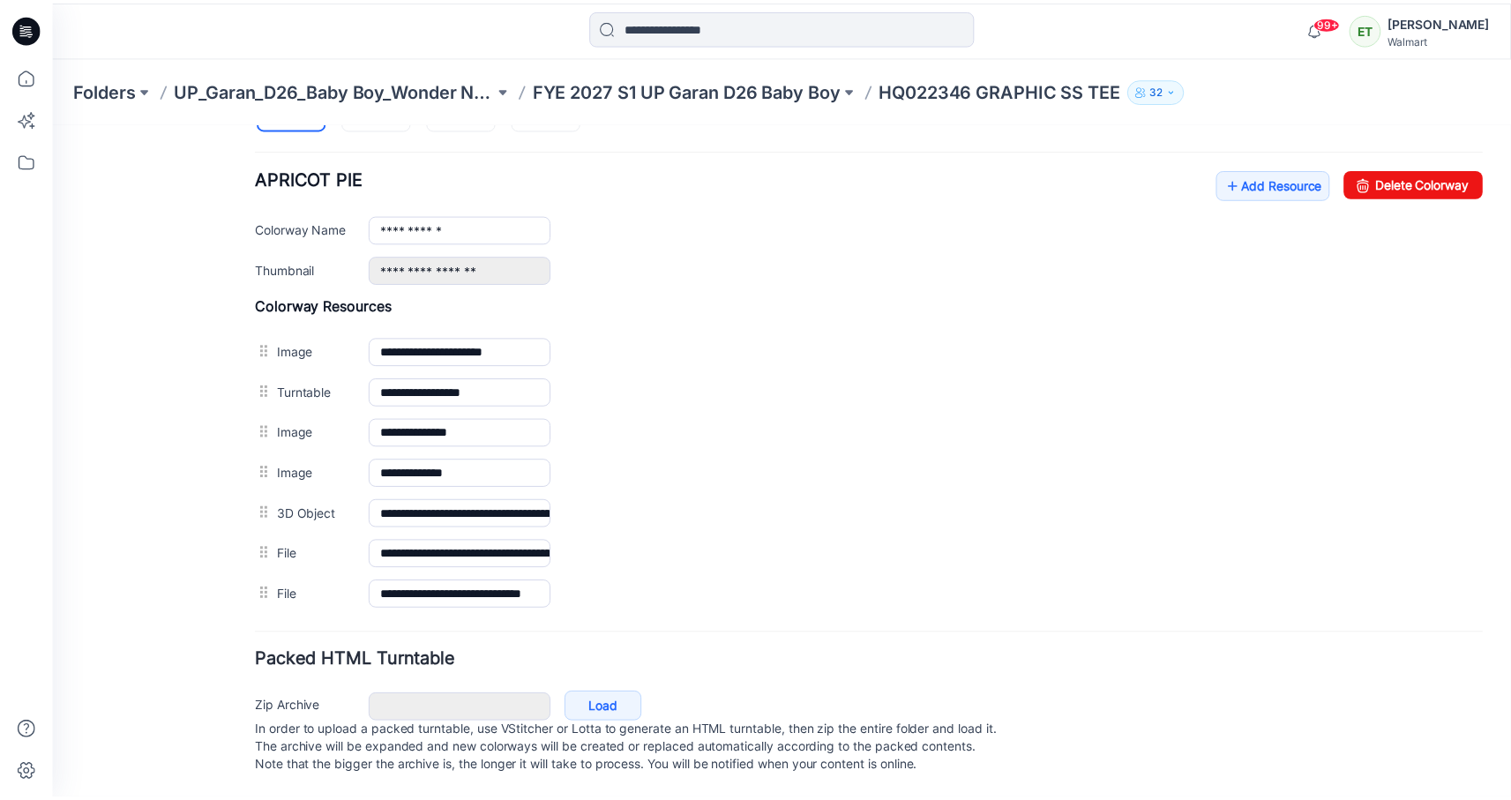
scroll to position [639, 0]
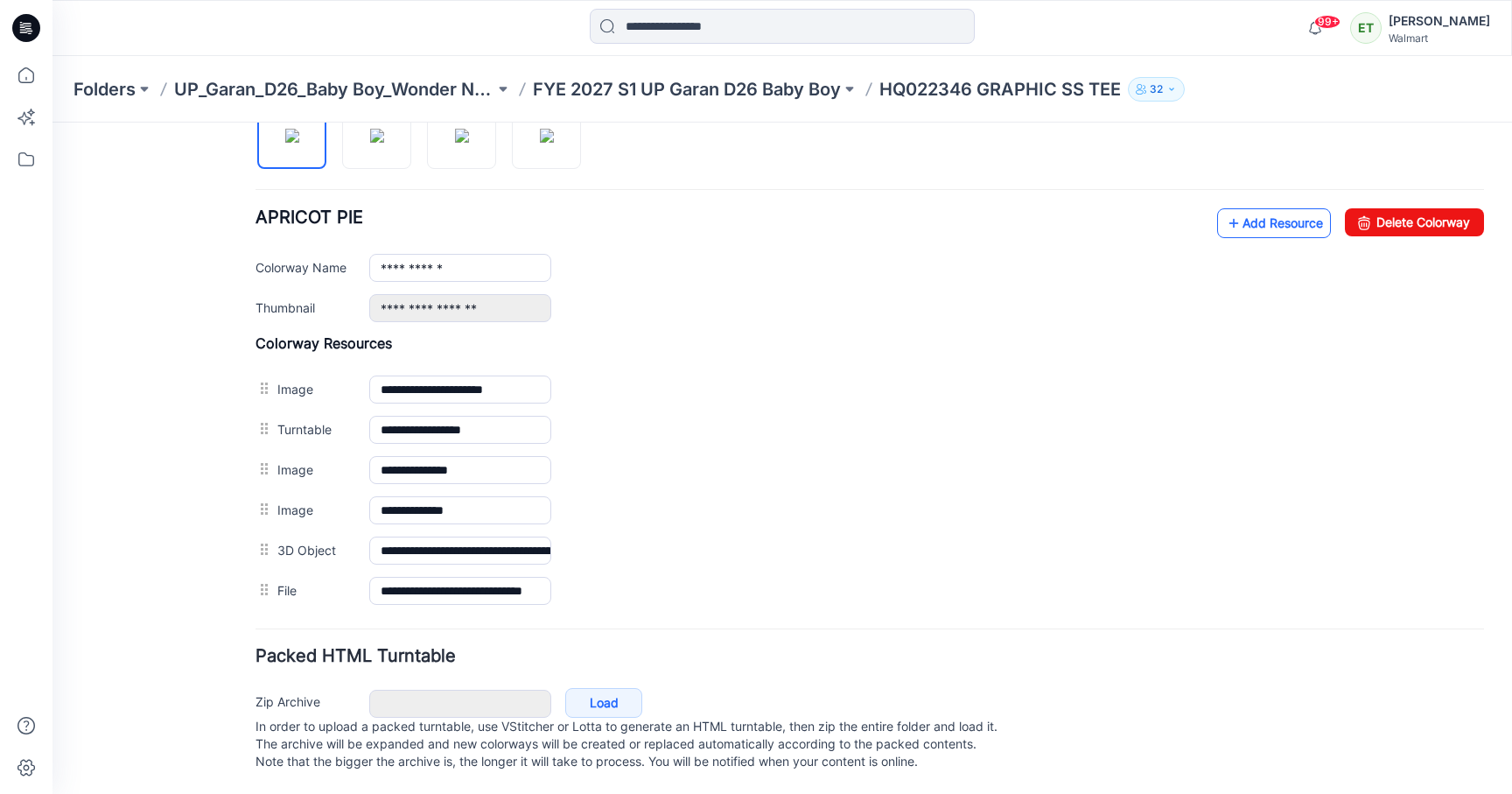
click at [1260, 208] on link "Add Resource" at bounding box center [1274, 223] width 114 height 30
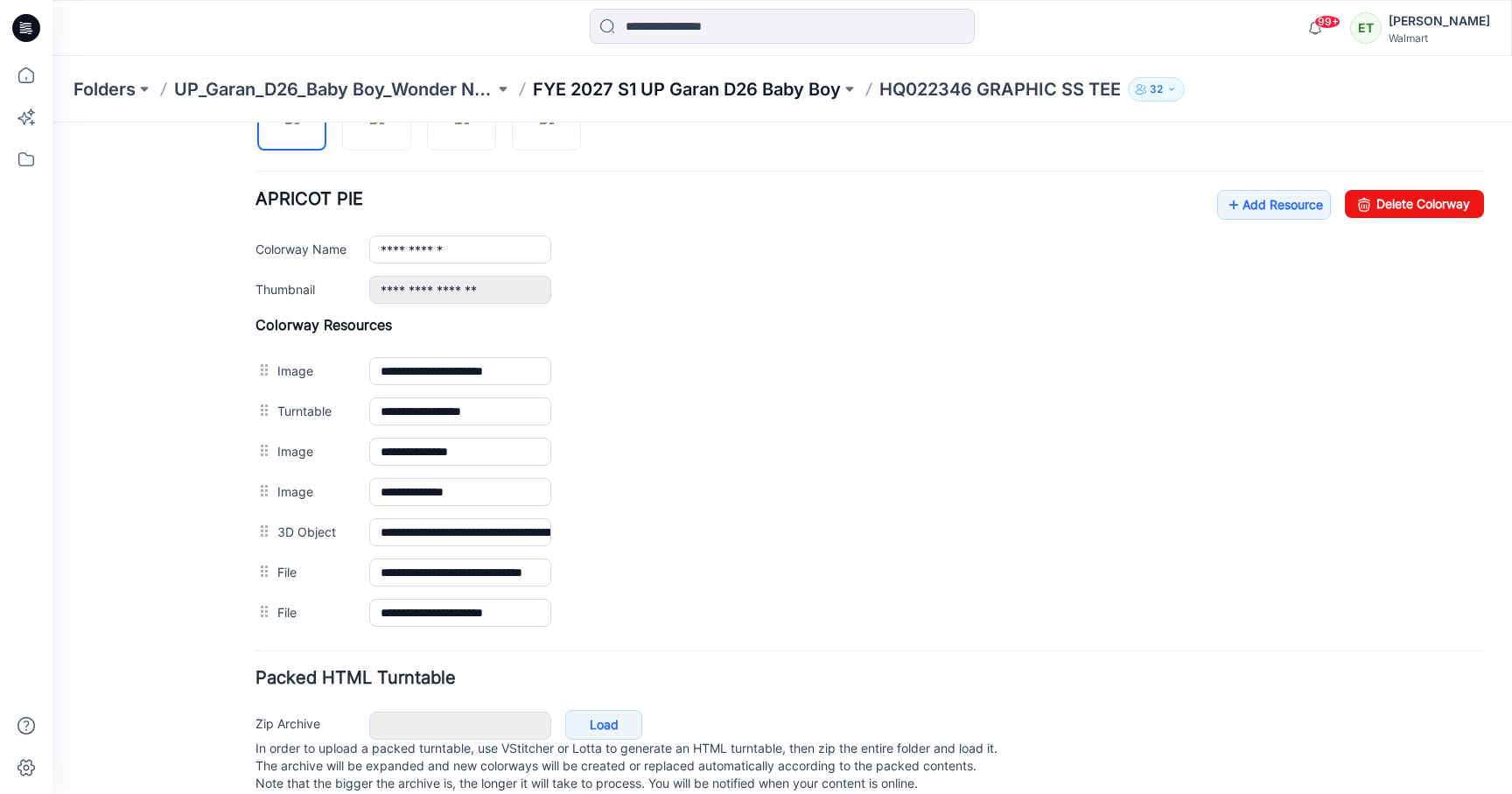
click at [722, 84] on p "FYE 2027 S1 UP Garan D26 Baby Boy" at bounding box center [687, 89] width 309 height 25
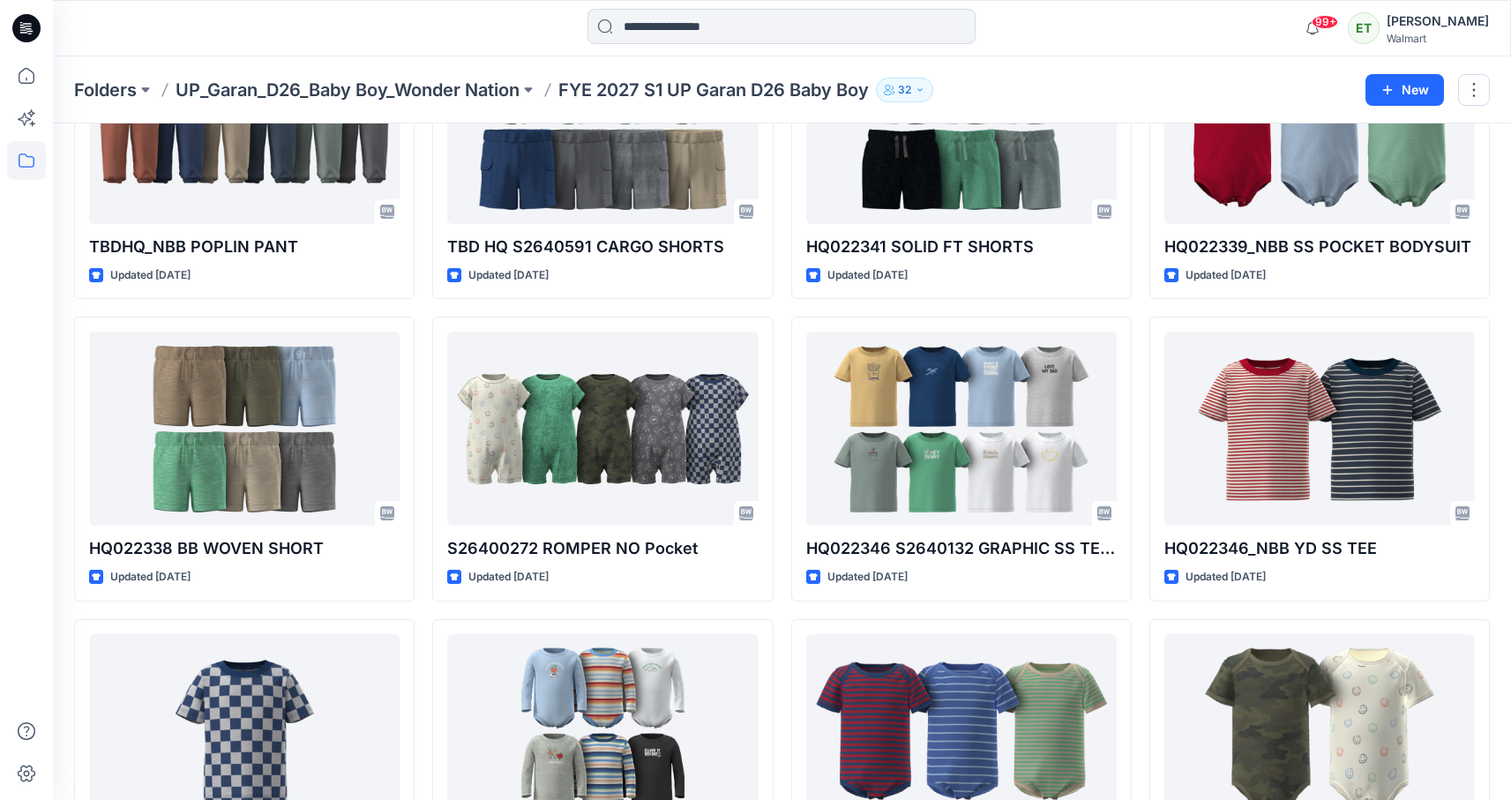
scroll to position [1091, 0]
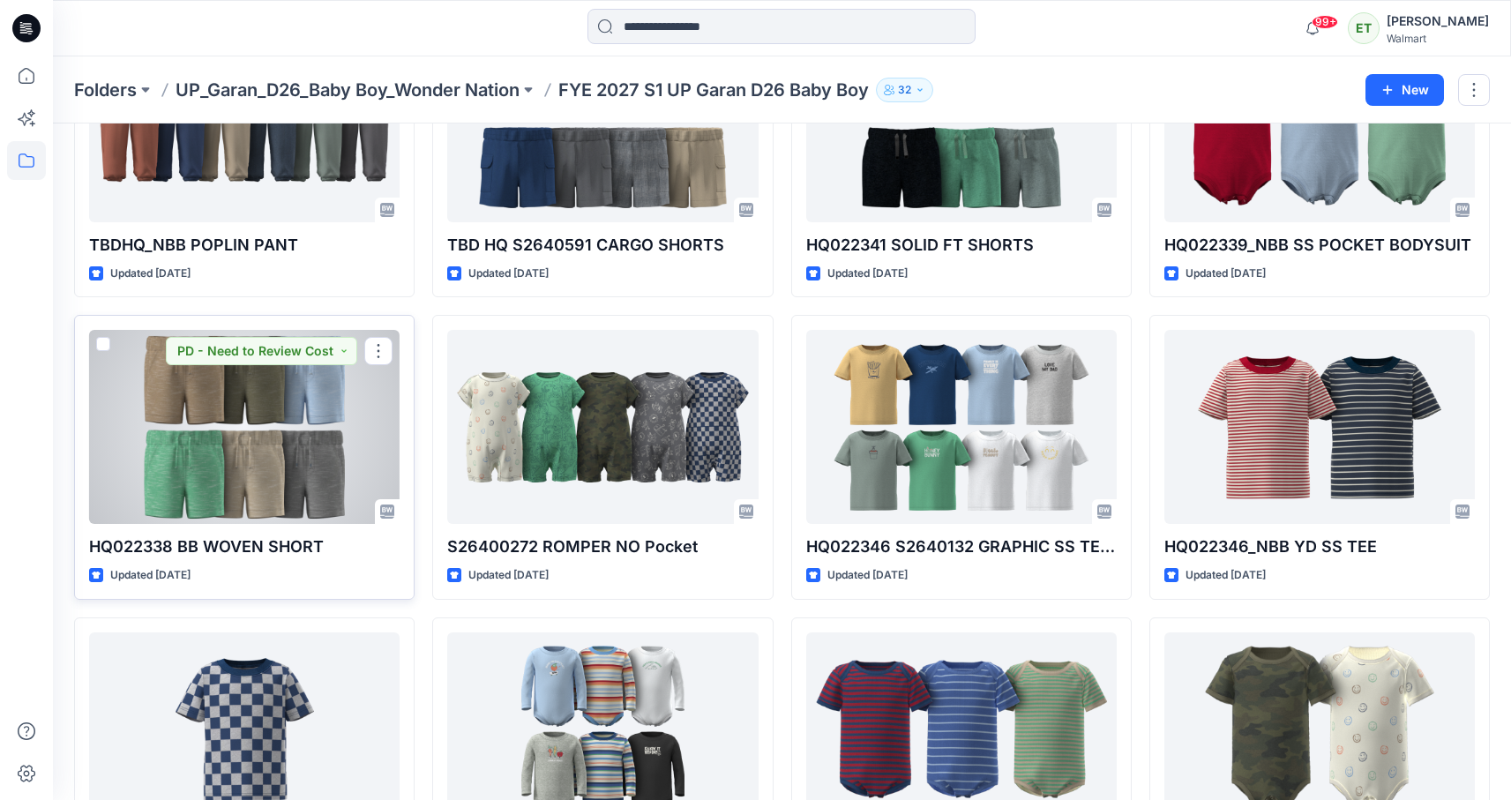
click at [285, 440] on div at bounding box center [244, 427] width 311 height 194
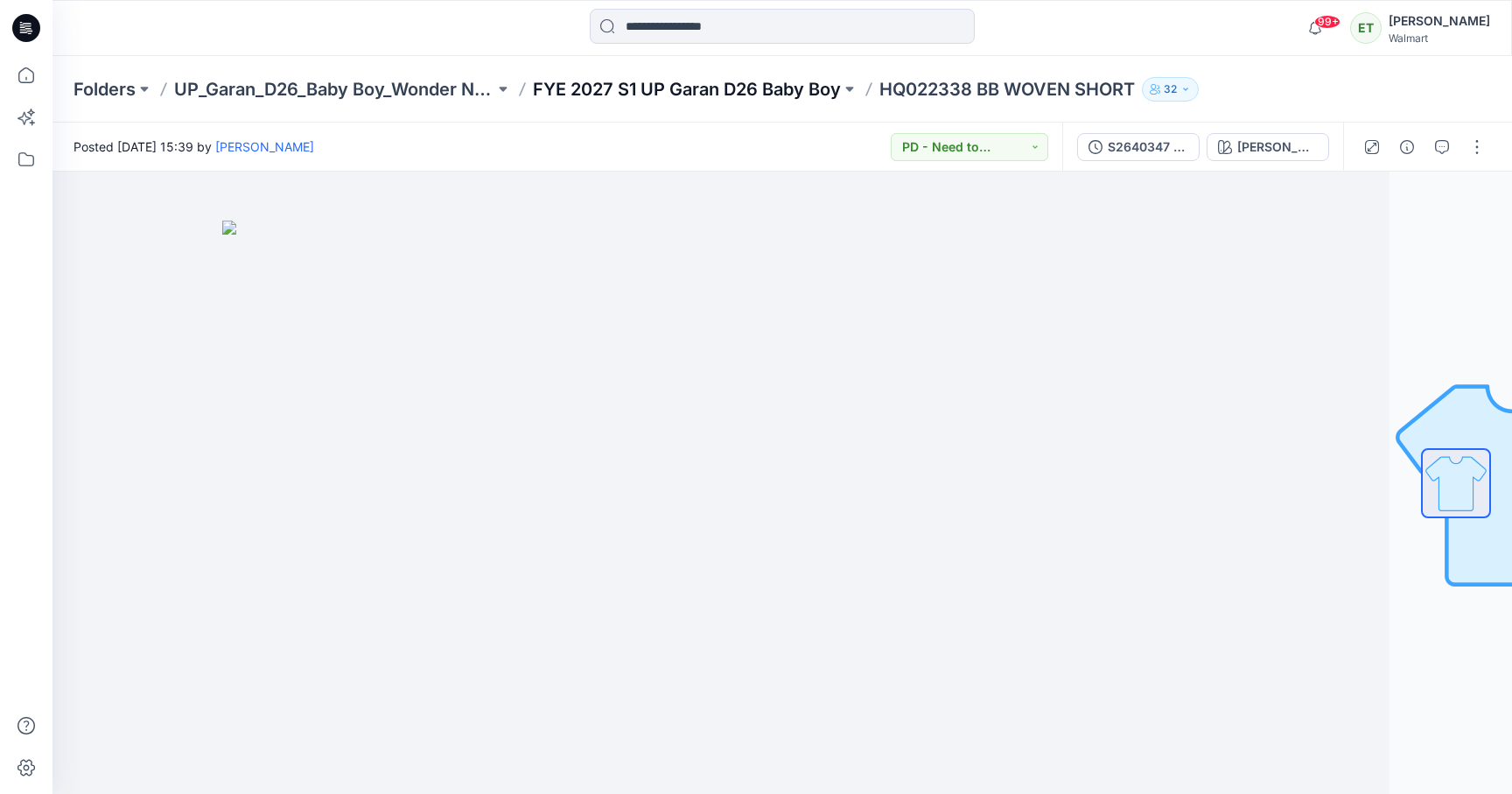
click at [781, 92] on p "FYE 2027 S1 UP Garan D26 Baby Boy" at bounding box center [687, 89] width 309 height 25
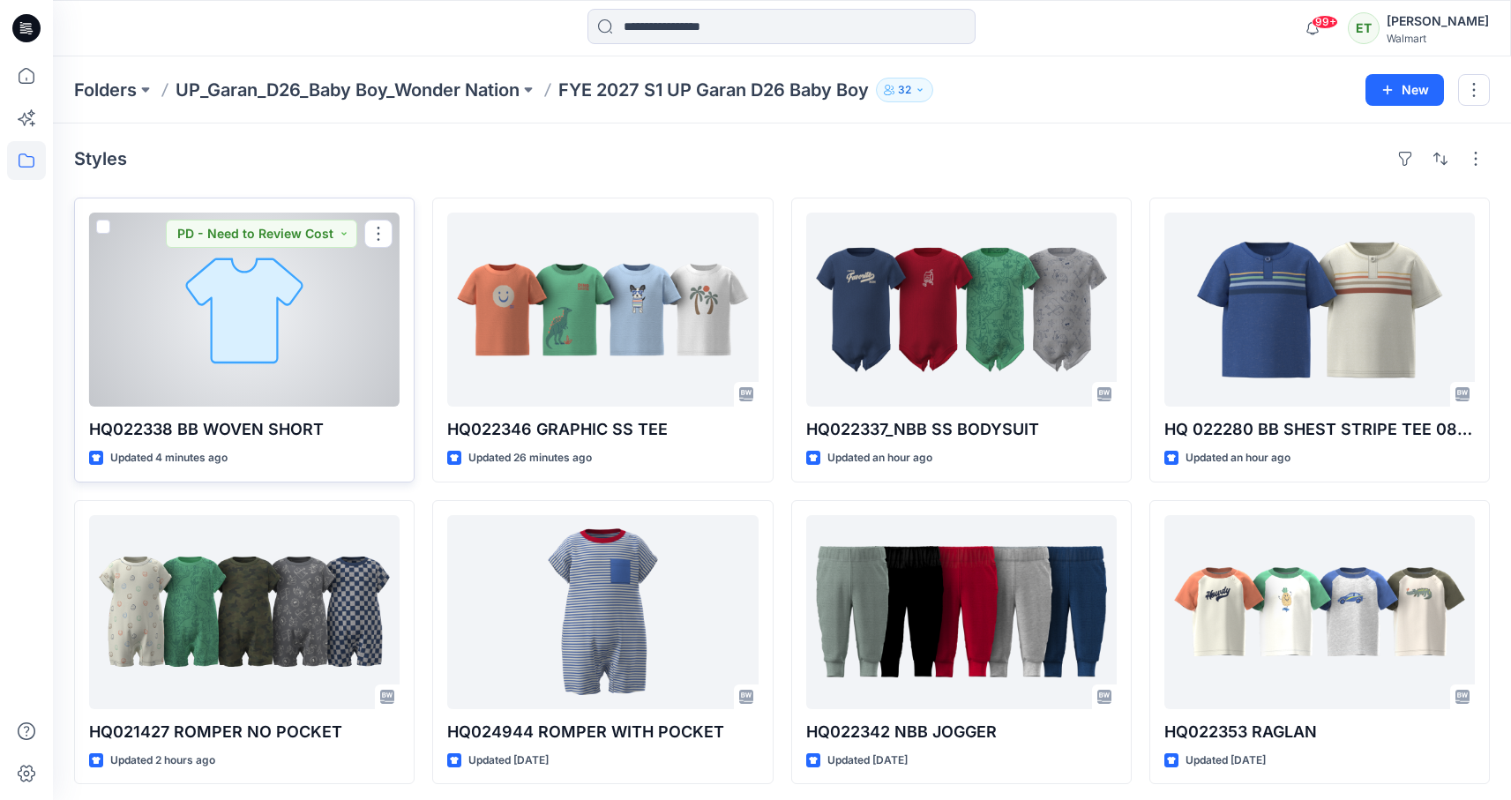
click at [274, 355] on div at bounding box center [244, 310] width 311 height 194
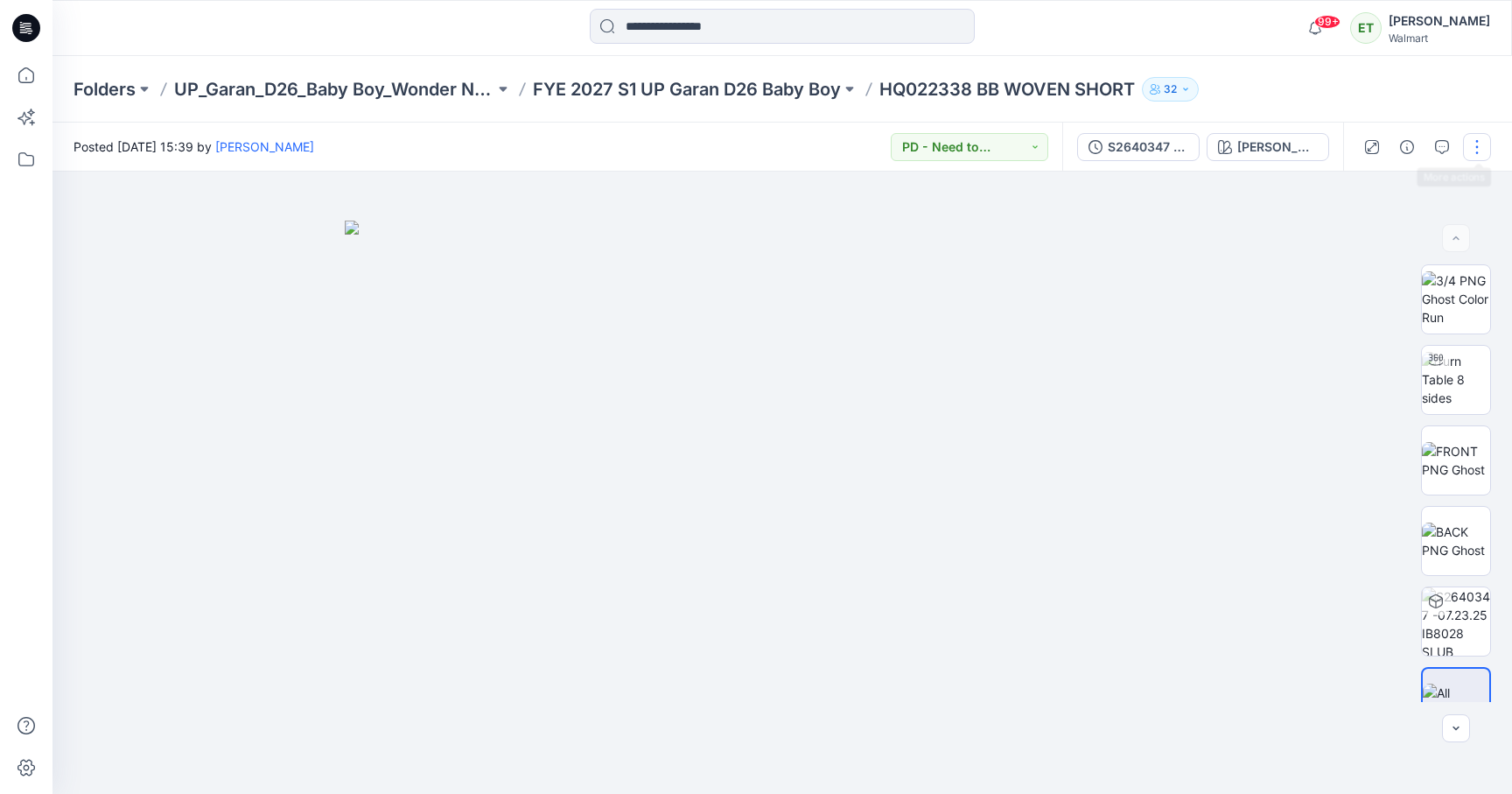
click at [1467, 148] on button "button" at bounding box center [1477, 147] width 28 height 28
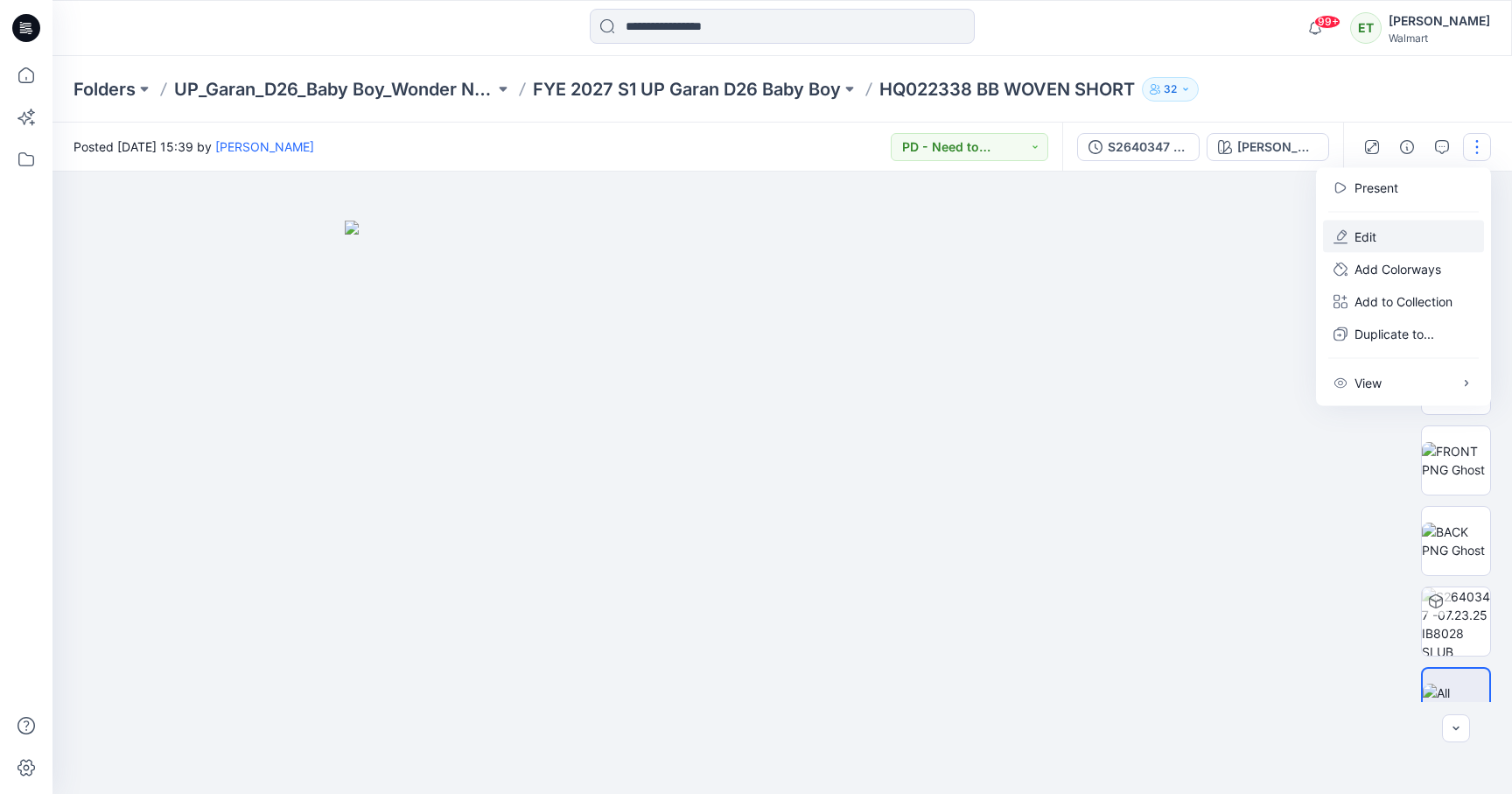
click at [1438, 226] on button "Edit" at bounding box center [1404, 236] width 161 height 33
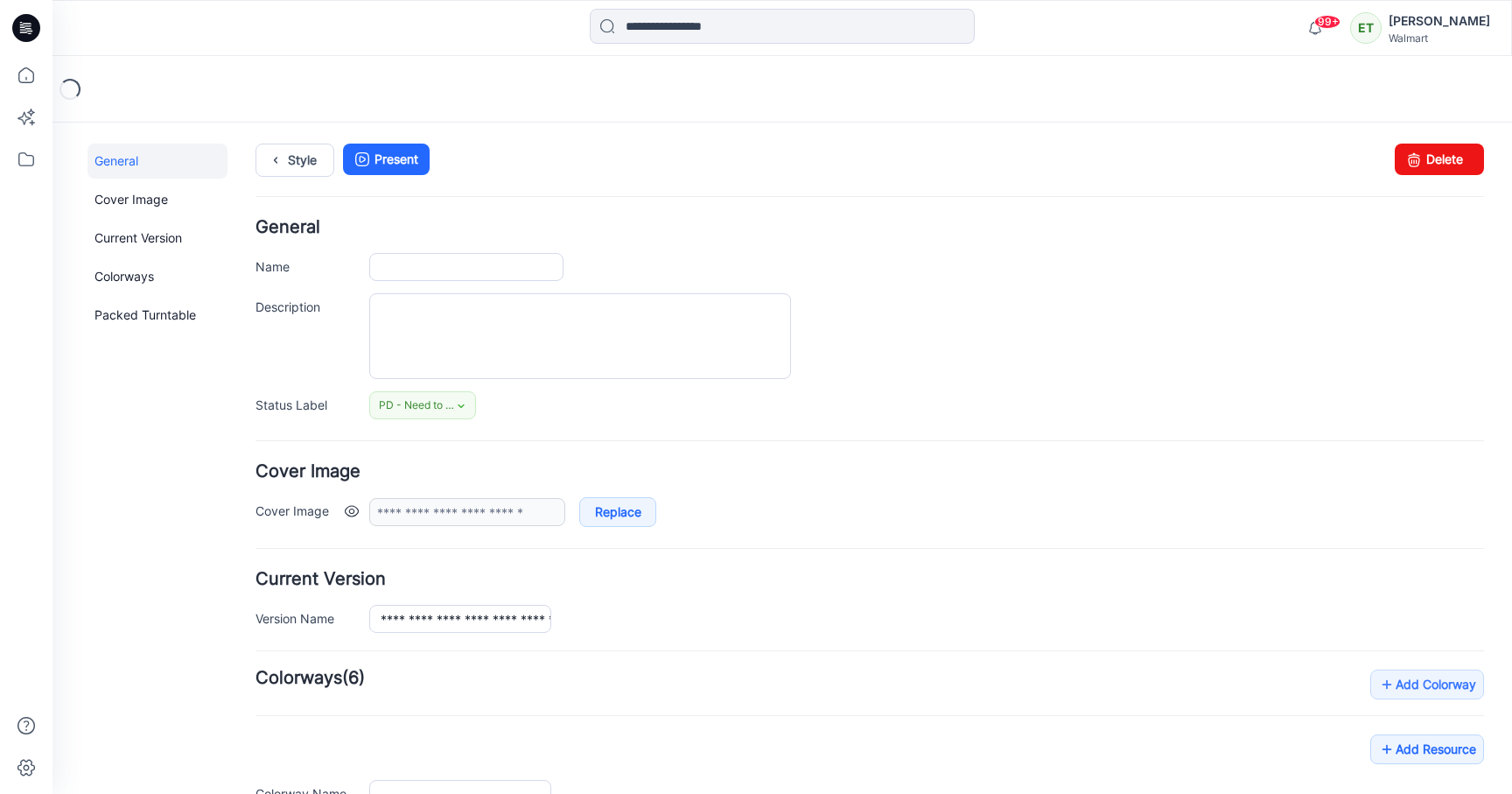
type input "**********"
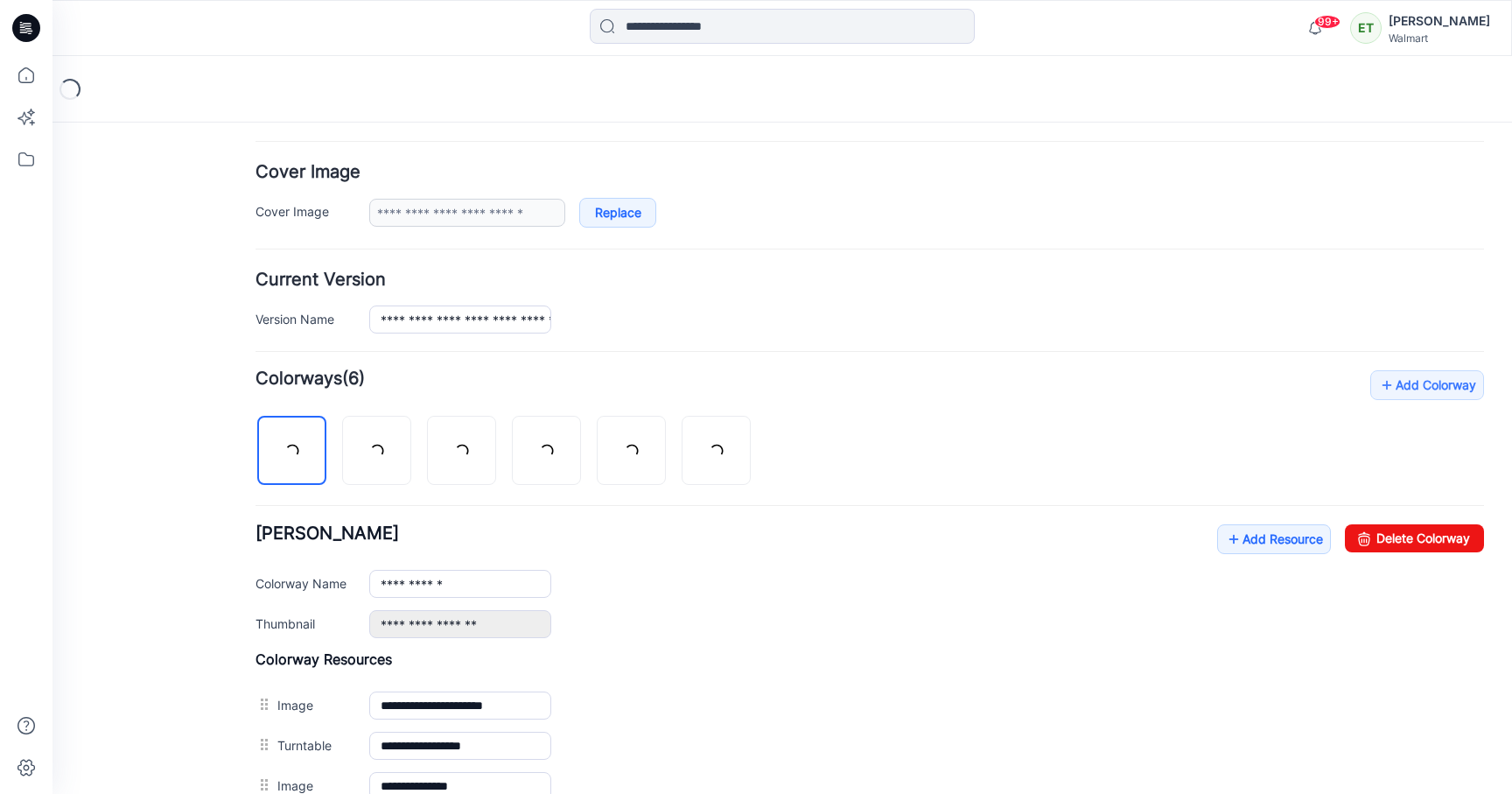
scroll to position [382, 0]
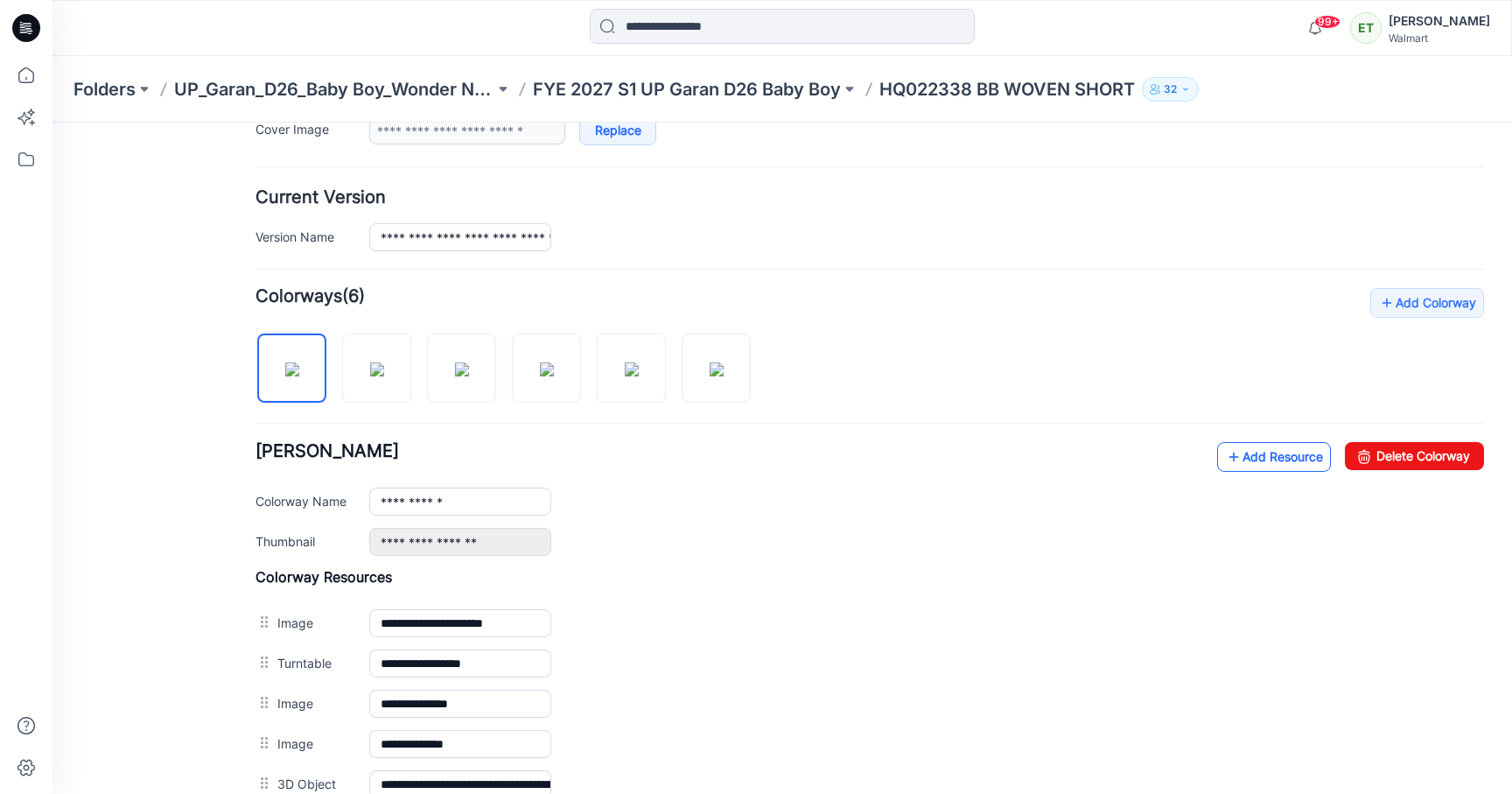
click at [1289, 470] on link "Add Resource" at bounding box center [1274, 458] width 114 height 30
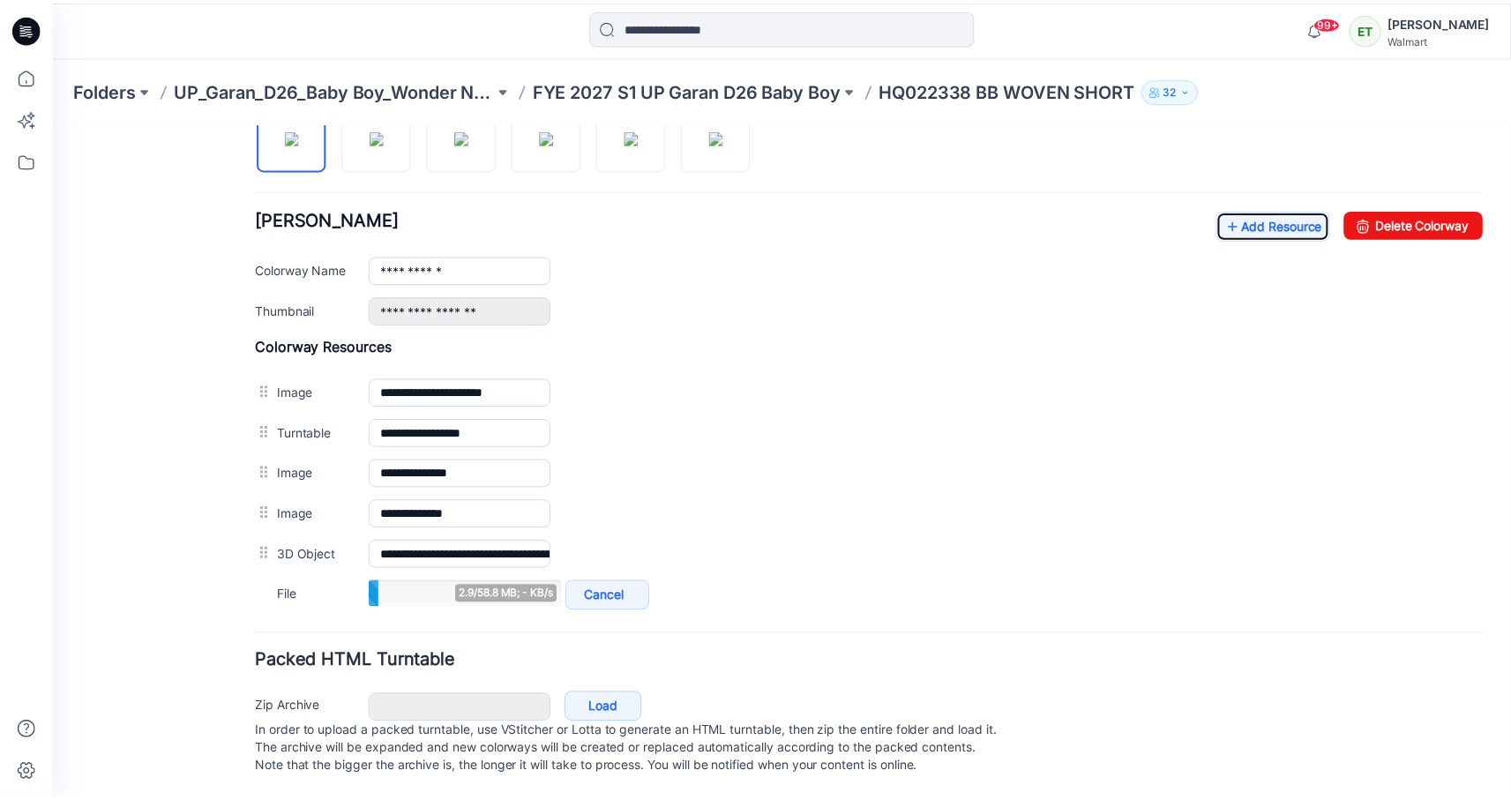
scroll to position [0, 0]
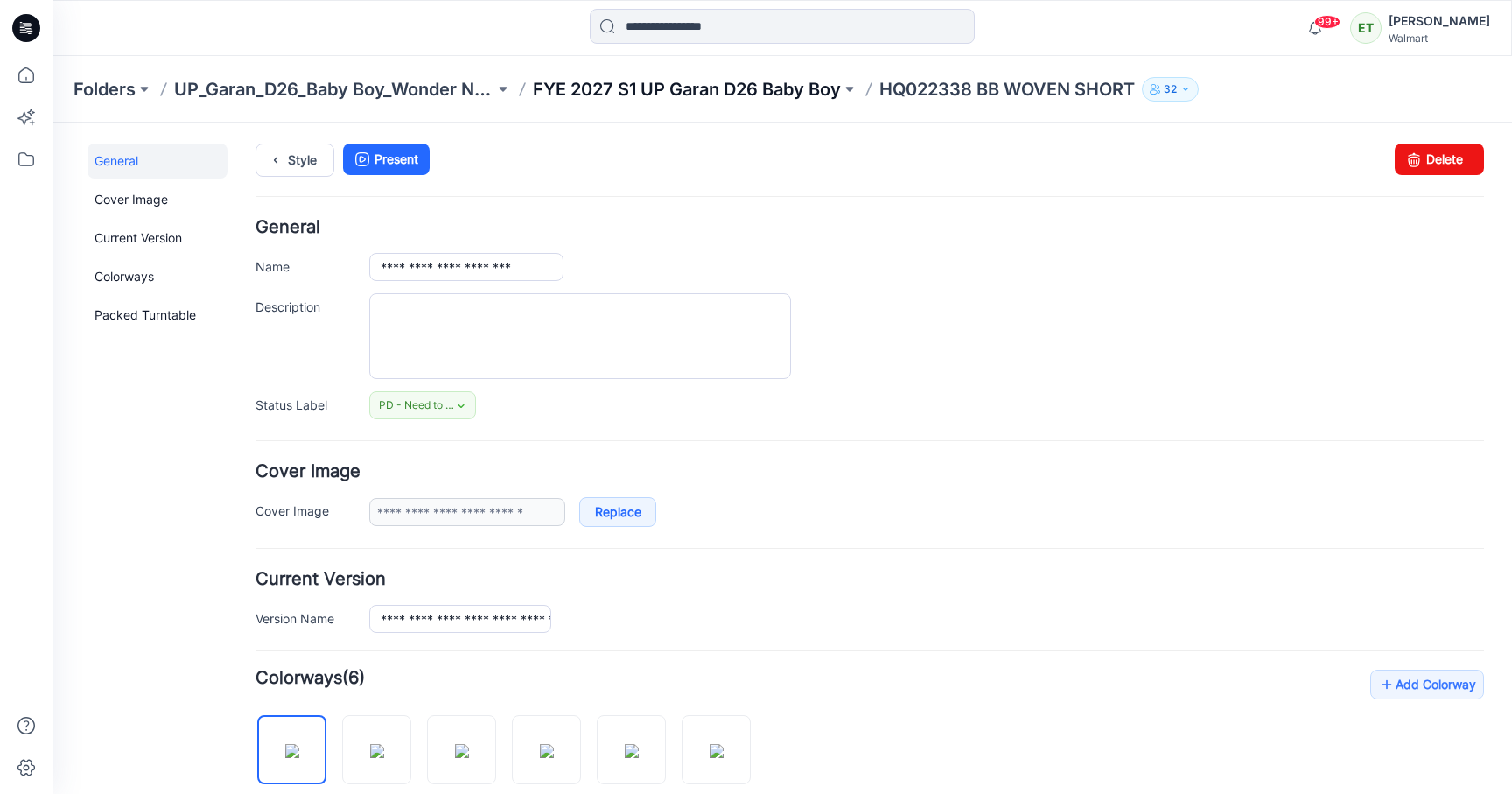
click at [665, 95] on p "FYE 2027 S1 UP Garan D26 Baby Boy" at bounding box center [687, 89] width 309 height 25
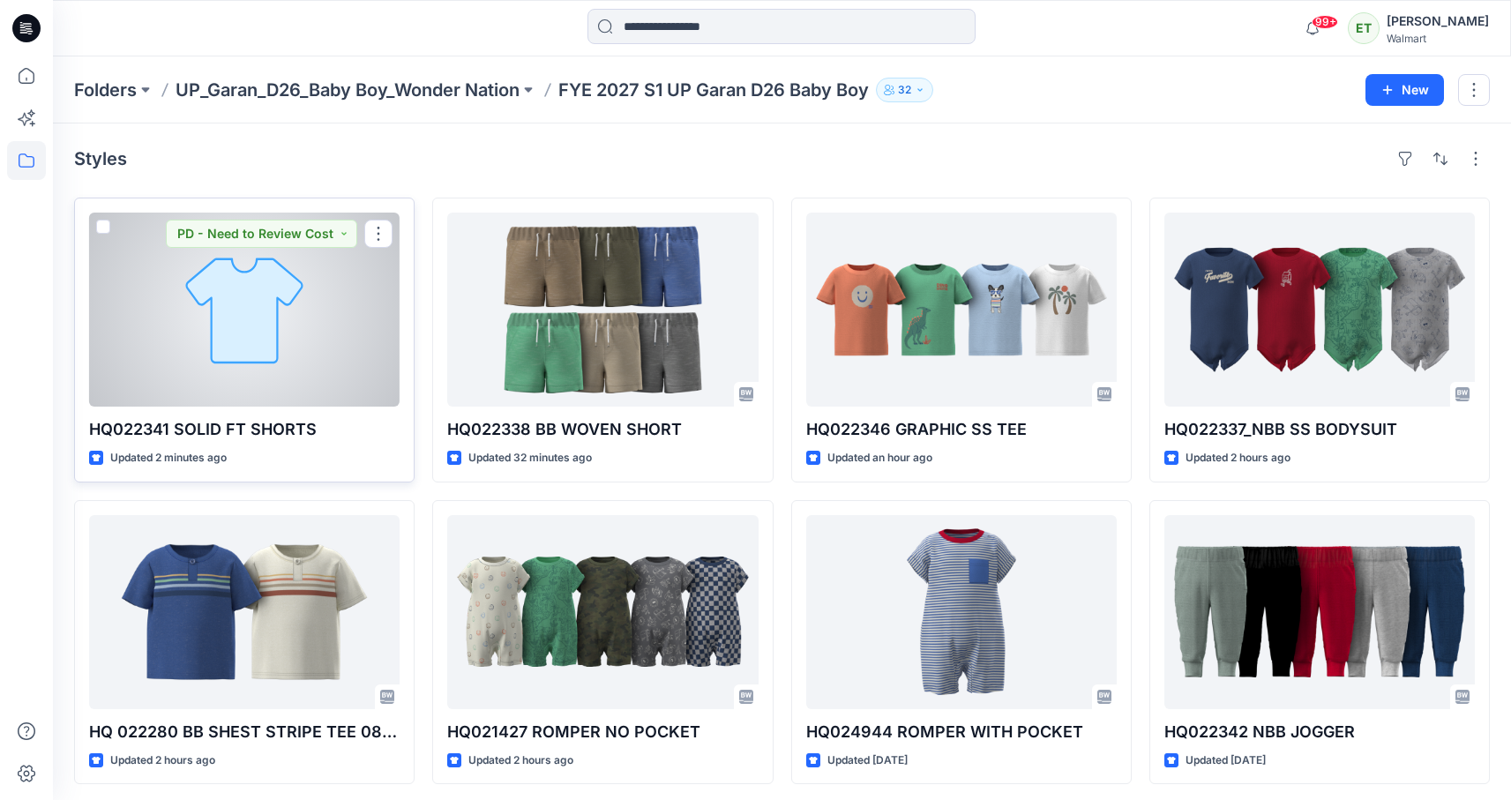
click at [358, 354] on div at bounding box center [244, 310] width 311 height 194
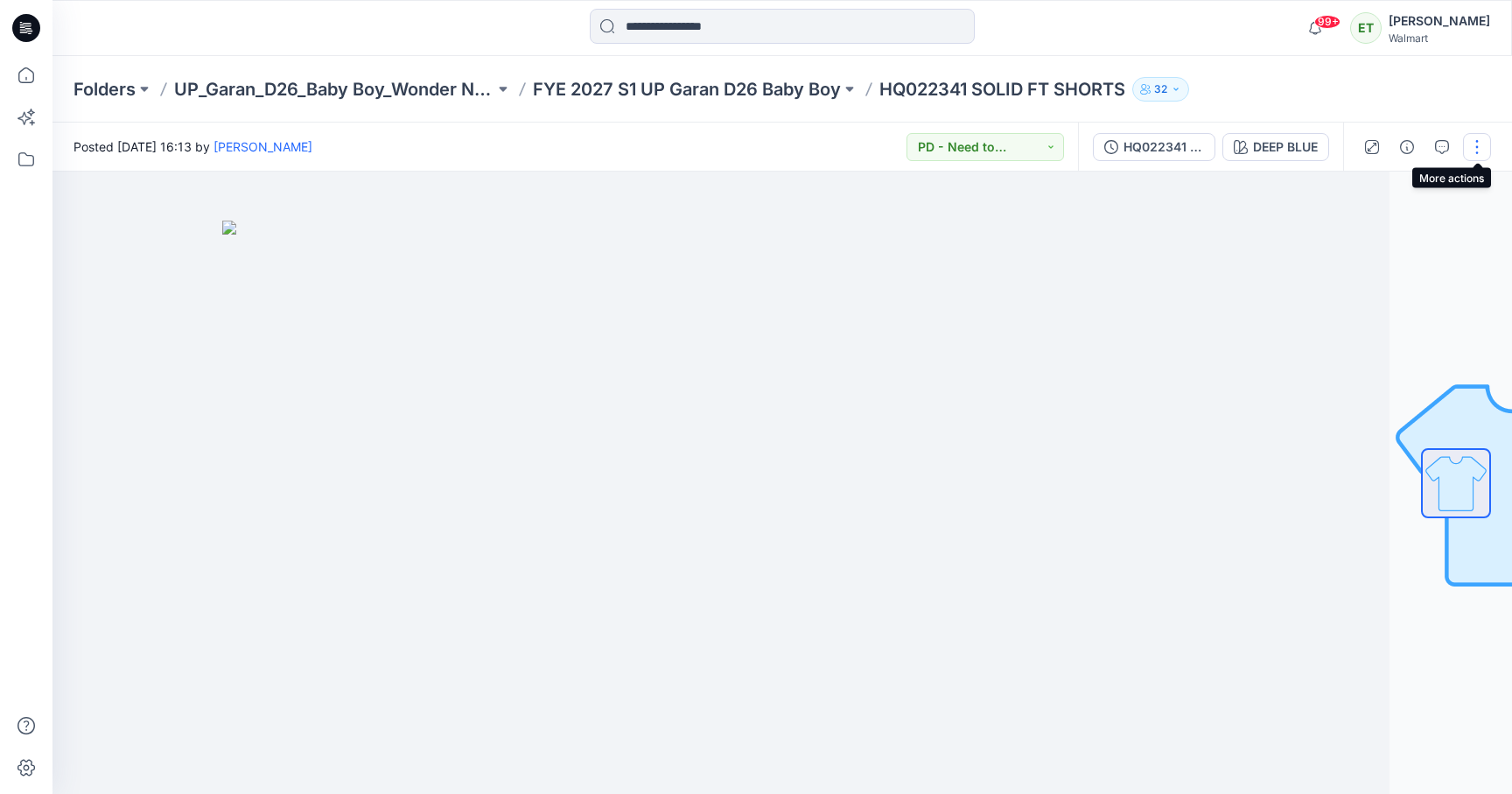
click at [1486, 139] on button "button" at bounding box center [1477, 147] width 28 height 28
click at [1409, 225] on button "Edit" at bounding box center [1404, 236] width 161 height 33
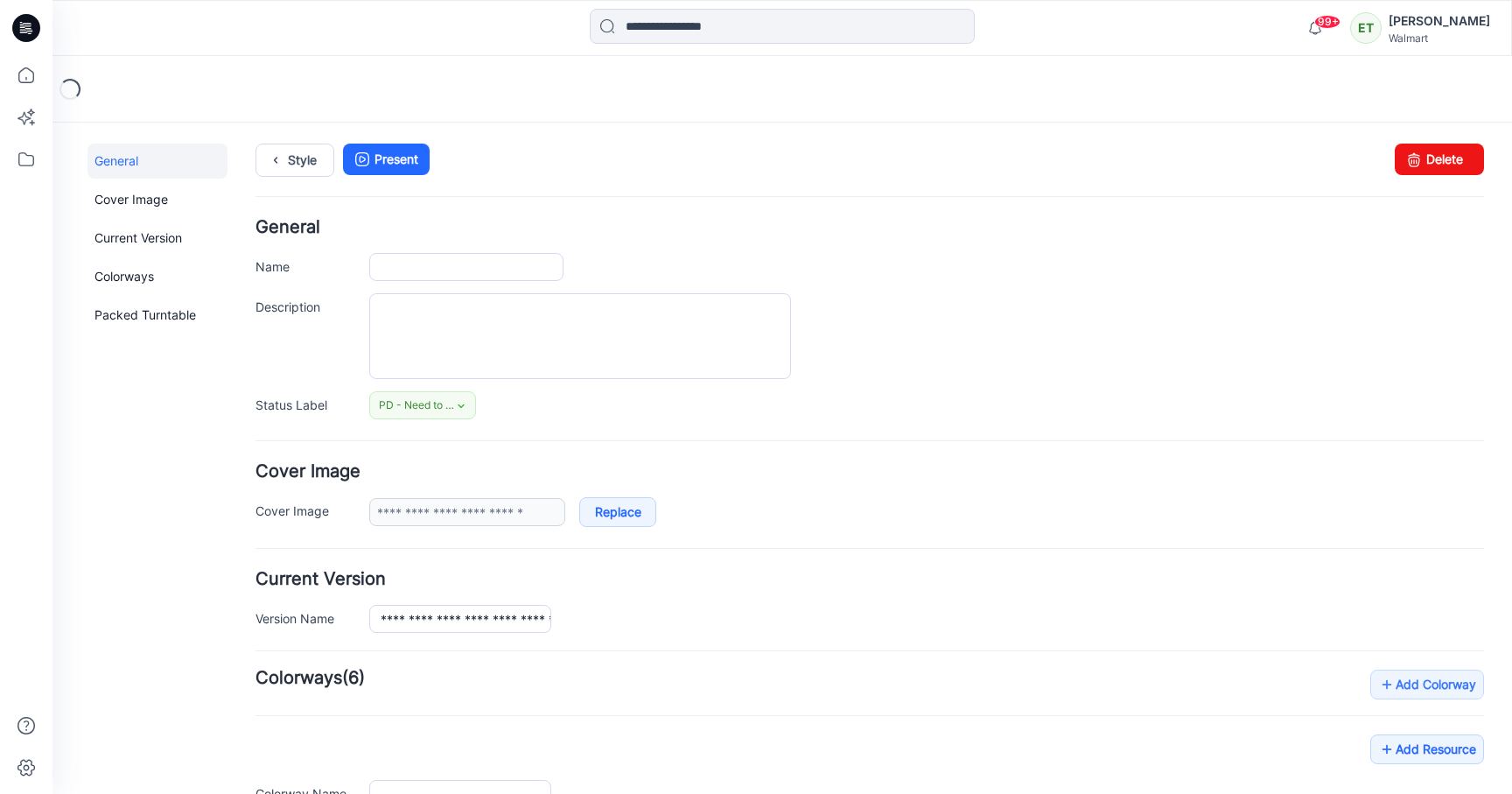
type input "**********"
type input "*********"
type input "**********"
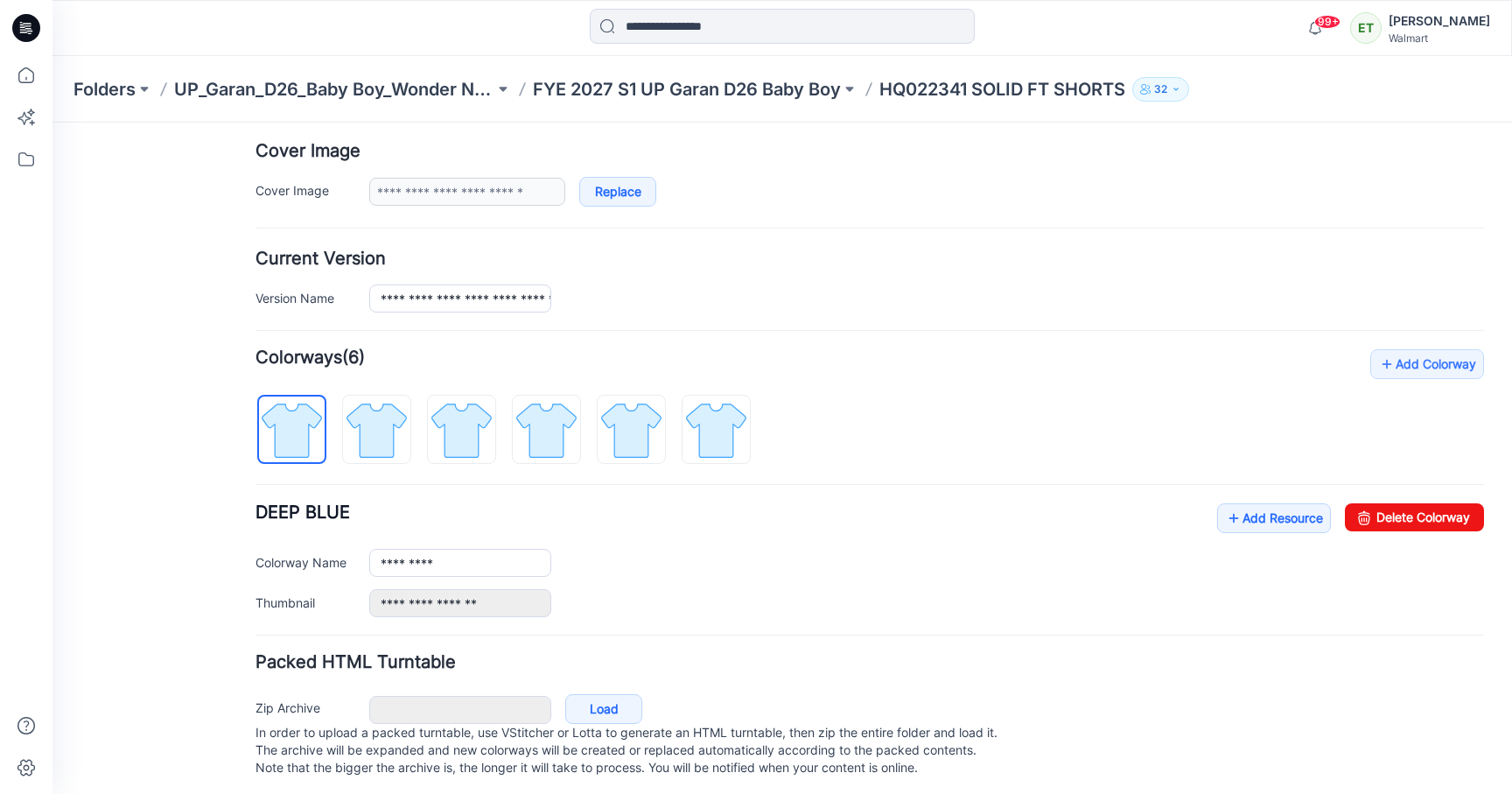
scroll to position [345, 0]
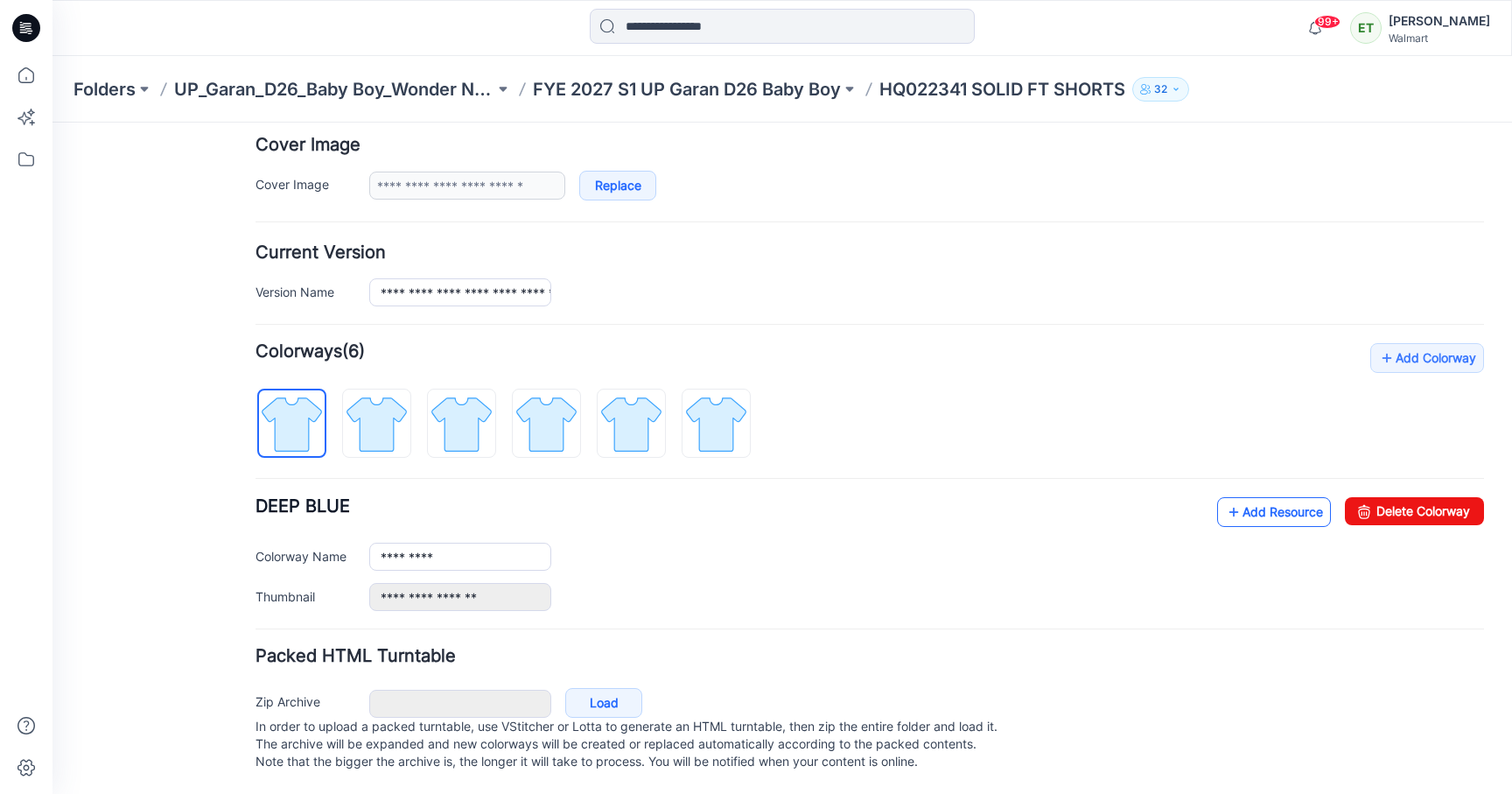
click at [1244, 497] on link "Add Resource" at bounding box center [1274, 512] width 114 height 30
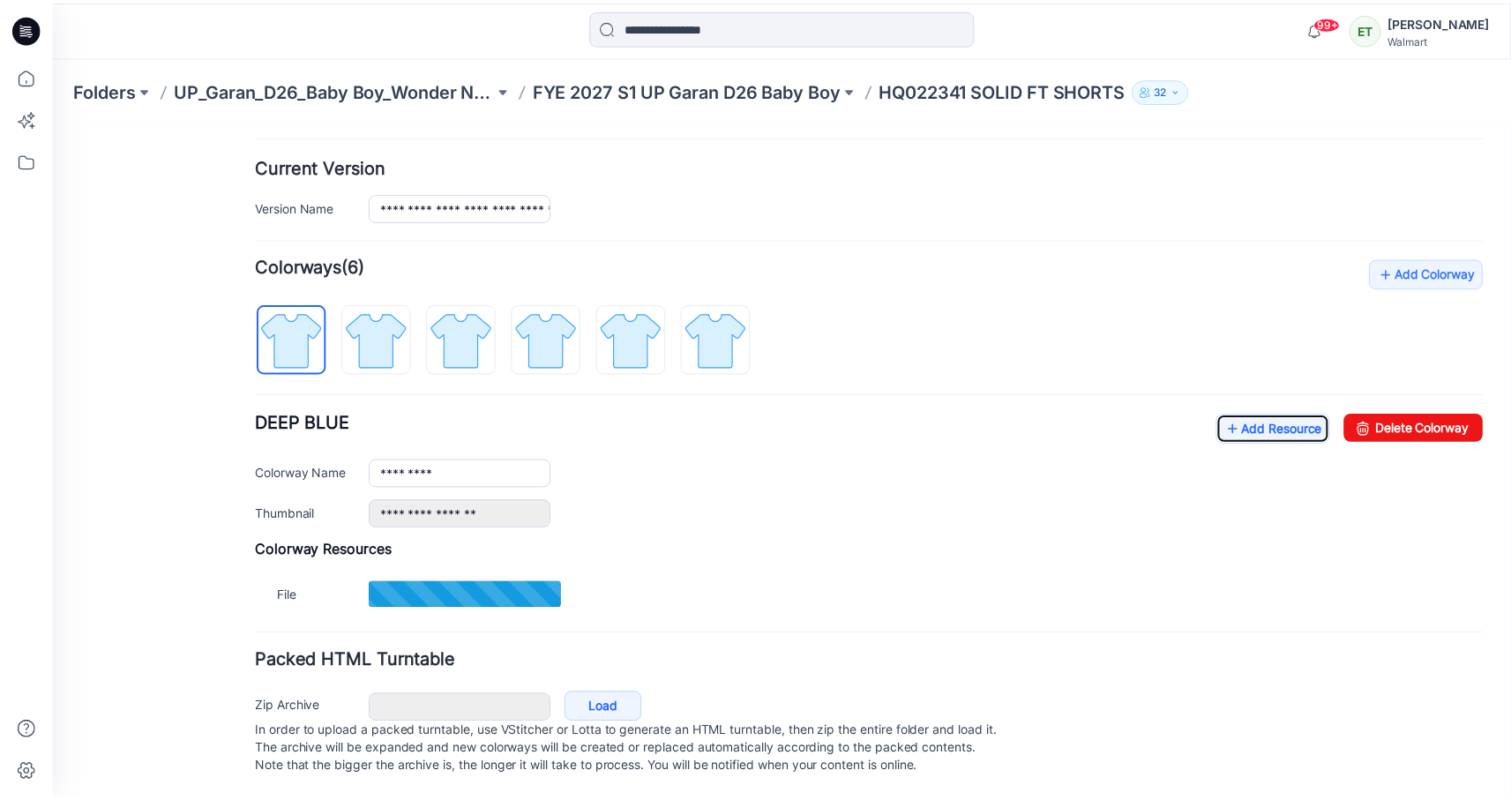
scroll to position [436, 0]
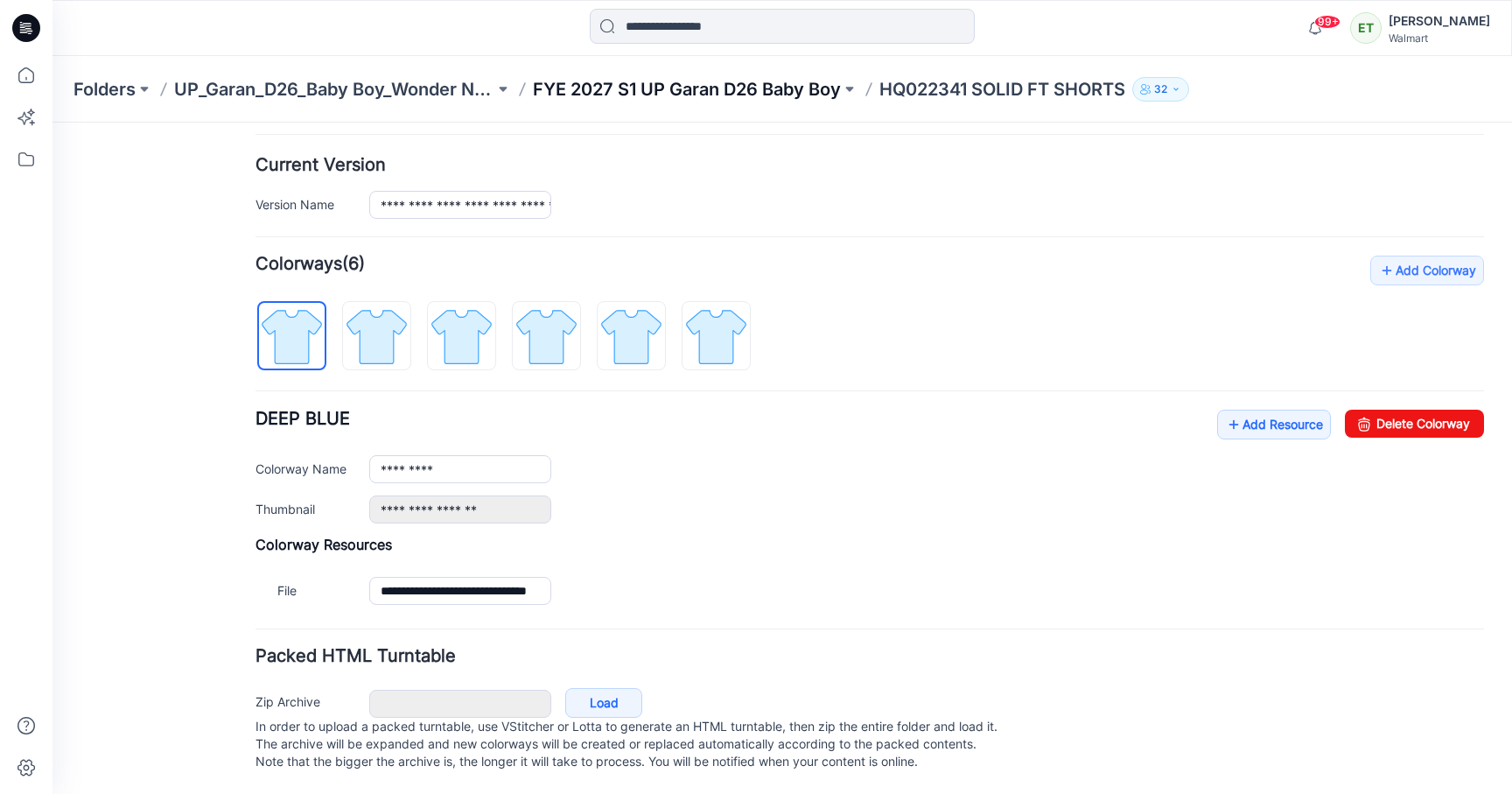
click at [682, 100] on p "FYE 2027 S1 UP Garan D26 Baby Boy" at bounding box center [687, 89] width 309 height 25
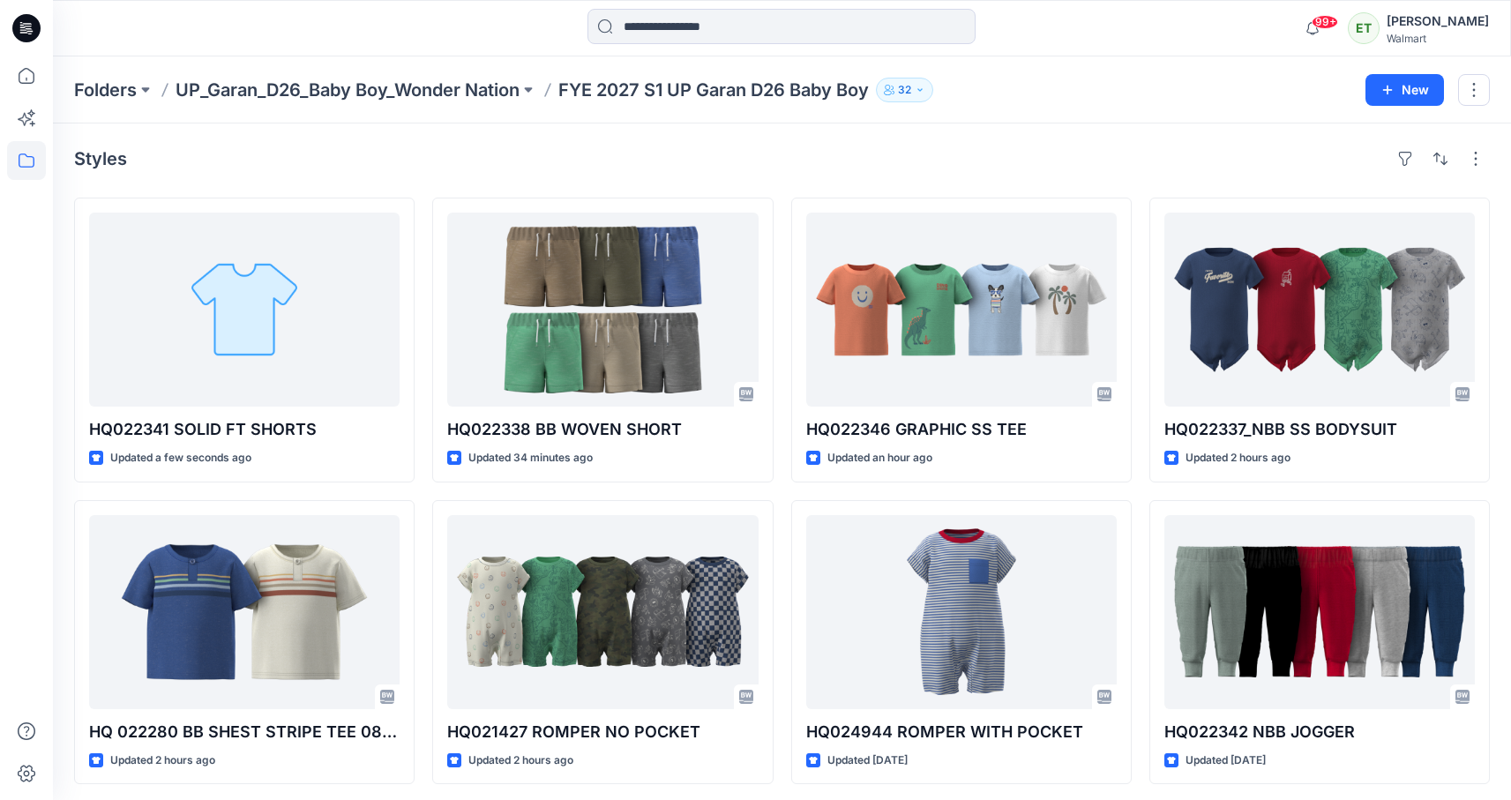
click at [687, 150] on div "Styles" at bounding box center [782, 159] width 1416 height 28
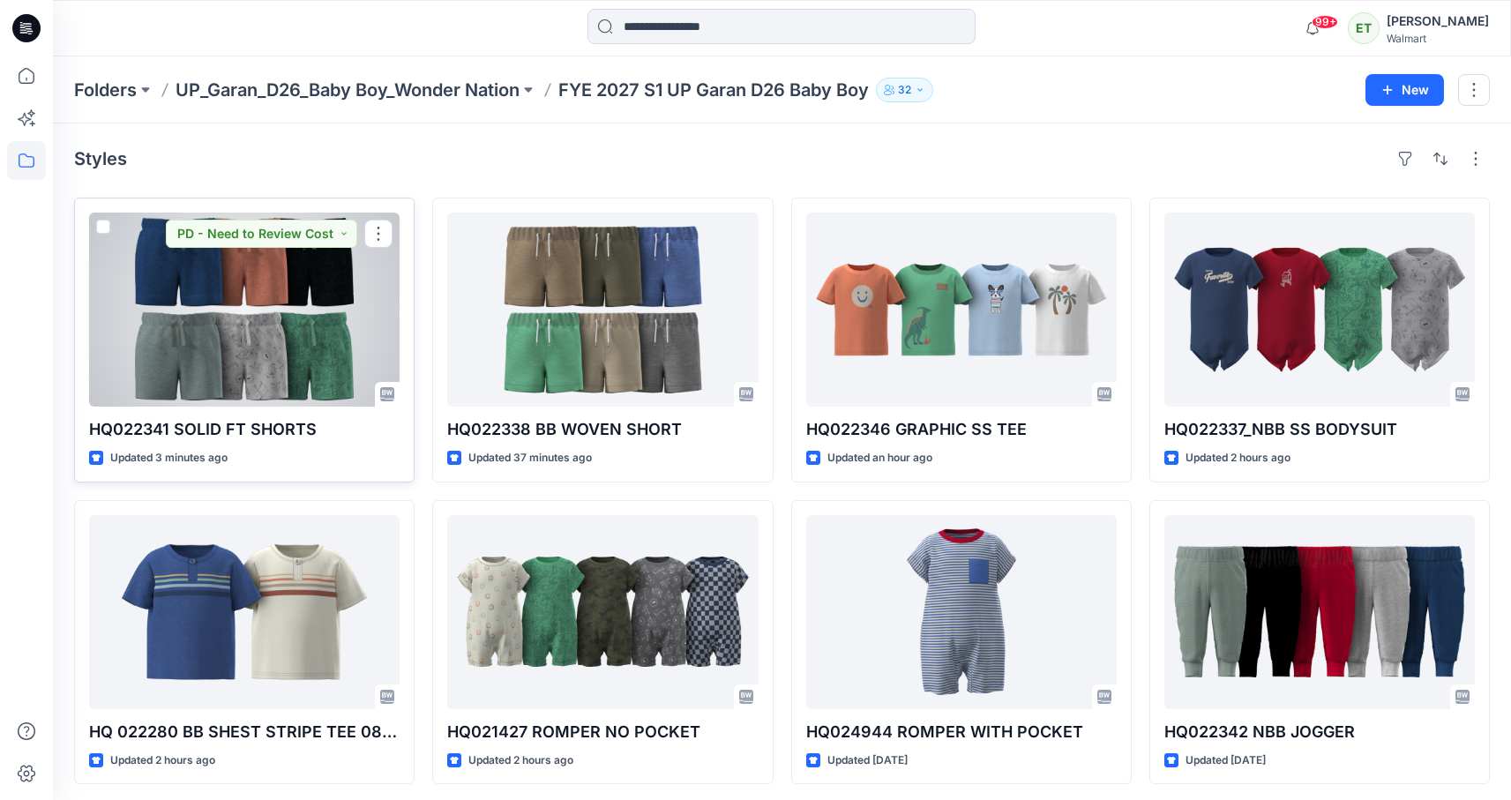
click at [296, 325] on div at bounding box center [244, 310] width 311 height 194
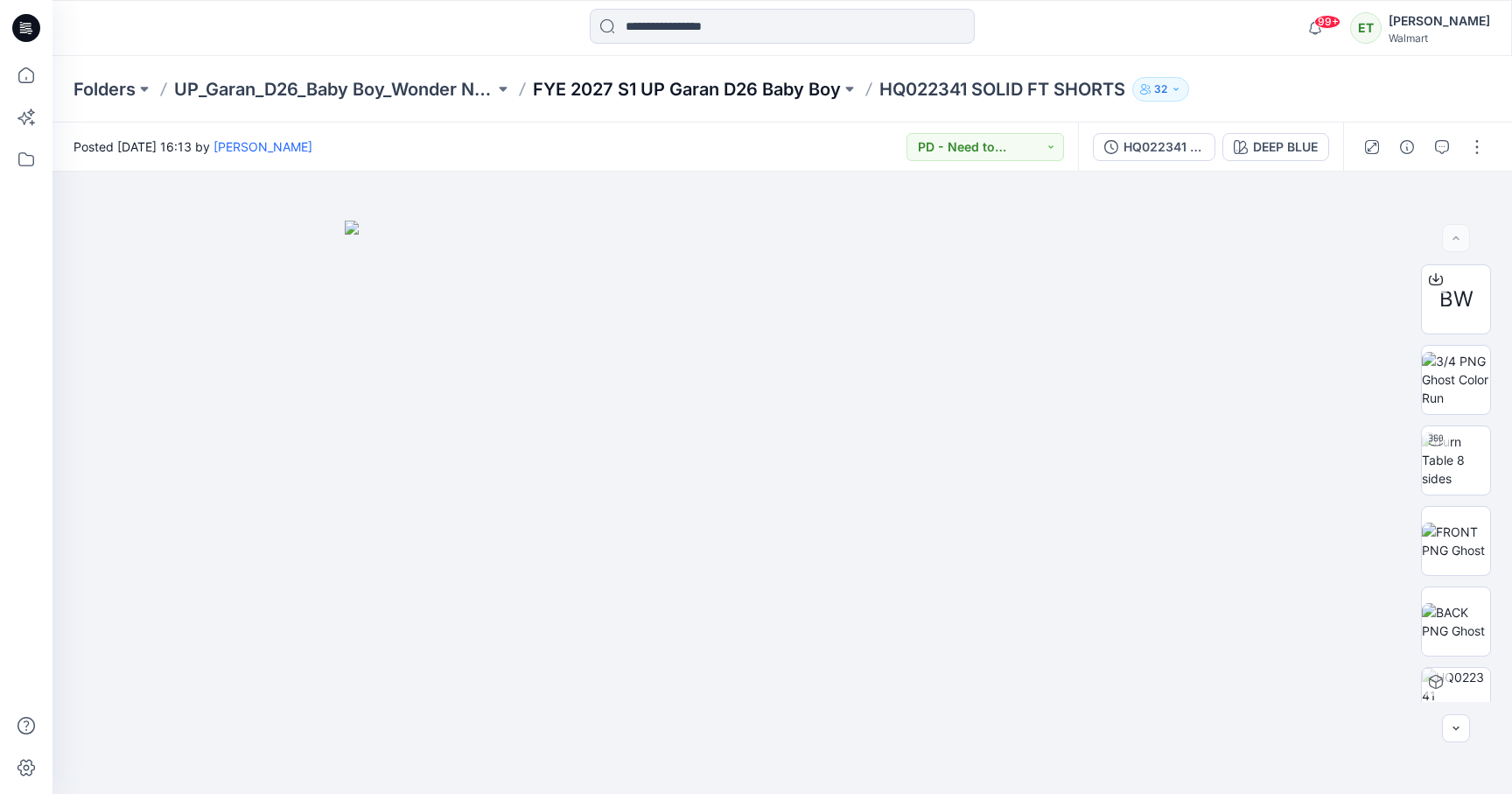
click at [679, 79] on p "FYE 2027 S1 UP Garan D26 Baby Boy" at bounding box center [687, 89] width 309 height 25
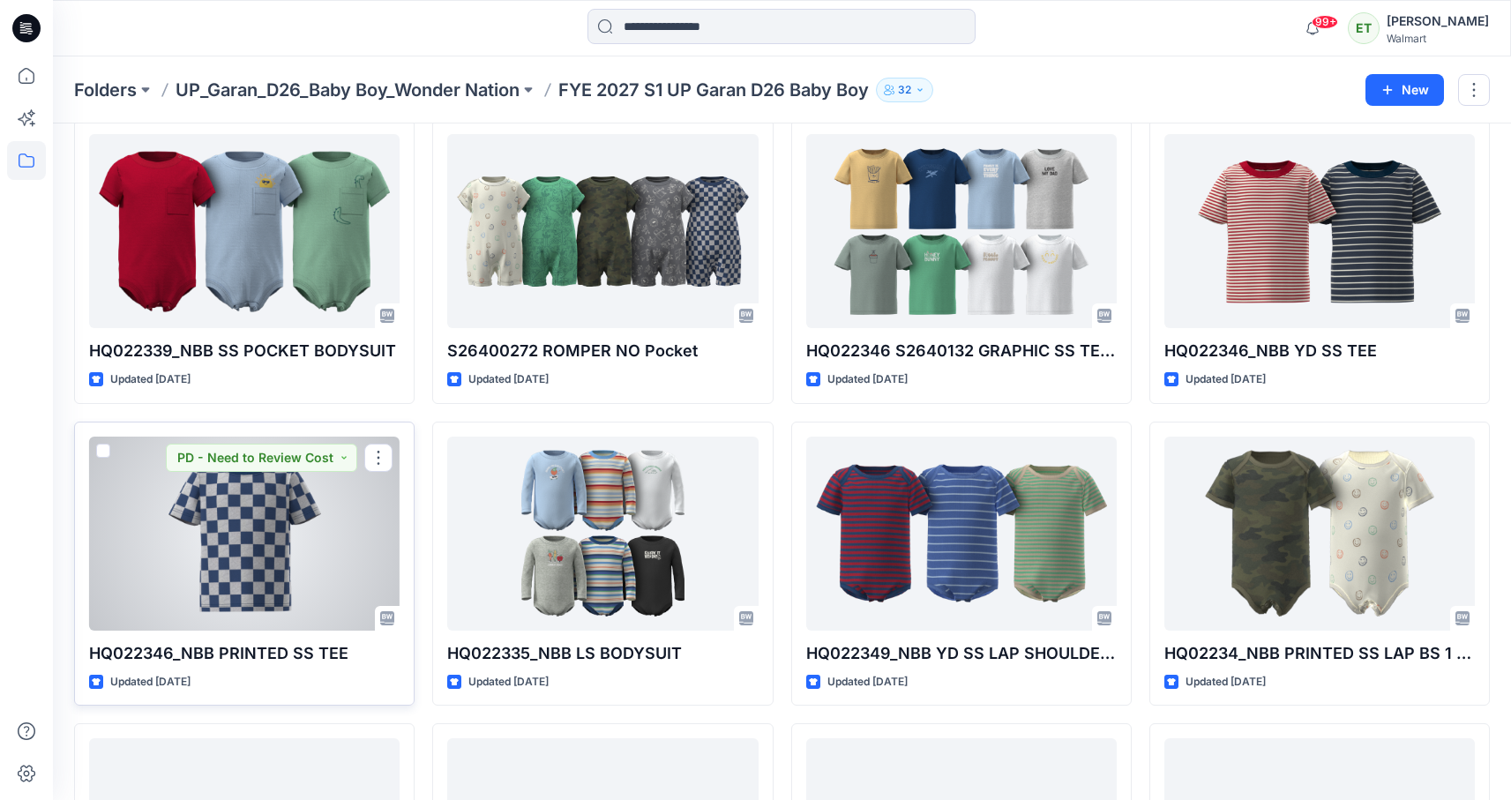
scroll to position [1210, 0]
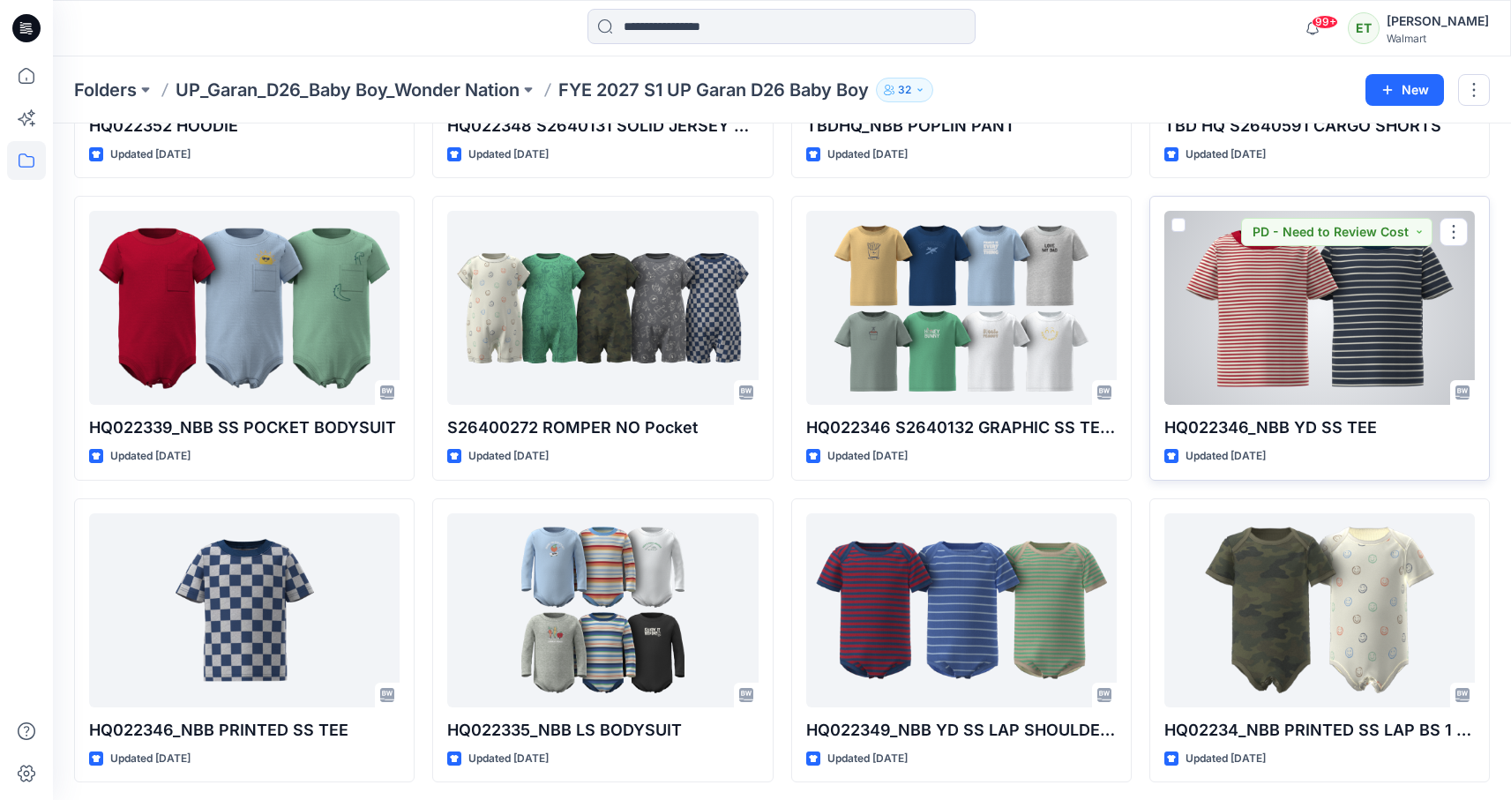
click at [1319, 347] on div at bounding box center [1320, 308] width 311 height 194
